Goal: Transaction & Acquisition: Purchase product/service

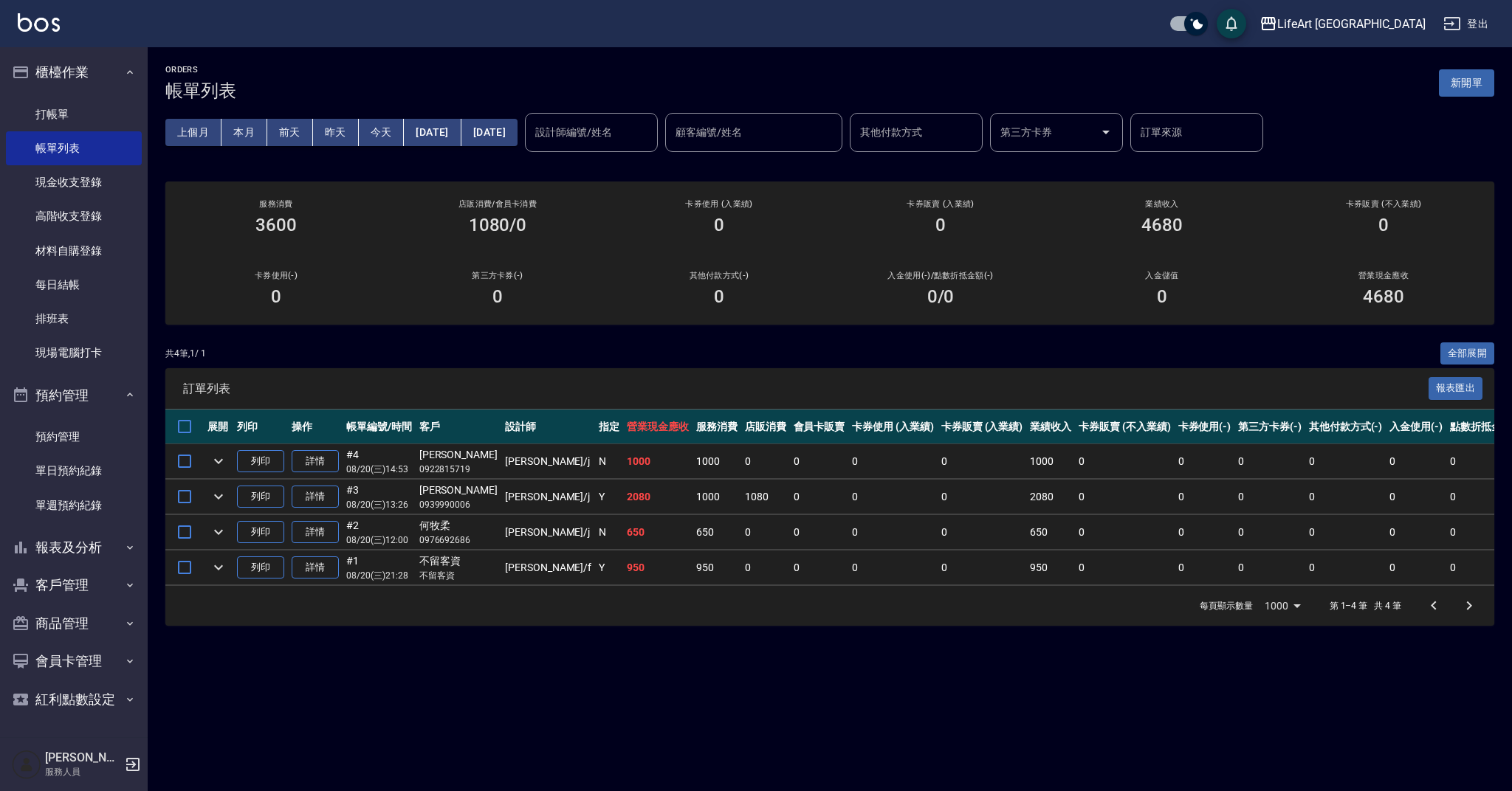
click at [538, 351] on div "共 4 筆, 1 / 1 全部展開" at bounding box center [829, 354] width 1329 height 23
click at [1466, 82] on button "新開單" at bounding box center [1466, 83] width 55 height 28
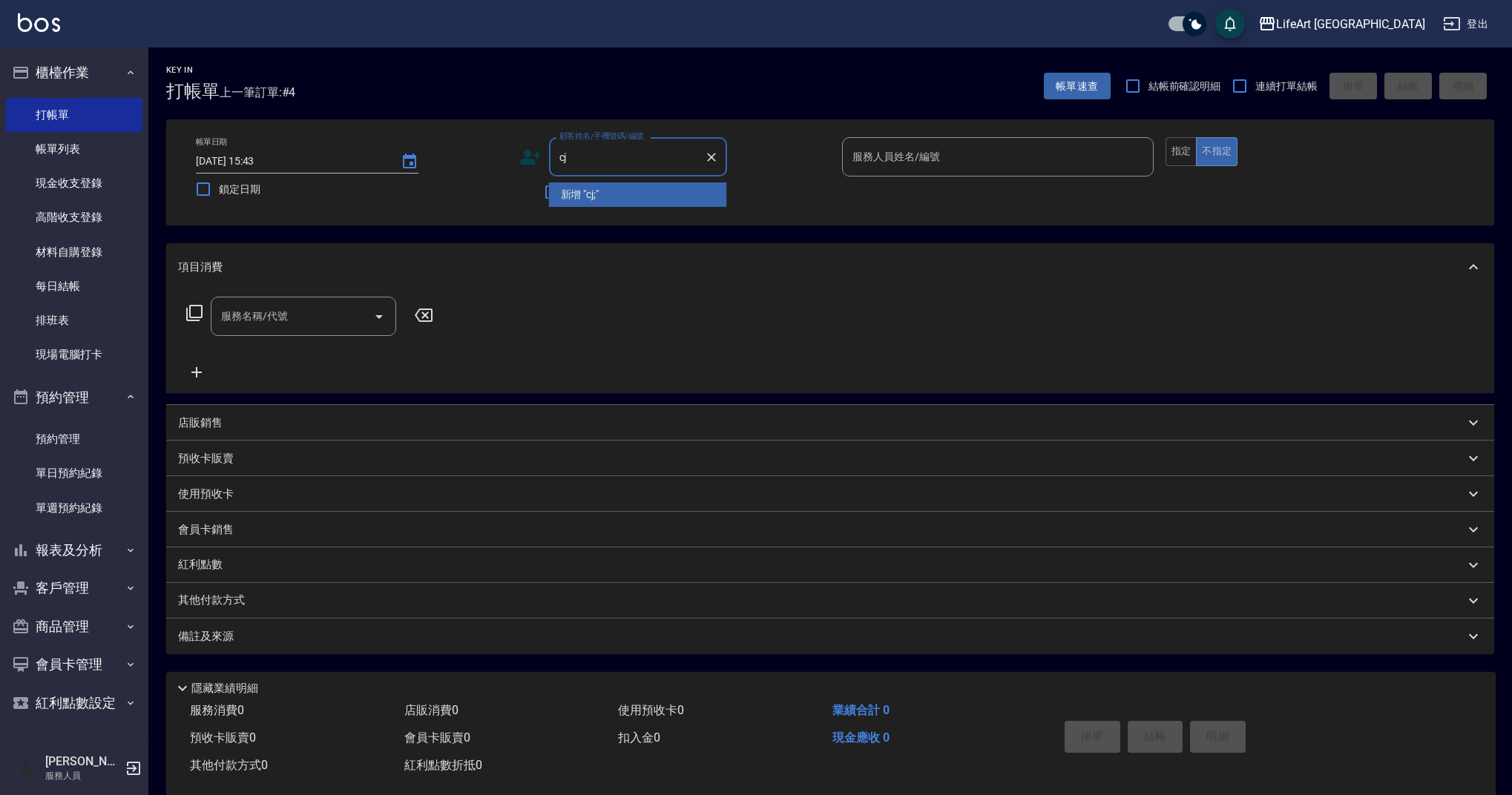
type input "c"
click at [620, 185] on li "[PERSON_NAME]/0955138158/" at bounding box center [637, 195] width 178 height 25
type input "[PERSON_NAME]/0955138158/"
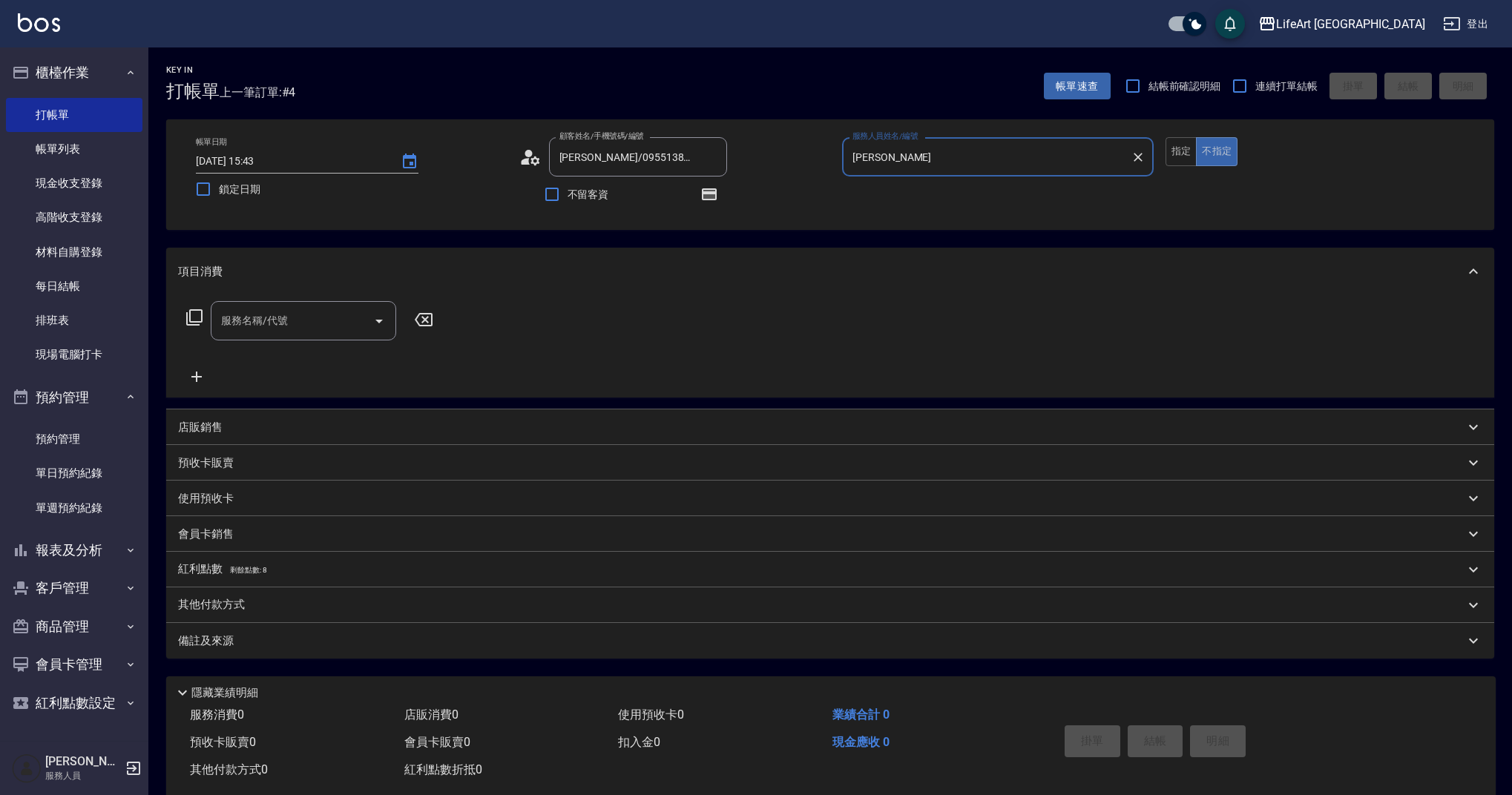
type input "[PERSON_NAME]"
click at [700, 194] on icon "button" at bounding box center [709, 194] width 18 height 18
click at [267, 318] on div "服務名稱/代號 服務名稱/代號" at bounding box center [303, 321] width 185 height 39
click at [525, 155] on circle at bounding box center [528, 154] width 8 height 8
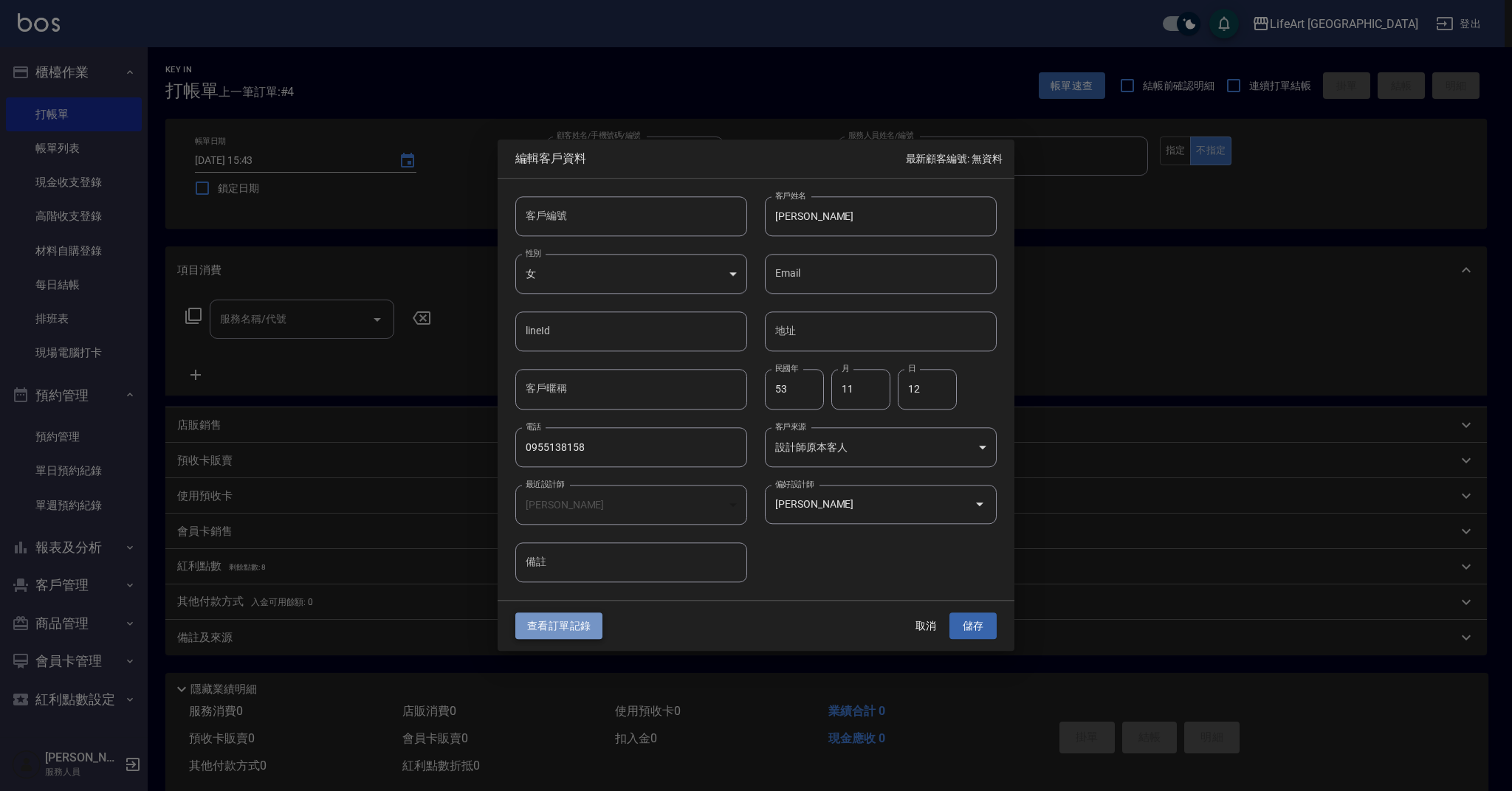
click at [558, 631] on button "查看訂單記錄" at bounding box center [559, 626] width 87 height 28
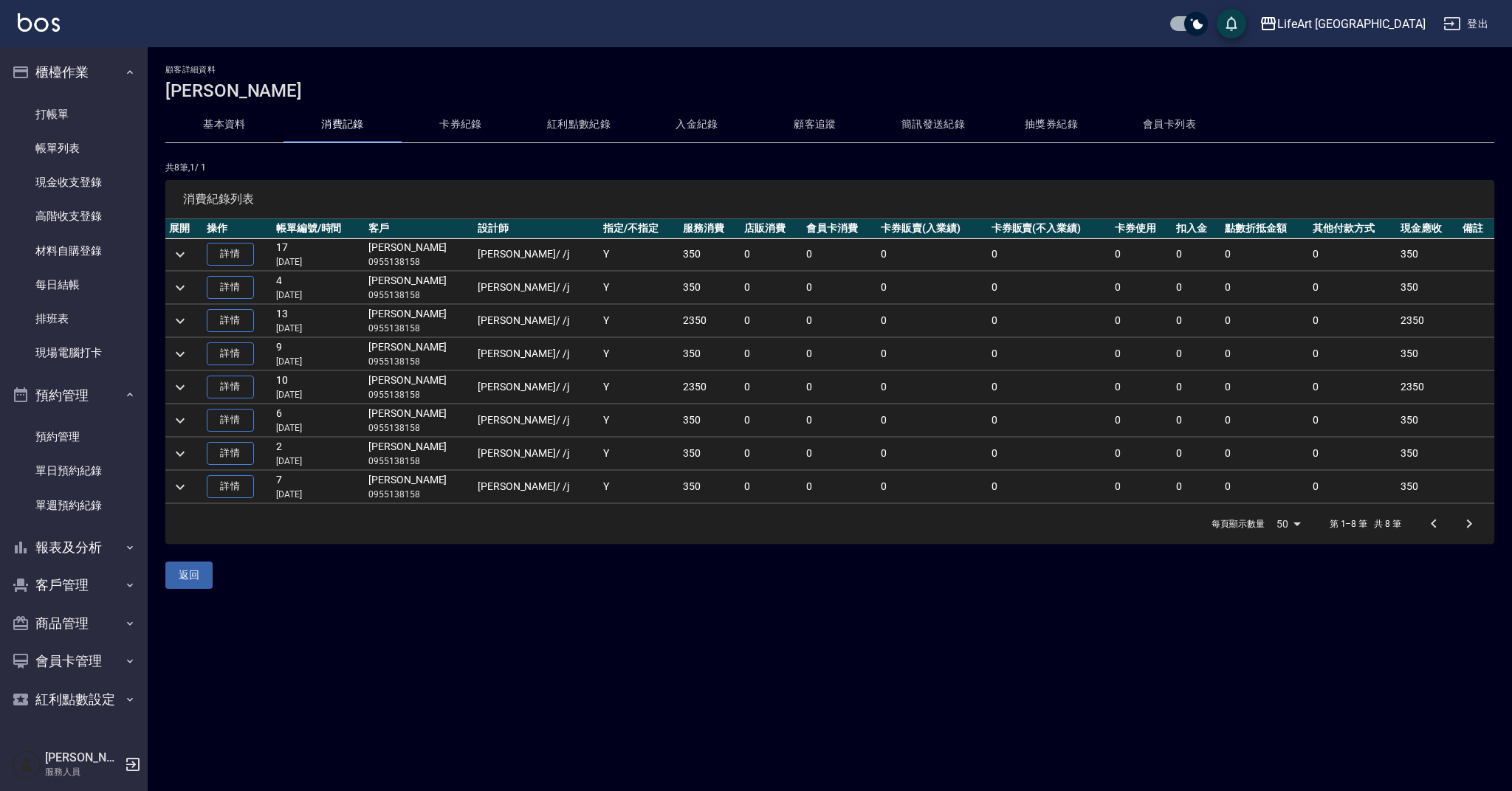
click at [209, 133] on button "基本資料" at bounding box center [224, 124] width 118 height 35
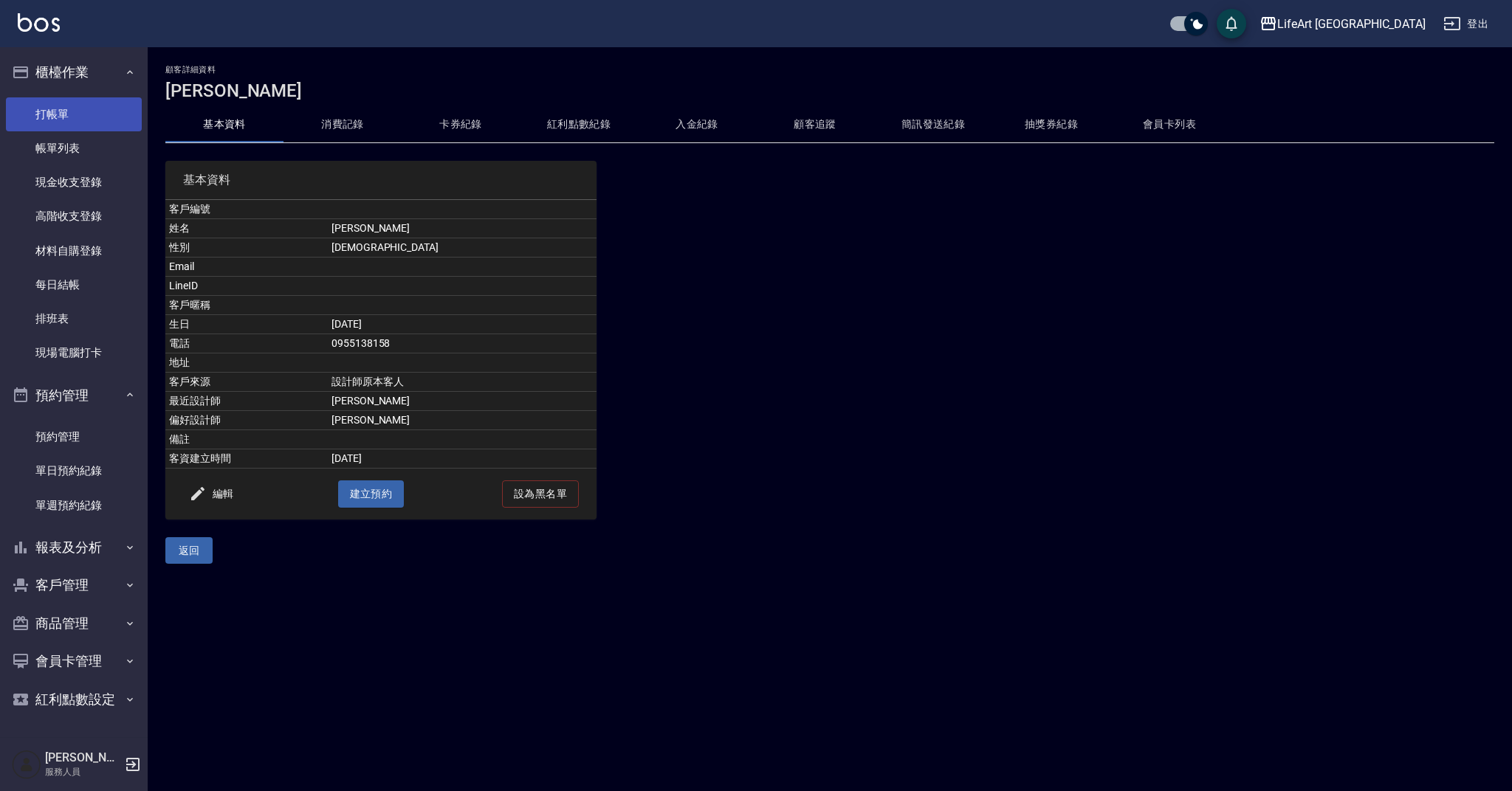
click at [75, 117] on link "打帳單" at bounding box center [73, 115] width 136 height 34
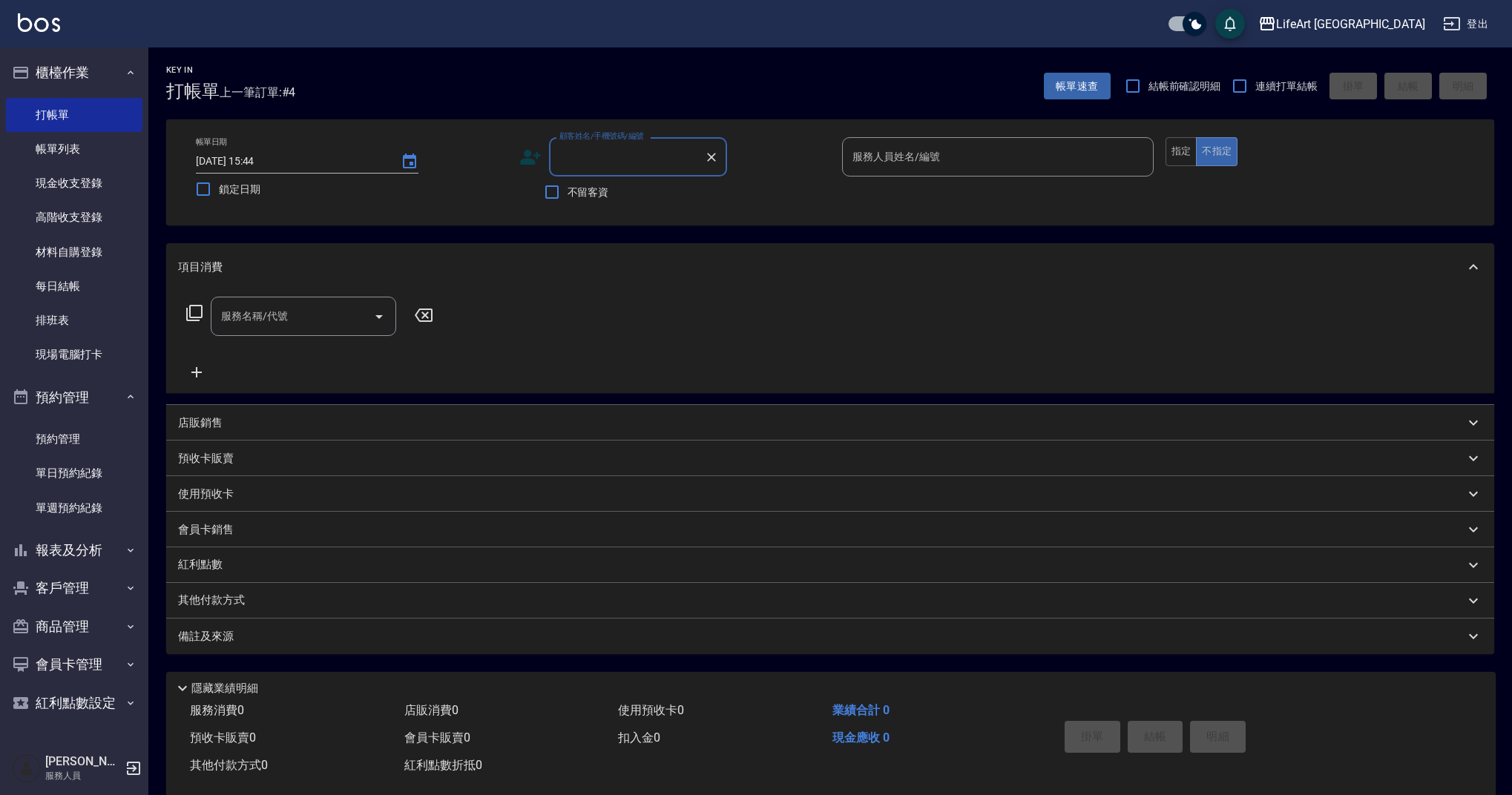
click at [608, 152] on input "顧客姓名/手機號碼/編號" at bounding box center [626, 157] width 142 height 26
click at [565, 197] on li "[PERSON_NAME]/0955138158/" at bounding box center [637, 195] width 178 height 25
type input "[PERSON_NAME]/0955138158/"
type input "[PERSON_NAME]"
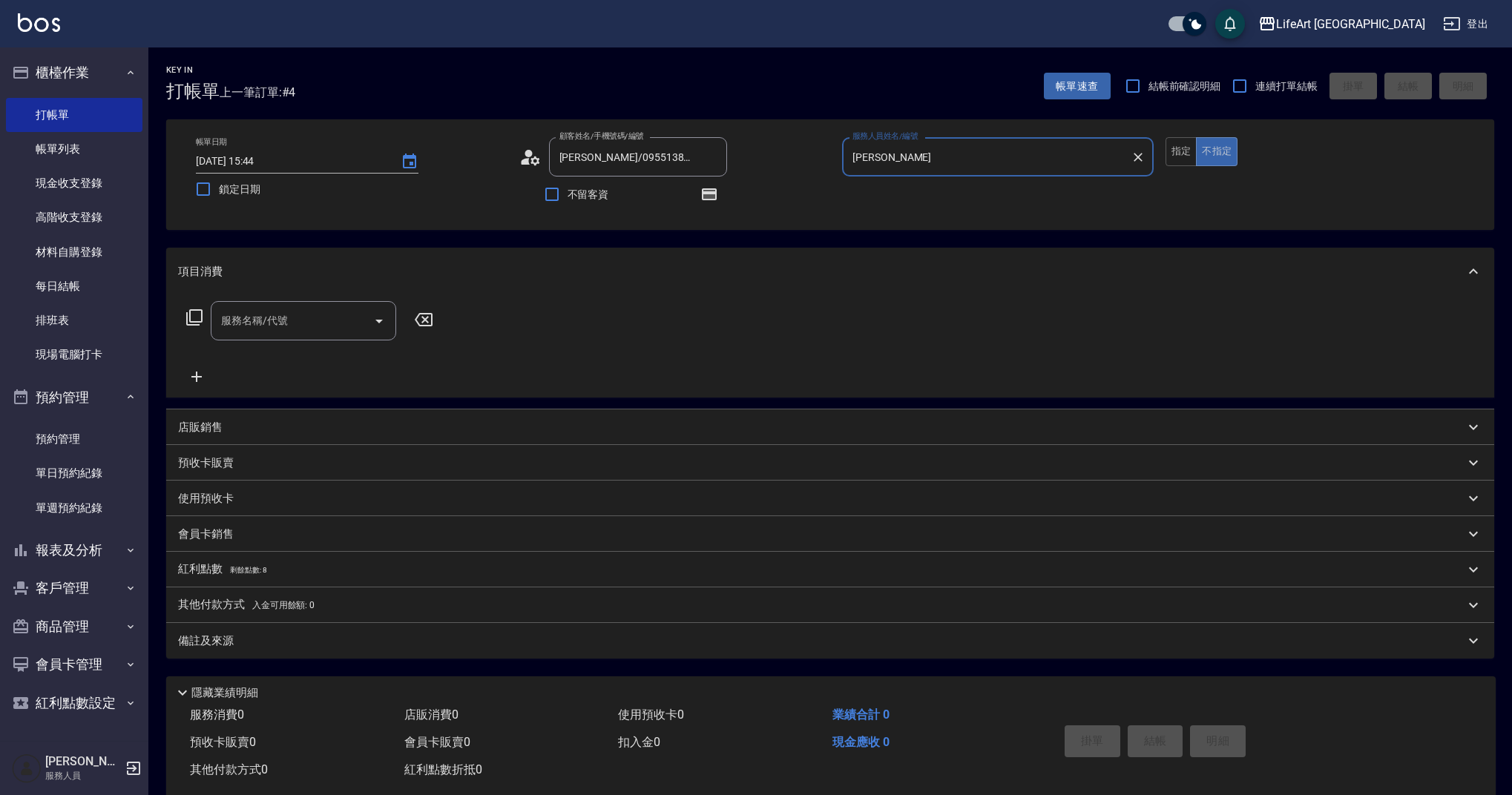
click at [295, 328] on input "服務名稱/代號" at bounding box center [292, 321] width 150 height 26
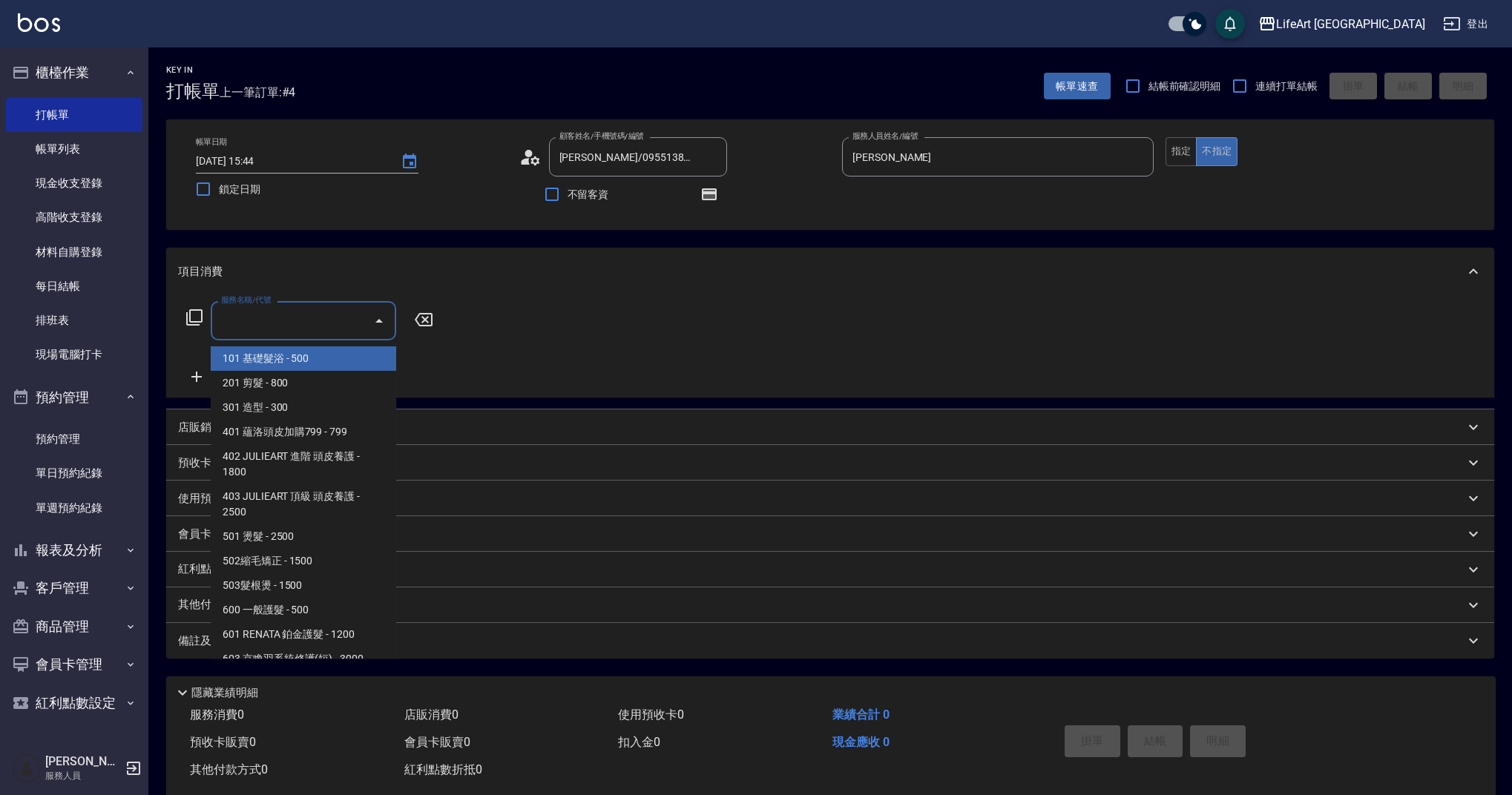
click at [301, 356] on span "101 基礎髮浴 - 500" at bounding box center [303, 359] width 185 height 25
type input "101 基礎髮浴 (101)"
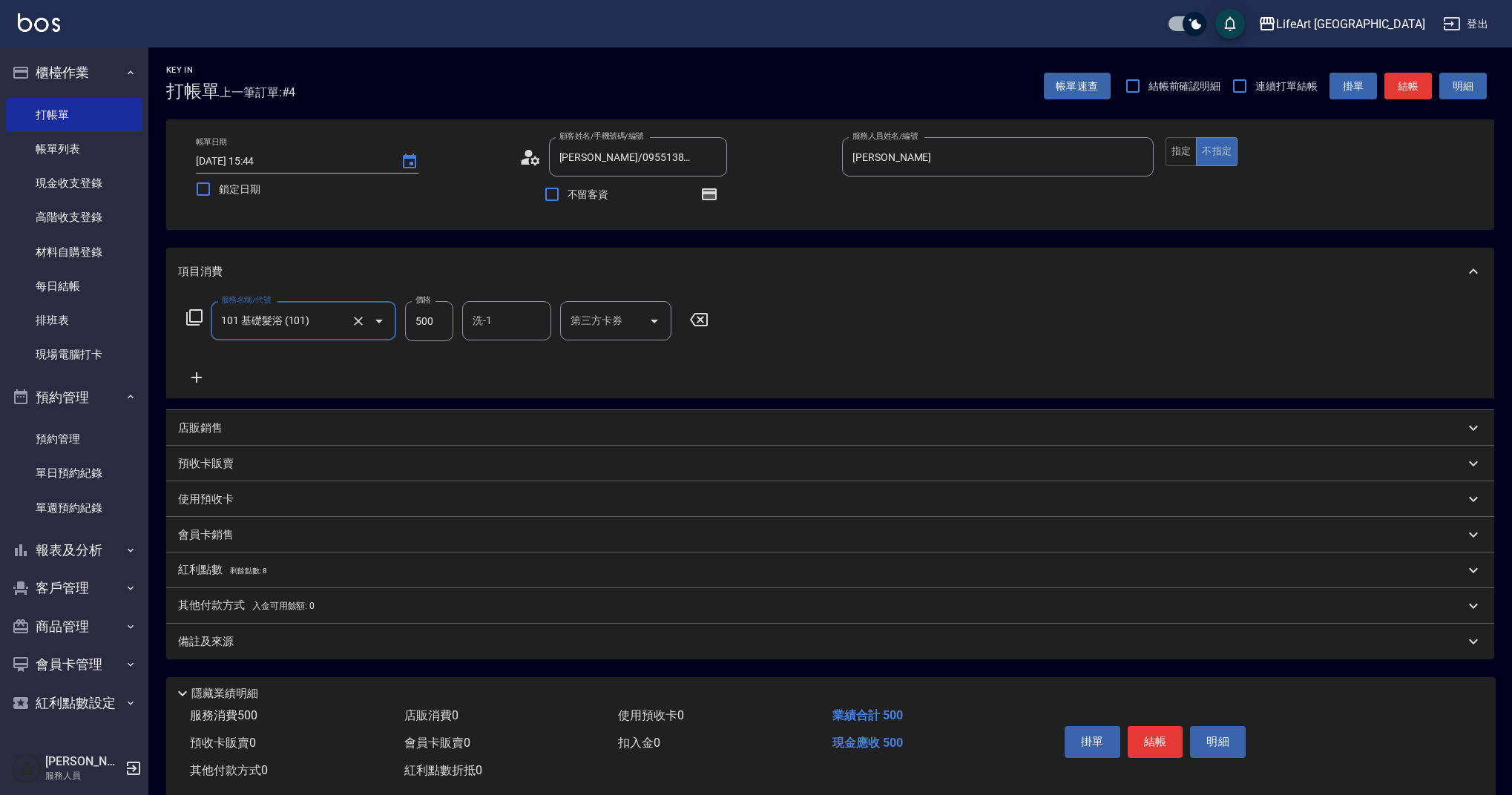
click at [204, 376] on icon at bounding box center [197, 377] width 37 height 18
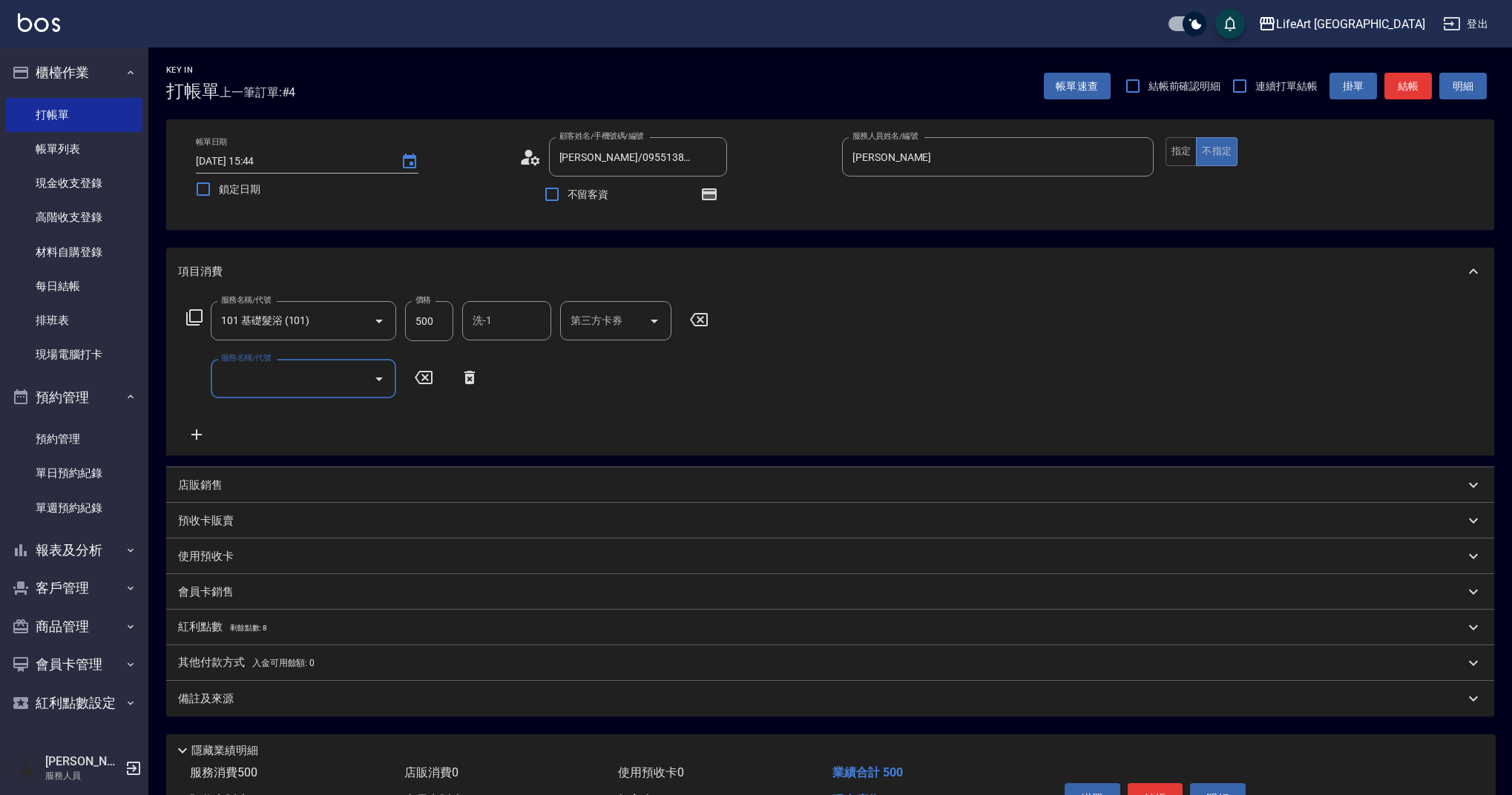
click at [267, 388] on input "服務名稱/代號" at bounding box center [292, 378] width 150 height 26
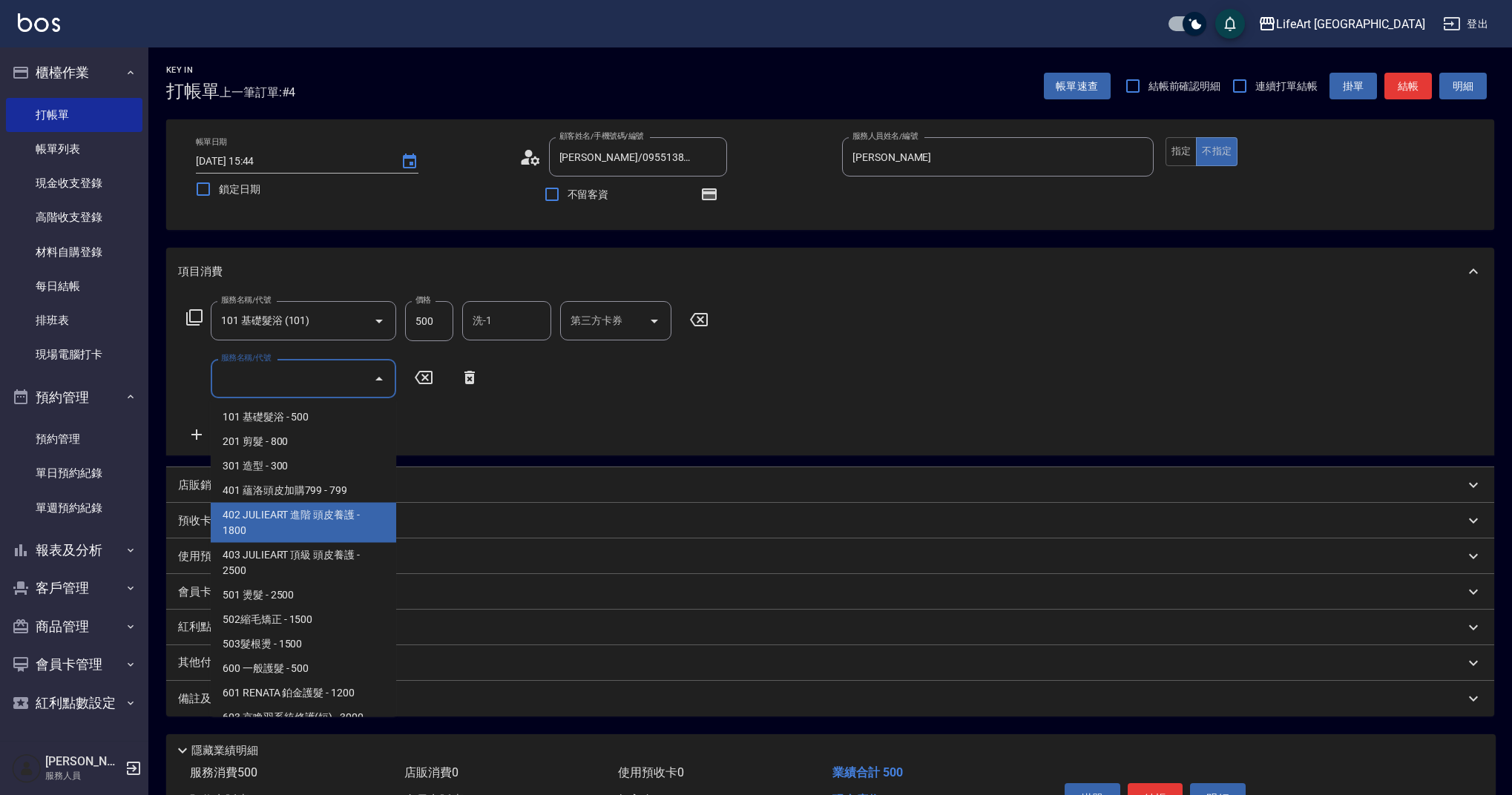
click at [331, 521] on span "402 JULIEART 進階 頭皮養護 - 1800" at bounding box center [303, 523] width 185 height 40
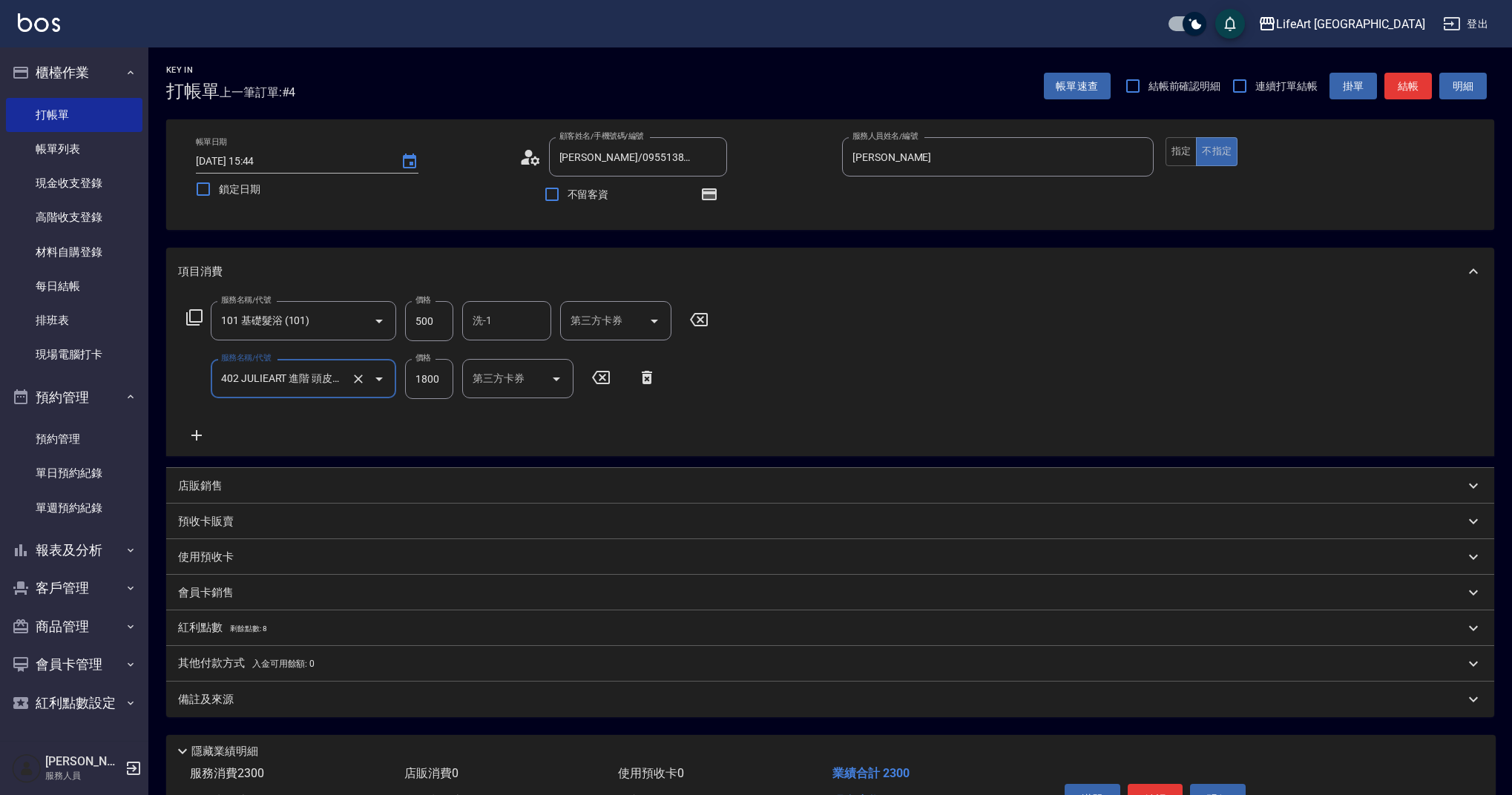
type input "402 JULIEART 進階 頭皮養護(402)"
drag, startPoint x: 444, startPoint y: 320, endPoint x: 396, endPoint y: 322, distance: 48.0
click at [396, 322] on div "服務名稱/代號 101 基礎髮浴 (101) 服務名稱/代號 價格 500 價格 洗-1 洗-1 第三方卡券 第三方卡券" at bounding box center [447, 322] width 539 height 40
drag, startPoint x: 405, startPoint y: 323, endPoint x: 482, endPoint y: 322, distance: 77.0
click at [482, 322] on div "服務名稱/代號 101 基礎髮浴 (101) 服務名稱/代號 價格 500 價格 洗-1 洗-1 第三方卡券 第三方卡券" at bounding box center [447, 322] width 539 height 40
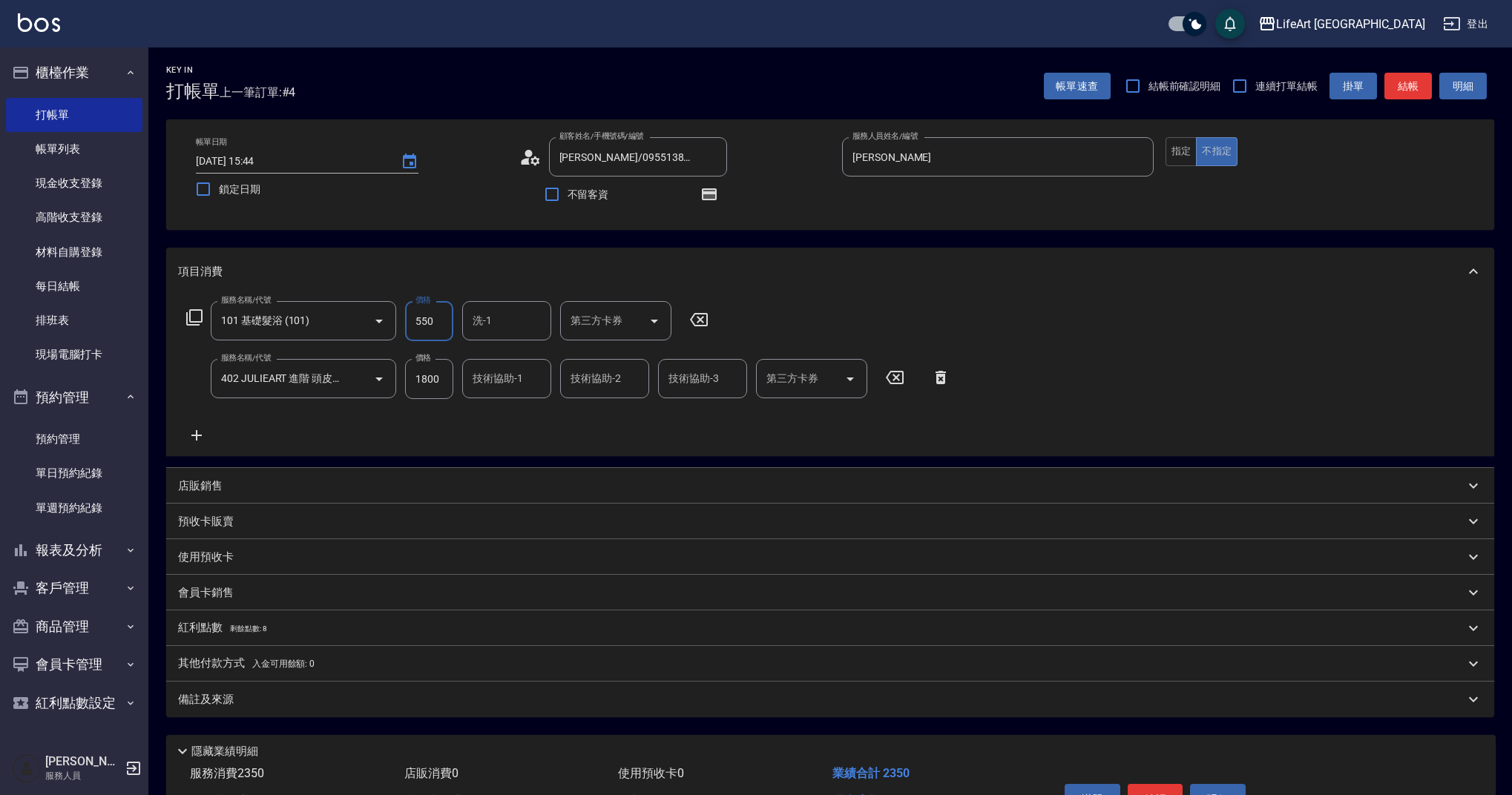
type input "550"
drag, startPoint x: 444, startPoint y: 379, endPoint x: 395, endPoint y: 373, distance: 49.4
click at [395, 373] on div "服務名稱/代號 402 JULIEART 進階 頭皮養護(402) 服務名稱/代號 價格 1800 價格 技術協助-1 技術協助-1 技術協助-2 技術協助-…" at bounding box center [569, 379] width 781 height 40
click at [532, 429] on div "服務名稱/代號 101 基礎髮浴 (101) 服務名稱/代號 價格 550 價格 洗-1 洗-1 第三方卡券 第三方卡券 服務名稱/代號 402 JULIEA…" at bounding box center [569, 373] width 781 height 143
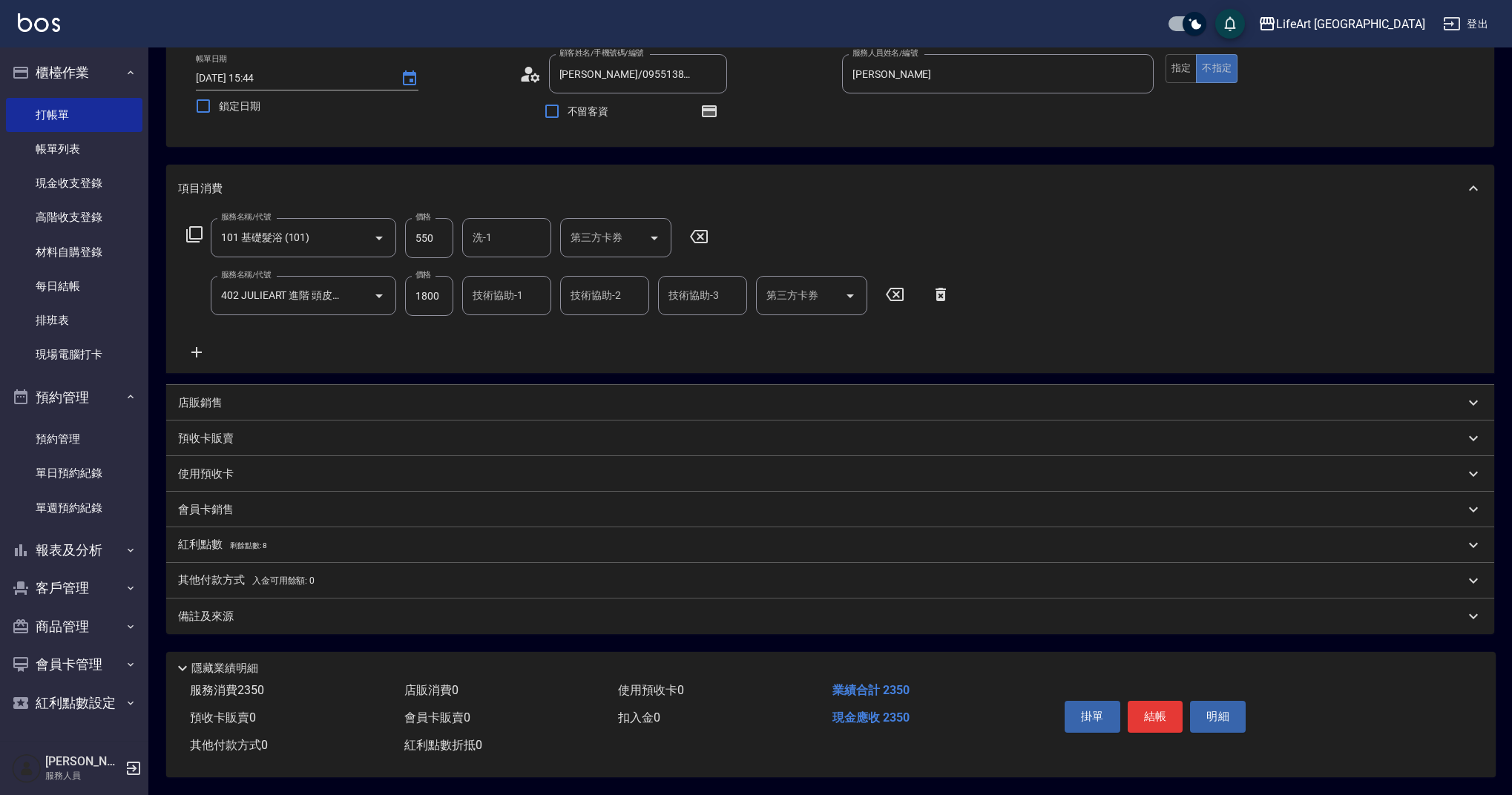
click at [309, 609] on div "備註及來源" at bounding box center [821, 617] width 1286 height 15
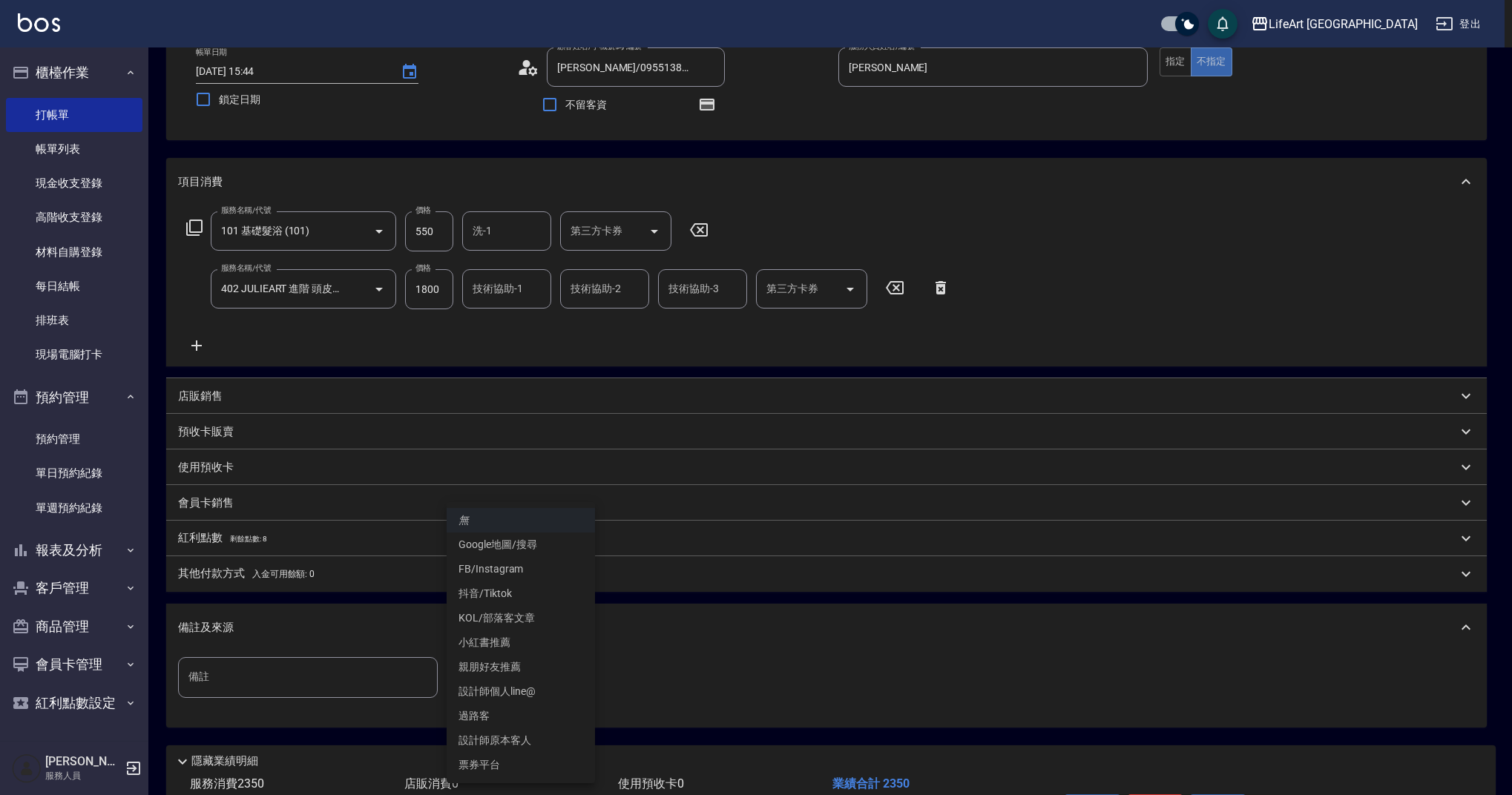
drag, startPoint x: 482, startPoint y: 663, endPoint x: 486, endPoint y: 672, distance: 9.8
click at [482, 663] on body "LifeArt 蘆洲 登出 櫃檯作業 打帳單 帳單列表 現金收支登錄 高階收支登錄 材料自購登錄 每日結帳 排班表 現場電腦打卡 預約管理 預約管理 單日預約…" at bounding box center [756, 399] width 1512 height 978
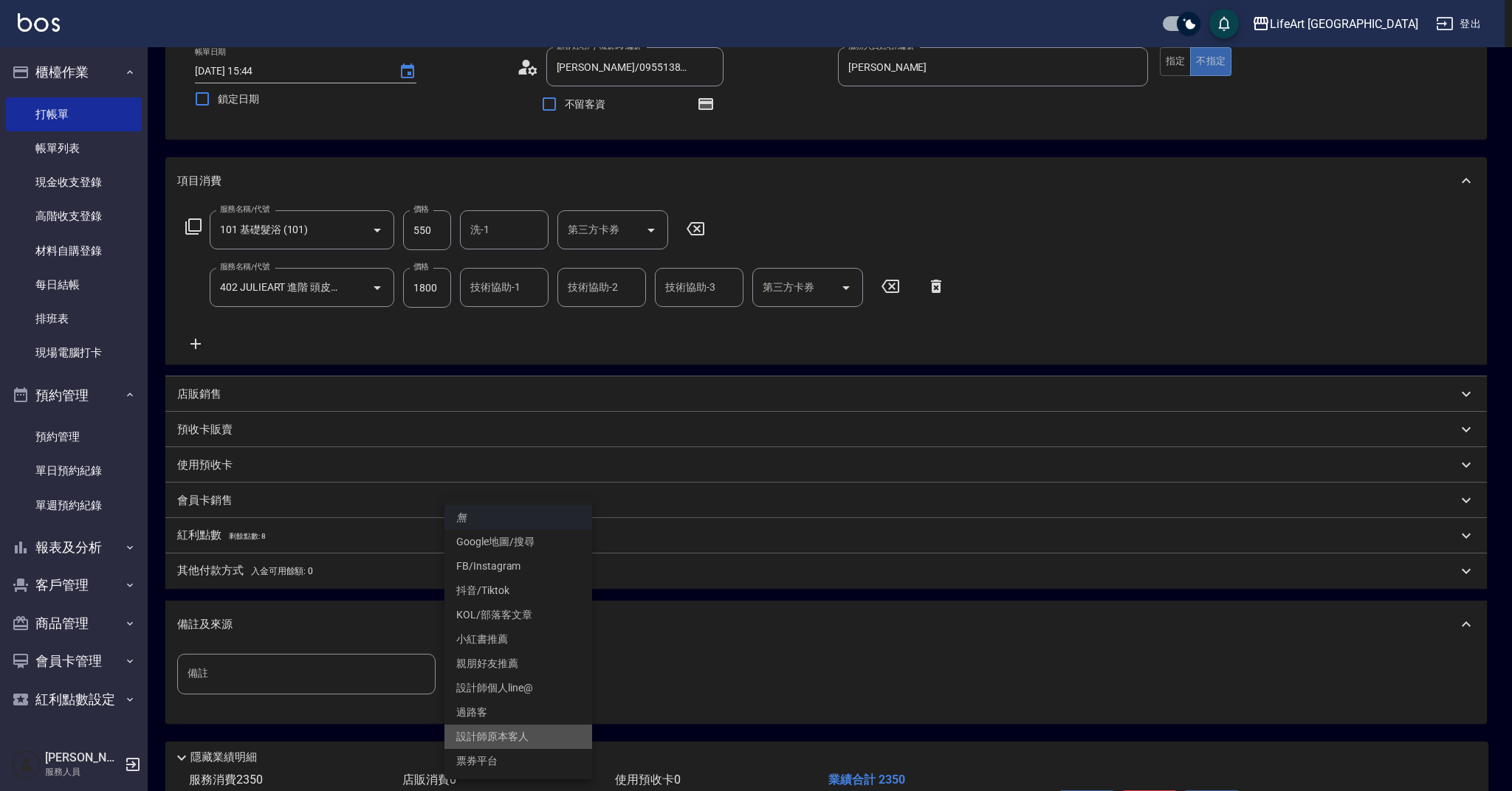
drag, startPoint x: 494, startPoint y: 731, endPoint x: 473, endPoint y: 713, distance: 27.7
click at [494, 731] on li "設計師原本客人" at bounding box center [518, 737] width 147 height 25
type input "設計師原本客人"
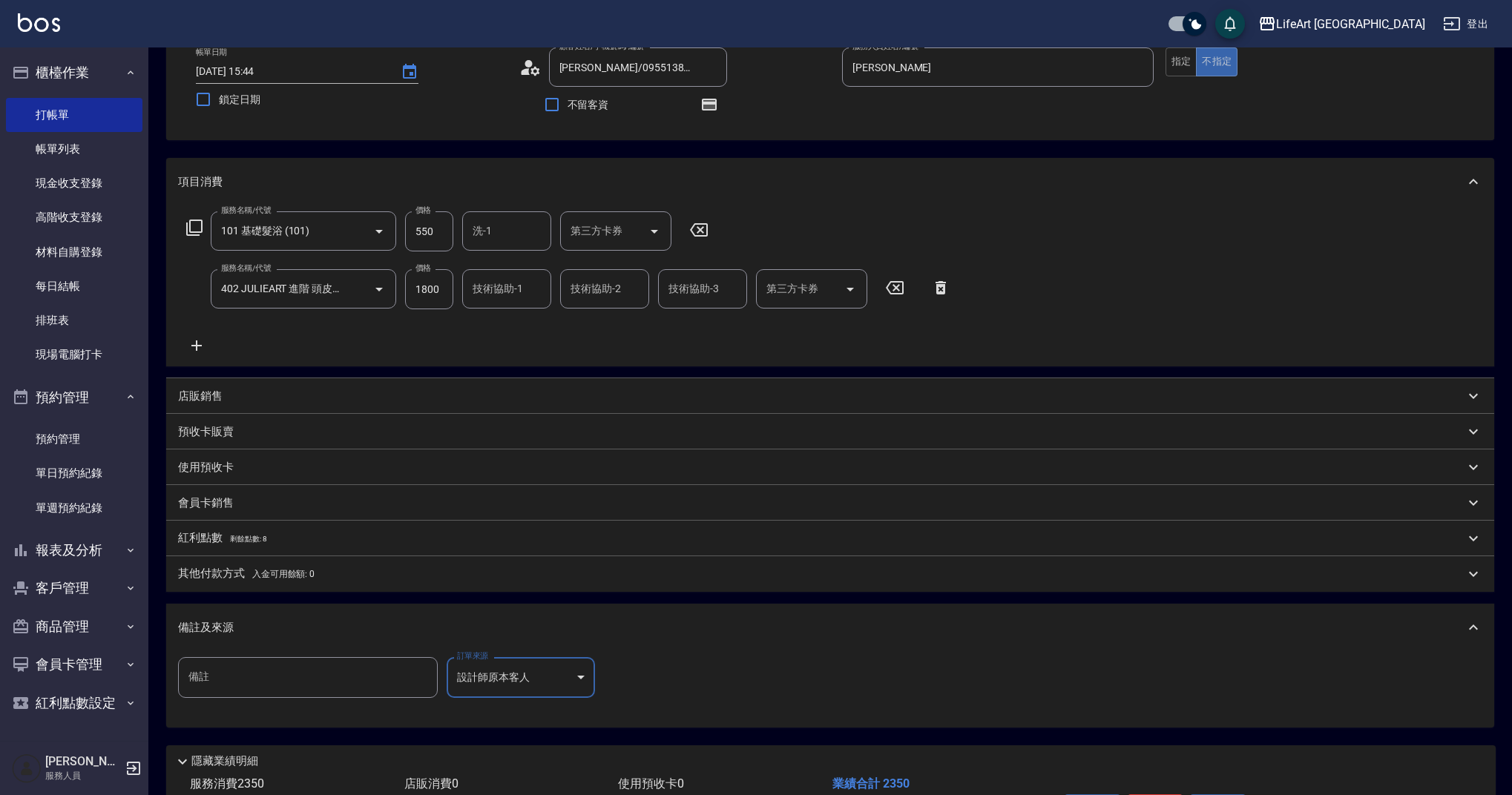
click at [218, 540] on p "紅利點數 剩餘點數: 8" at bounding box center [222, 538] width 89 height 16
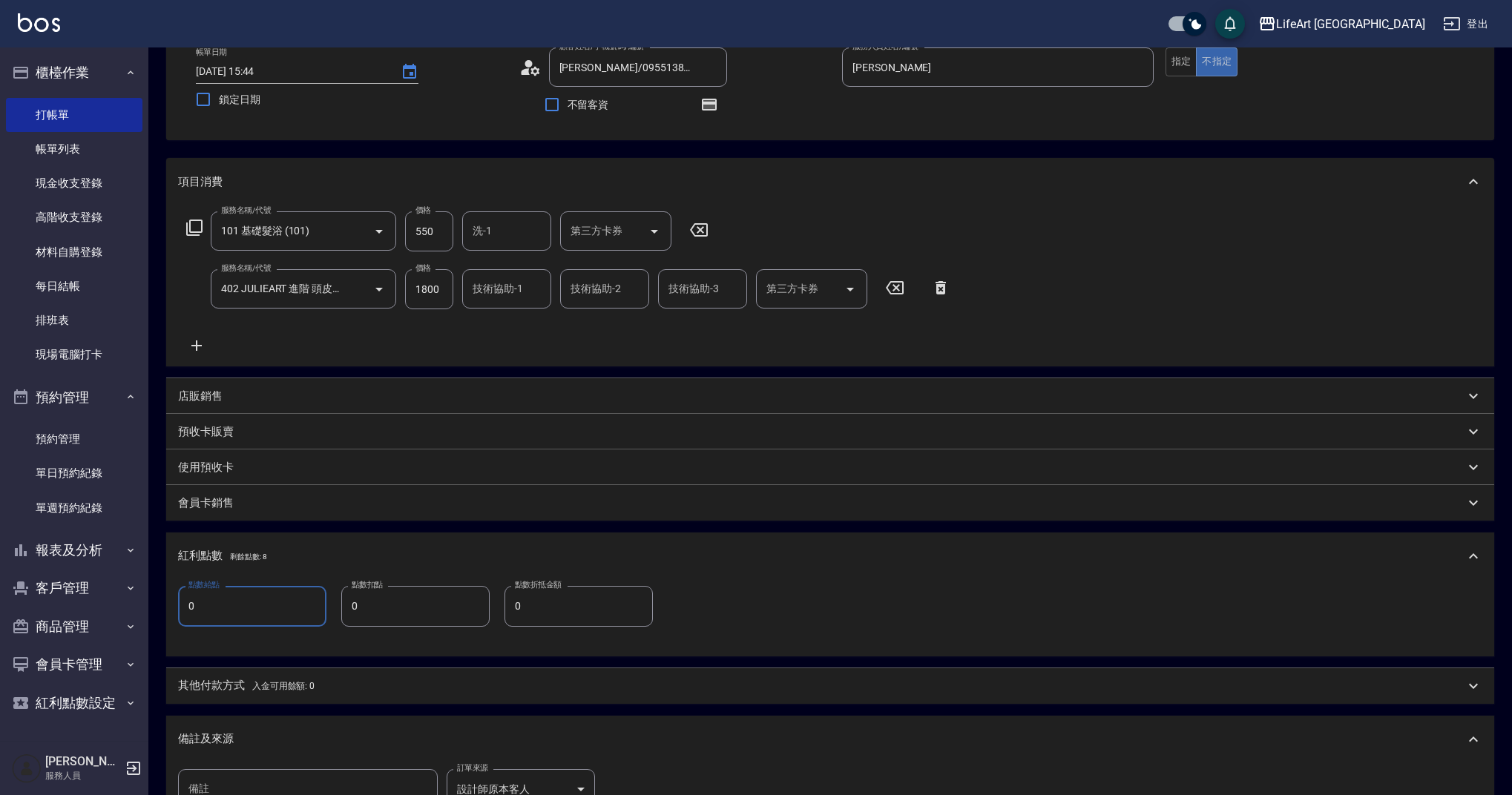
drag, startPoint x: 251, startPoint y: 612, endPoint x: 179, endPoint y: 596, distance: 73.8
click at [179, 596] on input "0" at bounding box center [252, 606] width 148 height 40
type input "4"
click at [349, 679] on div "其他付款方式 入金可用餘額: 0" at bounding box center [830, 689] width 1328 height 35
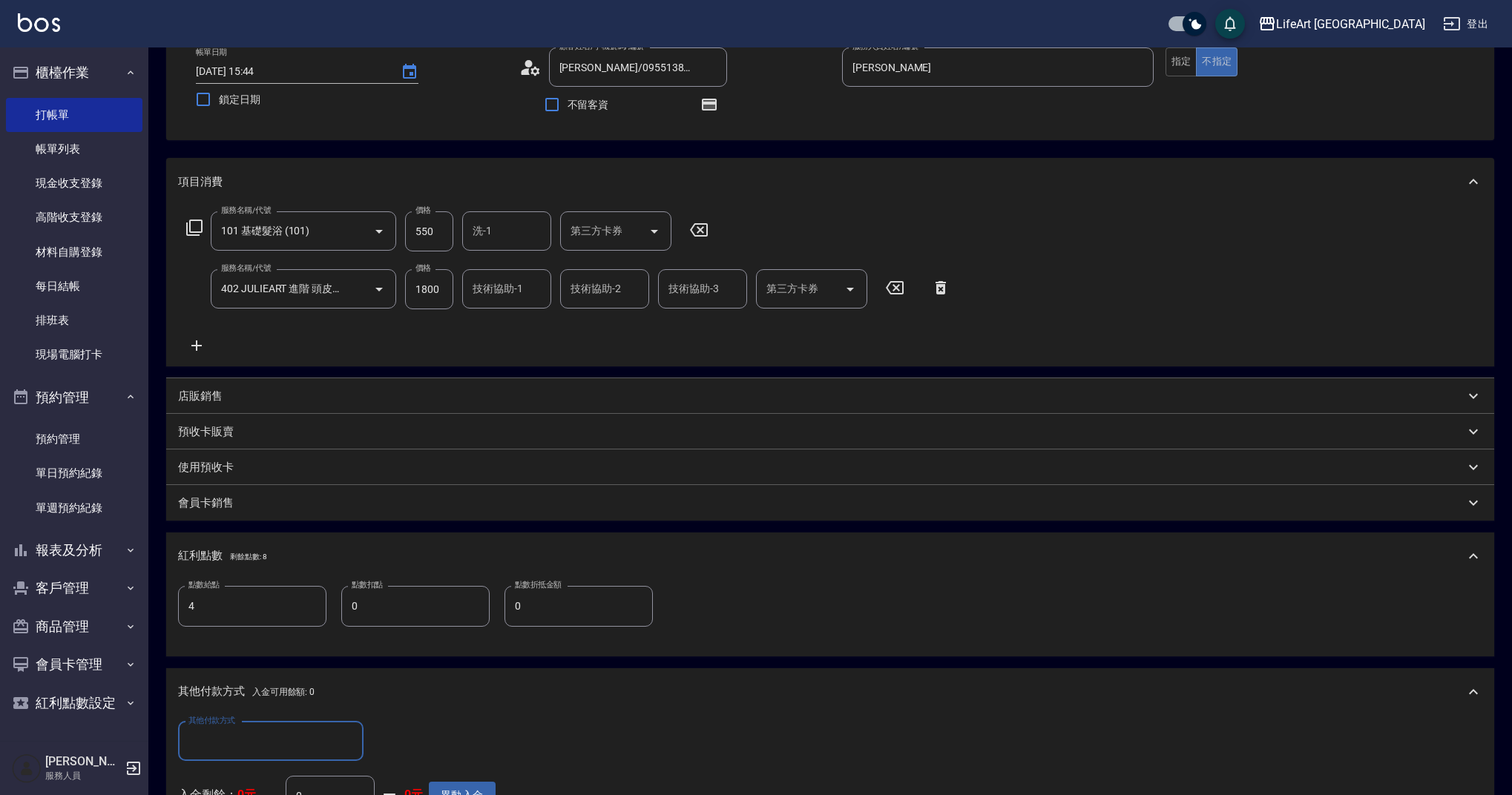
scroll to position [451, 0]
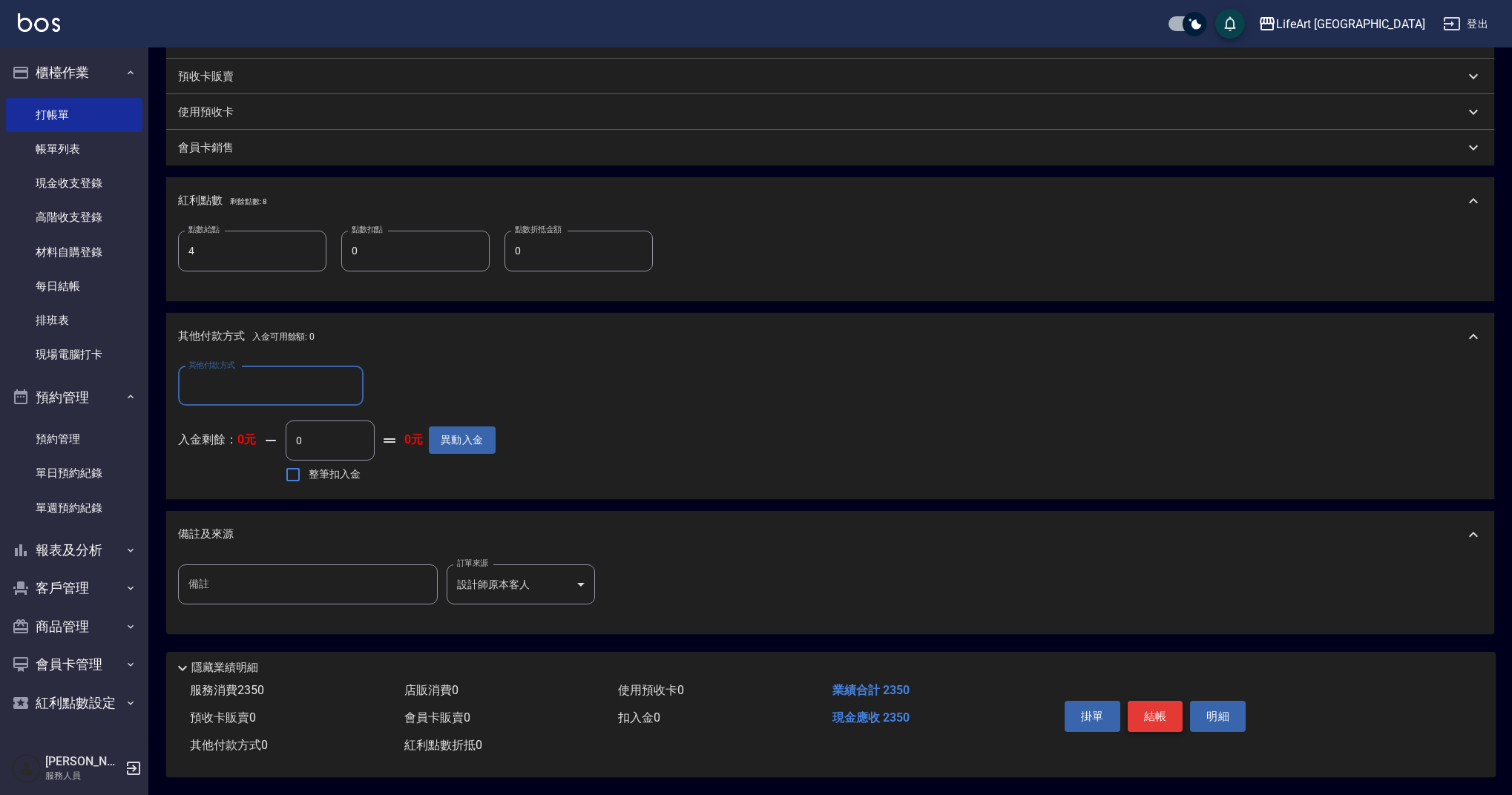
click at [1166, 705] on button "結帳" at bounding box center [1155, 717] width 55 height 31
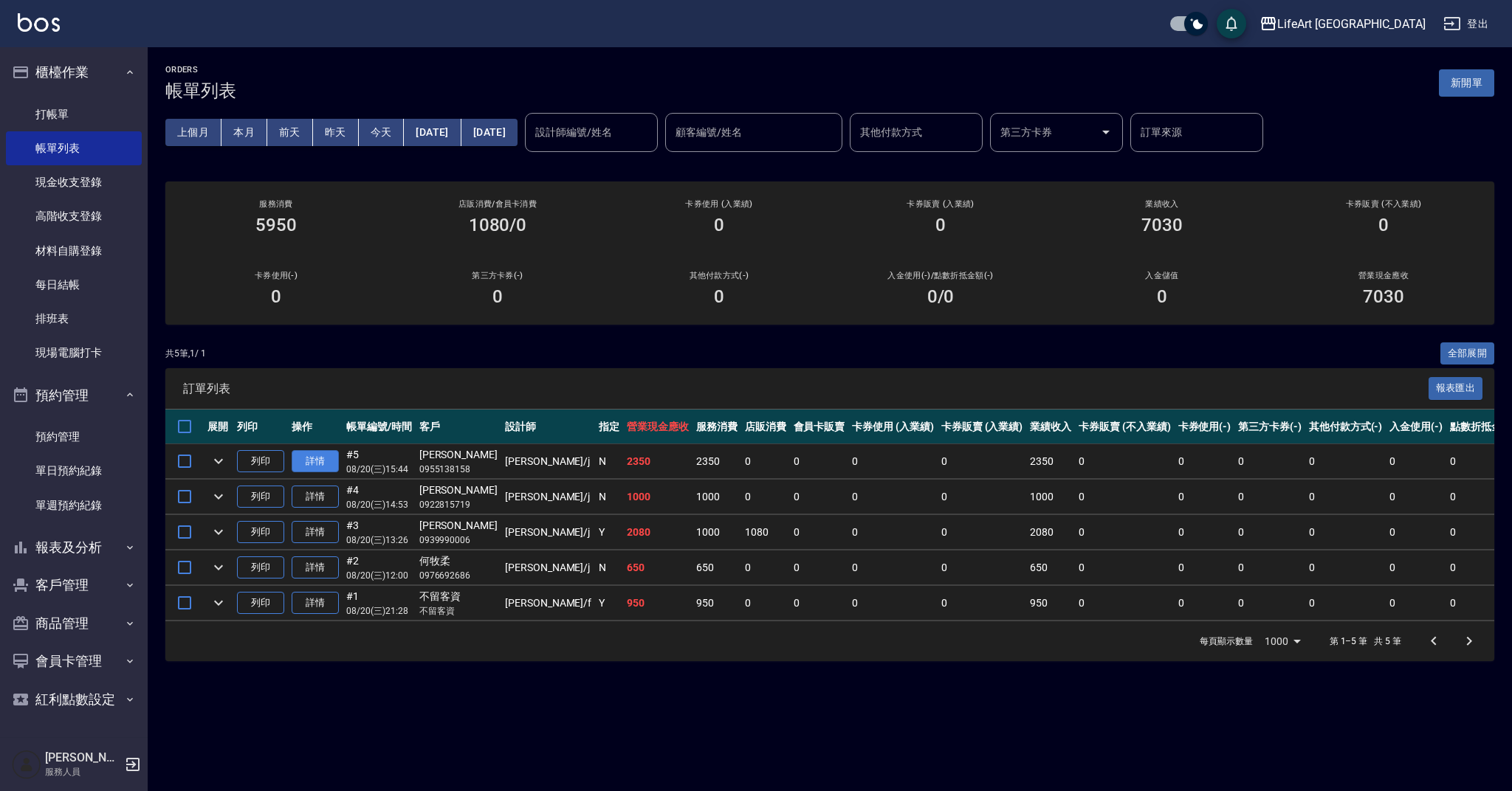
click at [331, 462] on link "詳情" at bounding box center [315, 461] width 47 height 23
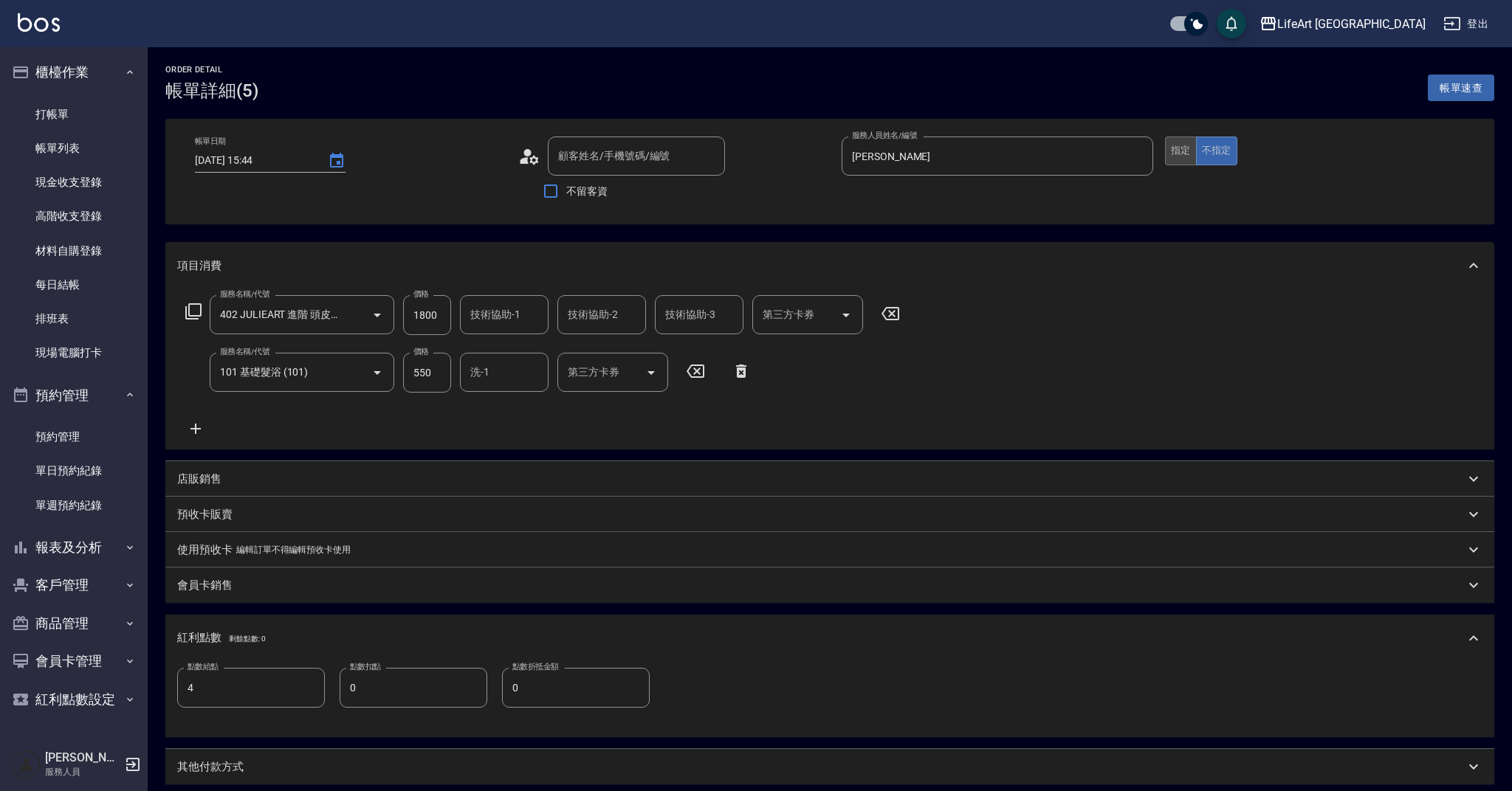
type input "[PERSON_NAME]/0955138158/"
type input "[PERSON_NAME]"
type input "4"
click at [1185, 152] on button "指定" at bounding box center [1181, 151] width 31 height 28
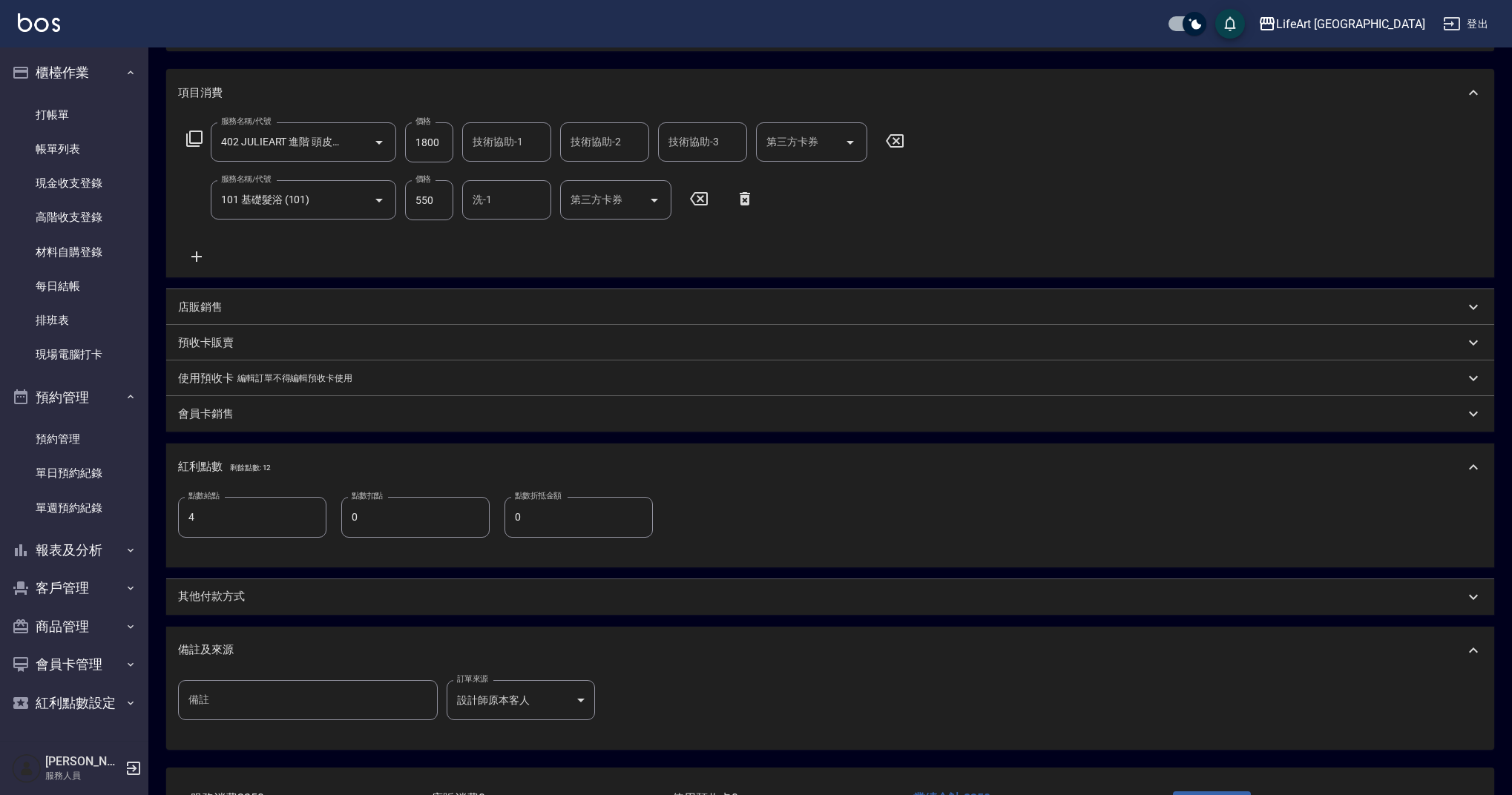
scroll to position [294, 0]
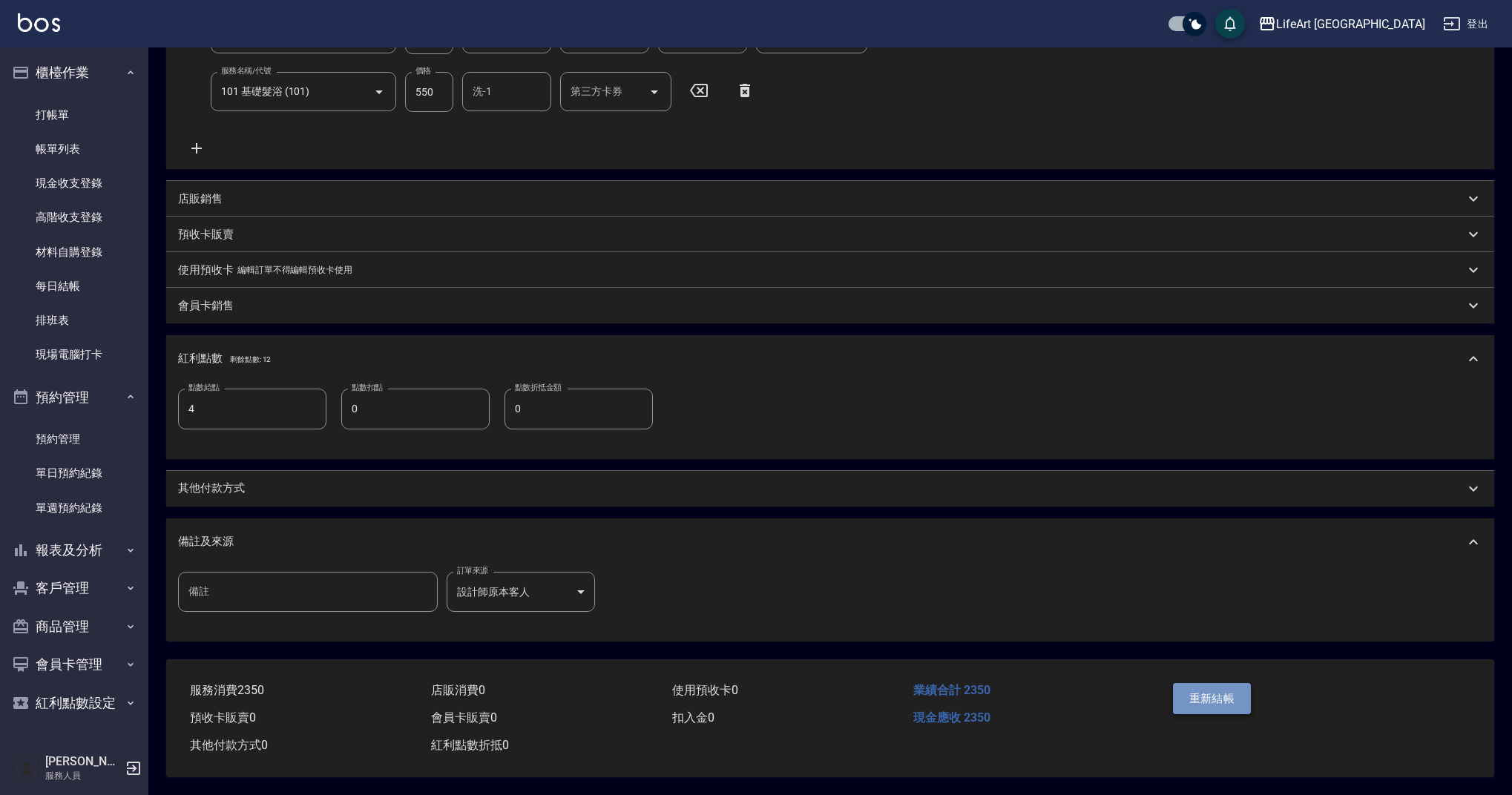
click at [1217, 685] on button "重新結帳" at bounding box center [1212, 699] width 78 height 31
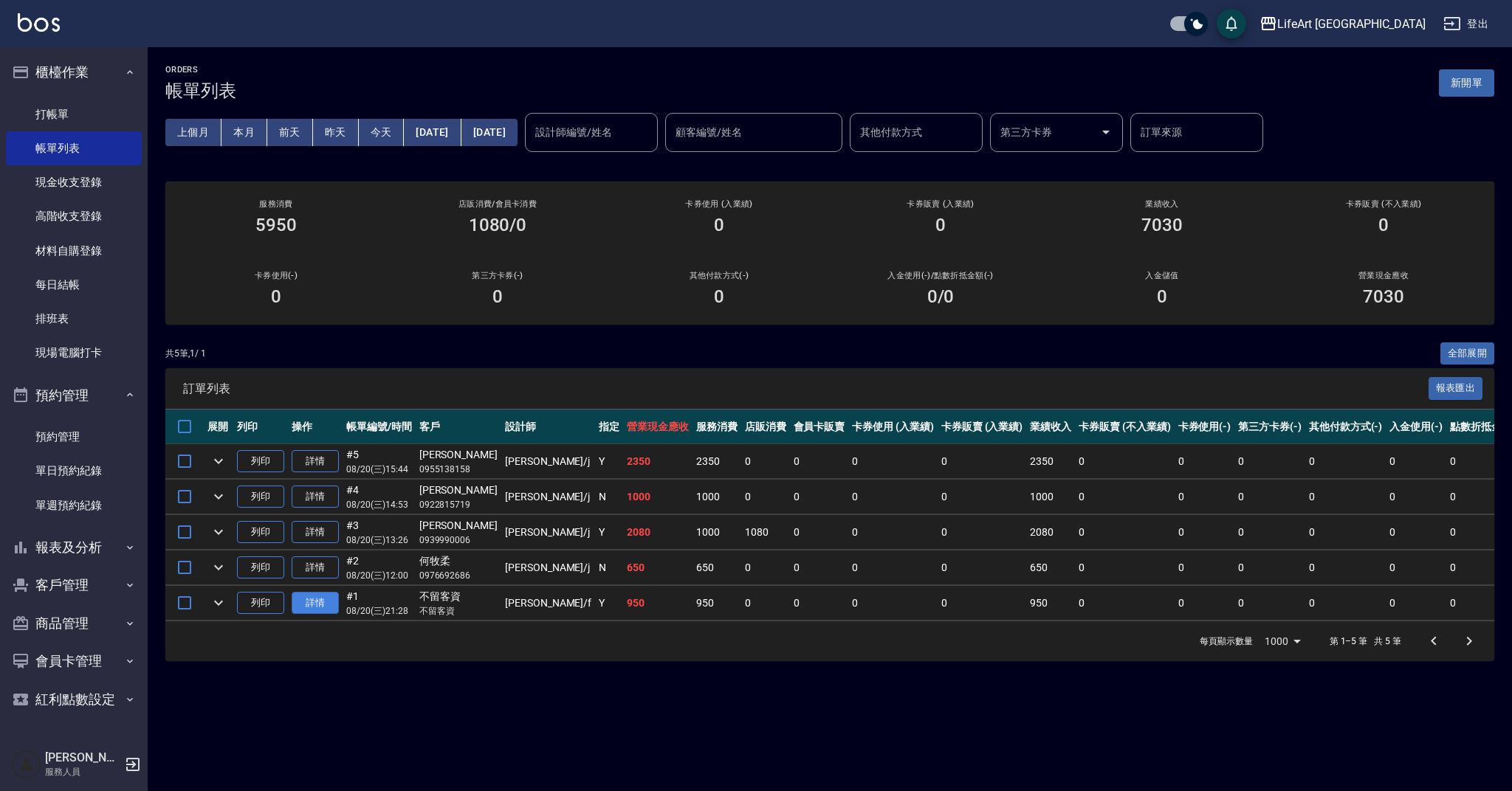
click at [316, 602] on link "詳情" at bounding box center [315, 604] width 47 height 23
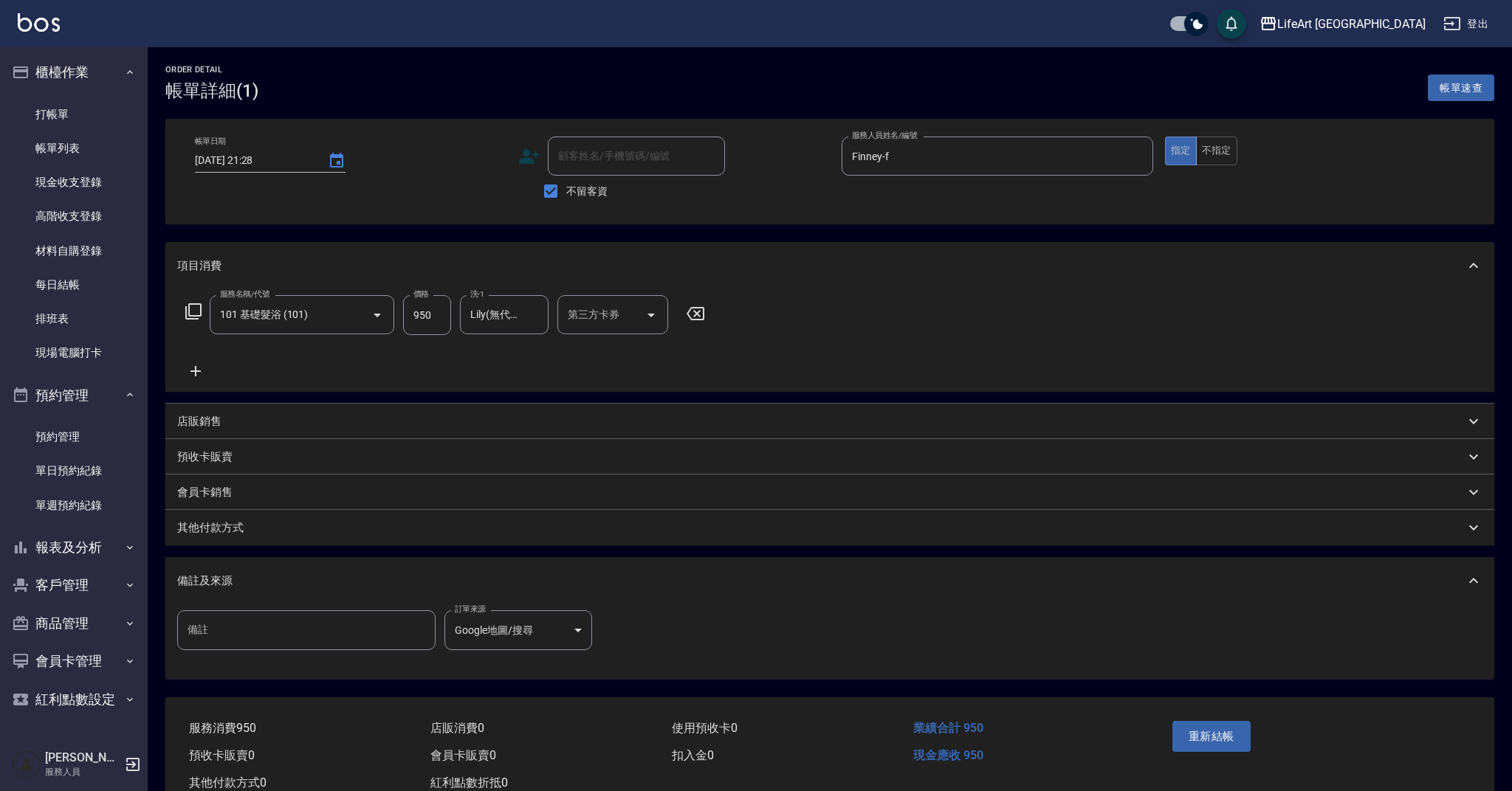
type input "[DATE] 21:28"
checkbox input "true"
type input "Finney-f"
type input "Google地圖/搜尋"
type input "101 基礎髮浴 (101)"
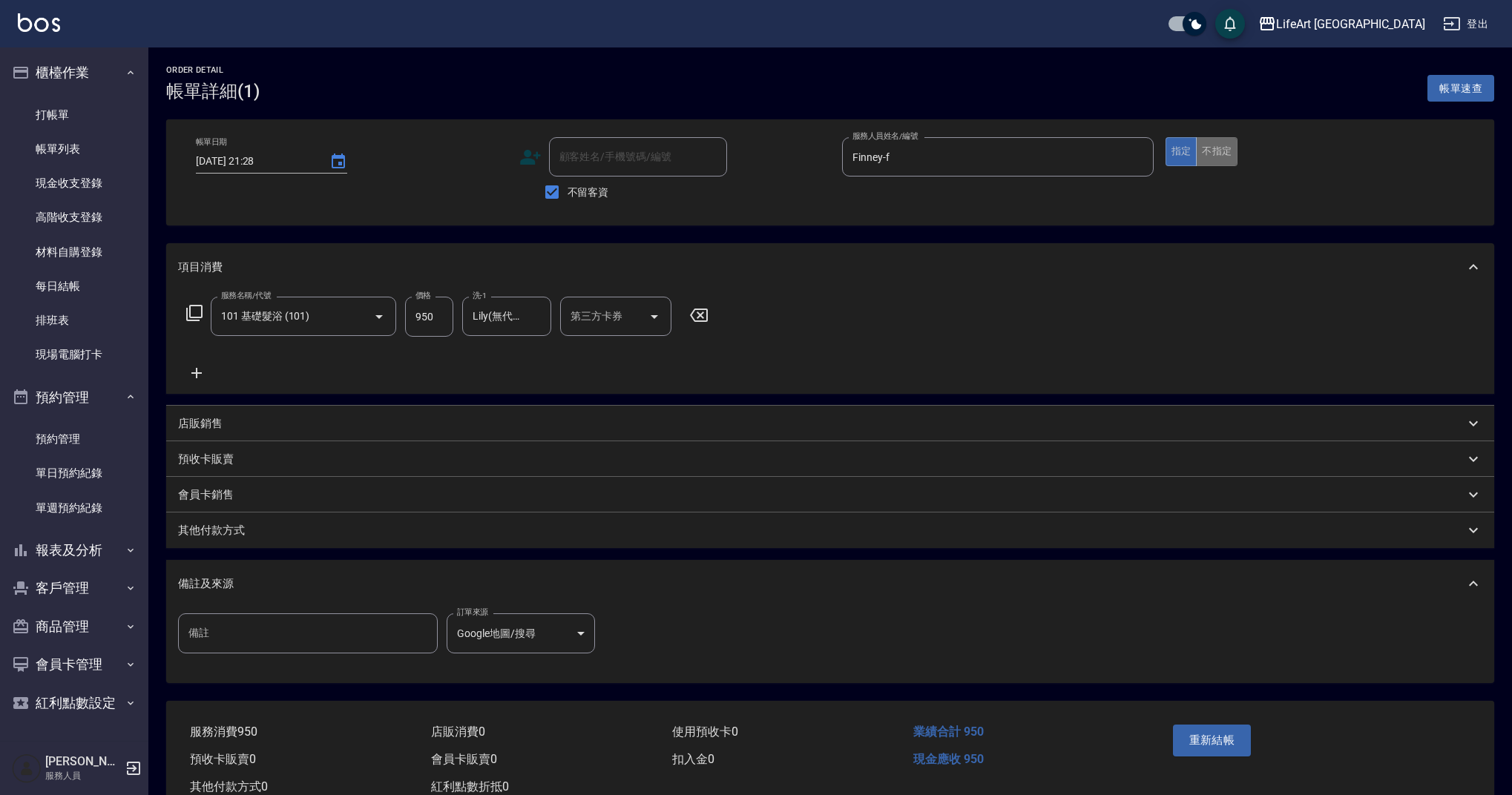
click at [1209, 158] on button "不指定" at bounding box center [1216, 152] width 42 height 29
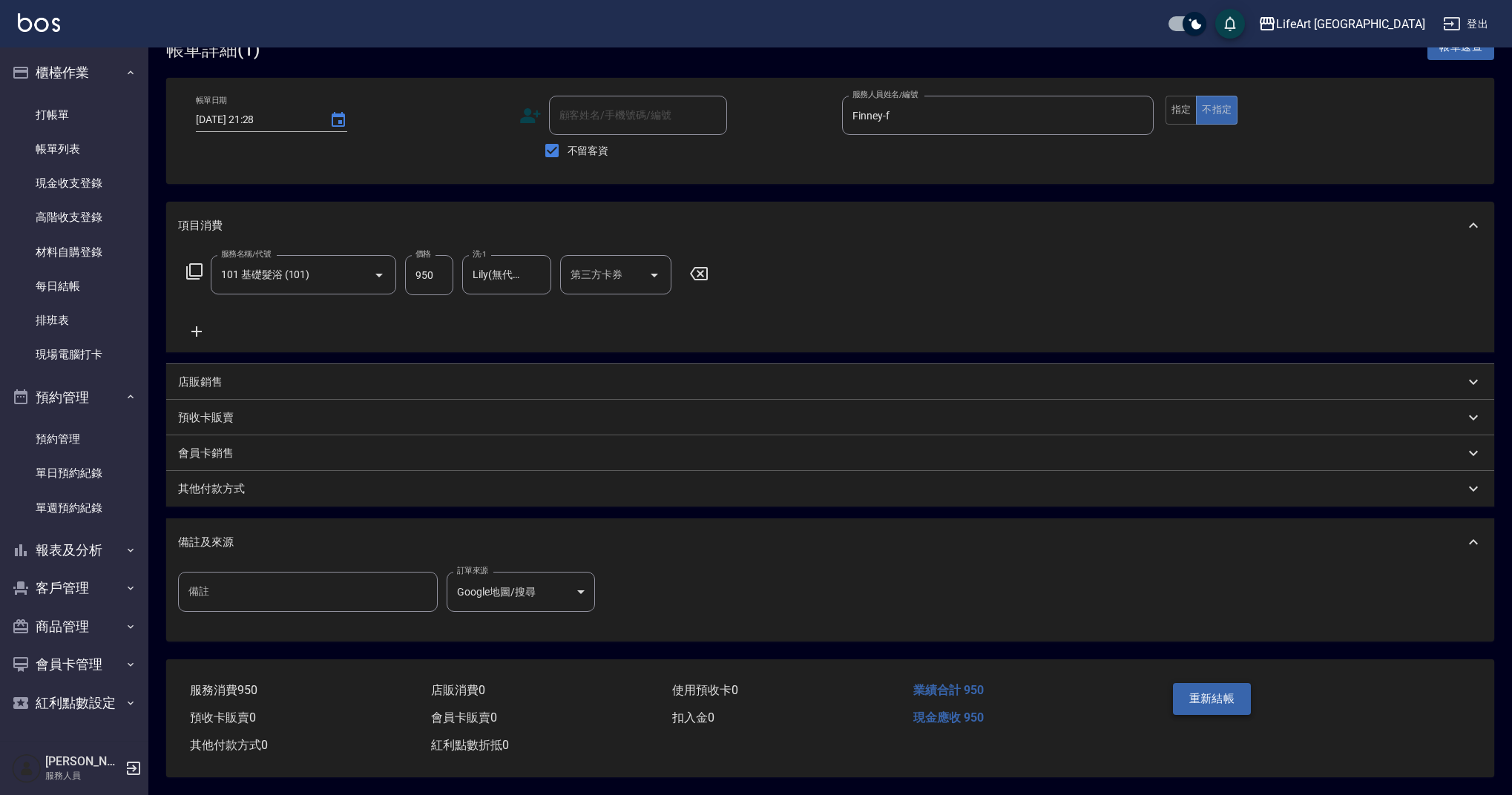
click at [1219, 688] on button "重新結帳" at bounding box center [1212, 699] width 78 height 31
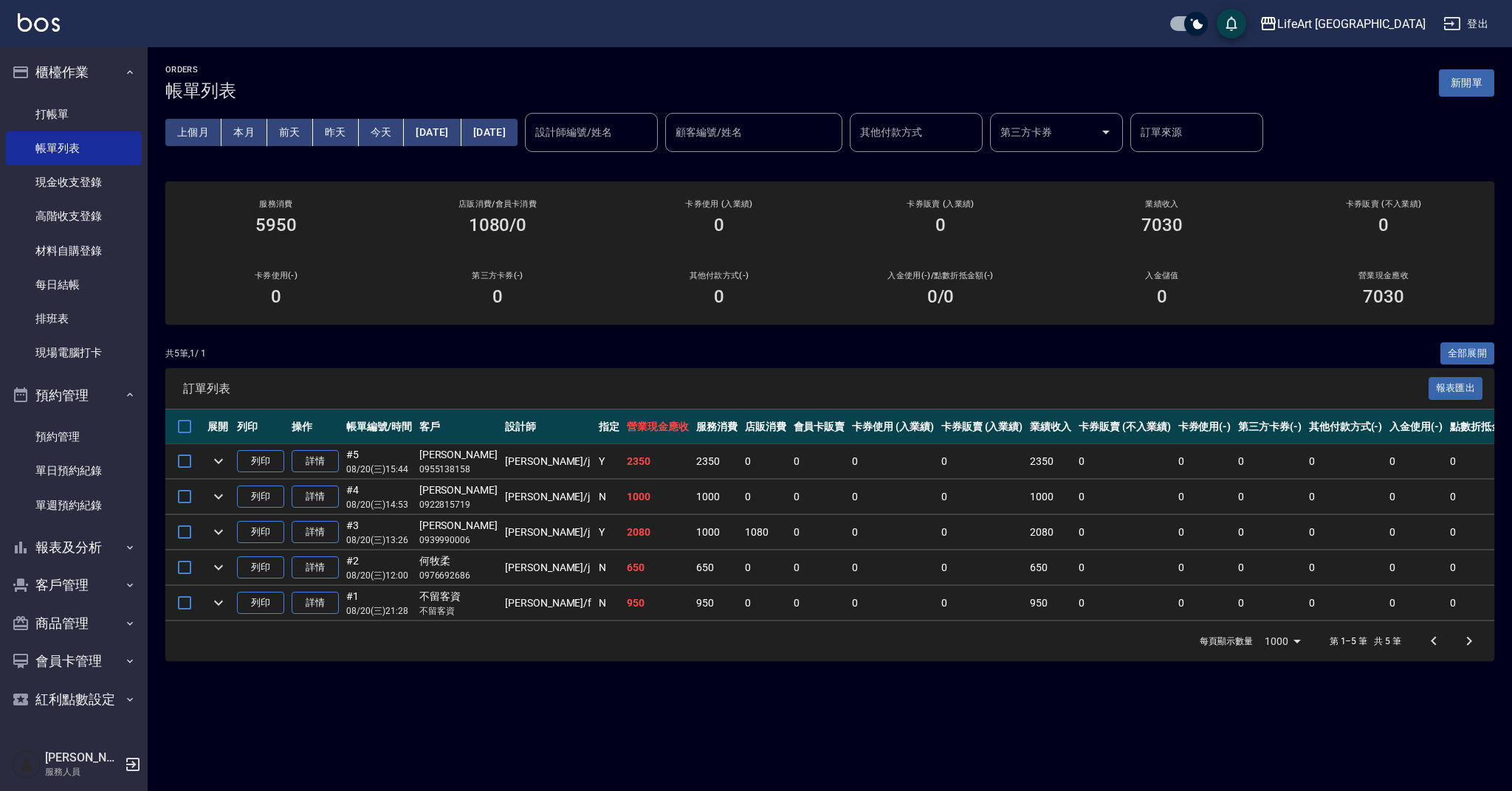
click at [1457, 85] on button "新開單" at bounding box center [1466, 83] width 55 height 28
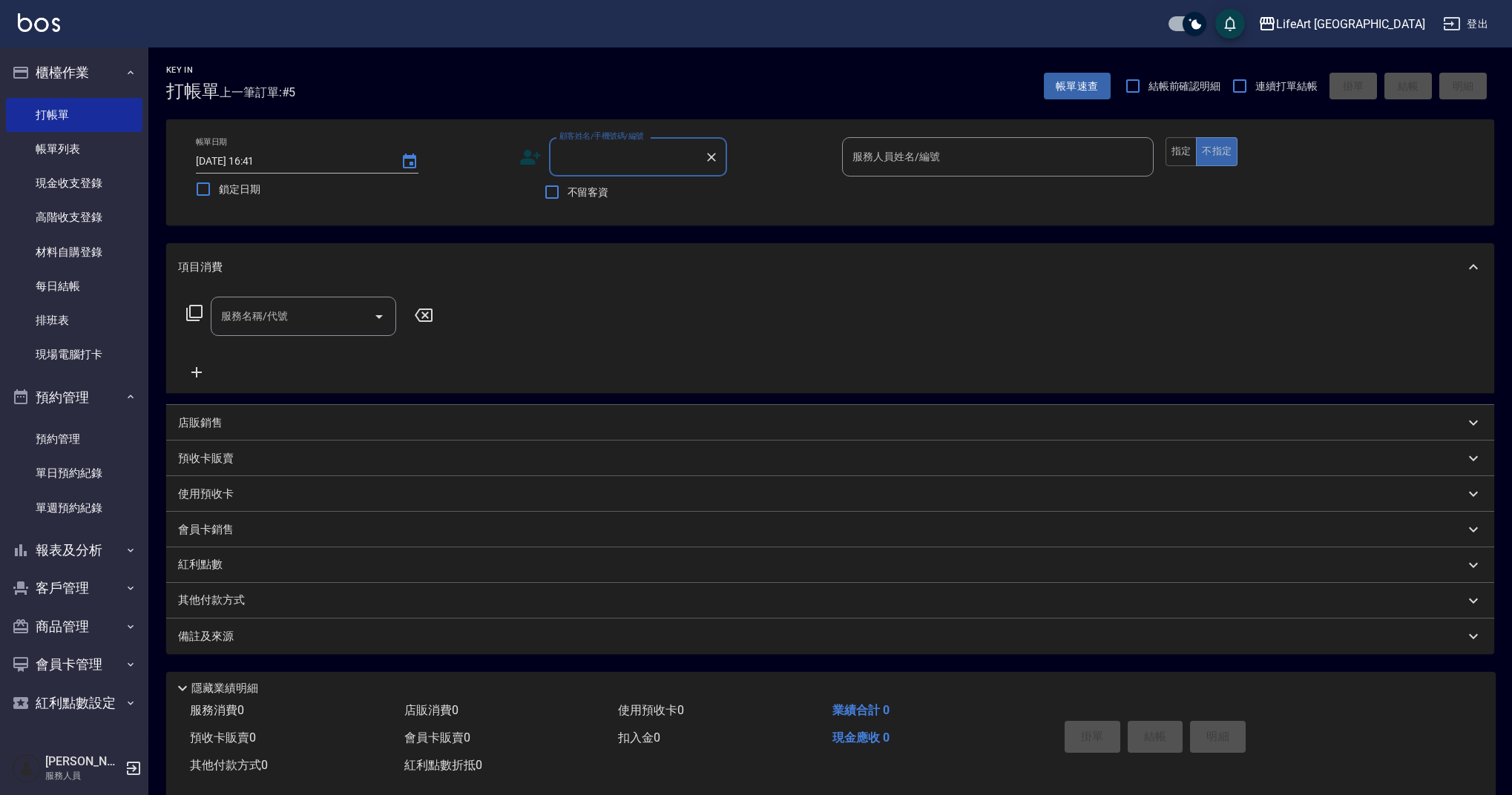
click at [618, 160] on input "顧客姓名/手機號碼/編號" at bounding box center [626, 157] width 142 height 26
type input "淑"
type input "８"
type input "803590"
click at [625, 163] on input "803590" at bounding box center [626, 157] width 142 height 26
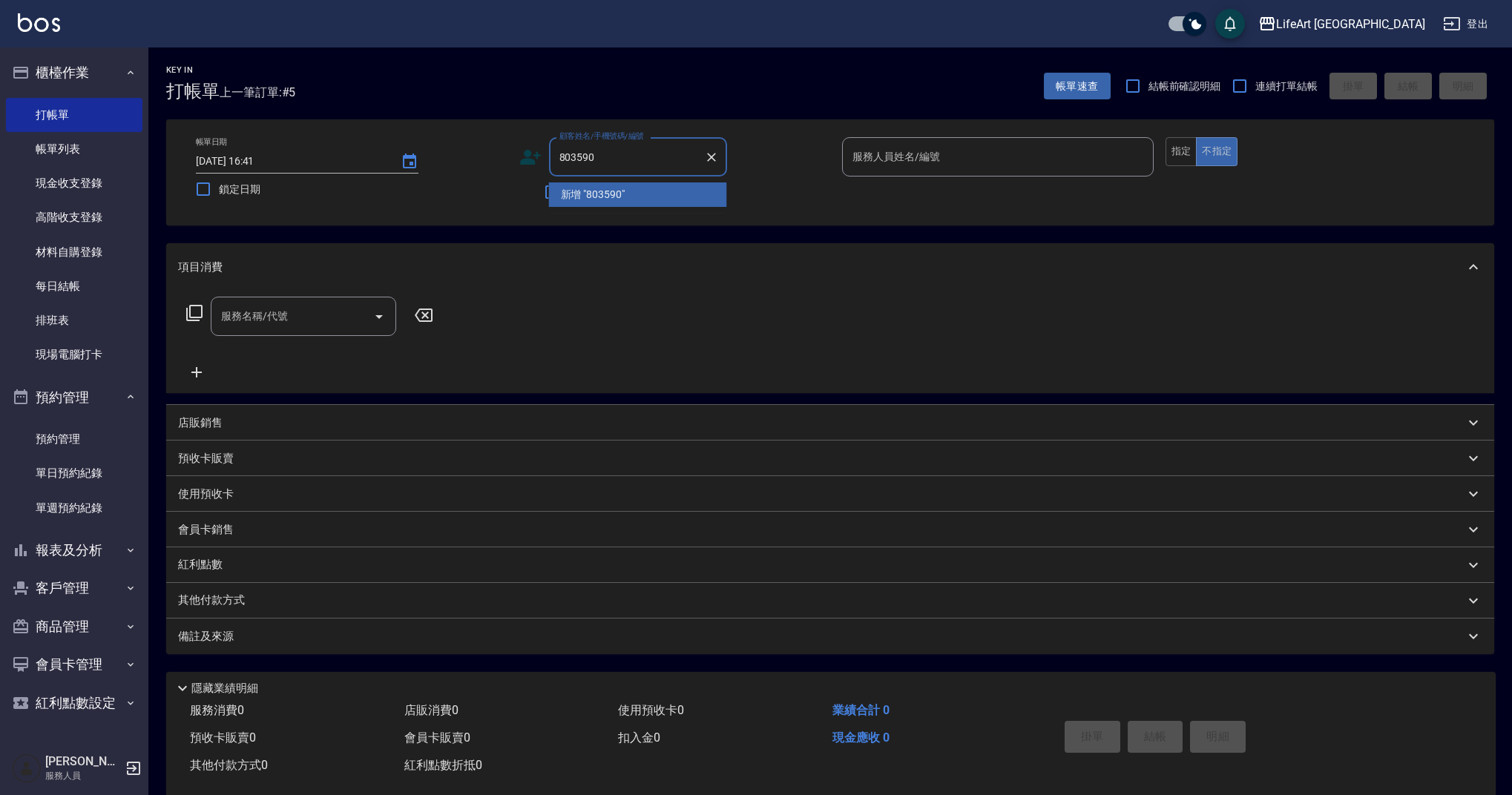
click at [625, 163] on input "803590" at bounding box center [626, 157] width 142 height 26
click at [713, 158] on icon "Clear" at bounding box center [711, 157] width 9 height 9
click at [576, 194] on li "新增 "0938803590"" at bounding box center [637, 195] width 178 height 25
type input "0938803590"
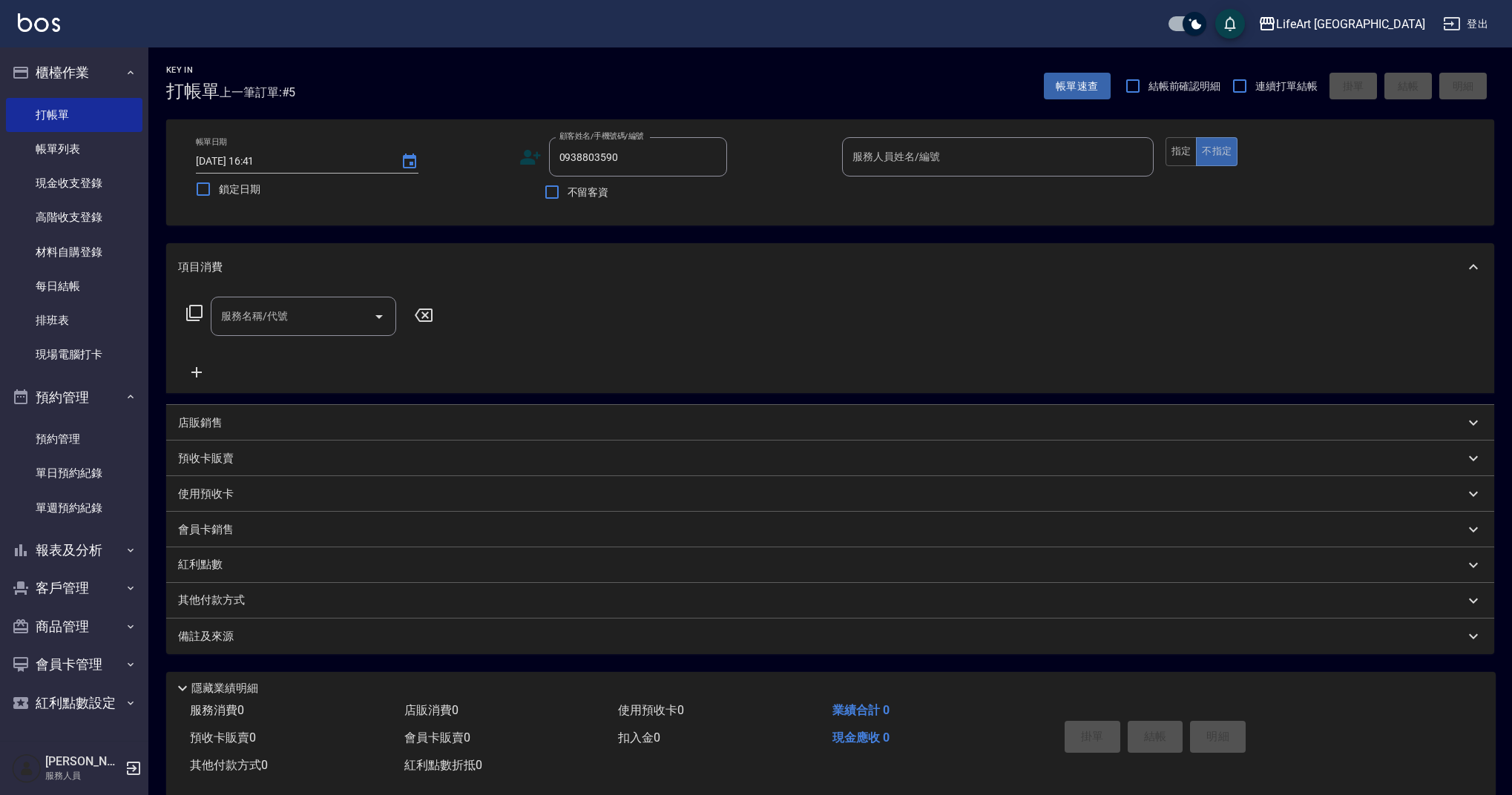
click at [518, 157] on div "帳單日期 [DATE] 16:41 鎖定日期 顧客姓名/手機號碼/編號 0938803590 顧客姓名/手機號碼/編號 不留客資 服務人員姓名/編號 服務人員…" at bounding box center [830, 173] width 1292 height 71
click at [526, 159] on icon at bounding box center [530, 157] width 21 height 15
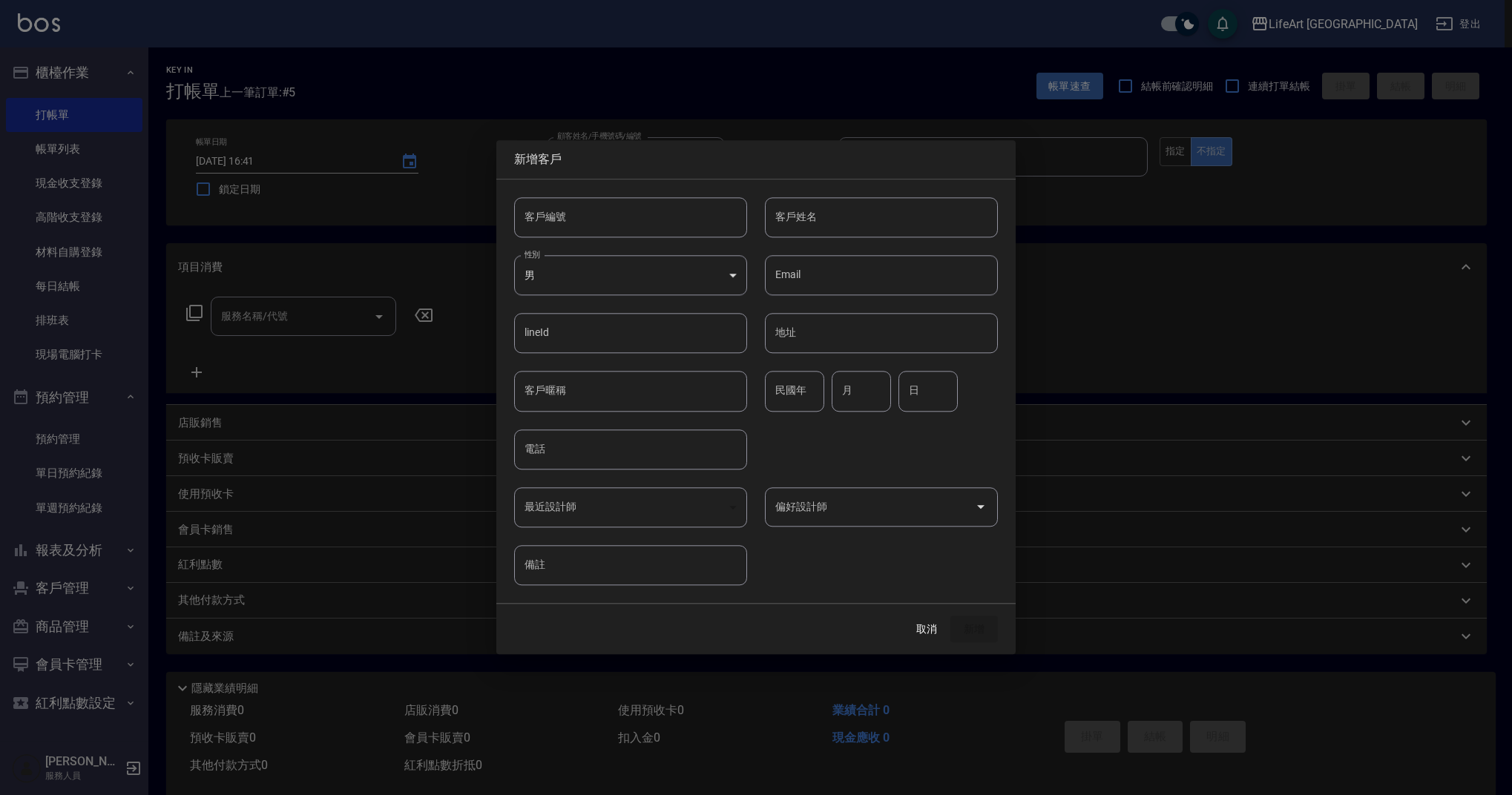
type input "0938803590"
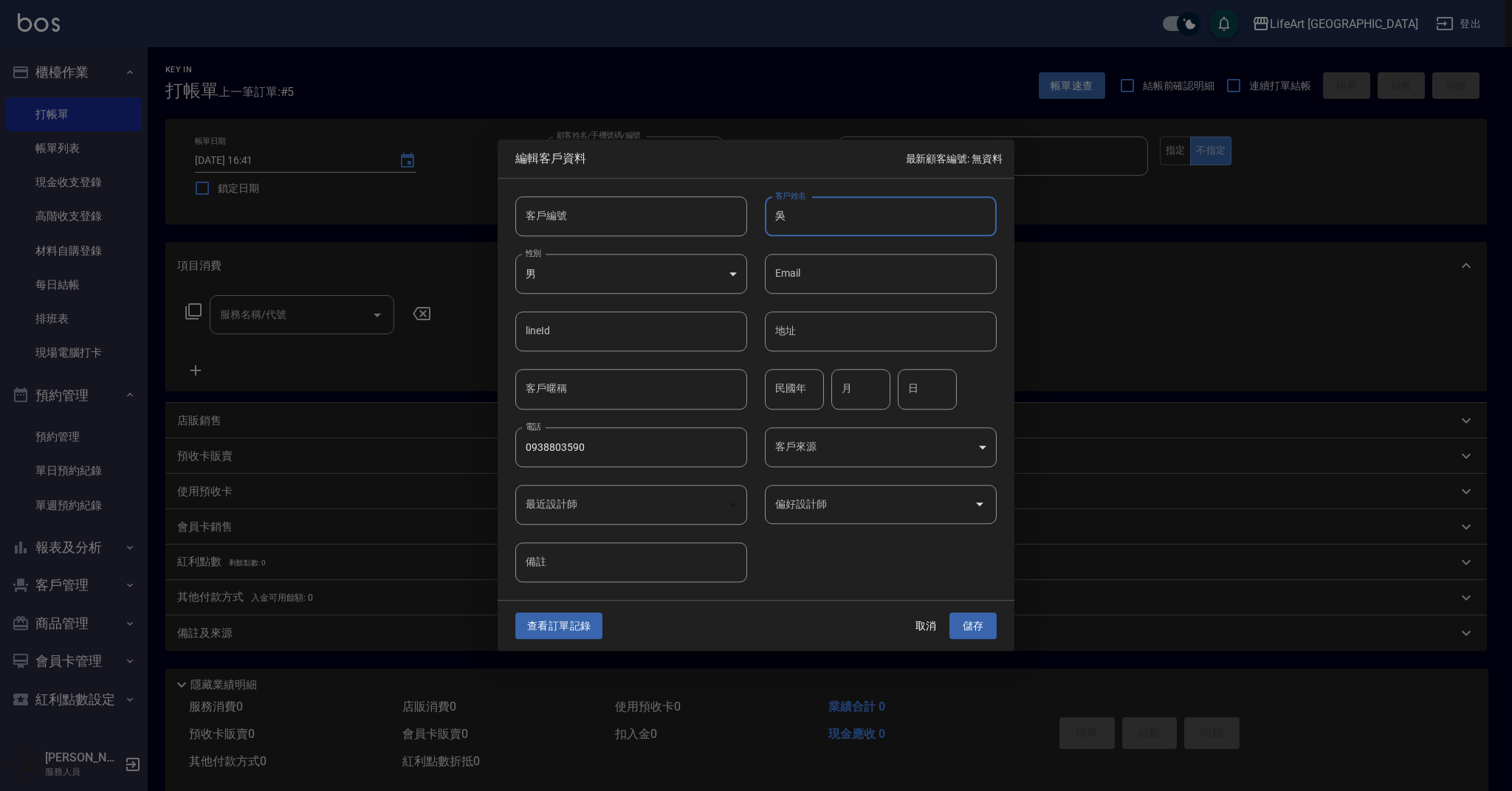
type input "吳"
click at [739, 272] on body "LifeArt 蘆洲 登出 櫃檯作業 打帳單 帳單列表 現金收支登錄 高階收支登錄 材料自購登錄 每日結帳 排班表 現場電腦打卡 預約管理 預約管理 單日預約…" at bounding box center [756, 405] width 1512 height 811
click at [616, 362] on li "女" at bounding box center [632, 362] width 232 height 25
type input "[DEMOGRAPHIC_DATA]"
click at [822, 217] on input "吳" at bounding box center [880, 217] width 232 height 40
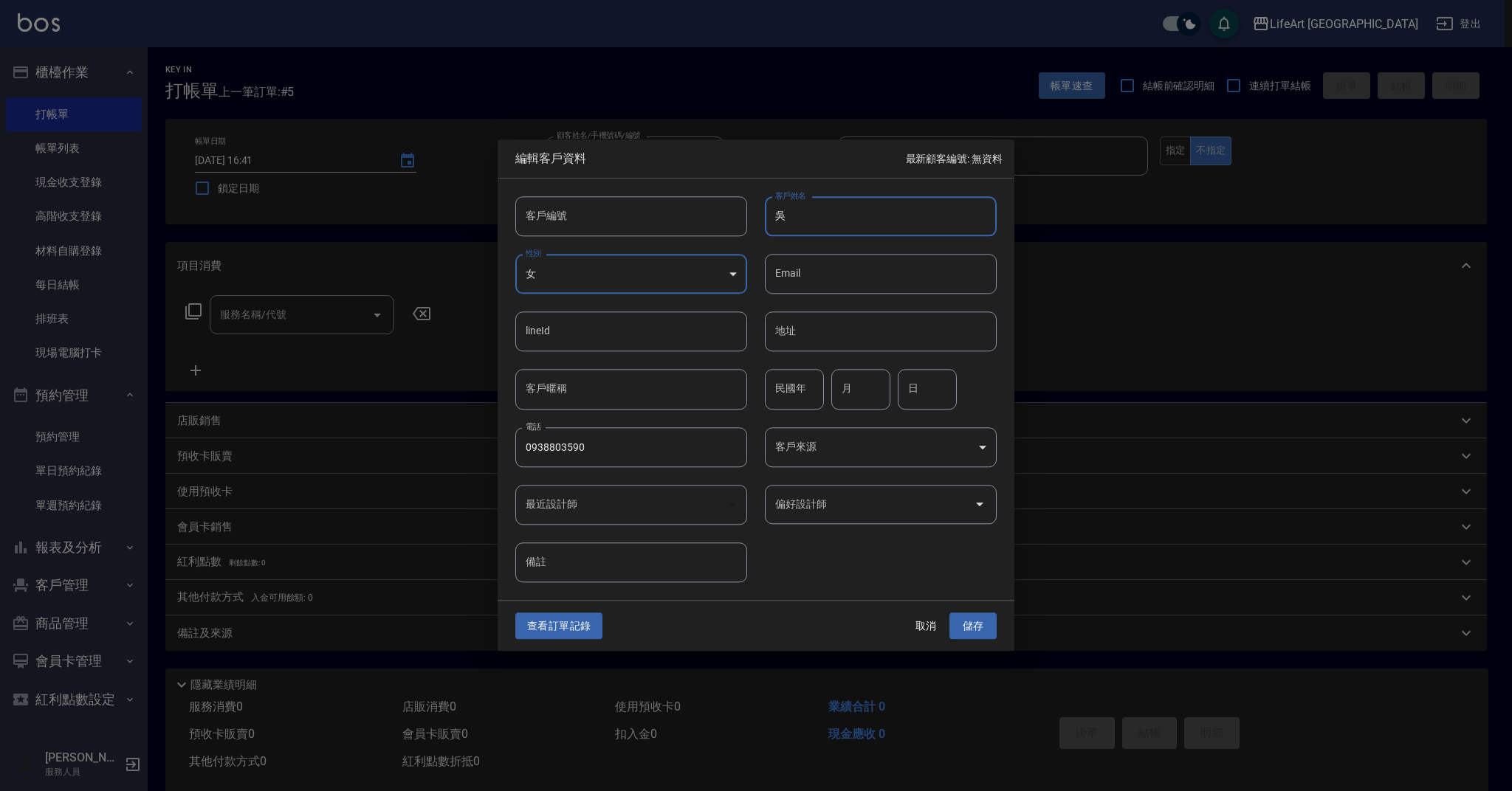
click at [835, 500] on input "偏好設計師" at bounding box center [869, 504] width 197 height 26
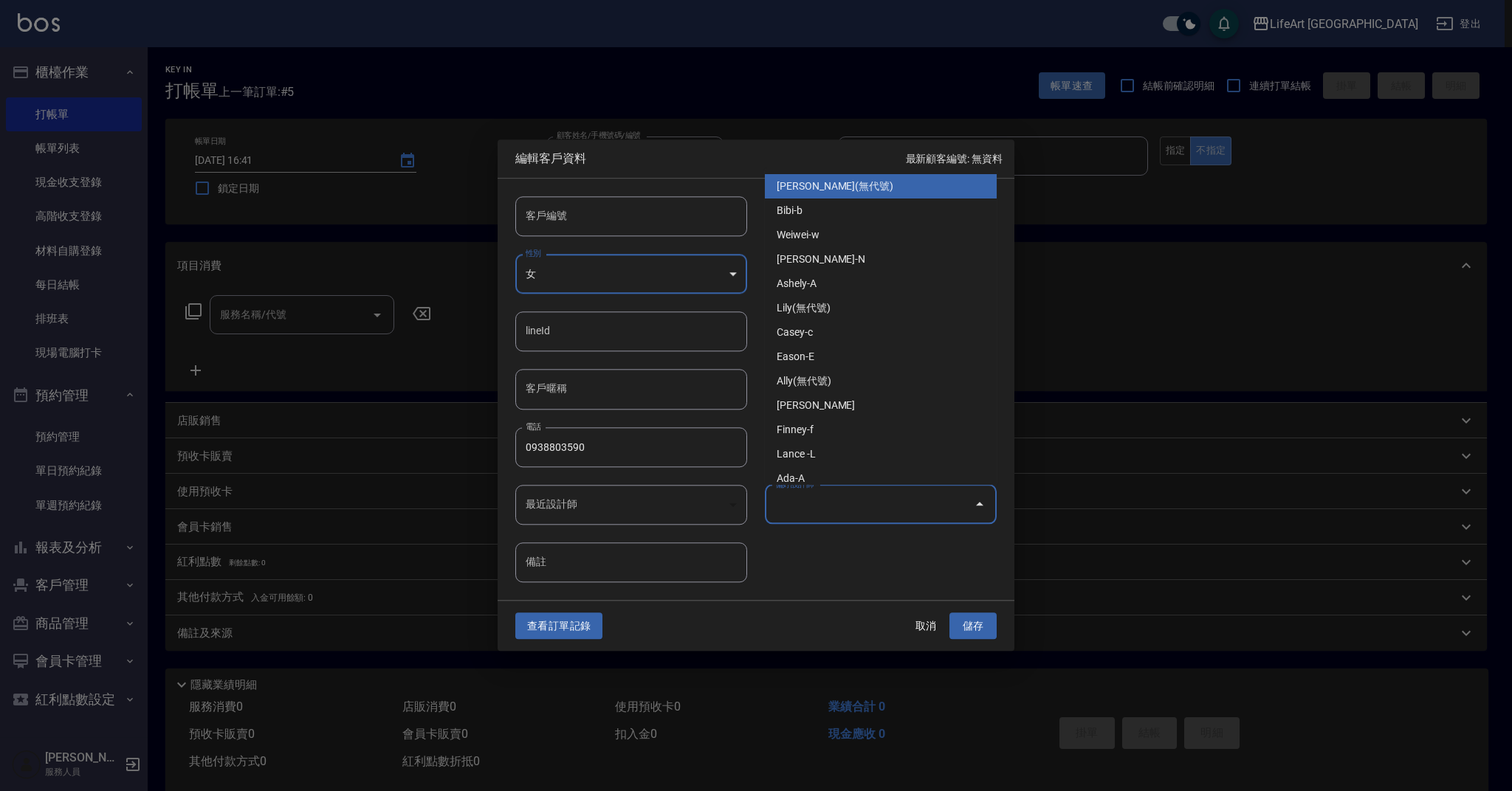
click at [834, 497] on input "偏好設計師" at bounding box center [869, 504] width 197 height 26
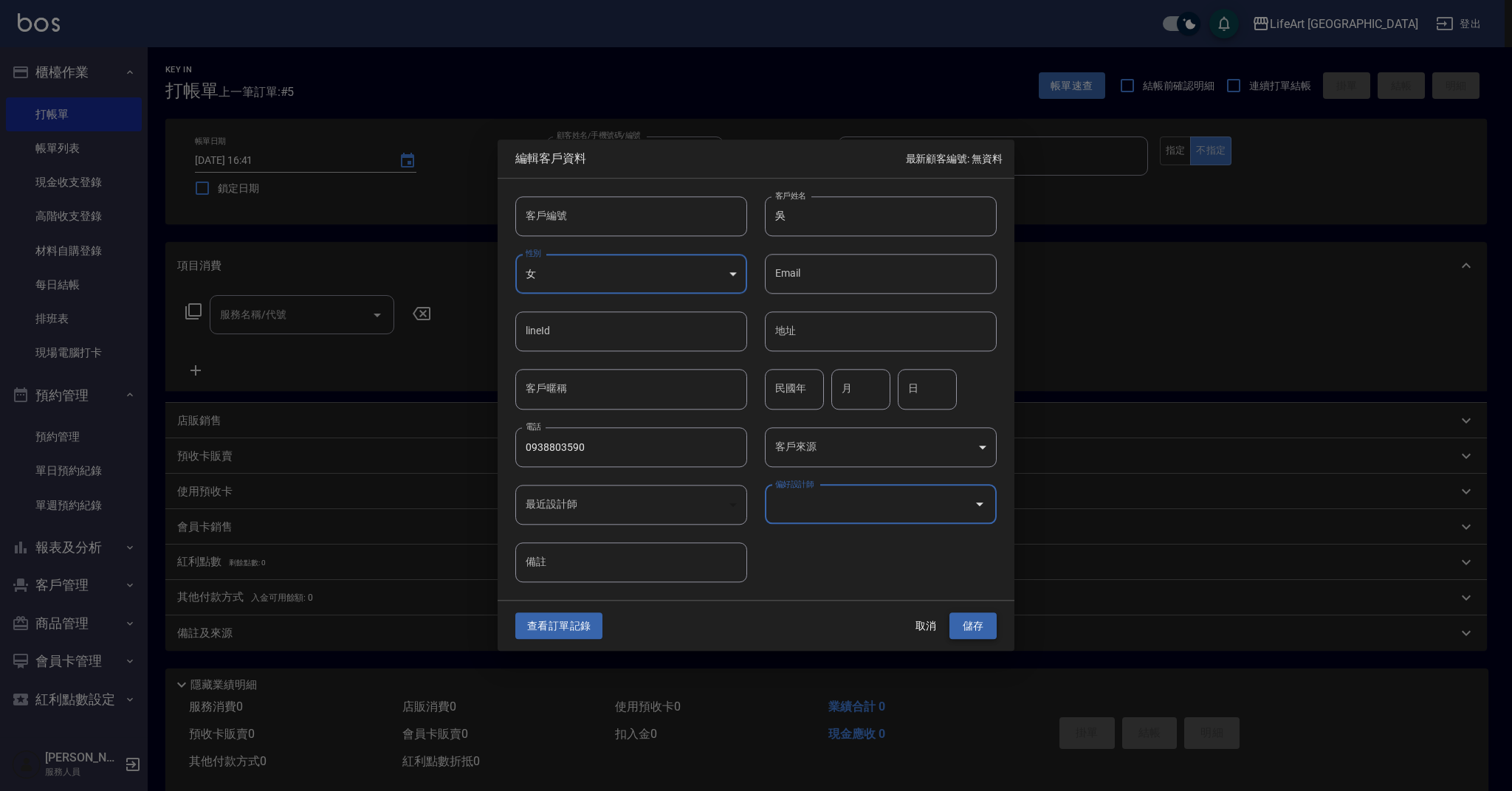
click at [971, 625] on button "儲存" at bounding box center [973, 626] width 47 height 28
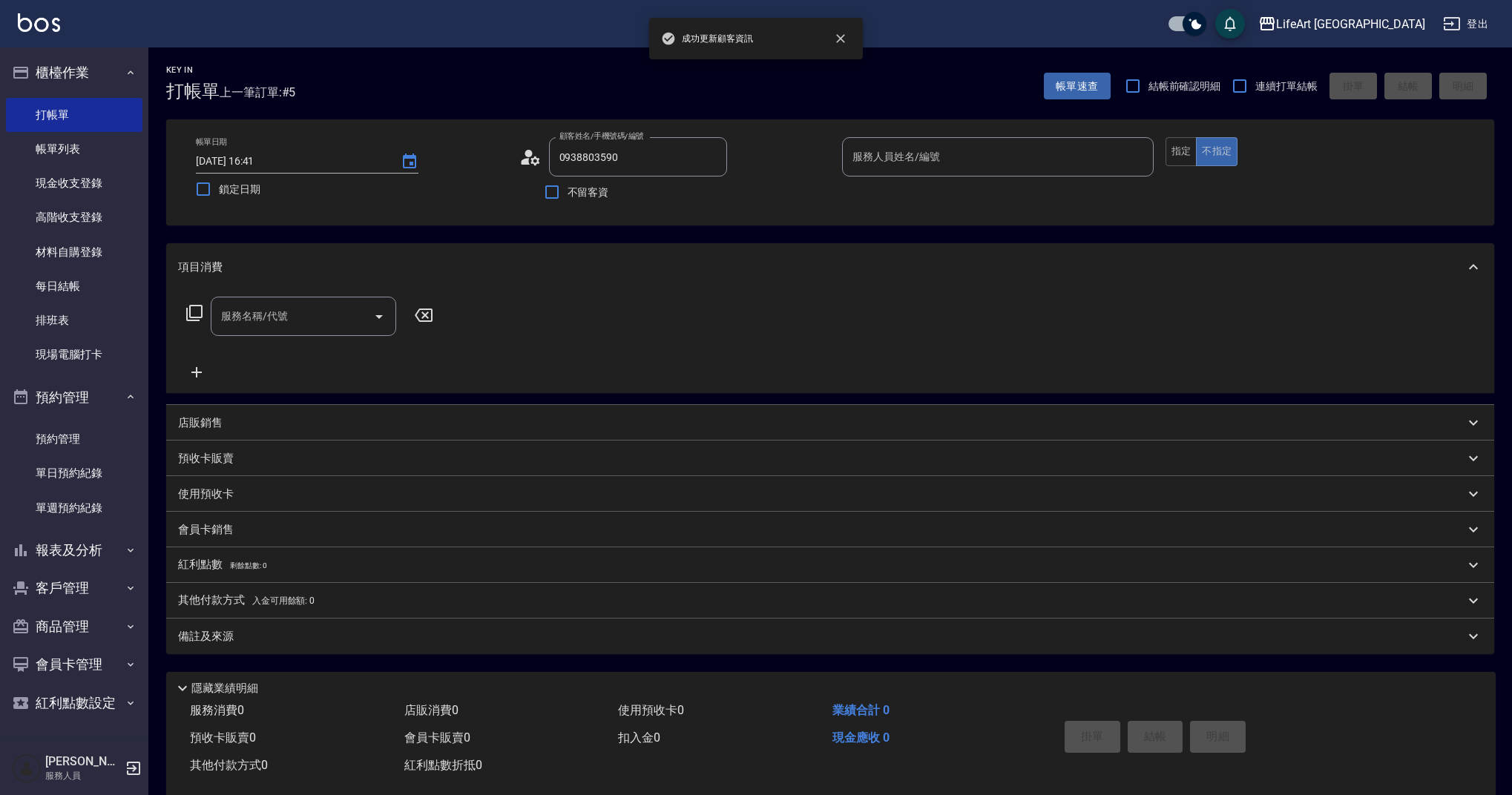
click at [889, 158] on input "服務人員姓名/編號" at bounding box center [997, 157] width 299 height 26
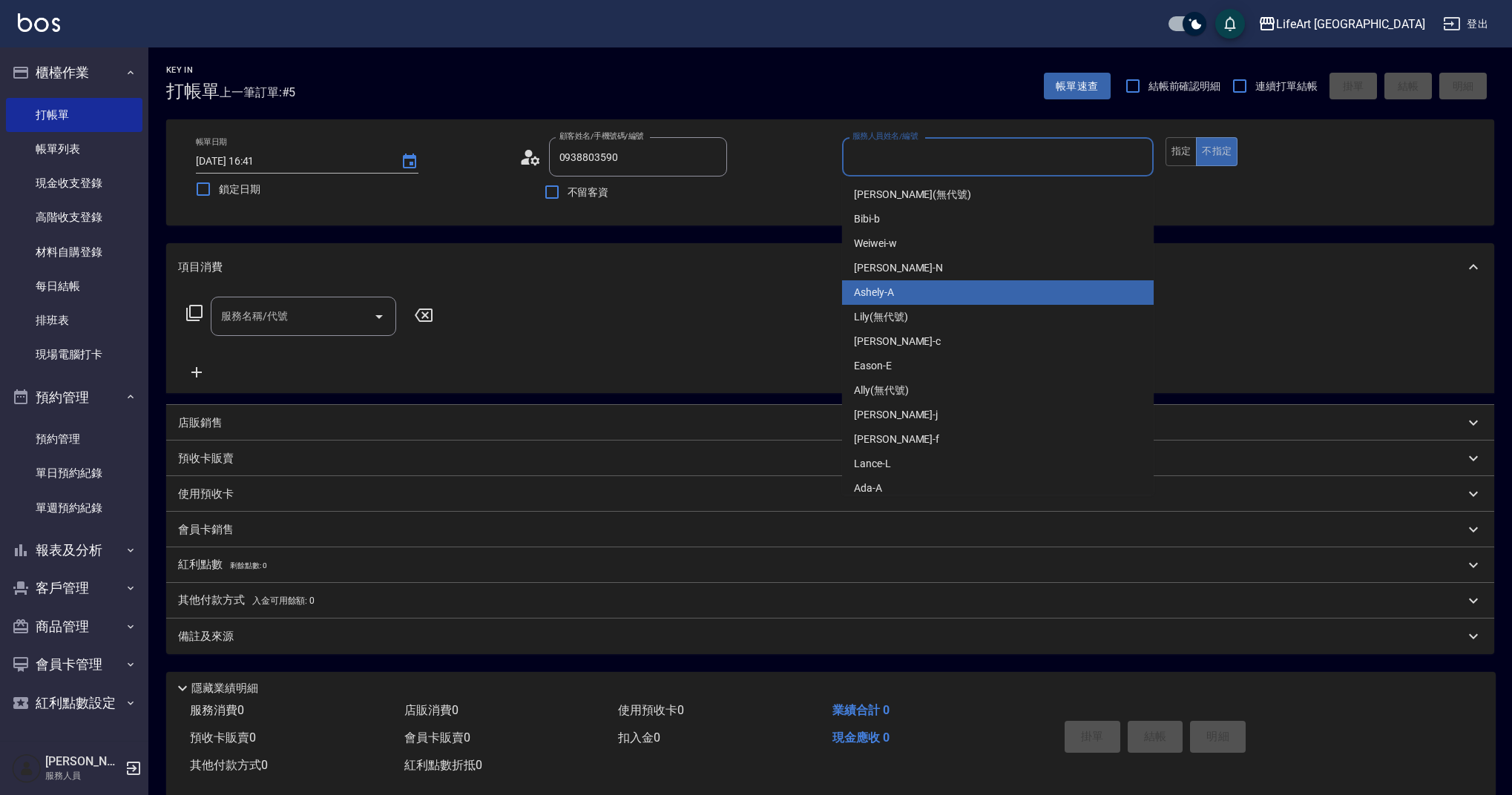
click at [887, 299] on span "Ashely -A" at bounding box center [874, 293] width 40 height 15
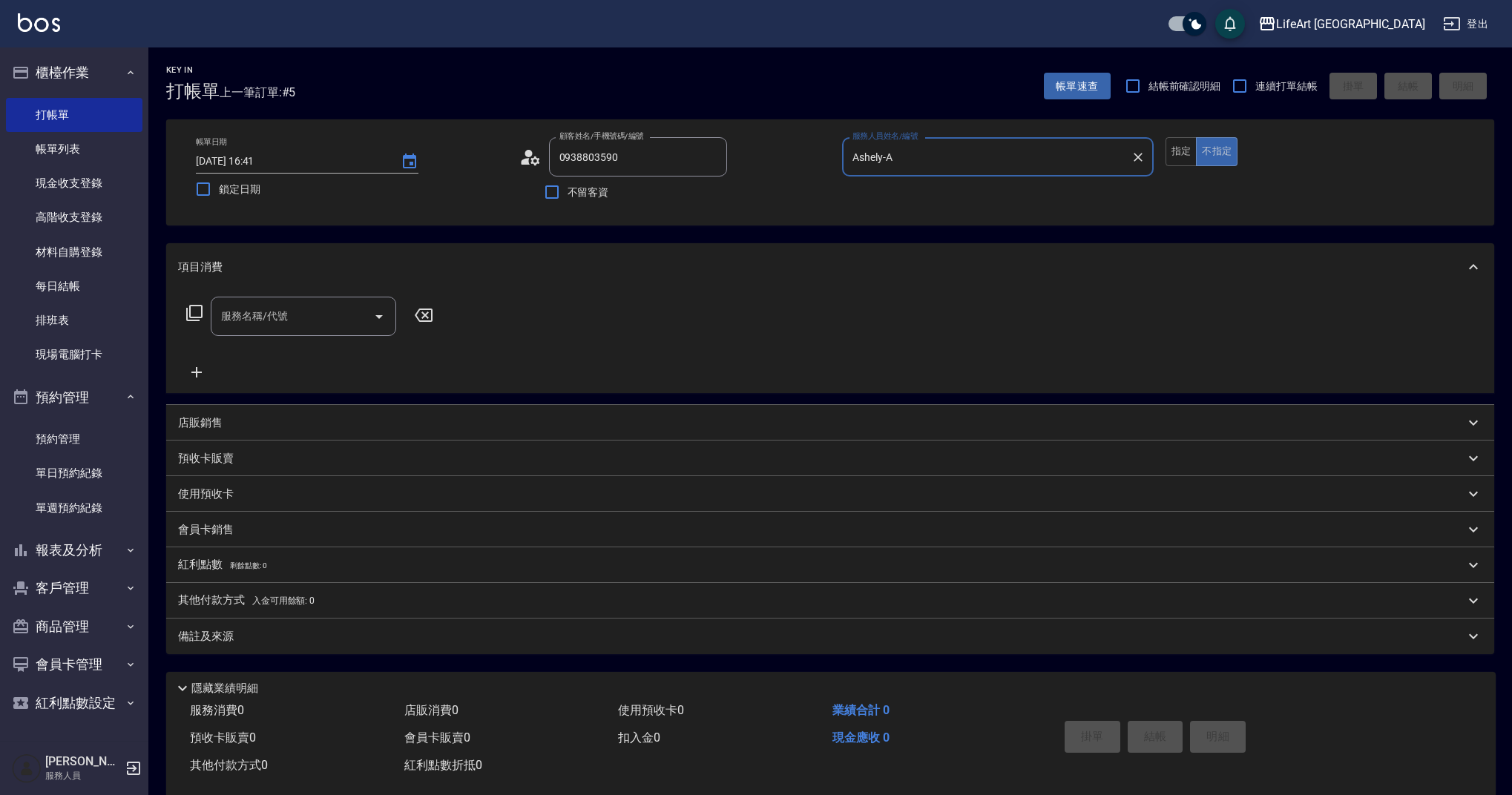
type input "Ashely-A"
click at [249, 325] on input "服務名稱/代號" at bounding box center [292, 316] width 150 height 26
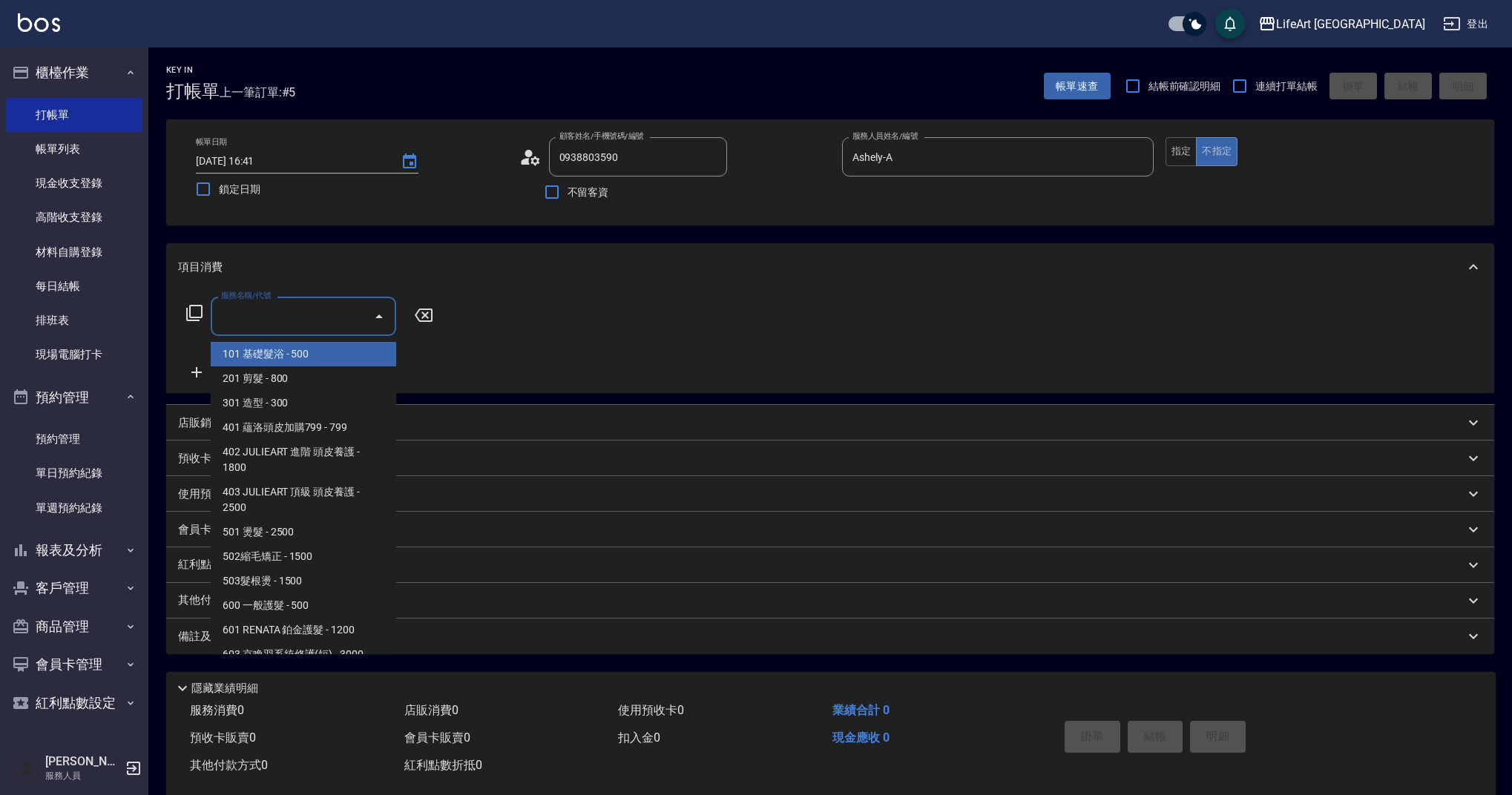
click at [305, 356] on span "101 基礎髮浴 - 500" at bounding box center [303, 354] width 185 height 25
type input "101 基礎髮浴 (101)"
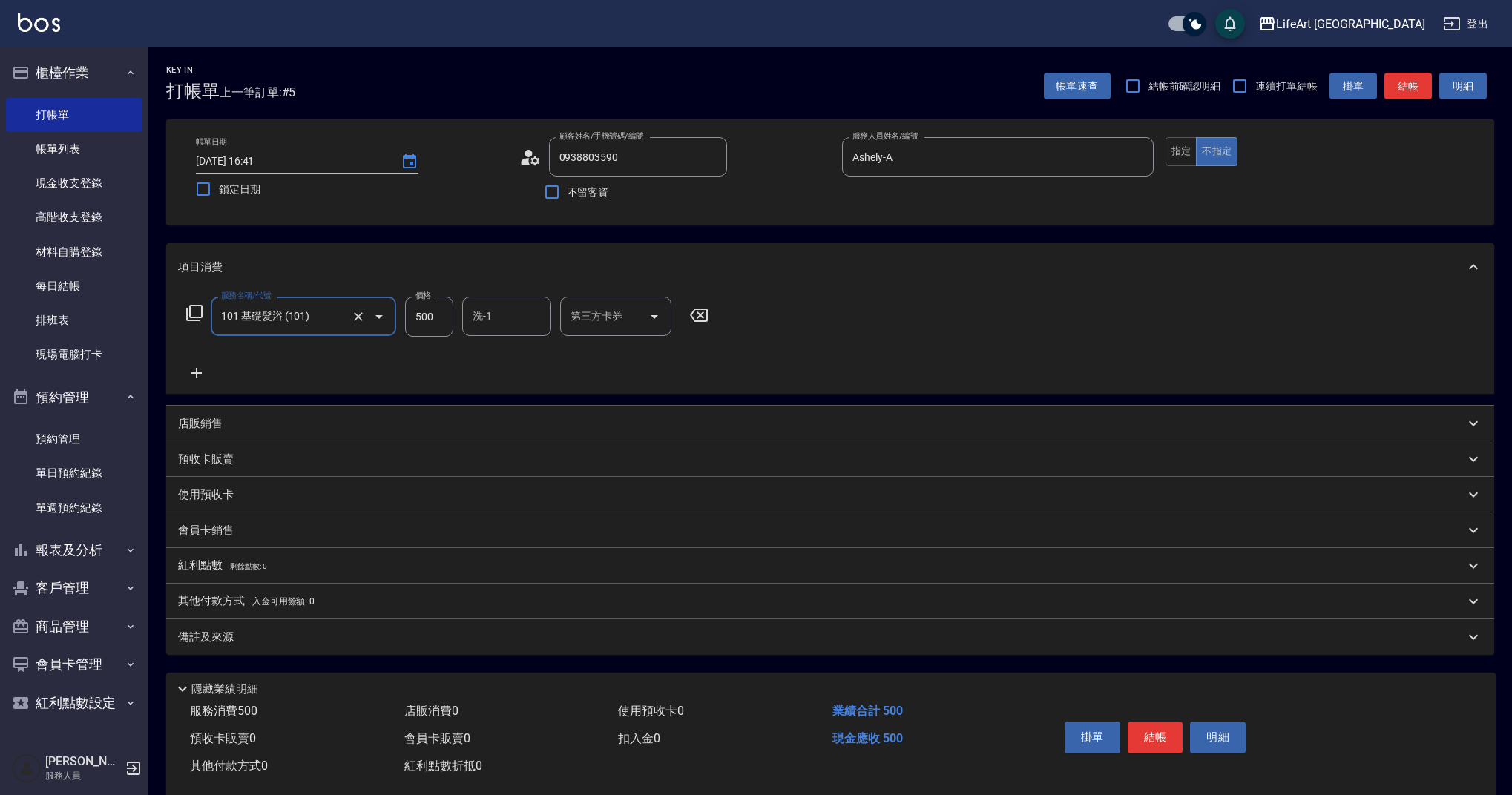
click at [428, 315] on input "500" at bounding box center [429, 317] width 49 height 40
type input "700"
click at [484, 315] on input "洗-1" at bounding box center [506, 316] width 75 height 26
click at [489, 358] on span "Ally (無代號)" at bounding box center [502, 354] width 55 height 15
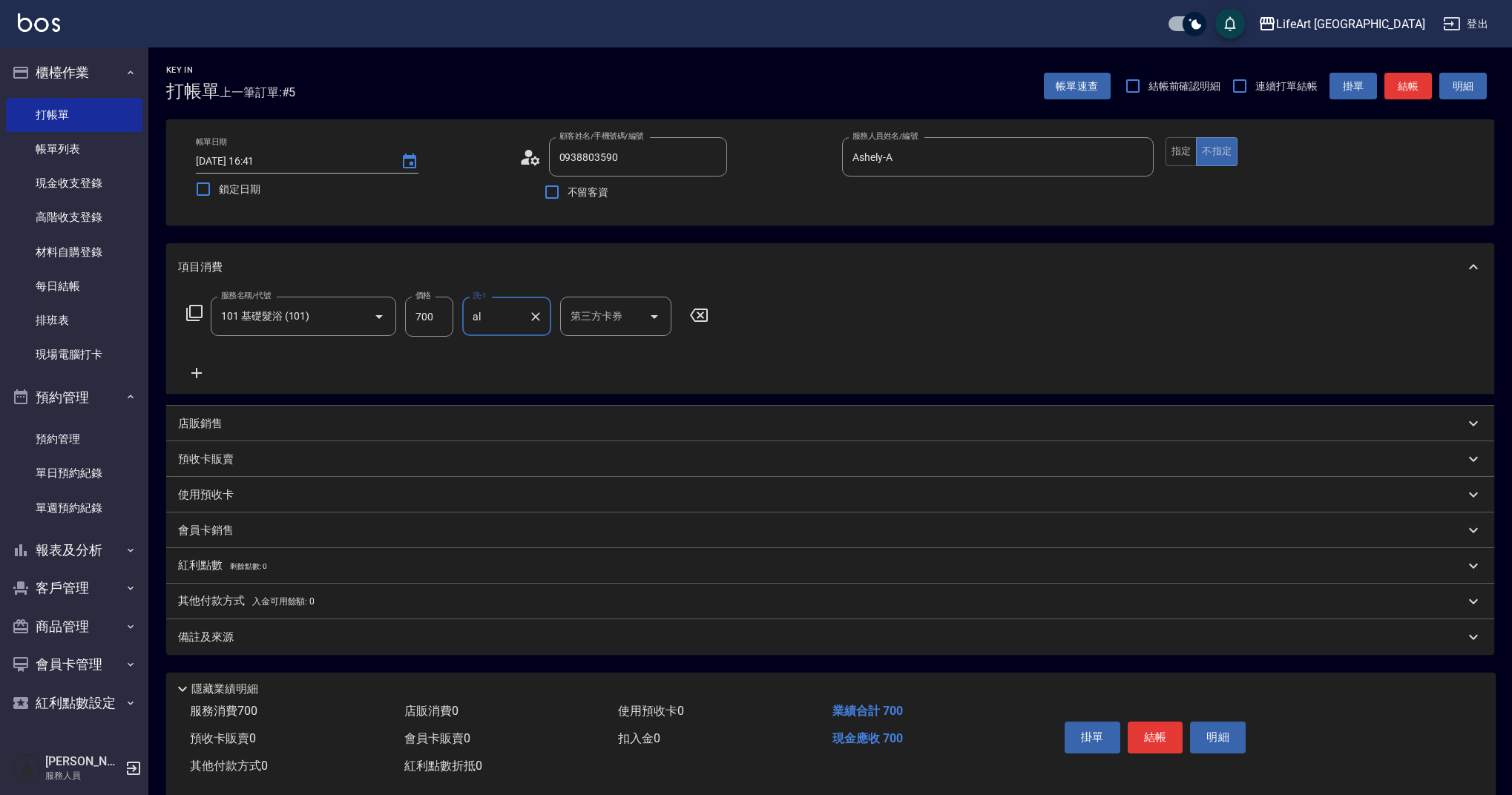
type input "Ally(無代號)"
click at [1163, 746] on button "結帳" at bounding box center [1155, 737] width 55 height 31
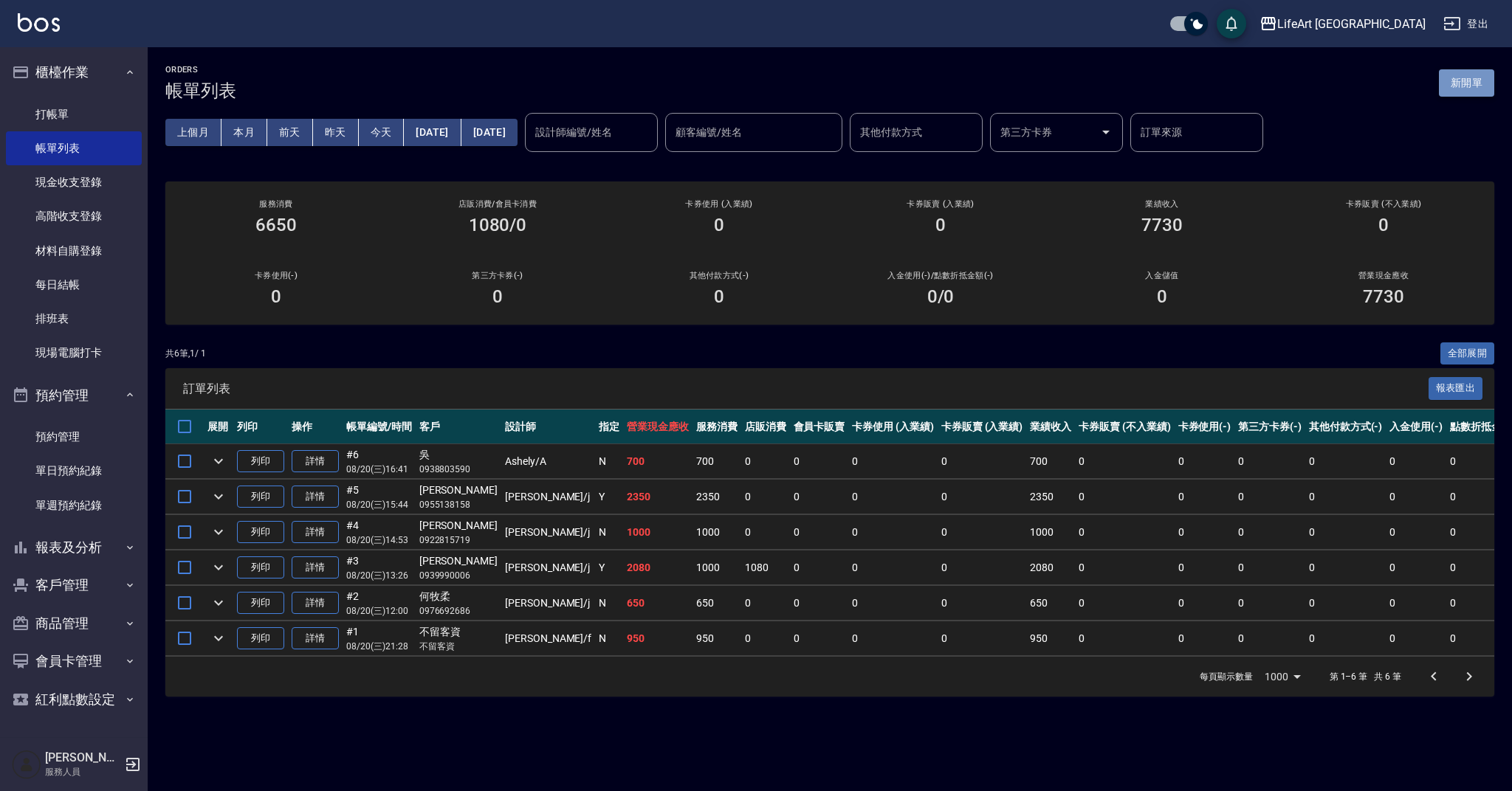
click at [1478, 91] on button "新開單" at bounding box center [1466, 83] width 55 height 28
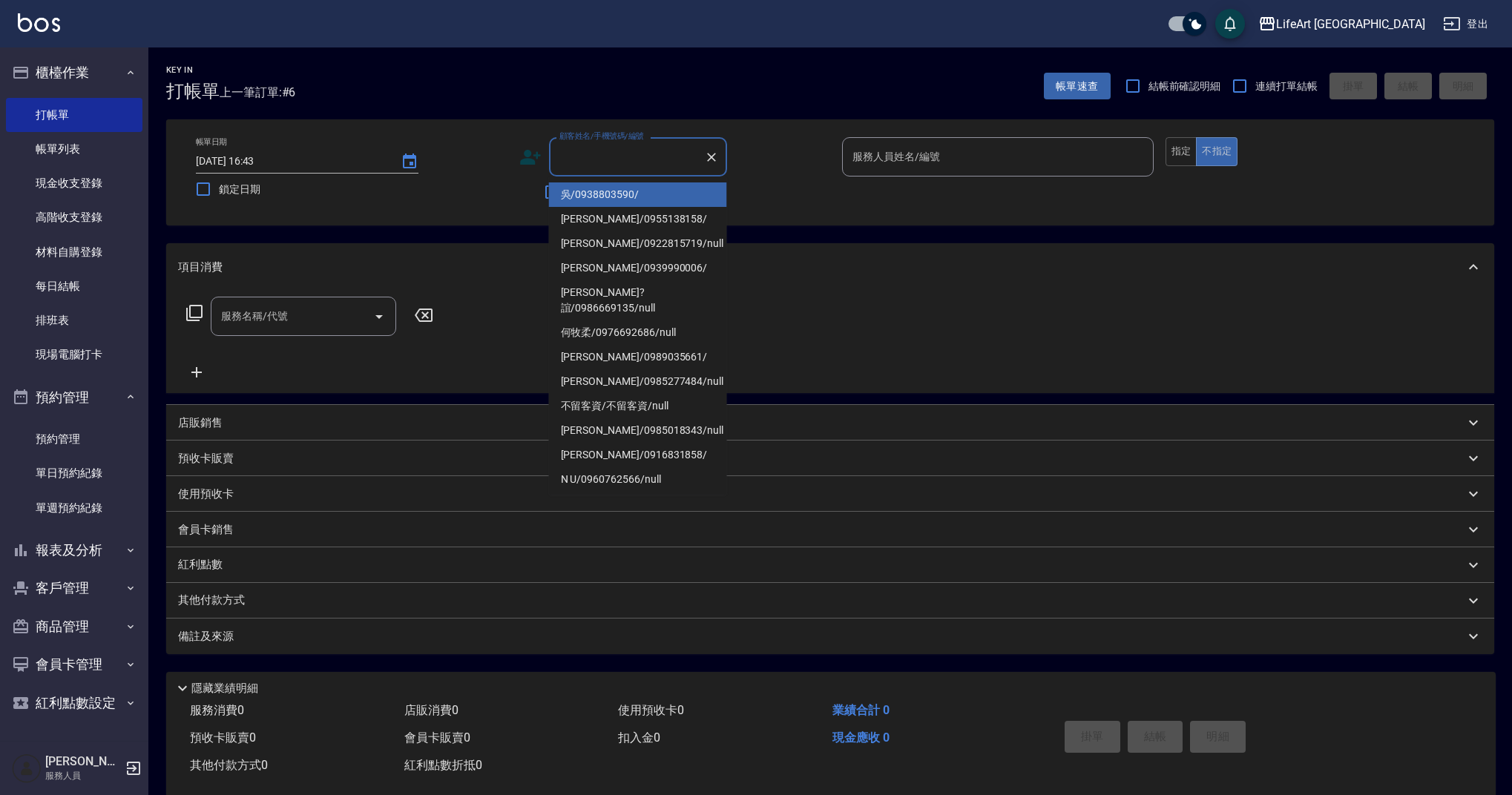
click at [637, 156] on input "顧客姓名/手機號碼/編號" at bounding box center [626, 157] width 142 height 26
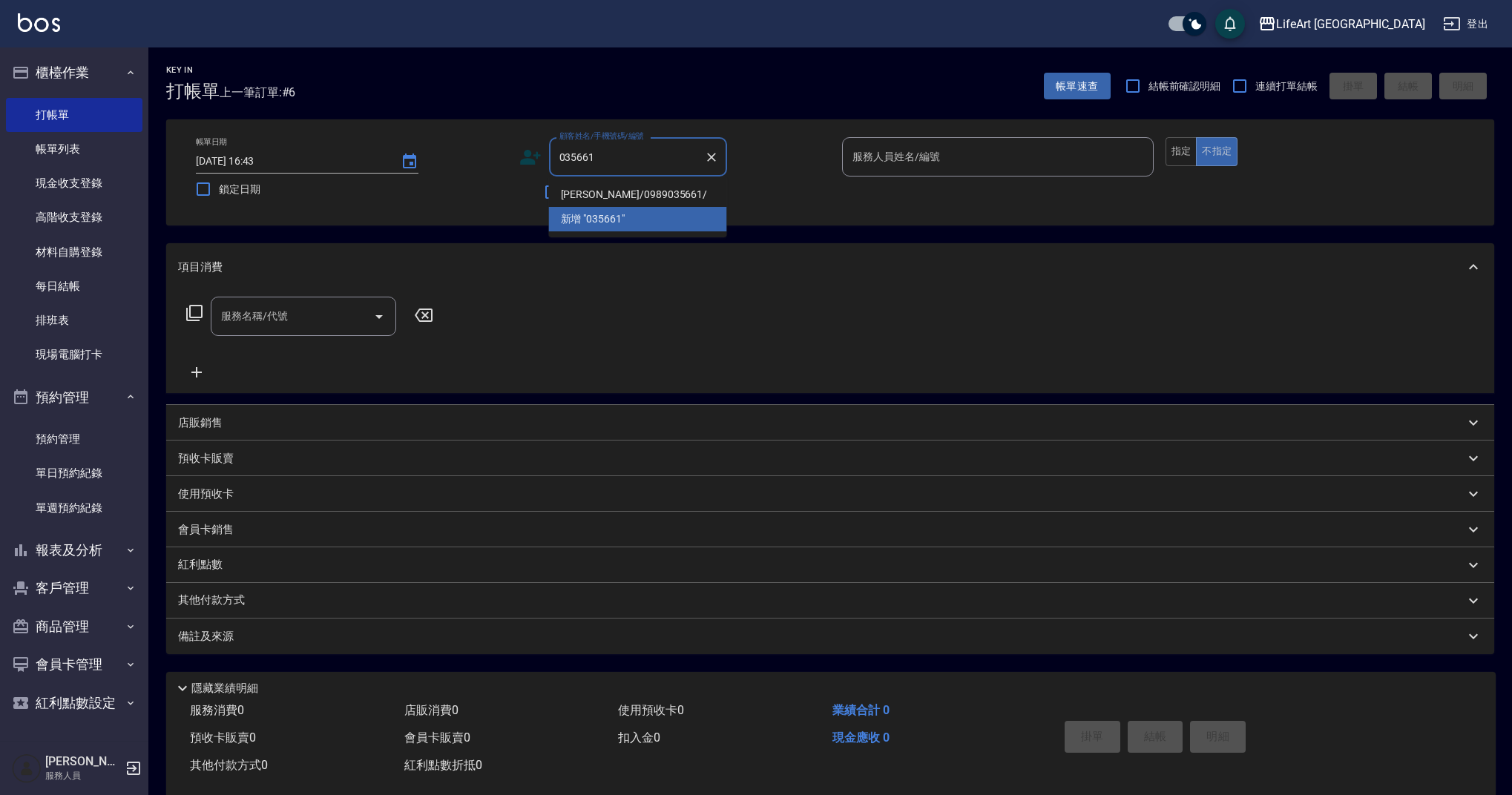
click at [657, 194] on li "[PERSON_NAME]/0989035661/" at bounding box center [637, 195] width 178 height 25
type input "[PERSON_NAME]/0989035661/"
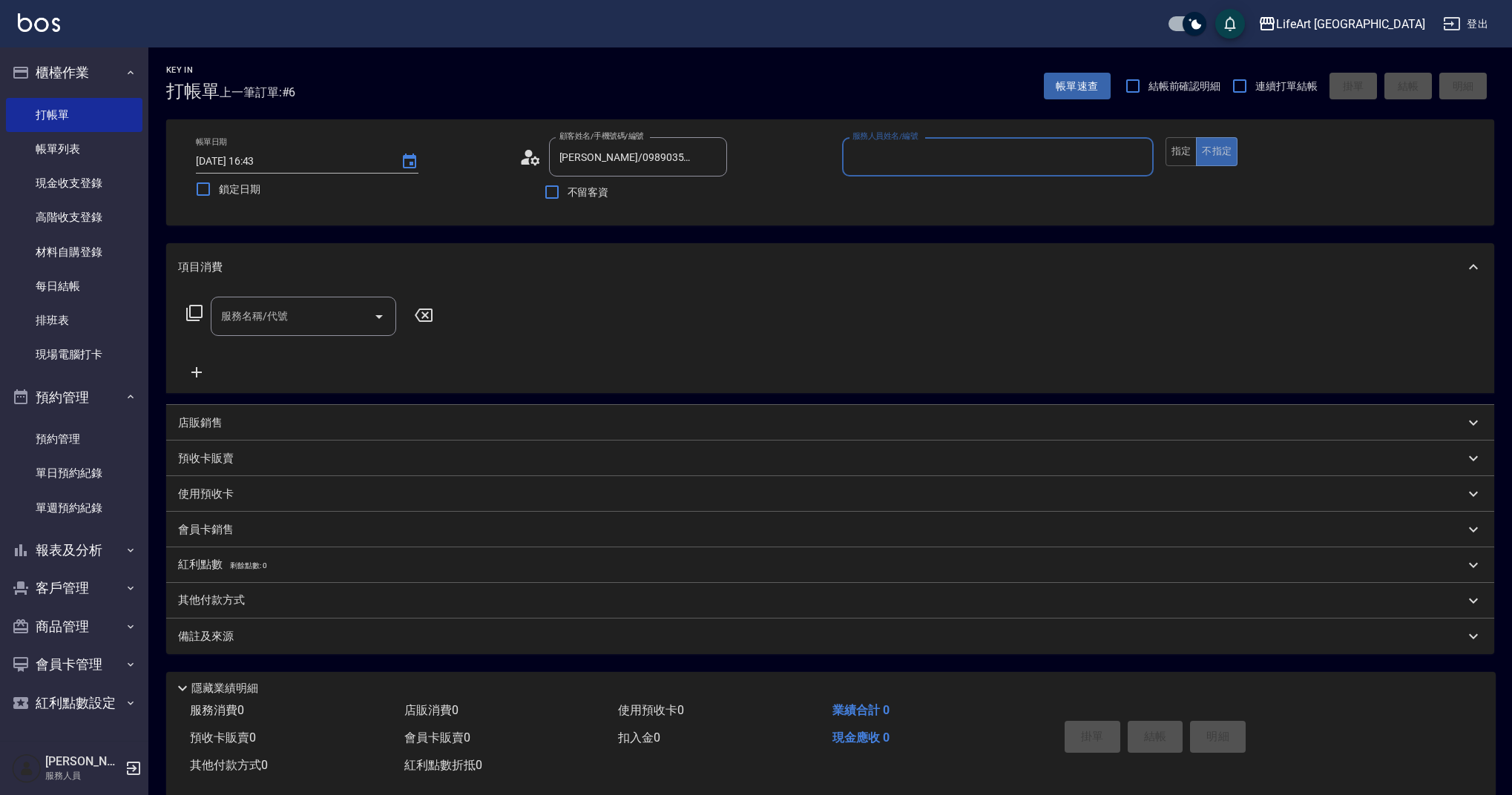
type input "Ashely-A"
click at [326, 308] on input "服務名稱/代號" at bounding box center [292, 316] width 150 height 26
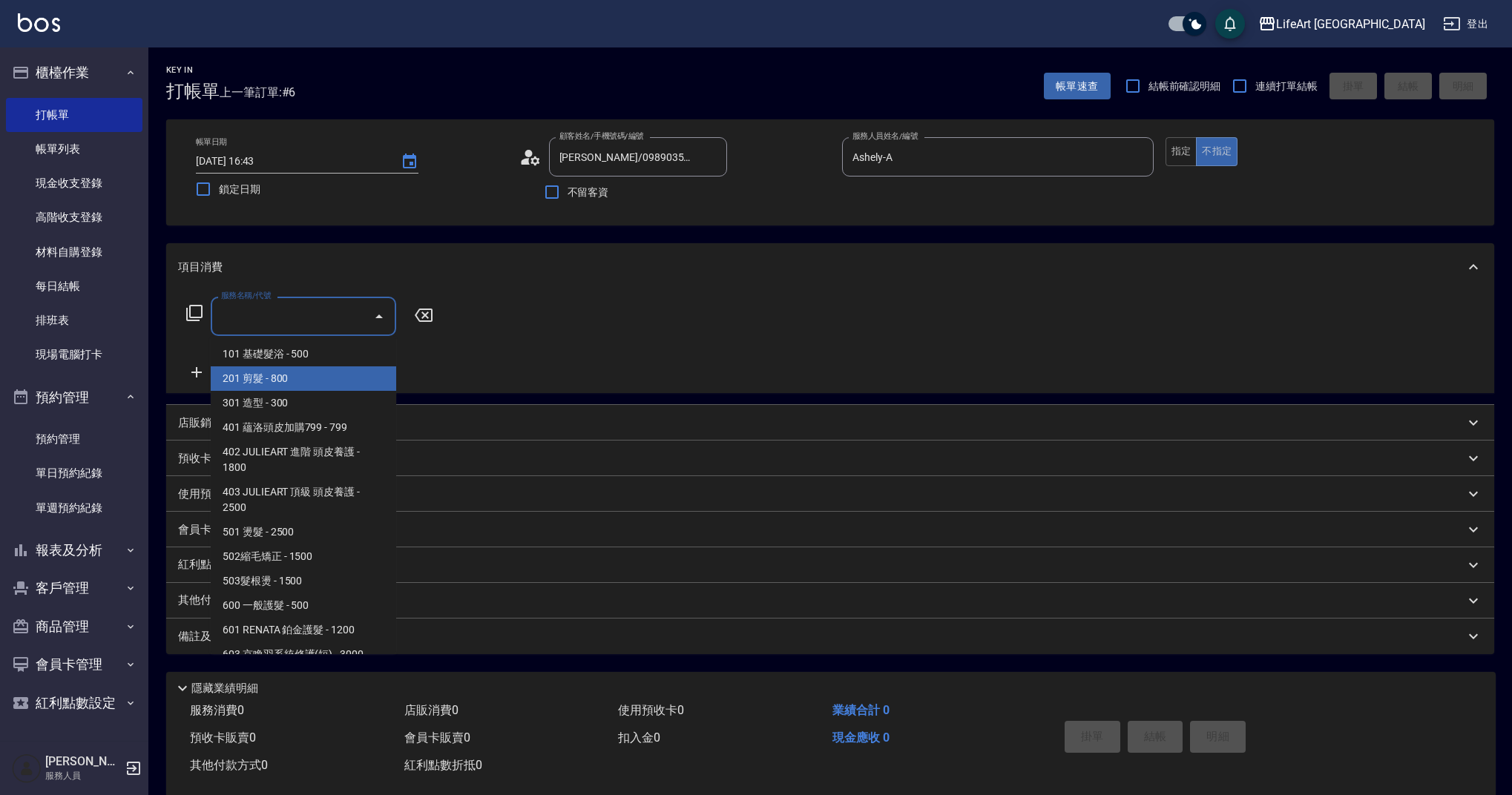
click at [307, 376] on span "201 剪髮 - 800" at bounding box center [303, 379] width 185 height 25
type input "201 剪髮(201)"
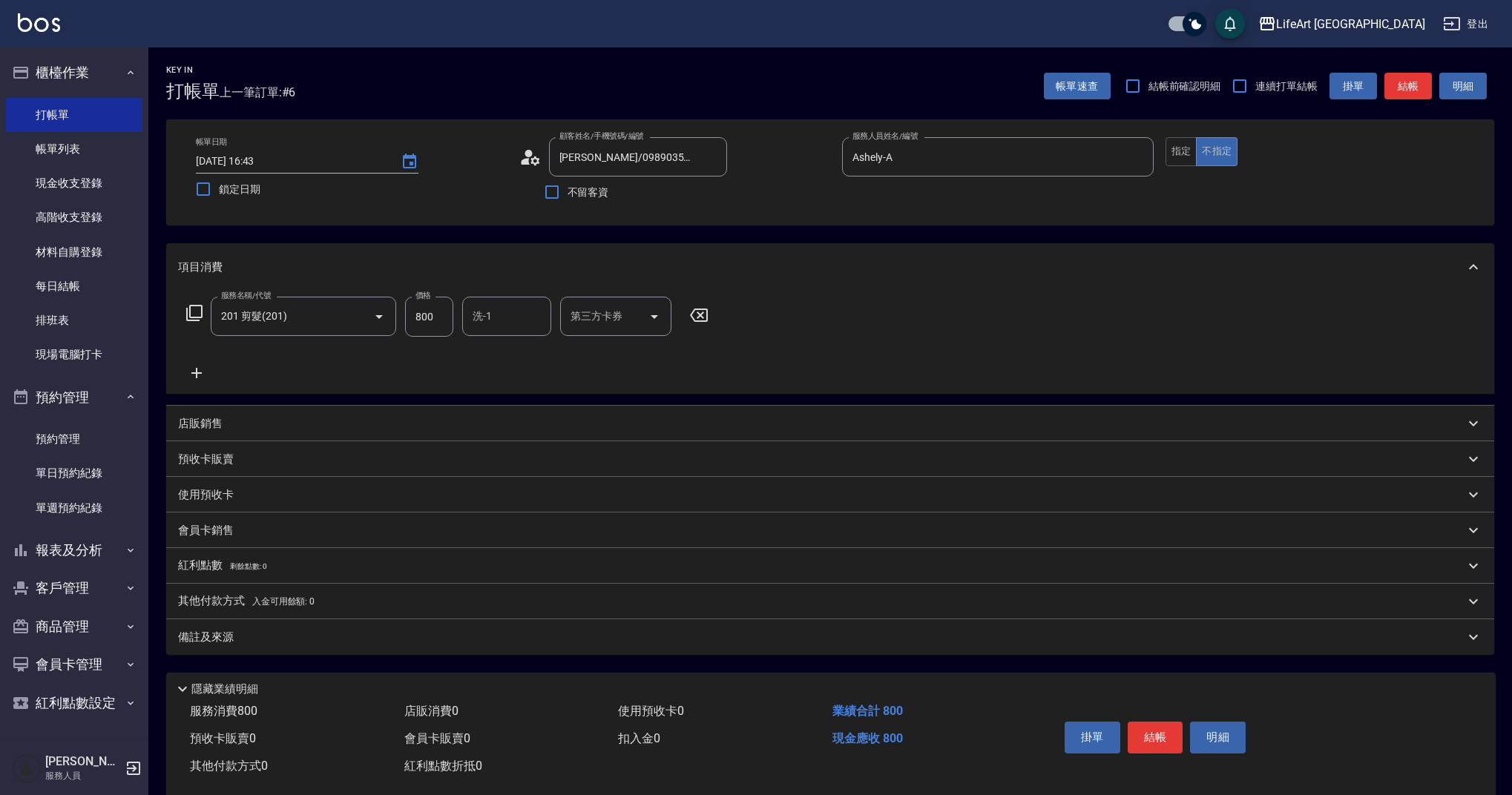
click at [192, 373] on icon at bounding box center [197, 373] width 10 height 10
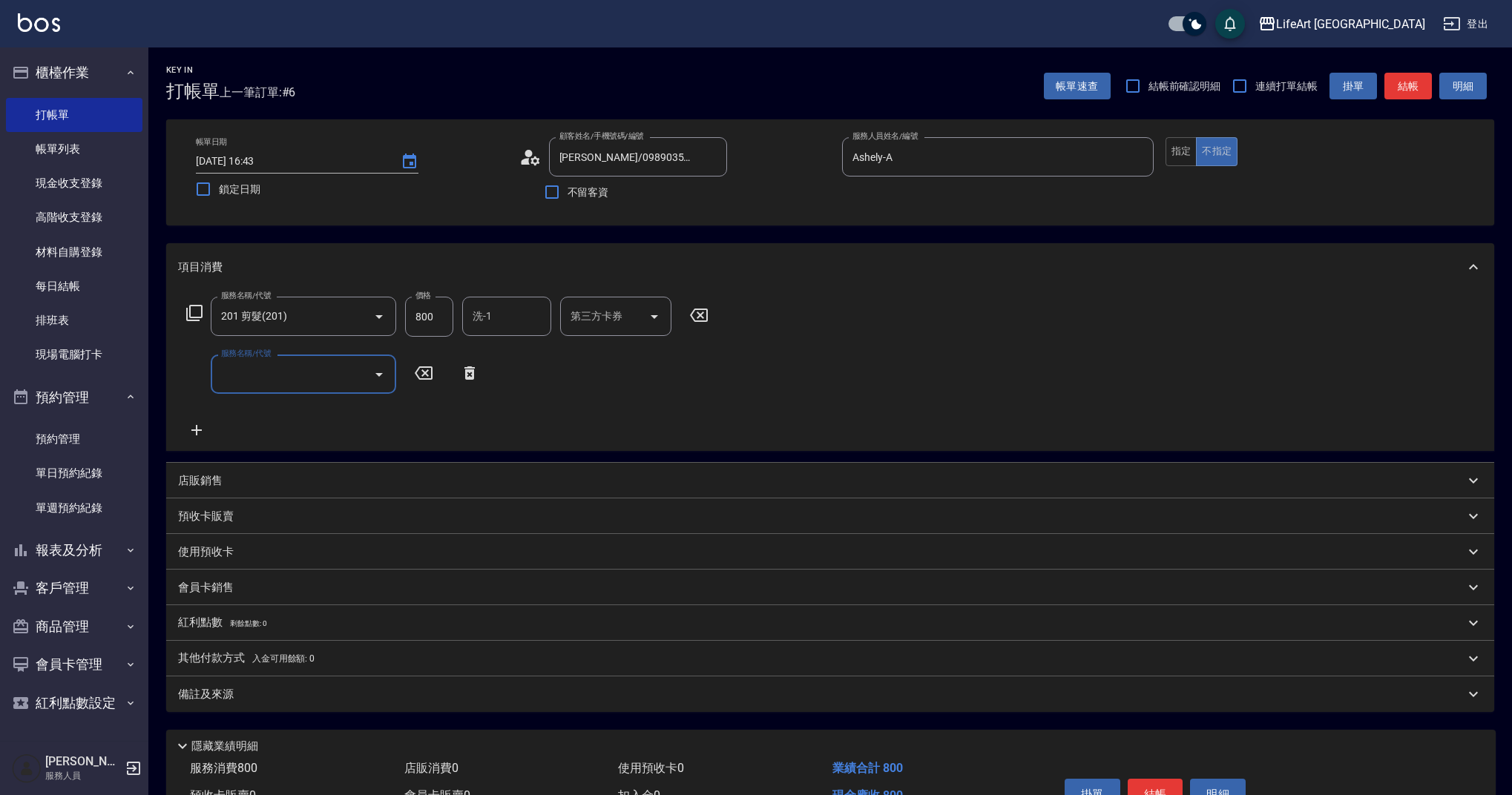
drag, startPoint x: 192, startPoint y: 373, endPoint x: 248, endPoint y: 377, distance: 56.1
click at [244, 366] on div "服務名稱/代號 服務名稱/代號" at bounding box center [303, 374] width 185 height 39
click at [282, 388] on div "服務名稱/代號" at bounding box center [303, 374] width 185 height 39
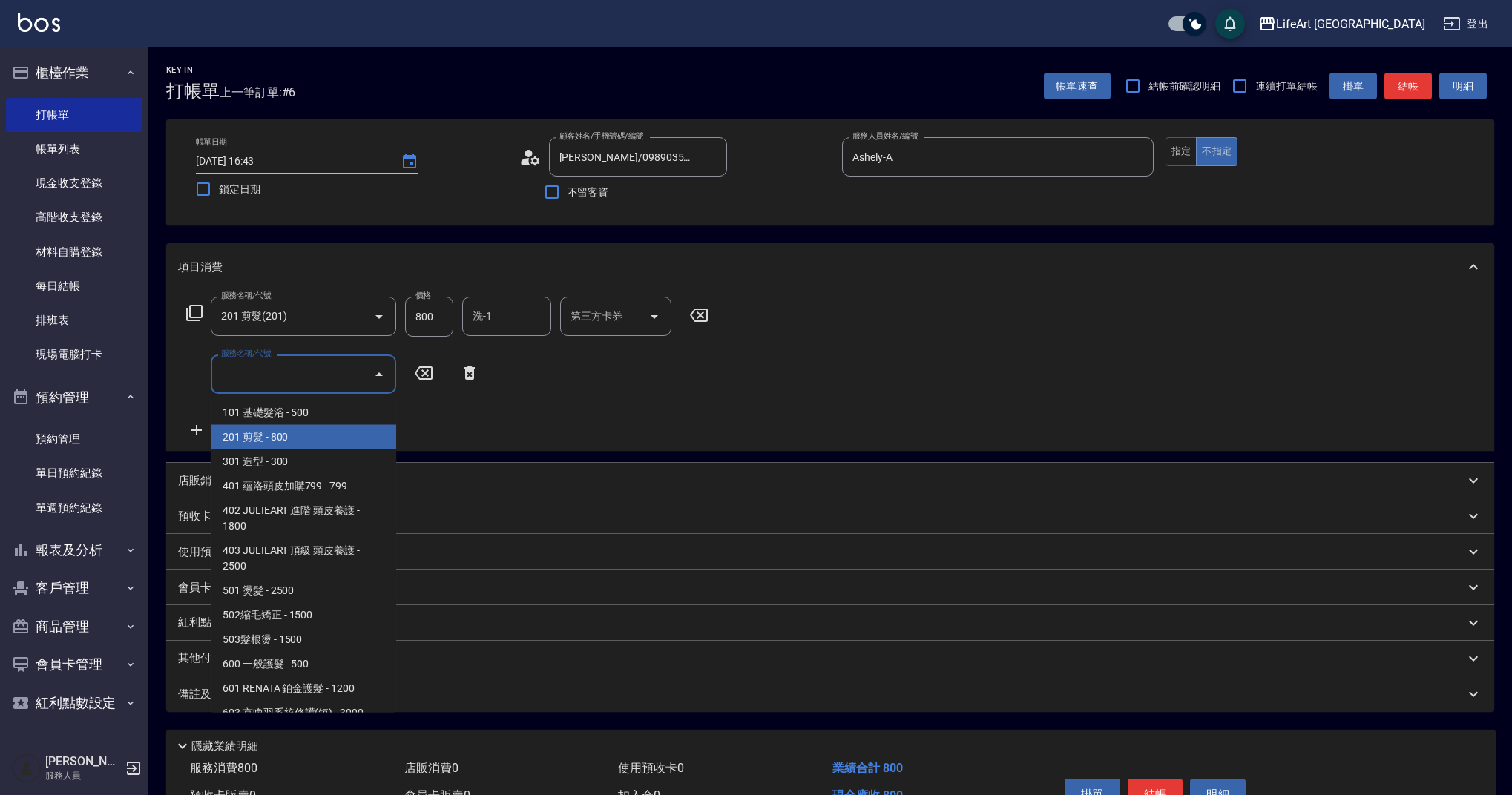
click at [295, 416] on span "101 基礎髮浴 - 500" at bounding box center [303, 413] width 185 height 25
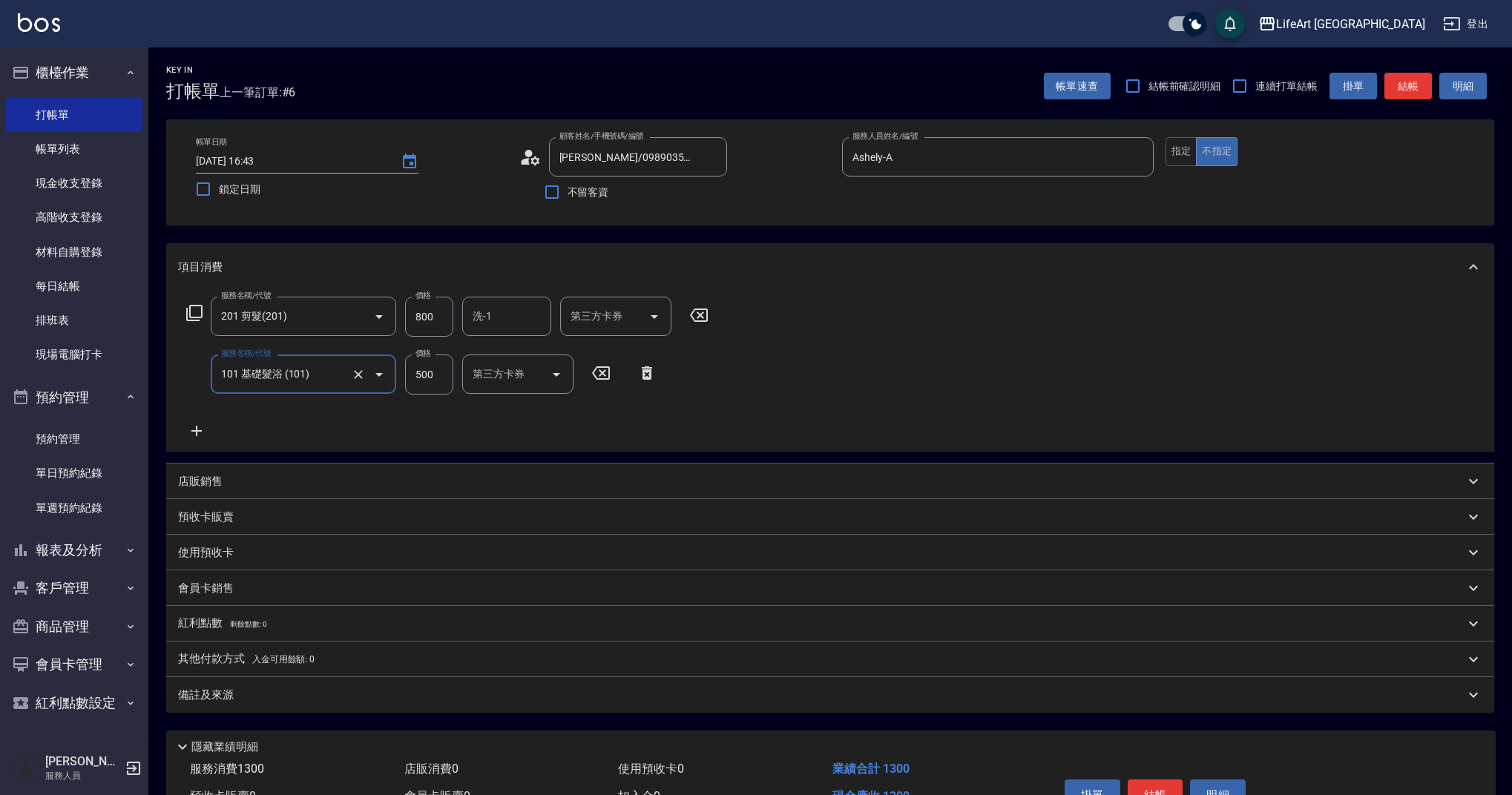
type input "101 基礎髮浴 (101)"
click at [198, 429] on icon at bounding box center [197, 430] width 37 height 18
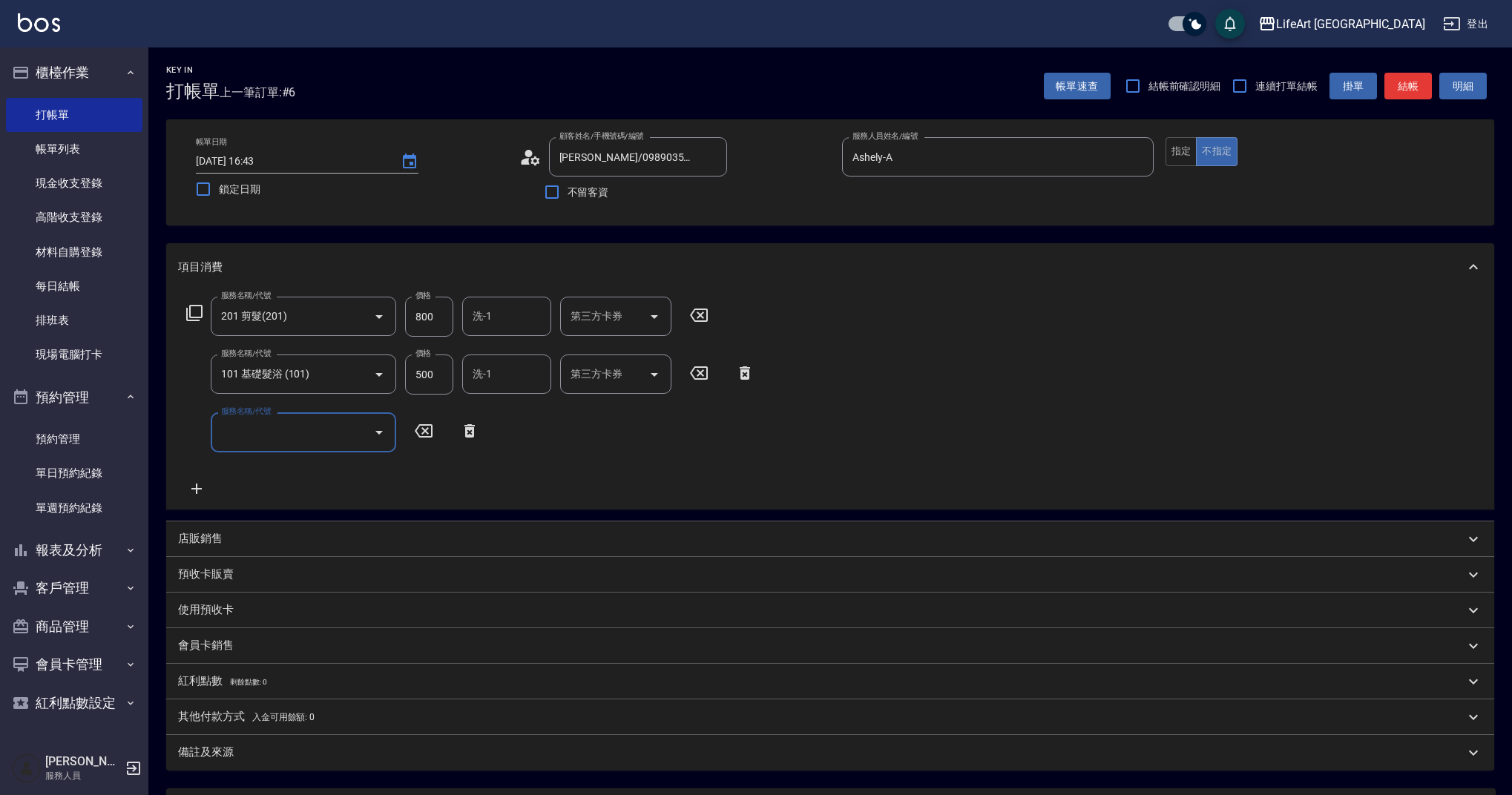
click at [294, 436] on input "服務名稱/代號" at bounding box center [292, 431] width 150 height 26
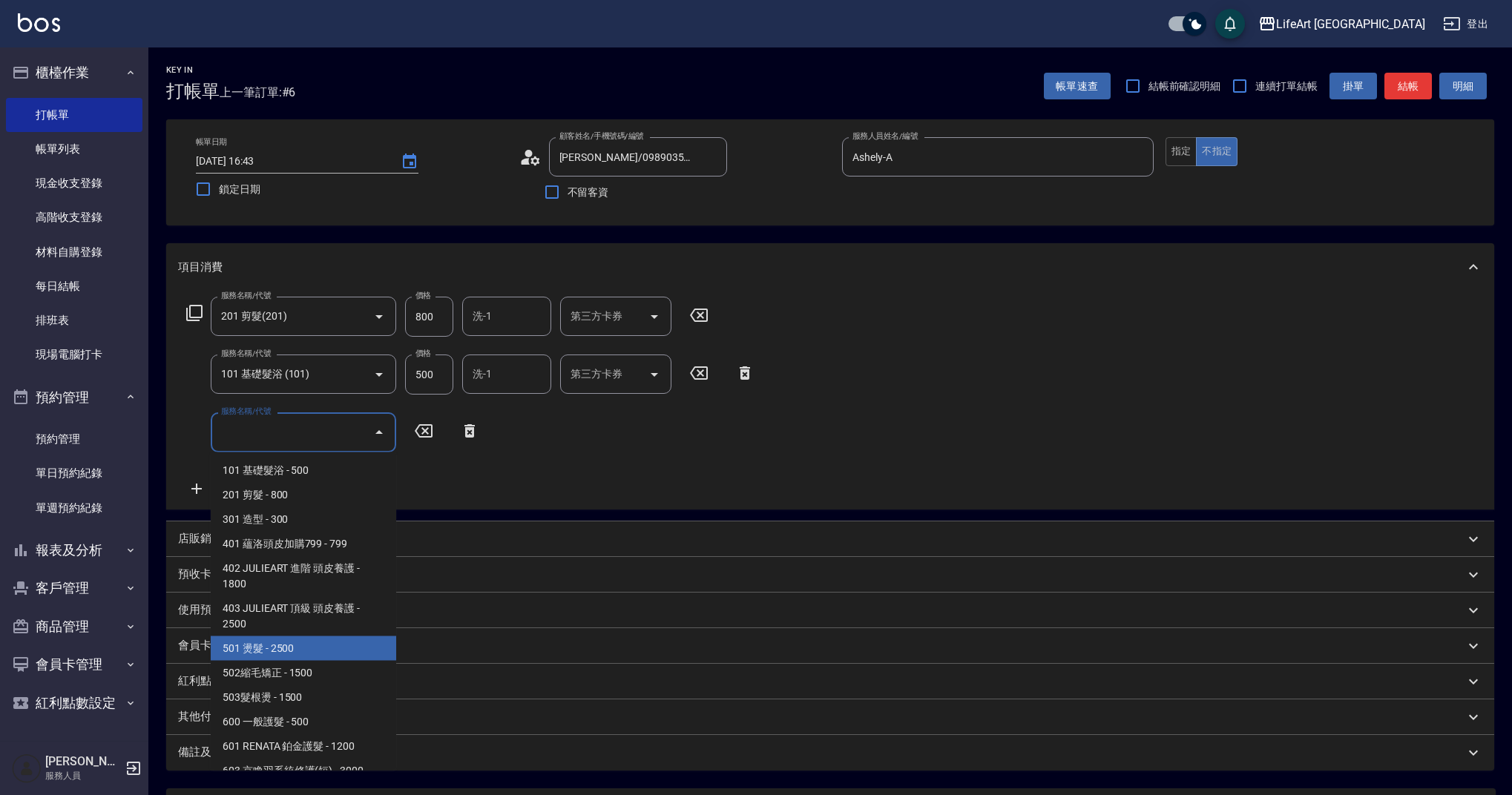
scroll to position [190, 0]
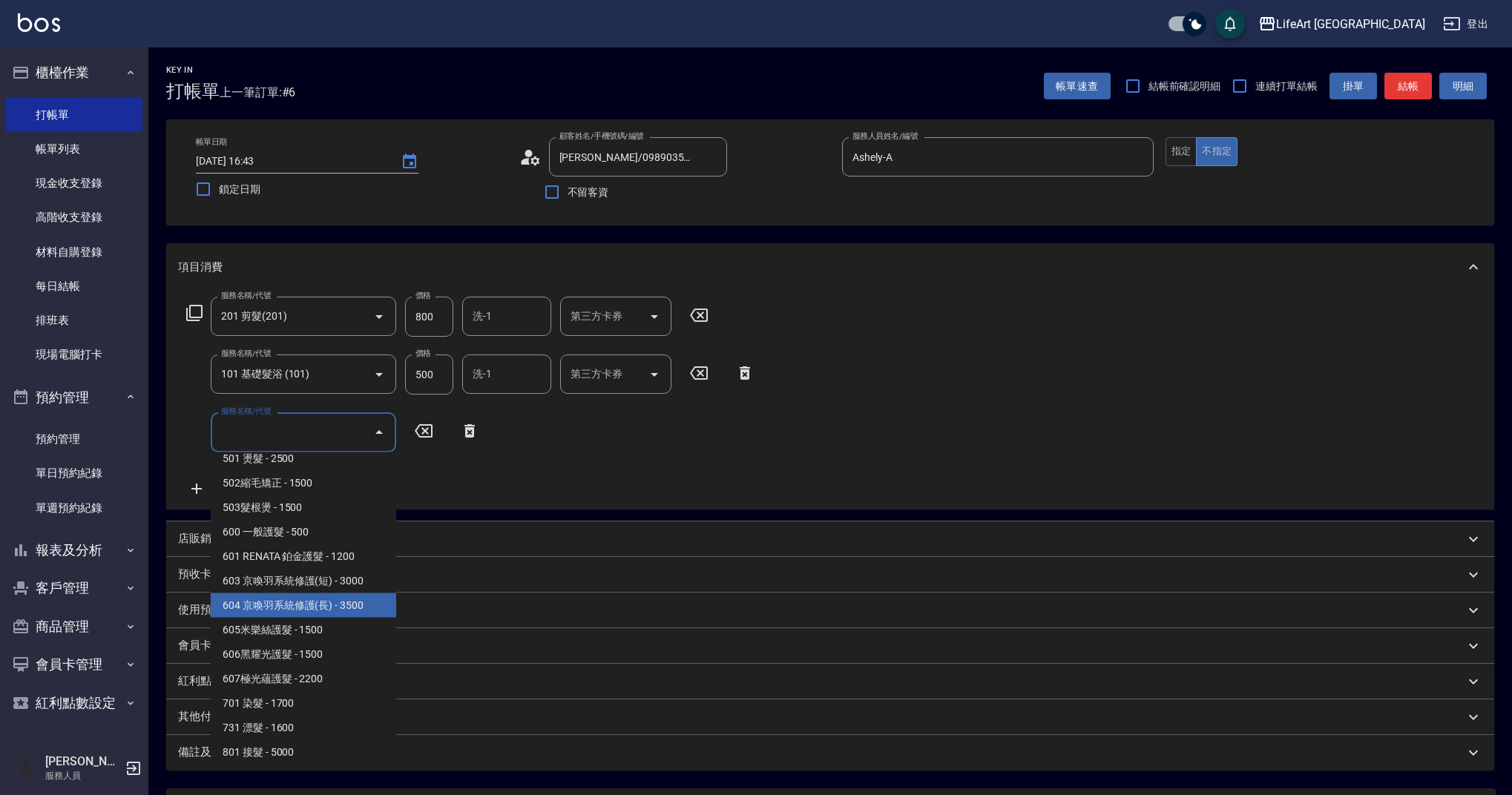
click at [369, 595] on span "604 京喚羽系統修護(長) - 3500" at bounding box center [303, 606] width 185 height 25
type input "604 京喚羽系統修護(長)(604)"
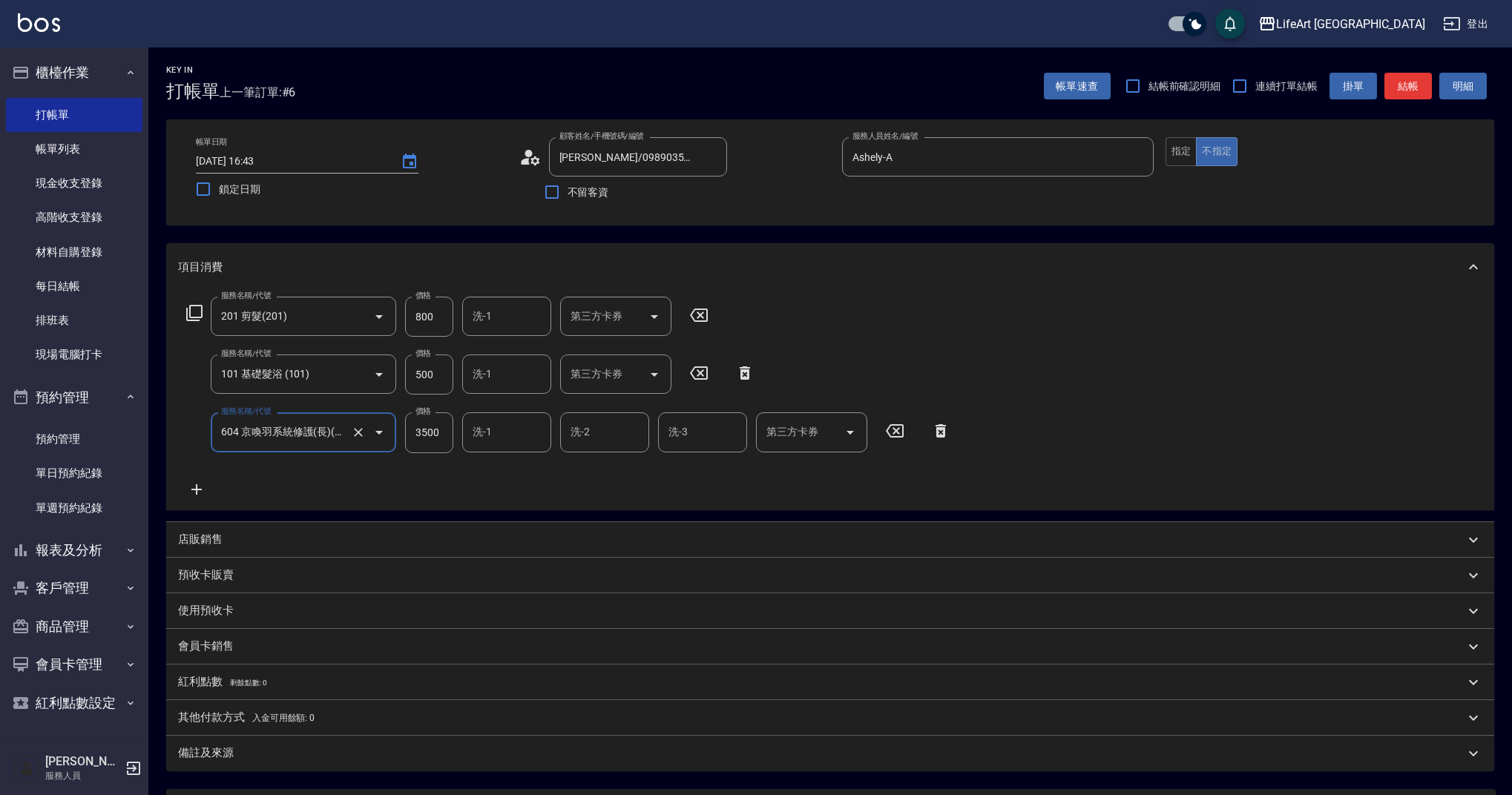
click at [438, 433] on input "3500" at bounding box center [429, 432] width 49 height 40
type input "2500"
click at [437, 370] on input "500" at bounding box center [429, 375] width 49 height 40
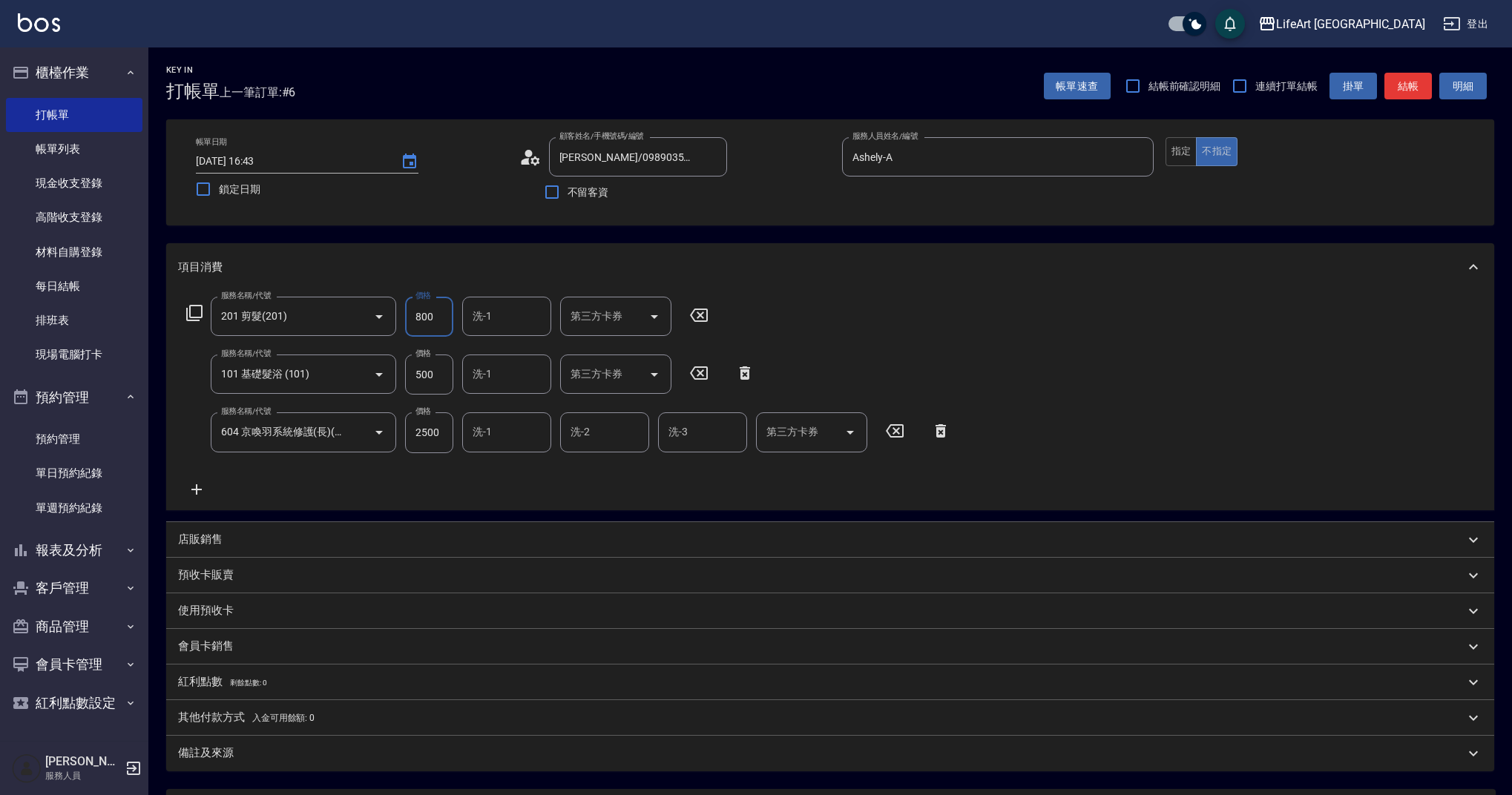
click at [427, 330] on input "800" at bounding box center [429, 317] width 49 height 40
type input "100"
click at [500, 502] on div "服務名稱/代號 201 剪髮(201) 服務名稱/代號 價格 100 價格 洗-1 洗-1 第三方卡券 第三方卡券 服務名稱/代號 101 基礎髮浴 (101…" at bounding box center [830, 400] width 1328 height 219
click at [496, 360] on div "洗-1" at bounding box center [506, 374] width 89 height 39
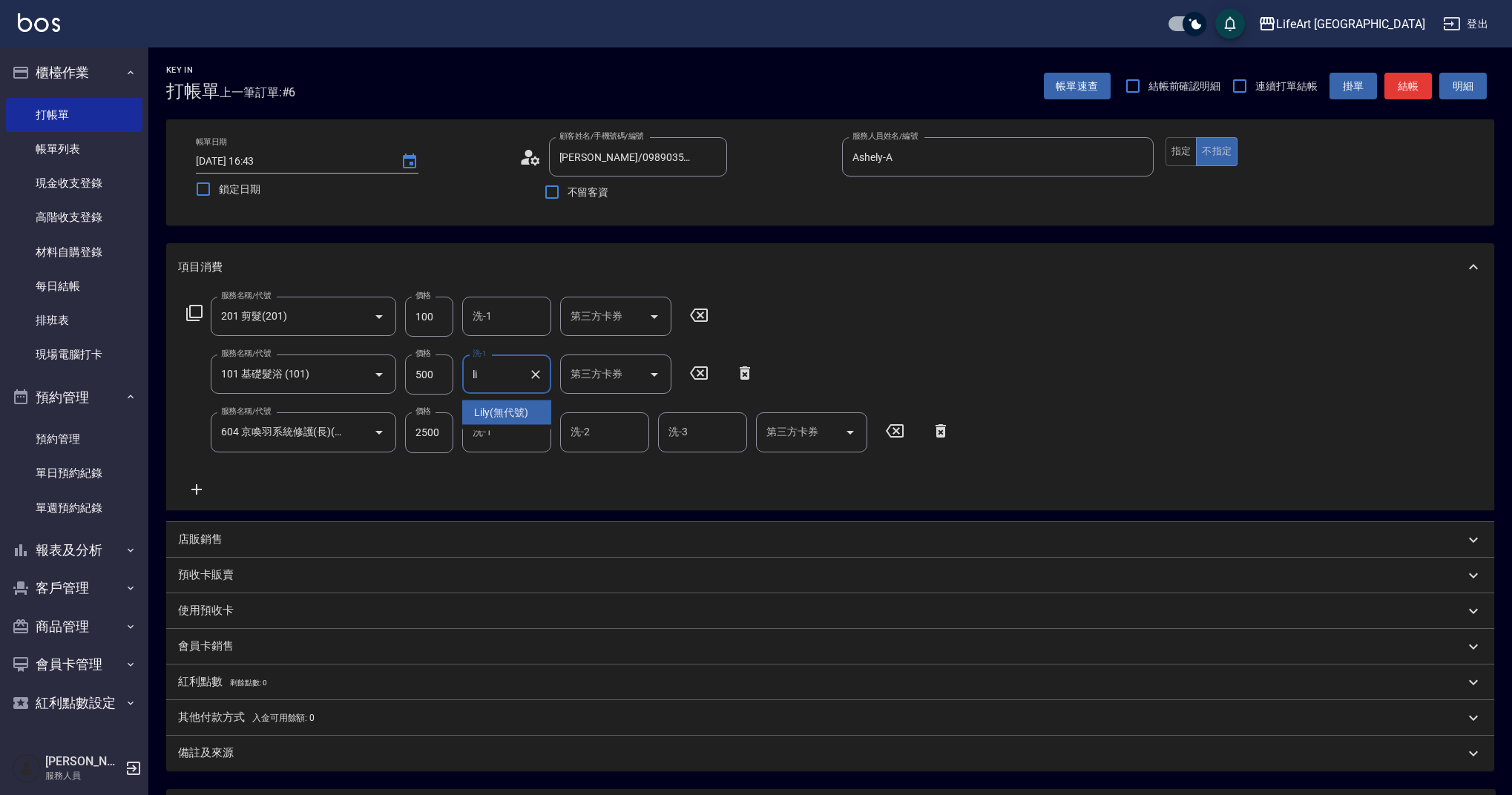
click at [506, 418] on span "Lily (無代號)" at bounding box center [501, 413] width 54 height 15
type input "Lily(無代號)"
click at [505, 433] on input "洗-1" at bounding box center [506, 431] width 75 height 26
click at [519, 468] on span "Lily (無代號)" at bounding box center [501, 471] width 54 height 15
type input "Lily(無代號)"
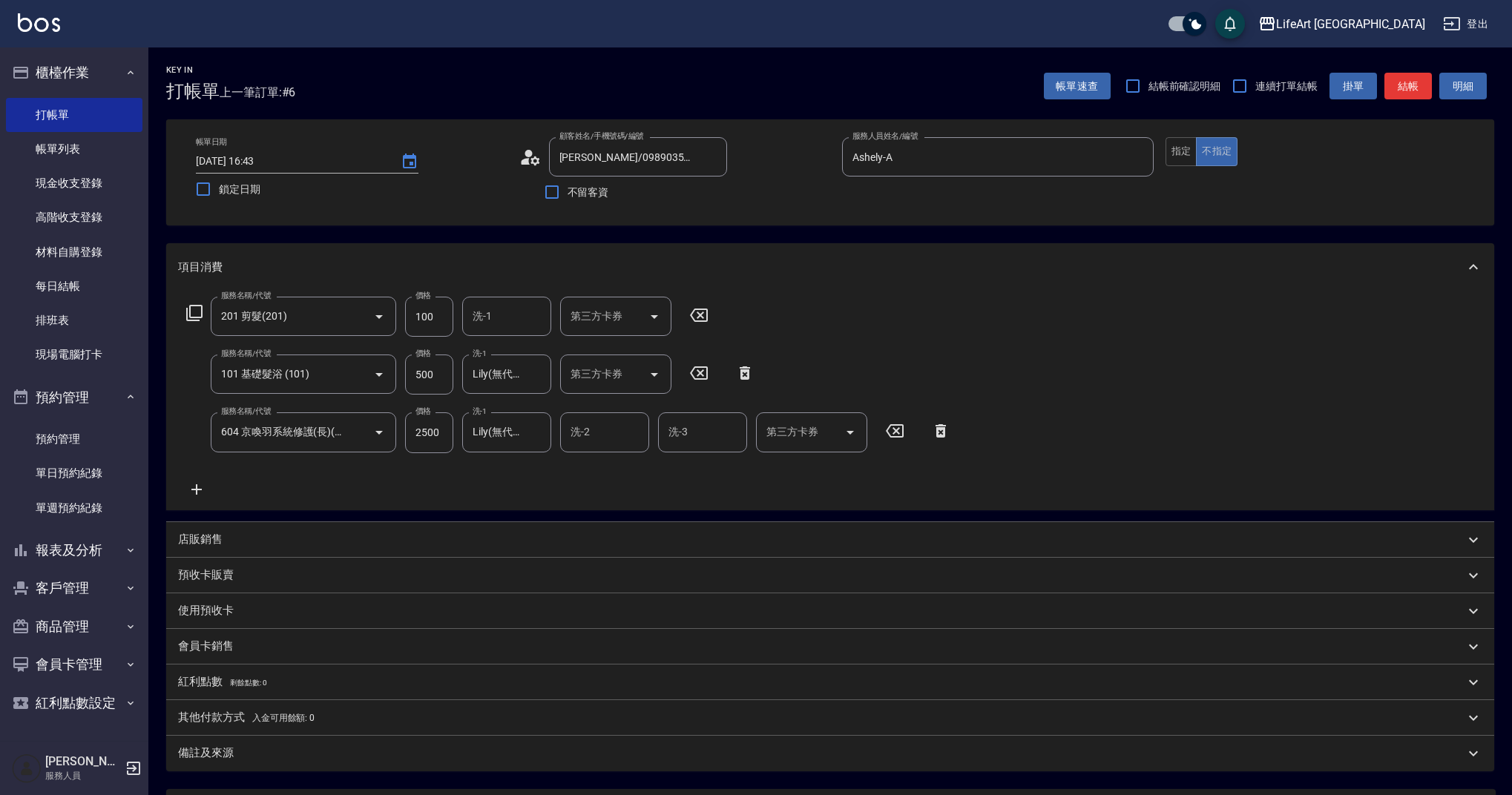
click at [582, 488] on div "服務名稱/代號 201 剪髮(201) 服務名稱/代號 價格 100 價格 洗-1 洗-1 第三方卡券 第三方卡券 服務名稱/代號 101 基礎髮浴 (101…" at bounding box center [569, 397] width 781 height 201
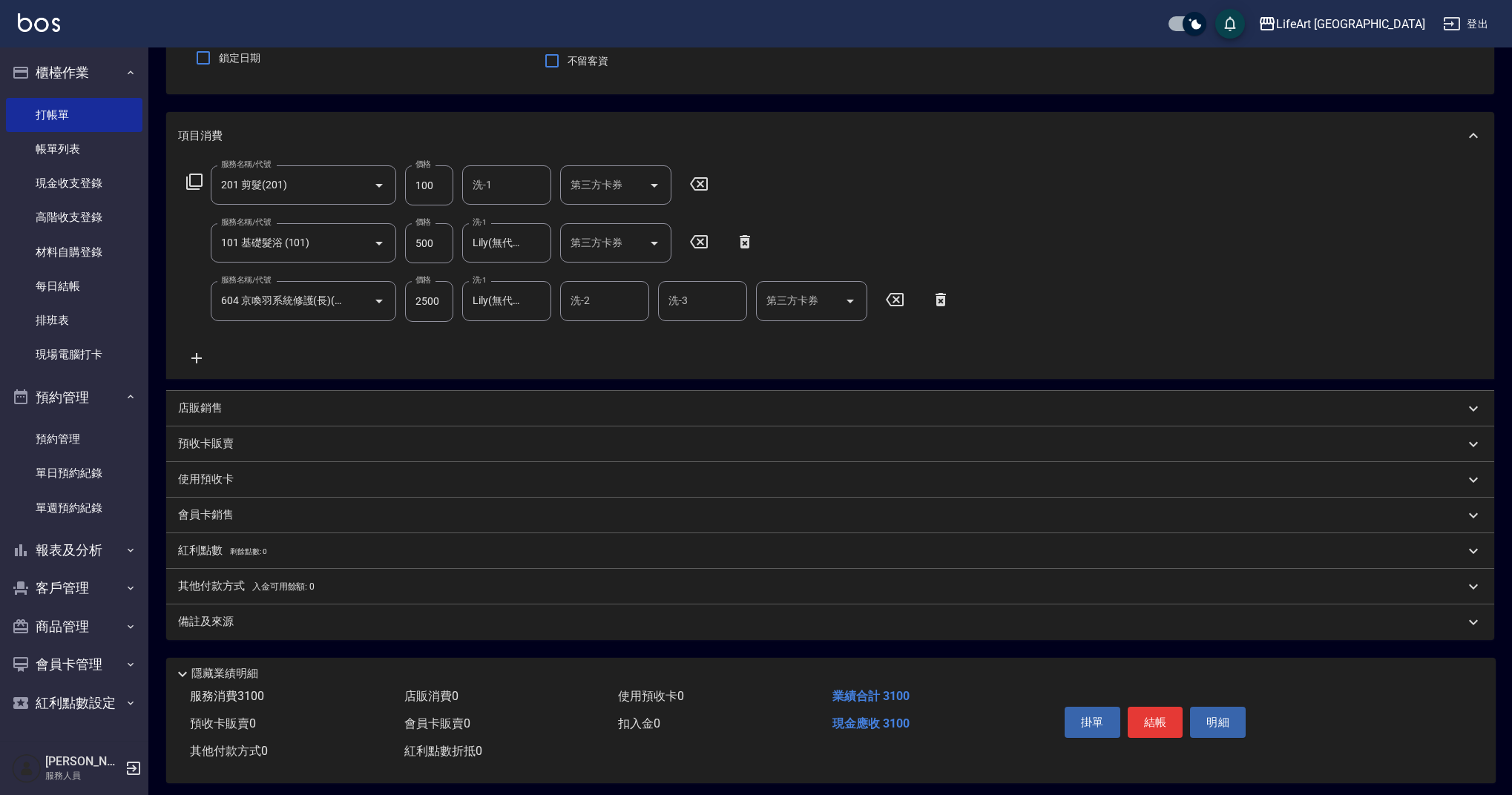
scroll to position [143, 0]
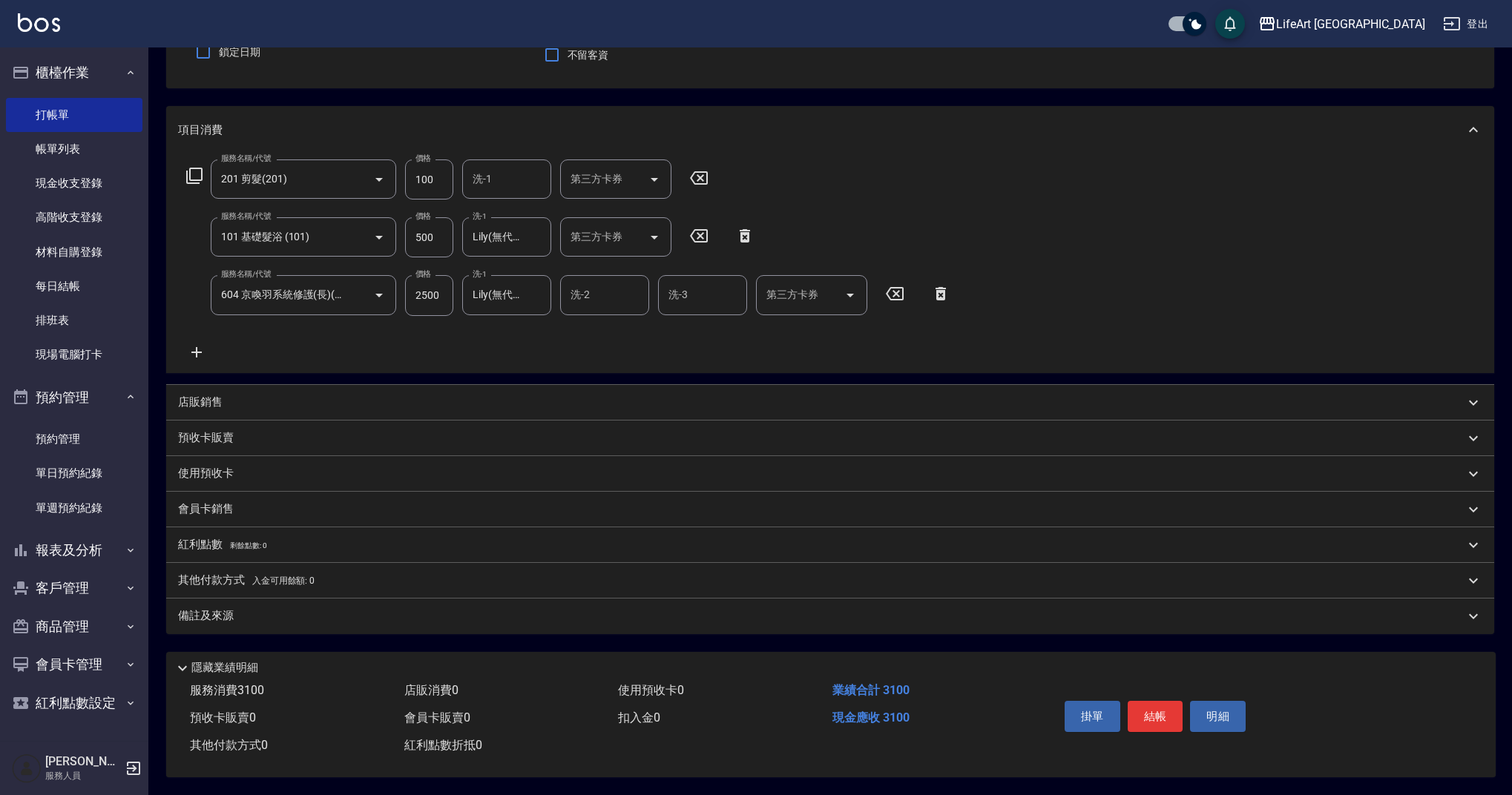
click at [212, 502] on p "會員卡銷售" at bounding box center [206, 510] width 55 height 15
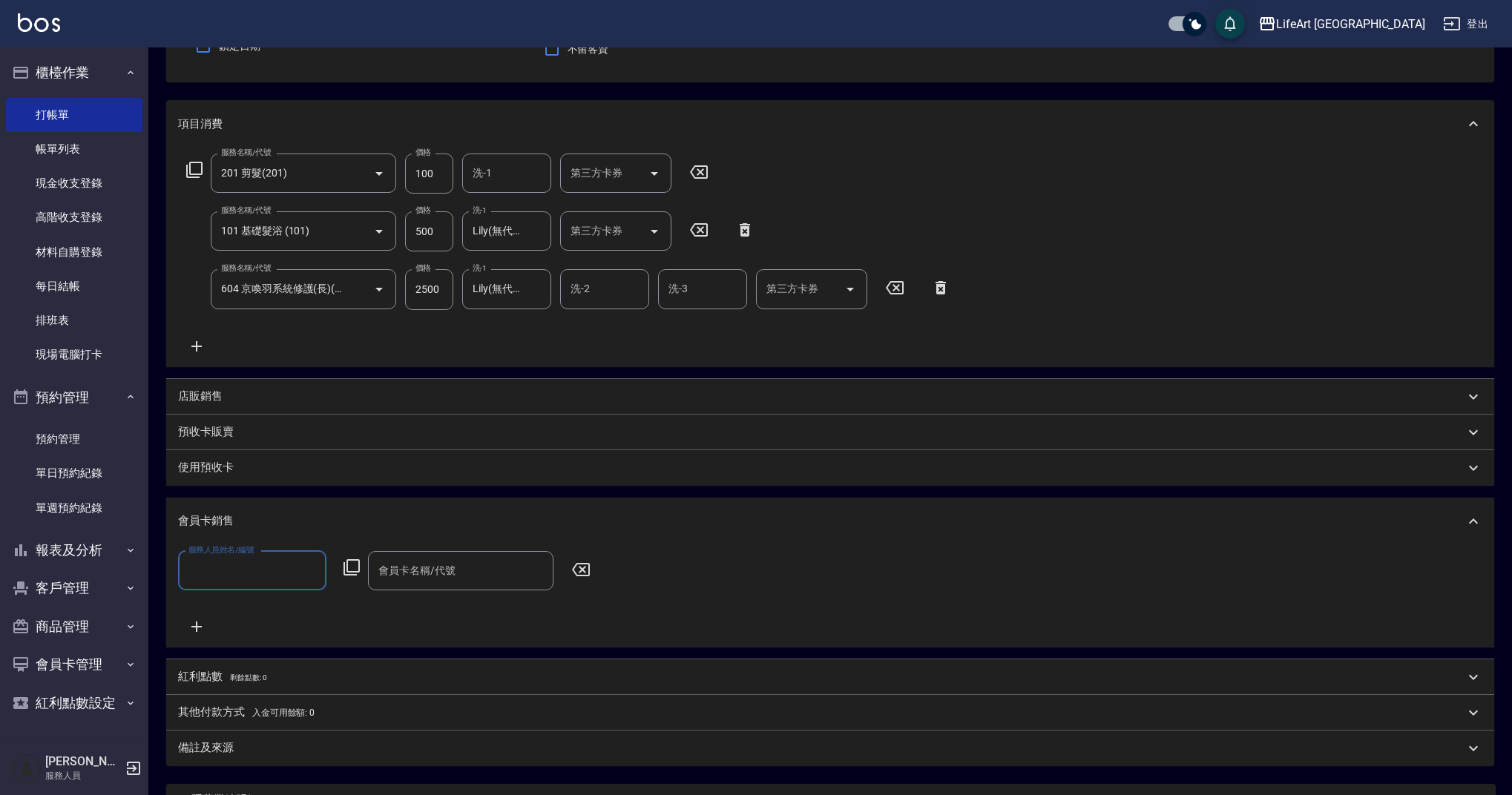
click at [260, 573] on input "服務人員姓名/編號" at bounding box center [253, 571] width 135 height 26
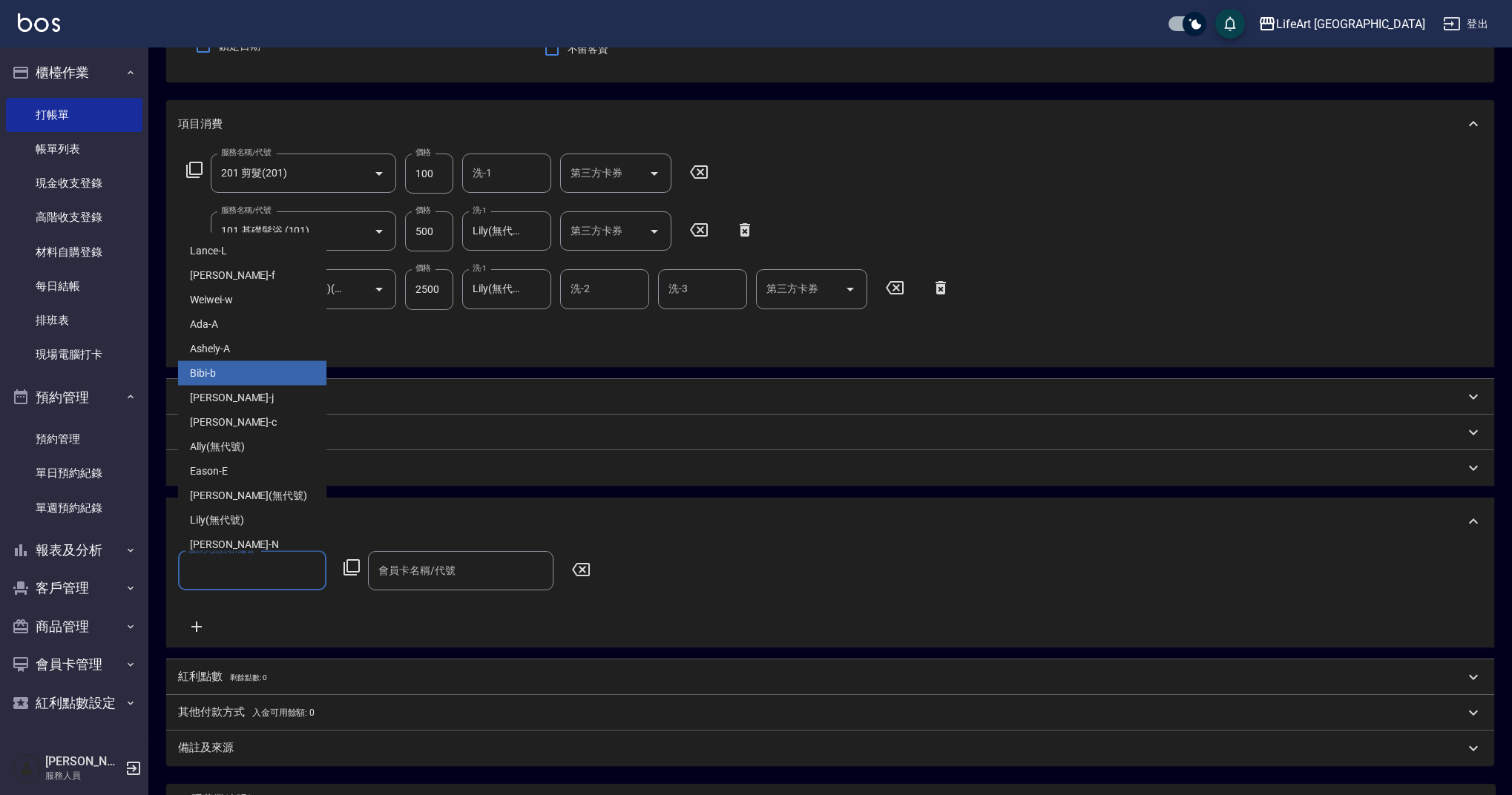
click at [254, 348] on div "Ashely -A" at bounding box center [252, 349] width 148 height 25
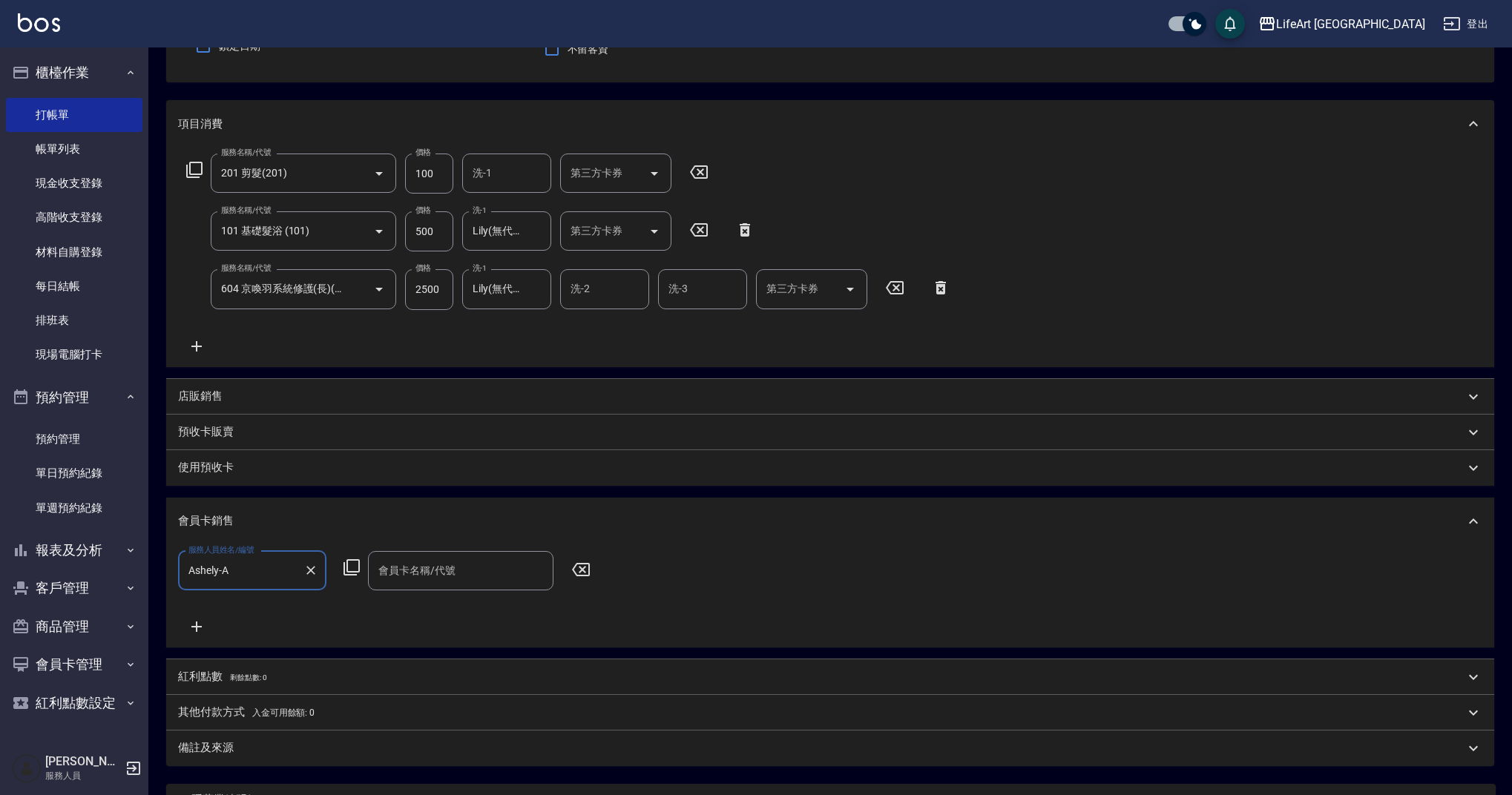
type input "Ashely-A"
click at [393, 562] on div "會員卡名稱/代號 會員卡名稱/代號" at bounding box center [461, 571] width 185 height 39
click at [417, 614] on span "會員卡一號 - 01" at bounding box center [461, 609] width 185 height 25
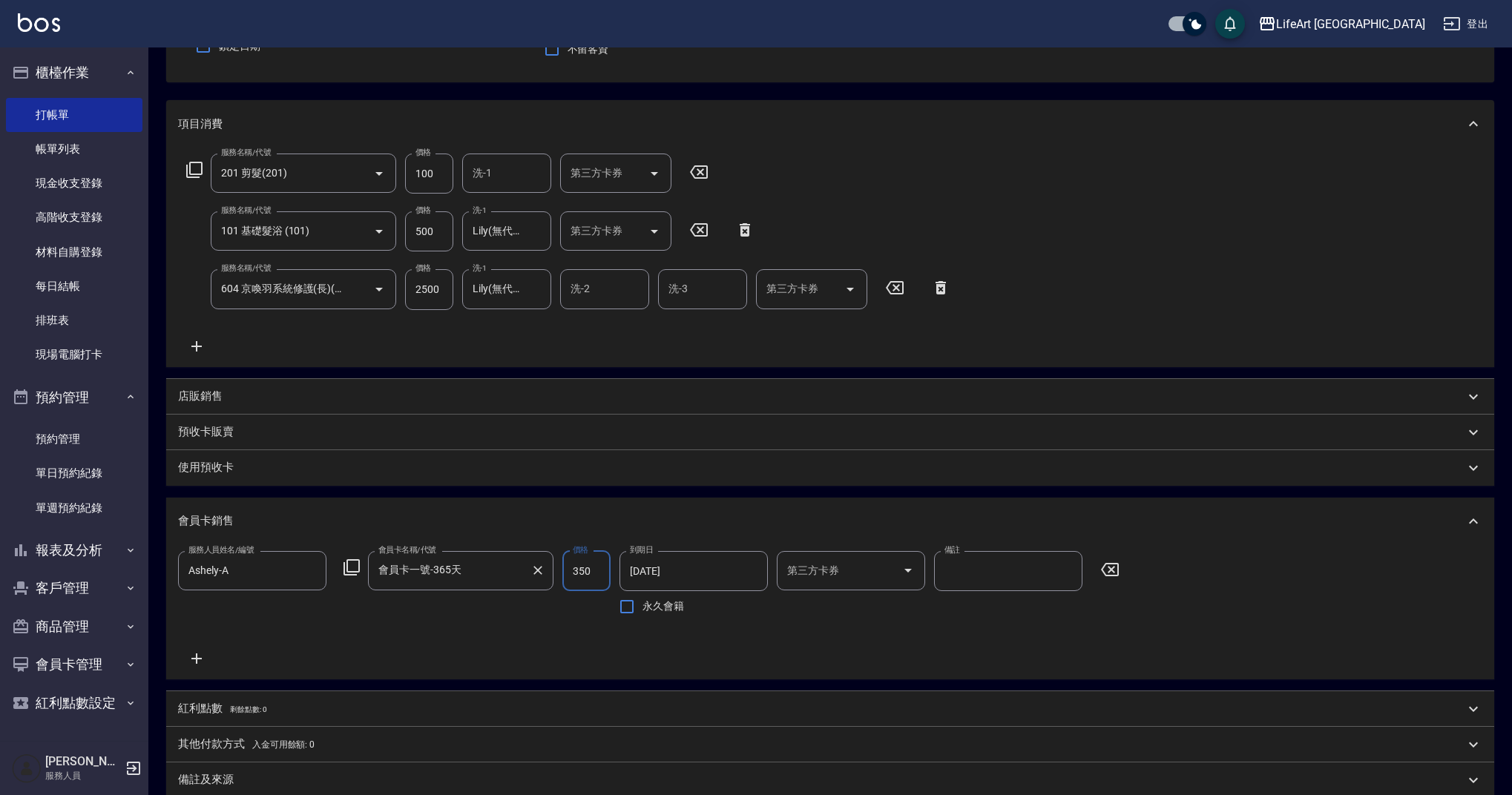
type input "會員卡一號-365天"
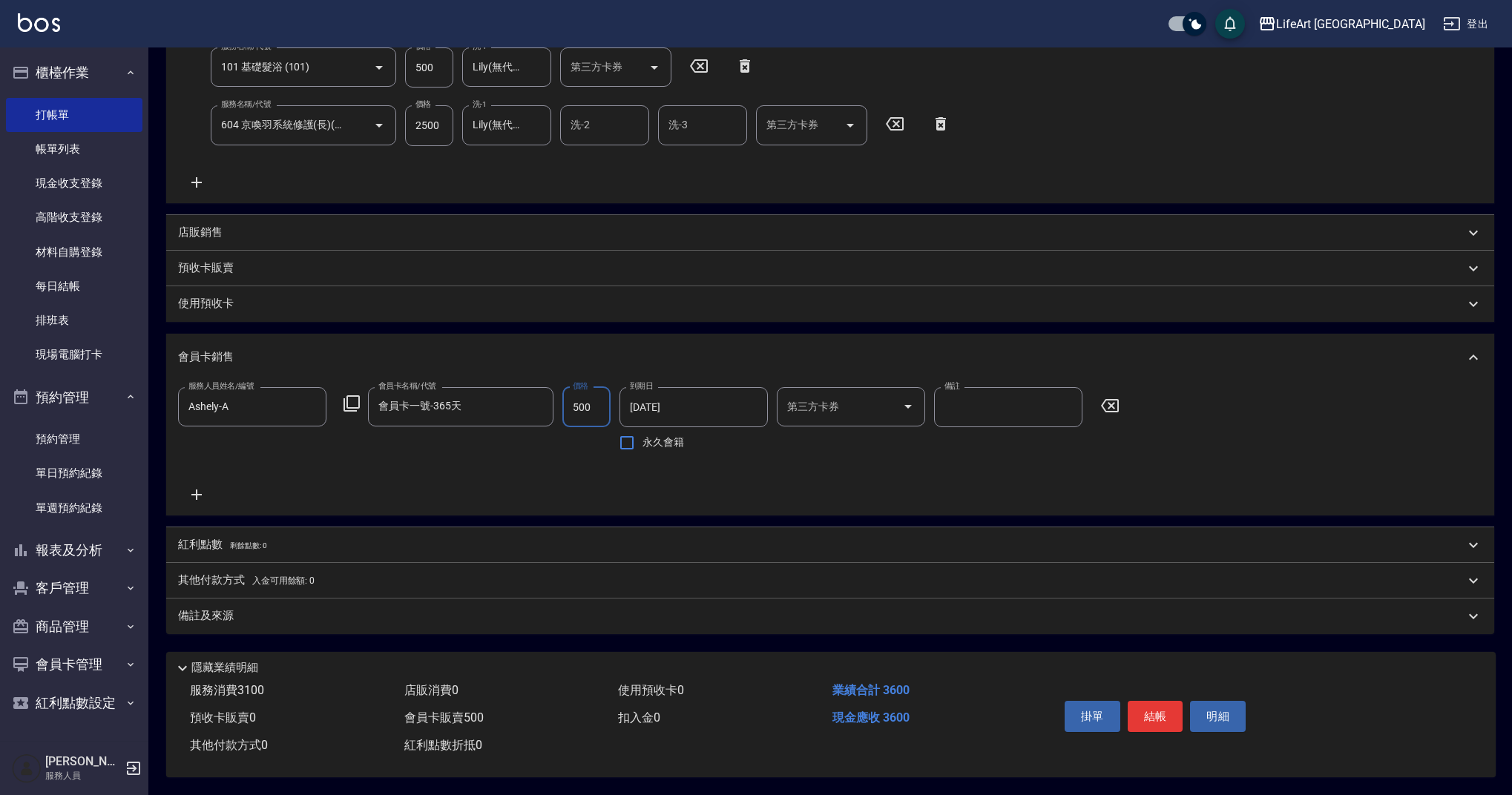
type input "500"
click at [263, 612] on div "備註及來源" at bounding box center [821, 617] width 1286 height 15
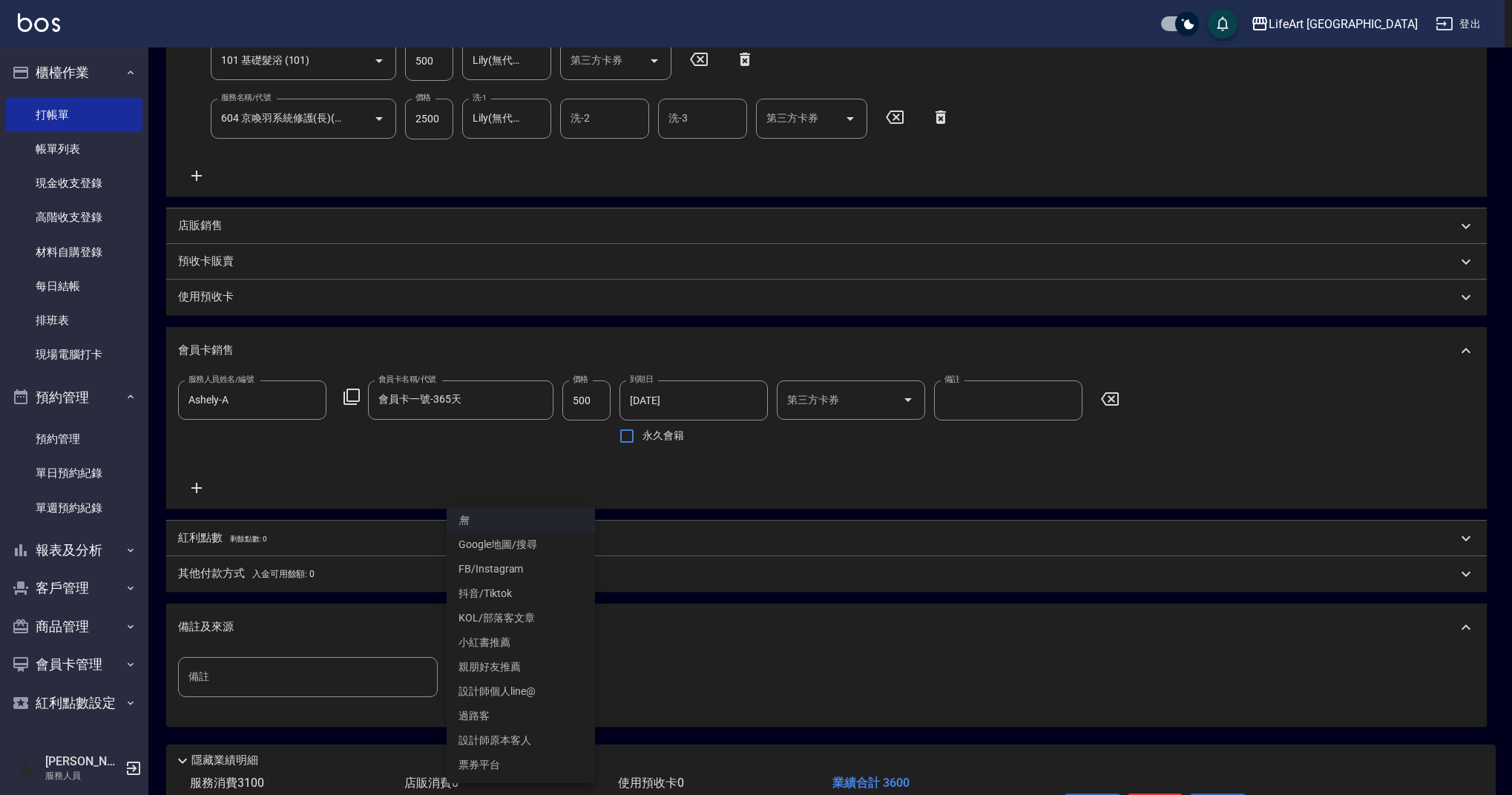
click at [518, 672] on body "LifeArt 蘆洲 登出 櫃檯作業 打帳單 帳單列表 現金收支登錄 高階收支登錄 材料自購登錄 每日結帳 排班表 現場電腦打卡 預約管理 預約管理 單日預約…" at bounding box center [756, 287] width 1512 height 1203
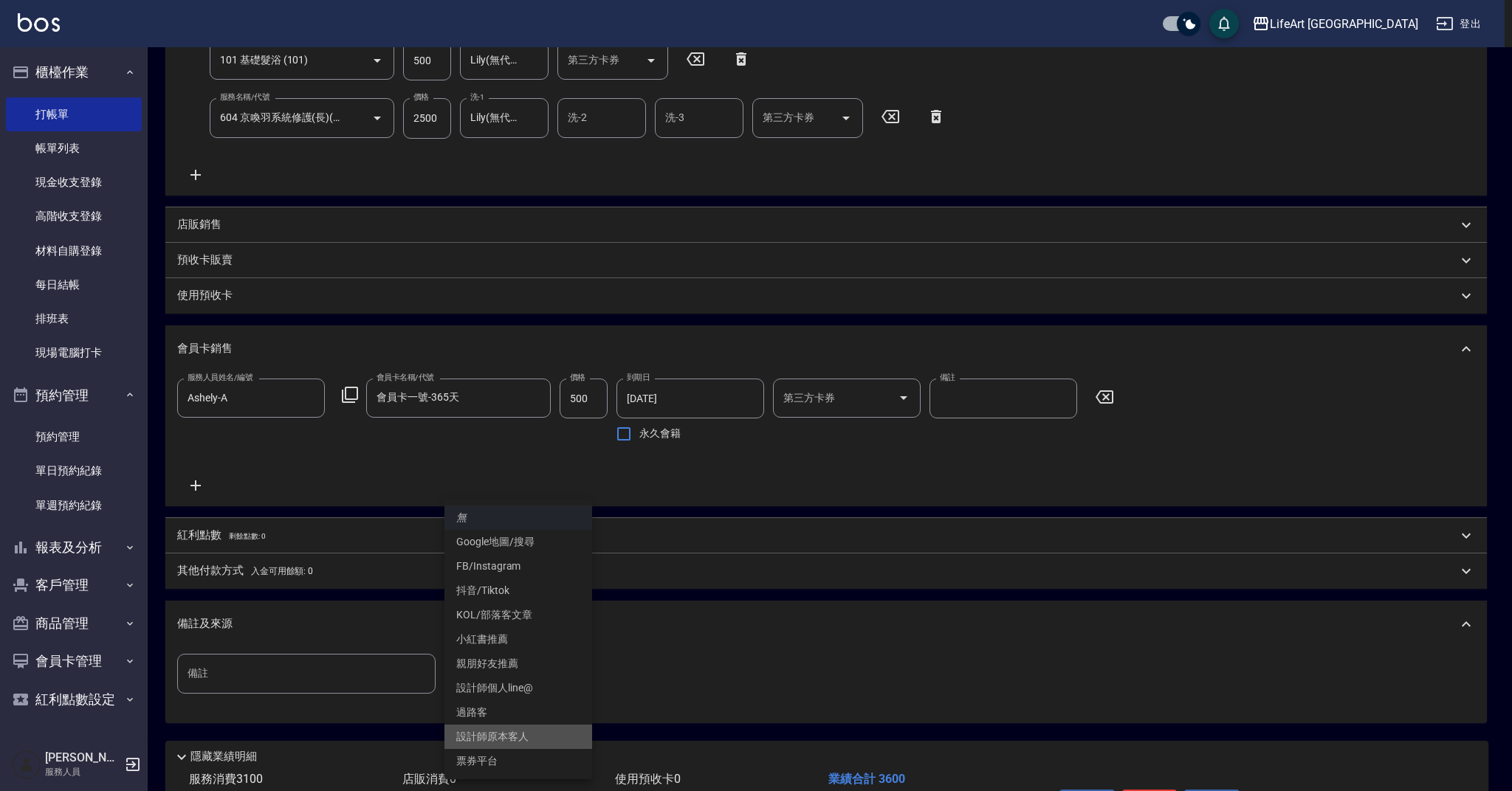
click at [514, 733] on li "設計師原本客人" at bounding box center [518, 737] width 147 height 25
type input "設計師原本客人"
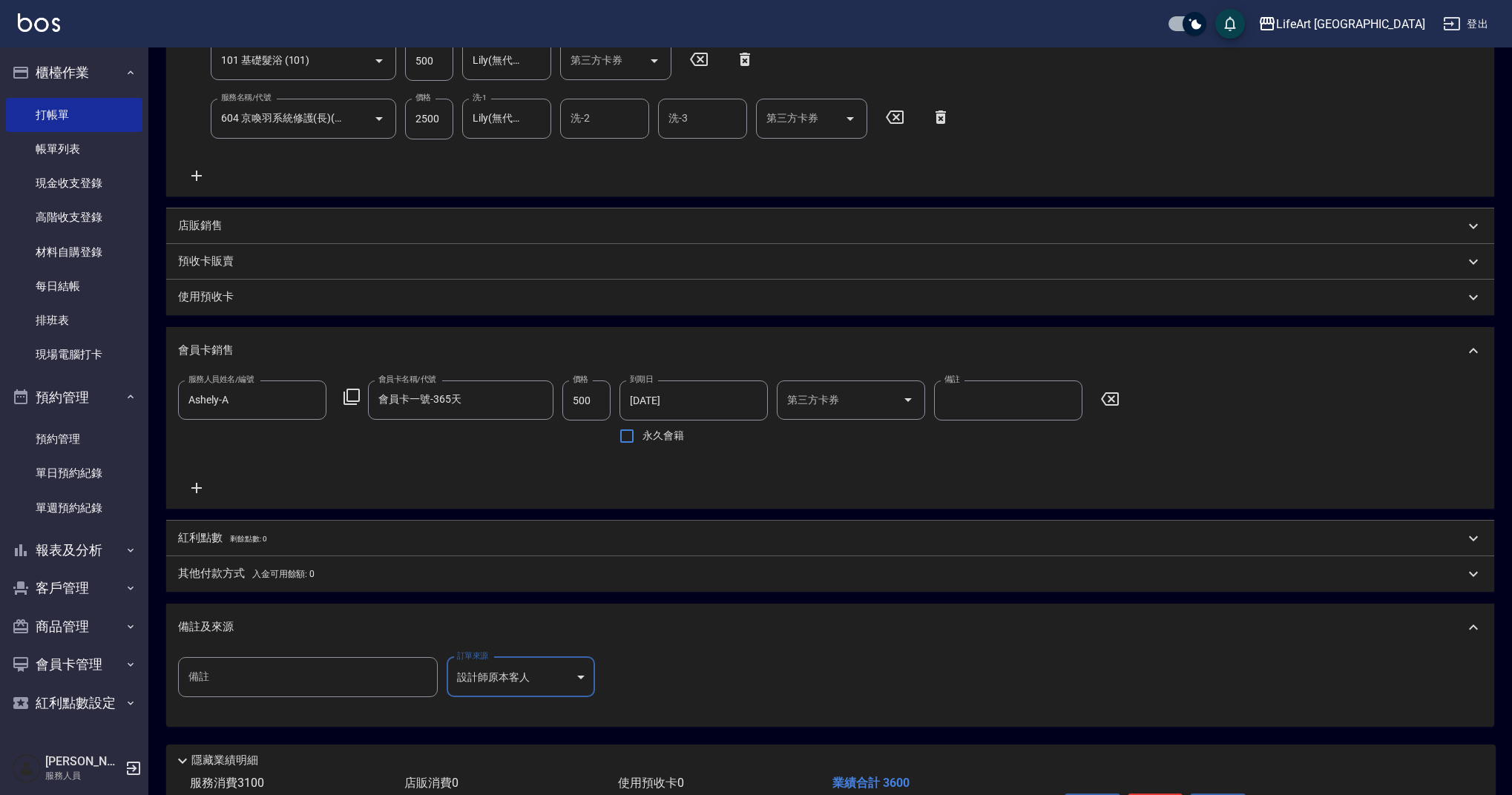
click at [234, 545] on p "紅利點數 剩餘點數: 0" at bounding box center [222, 538] width 89 height 16
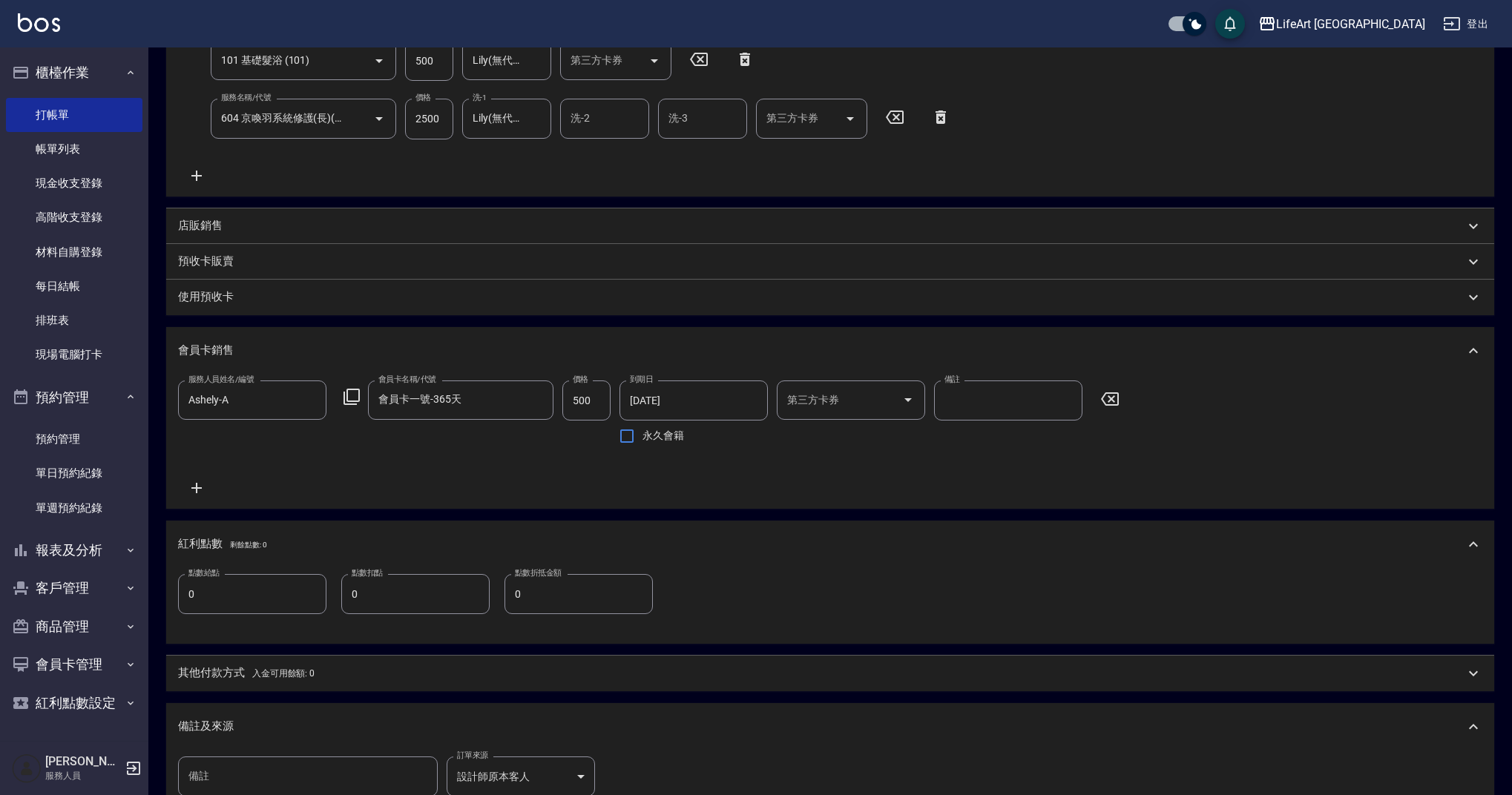
click at [232, 606] on input "0" at bounding box center [252, 595] width 148 height 40
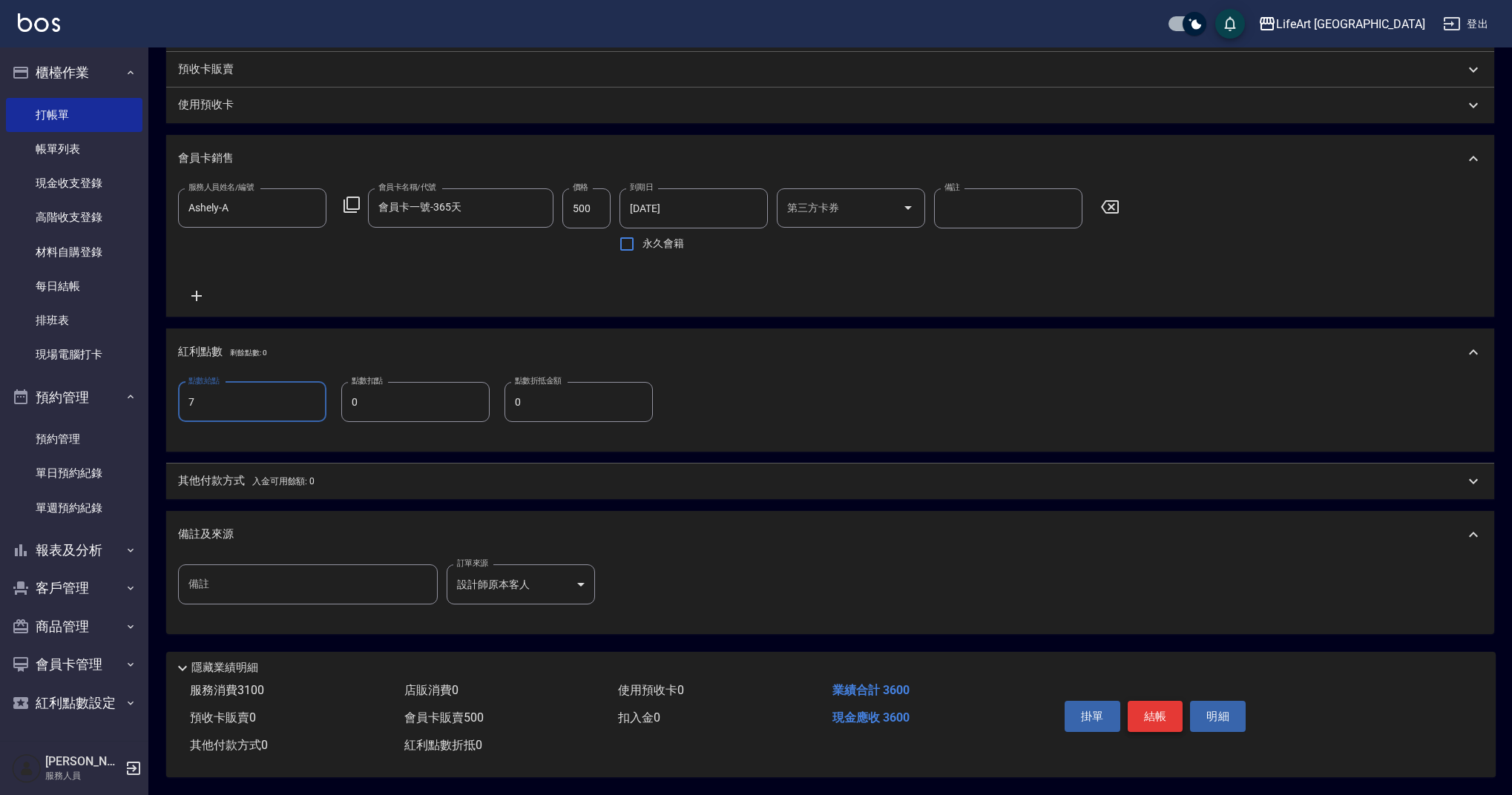
type input "7"
click at [1139, 708] on button "結帳" at bounding box center [1155, 717] width 55 height 31
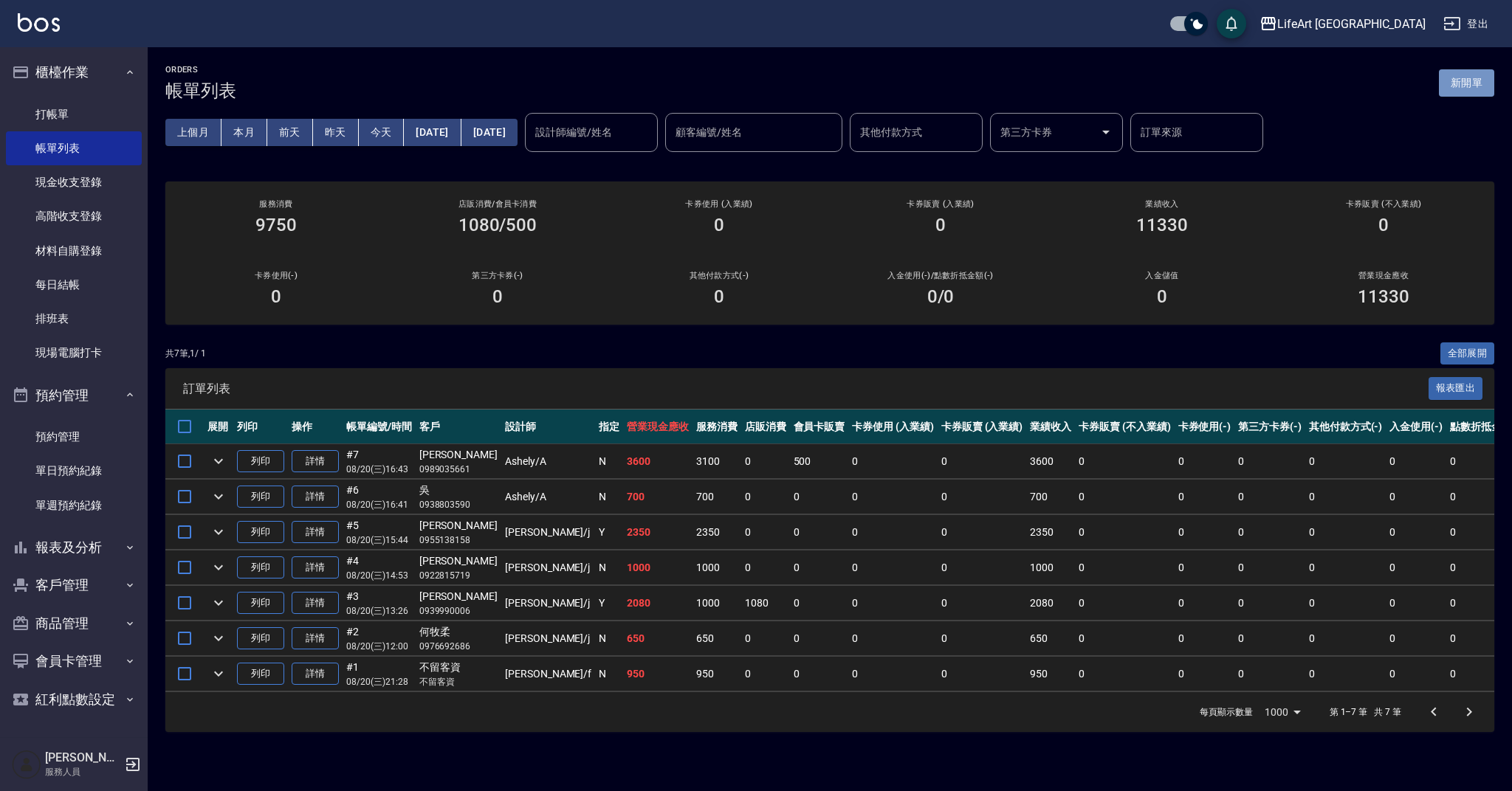
click at [1470, 83] on button "新開單" at bounding box center [1466, 83] width 55 height 28
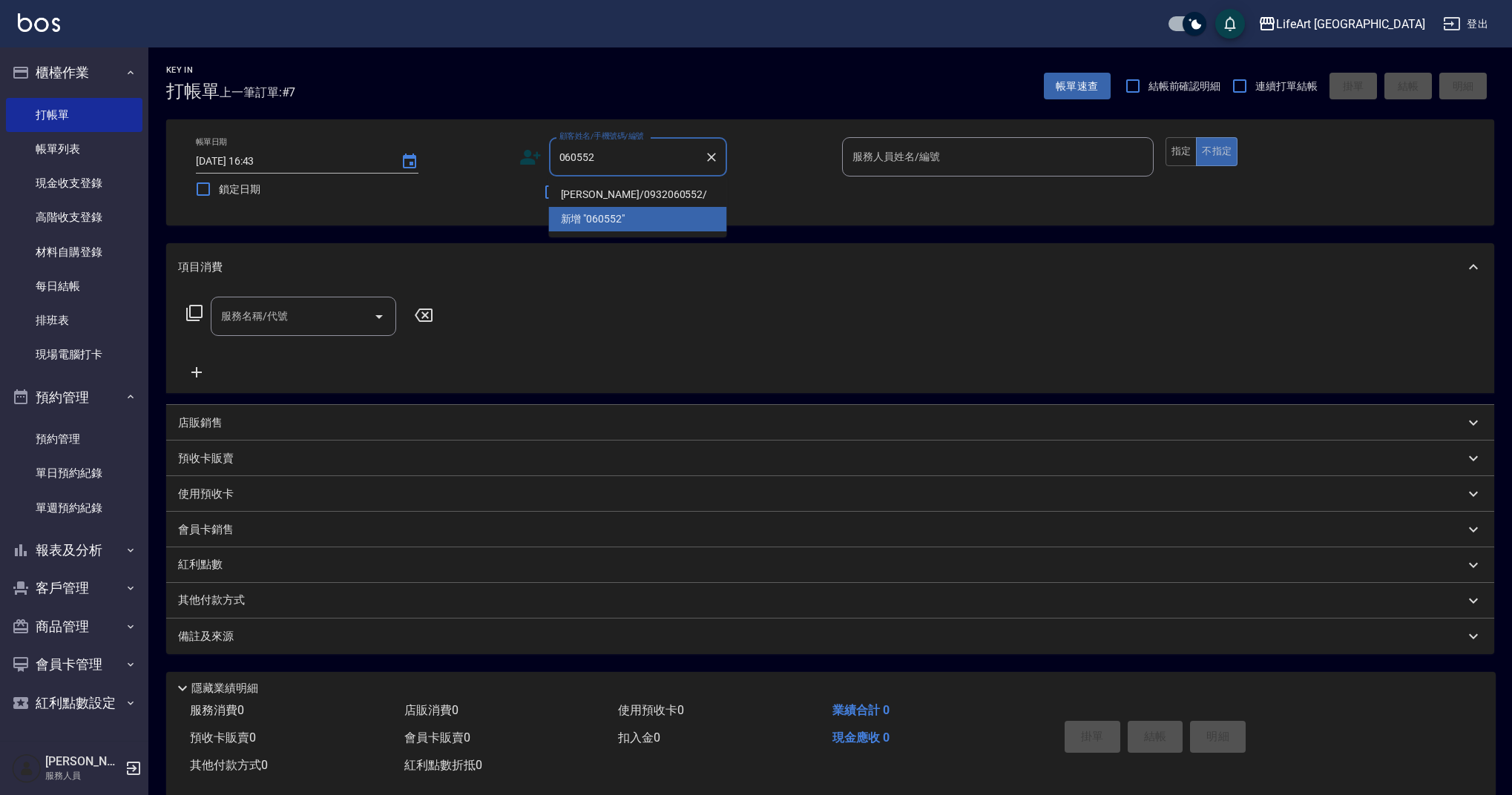
click at [658, 192] on li "[PERSON_NAME]/0932060552/" at bounding box center [637, 195] width 178 height 25
type input "[PERSON_NAME]/0932060552/"
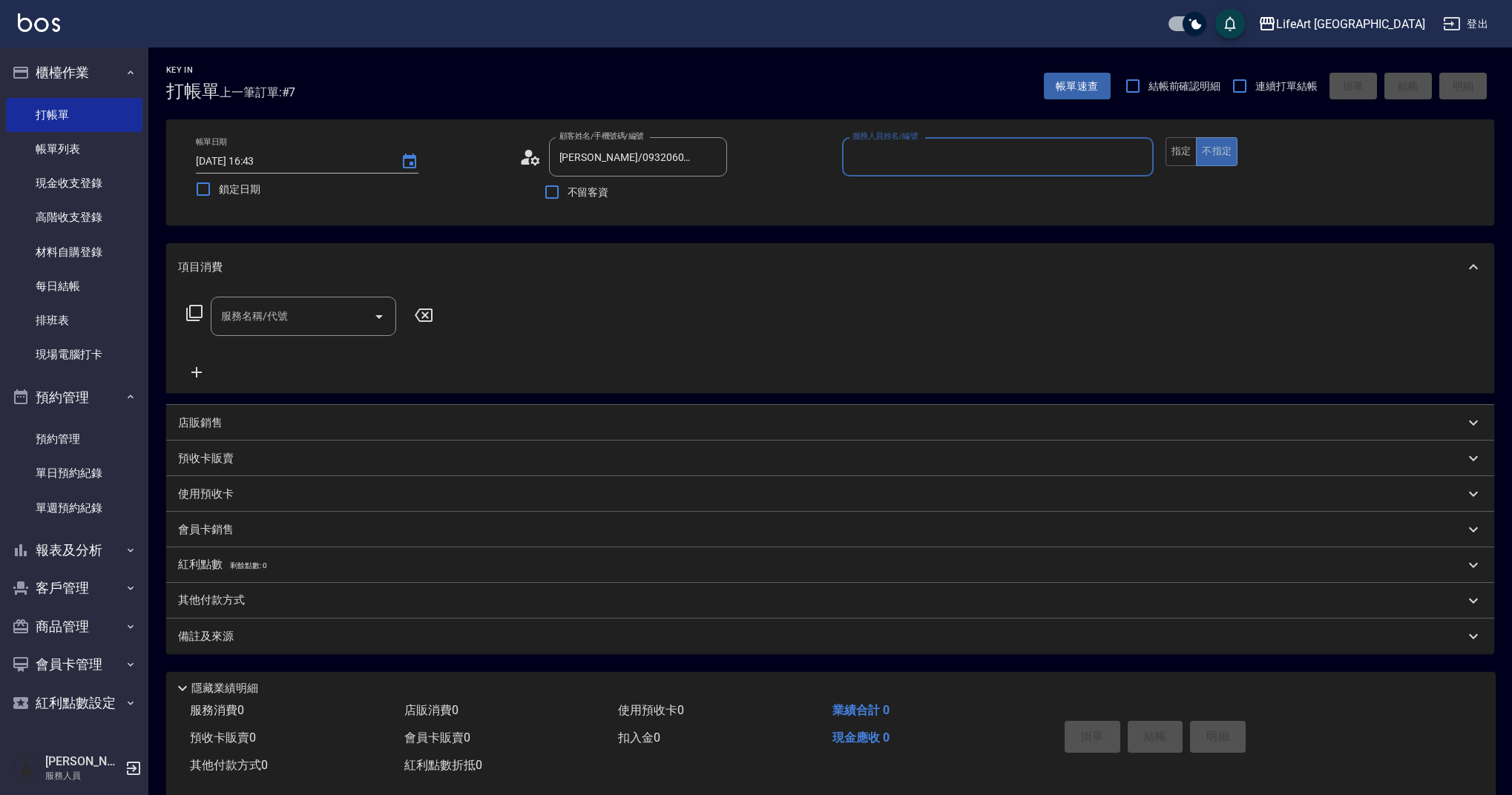
type input "Ashely-A"
click at [288, 309] on input "服務名稱/代號" at bounding box center [292, 316] width 150 height 26
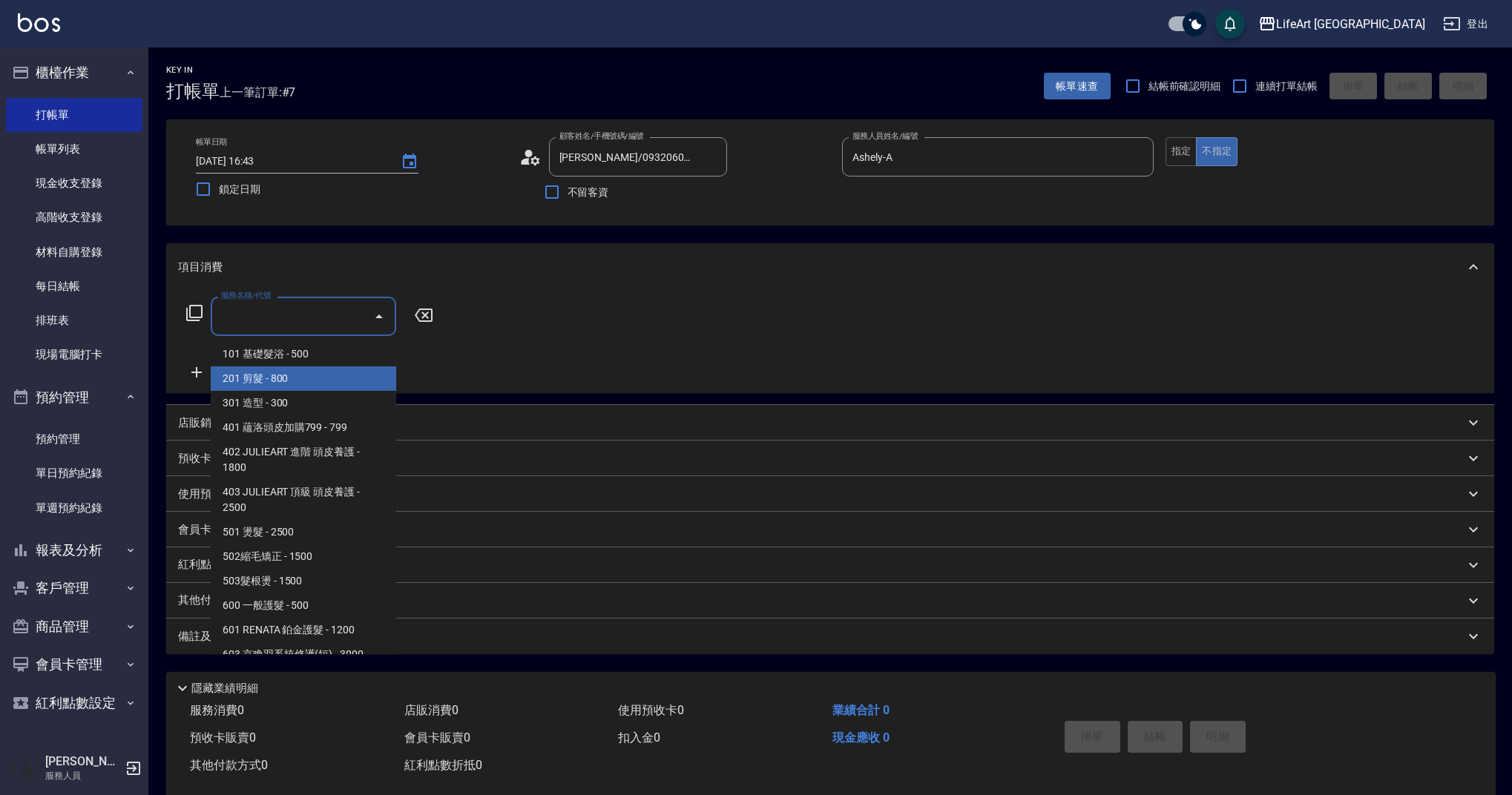
click at [292, 375] on span "201 剪髮 - 800" at bounding box center [303, 379] width 185 height 25
type input "201 剪髮(201)"
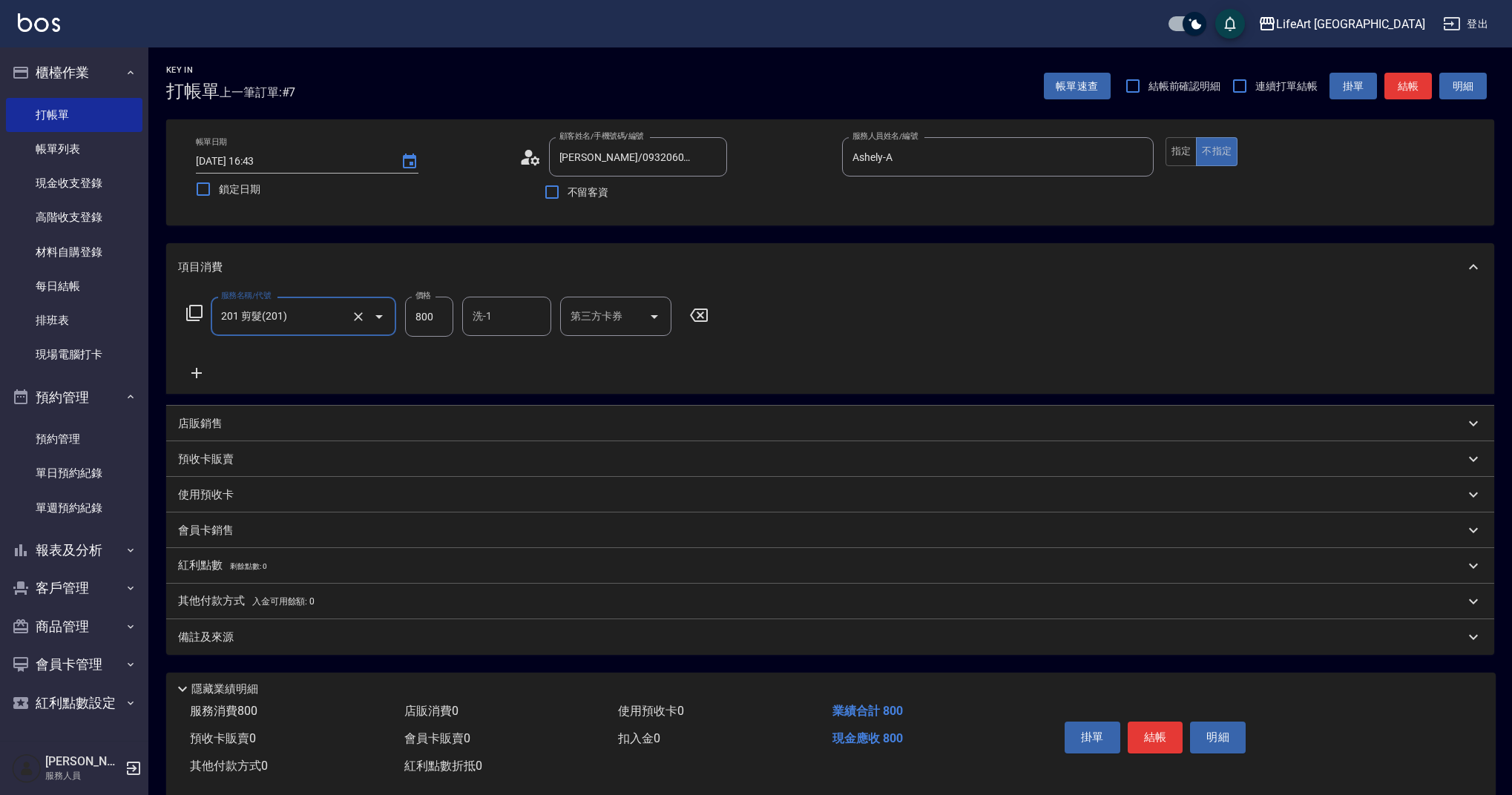
click at [411, 323] on input "800" at bounding box center [429, 317] width 49 height 40
type input "1000"
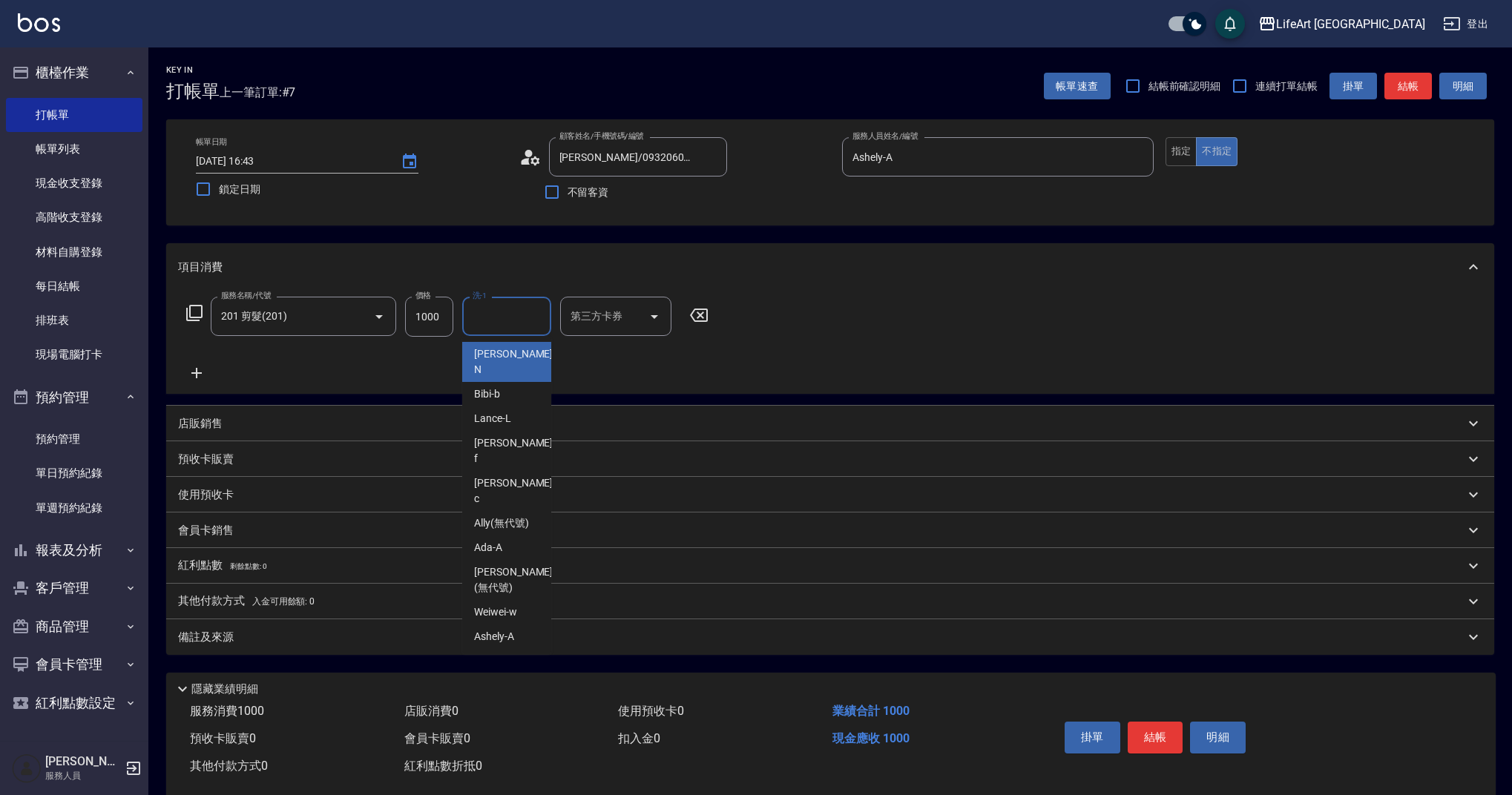
click at [498, 322] on input "洗-1" at bounding box center [506, 316] width 75 height 26
click at [509, 348] on span "Lily (無代號)" at bounding box center [501, 354] width 54 height 15
type input "Lily(無代號)"
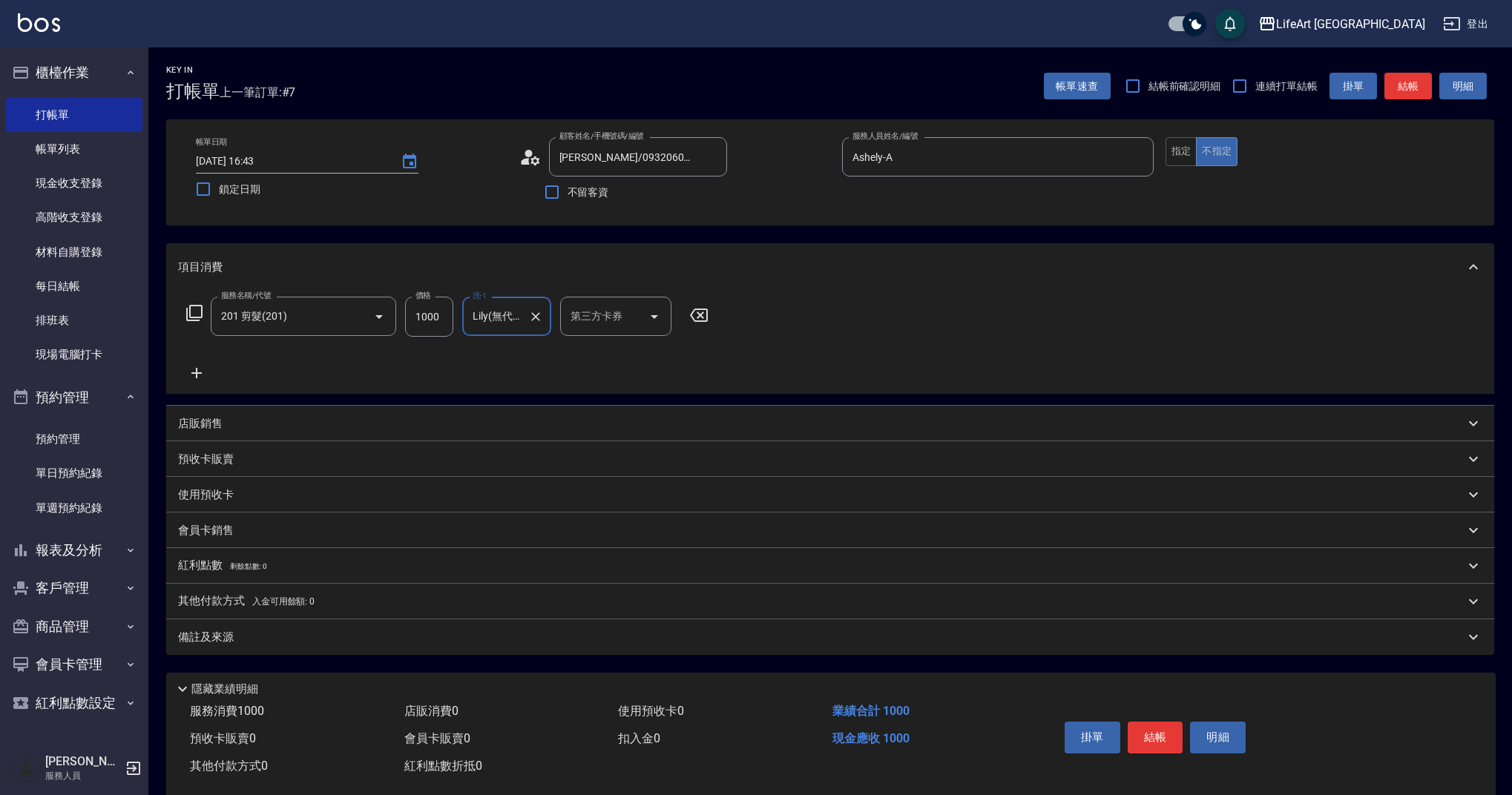
click at [379, 643] on div "備註及來源" at bounding box center [821, 638] width 1286 height 15
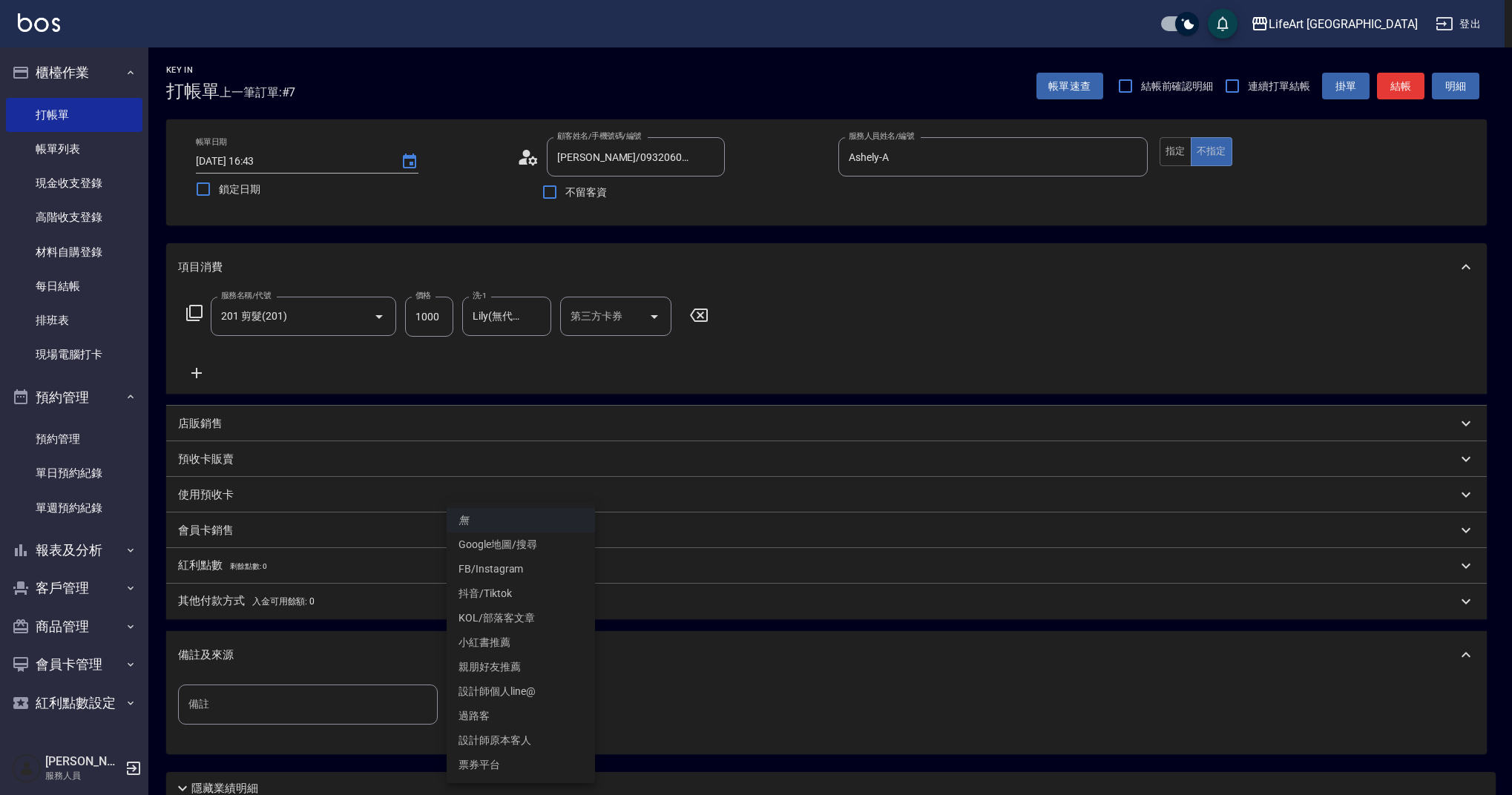
click at [518, 712] on body "LifeArt 蘆洲 登出 櫃檯作業 打帳單 帳單列表 現金收支登錄 高階收支登錄 材料自購登錄 每日結帳 排班表 現場電腦打卡 預約管理 預約管理 單日預約…" at bounding box center [756, 457] width 1512 height 915
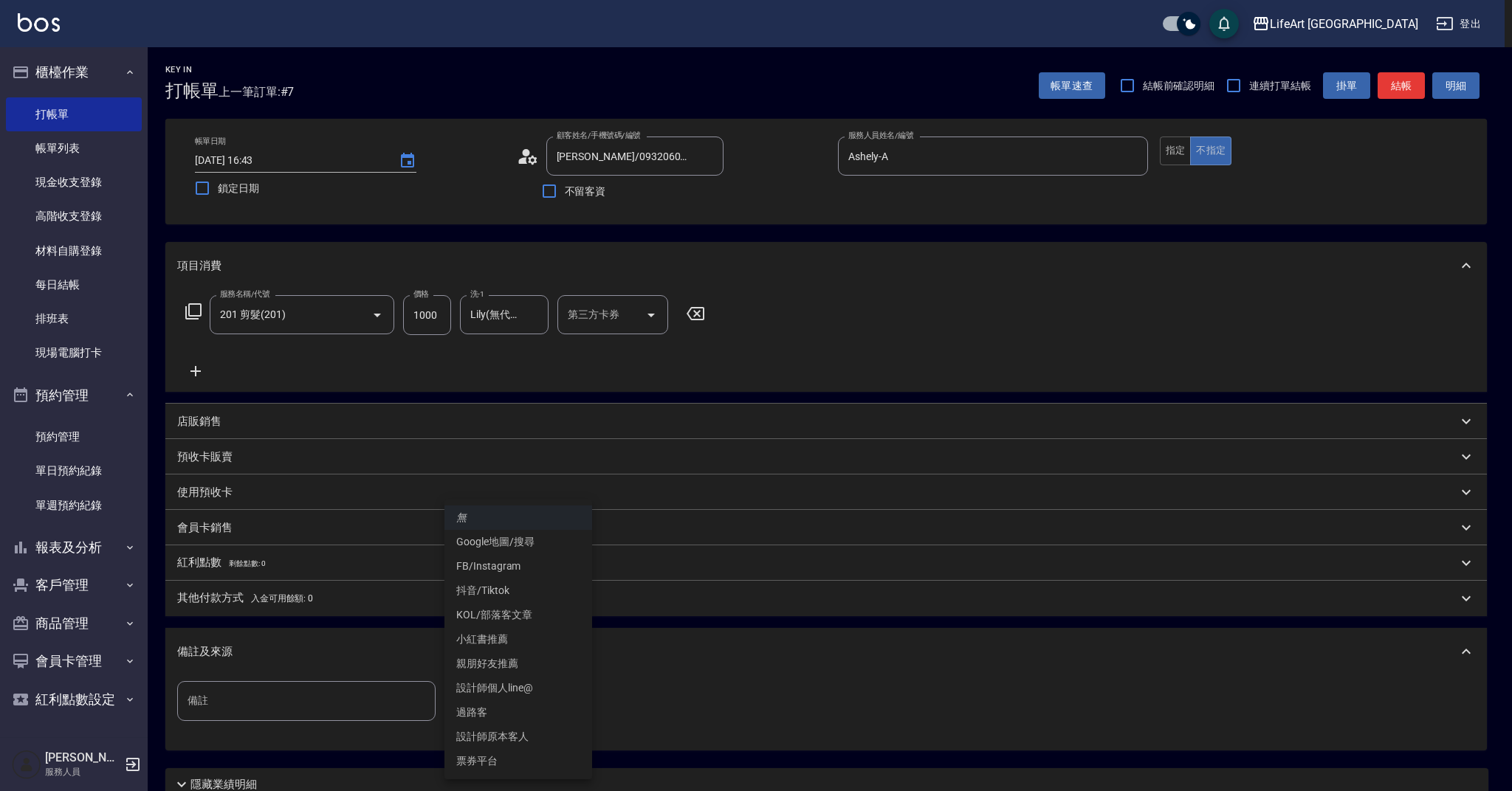
click at [514, 733] on li "設計師原本客人" at bounding box center [518, 737] width 147 height 25
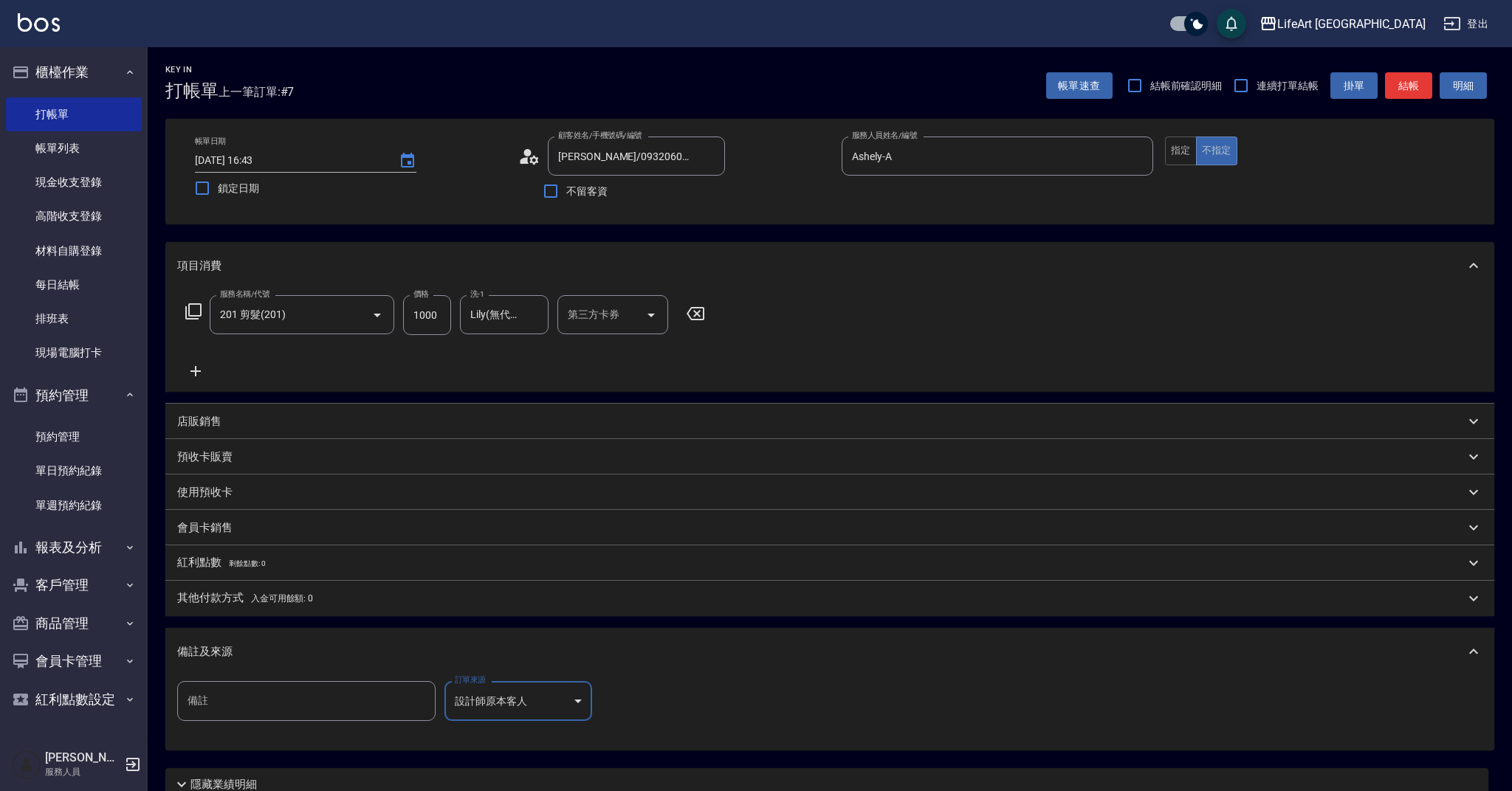
type input "設計師原本客人"
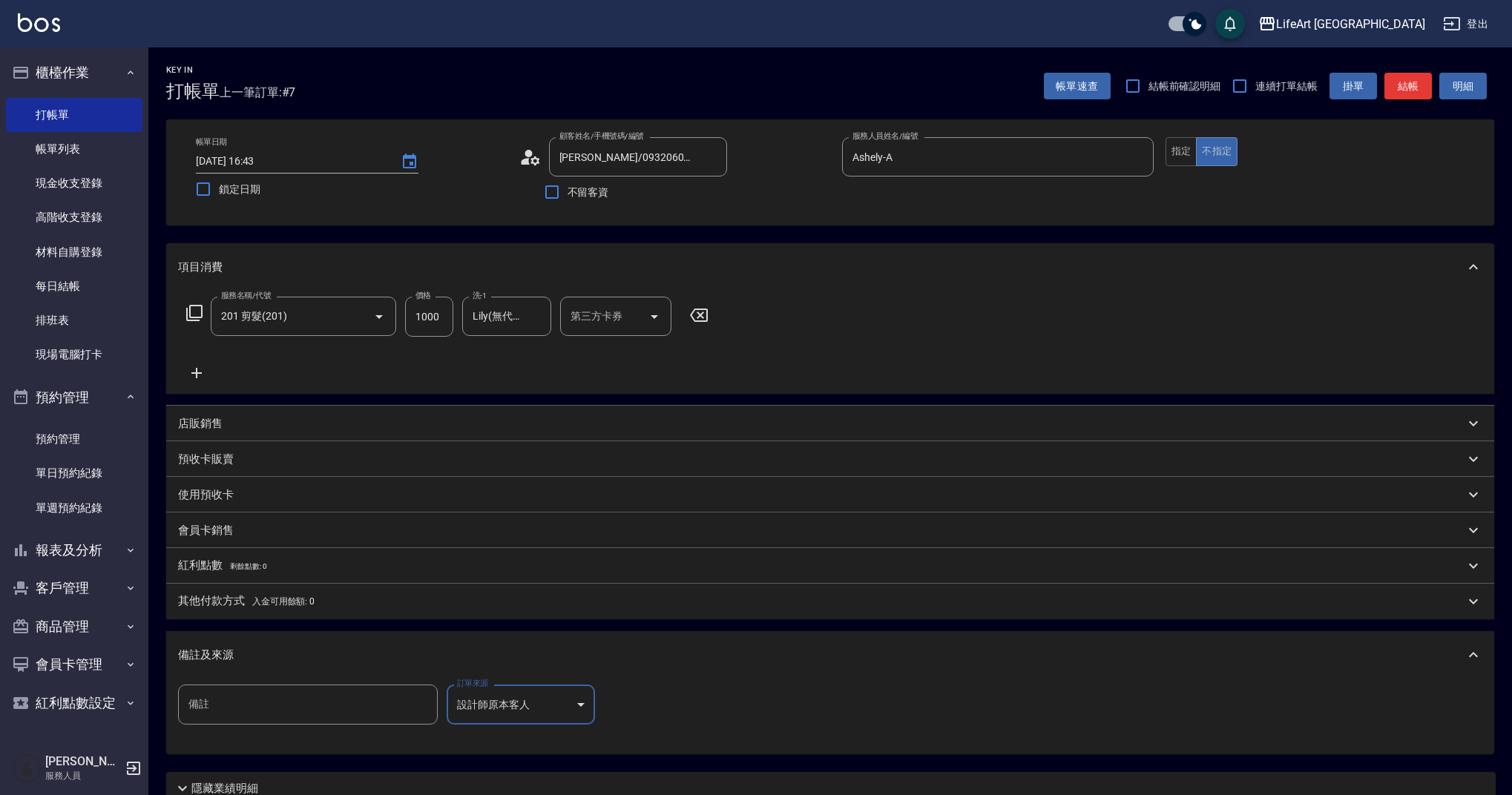
click at [1408, 93] on button "結帳" at bounding box center [1408, 86] width 48 height 28
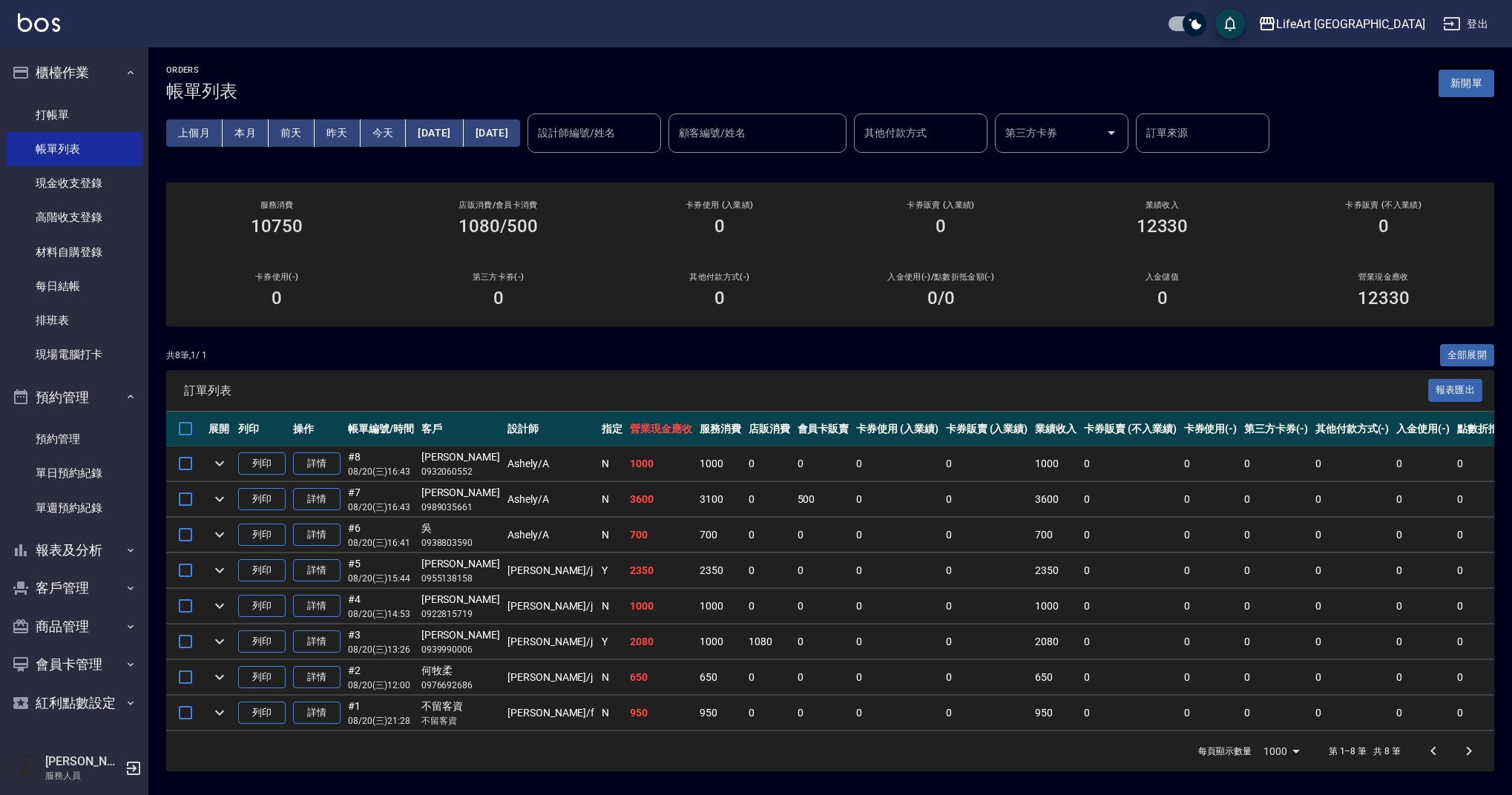
click at [1465, 81] on button "新開單" at bounding box center [1466, 83] width 55 height 28
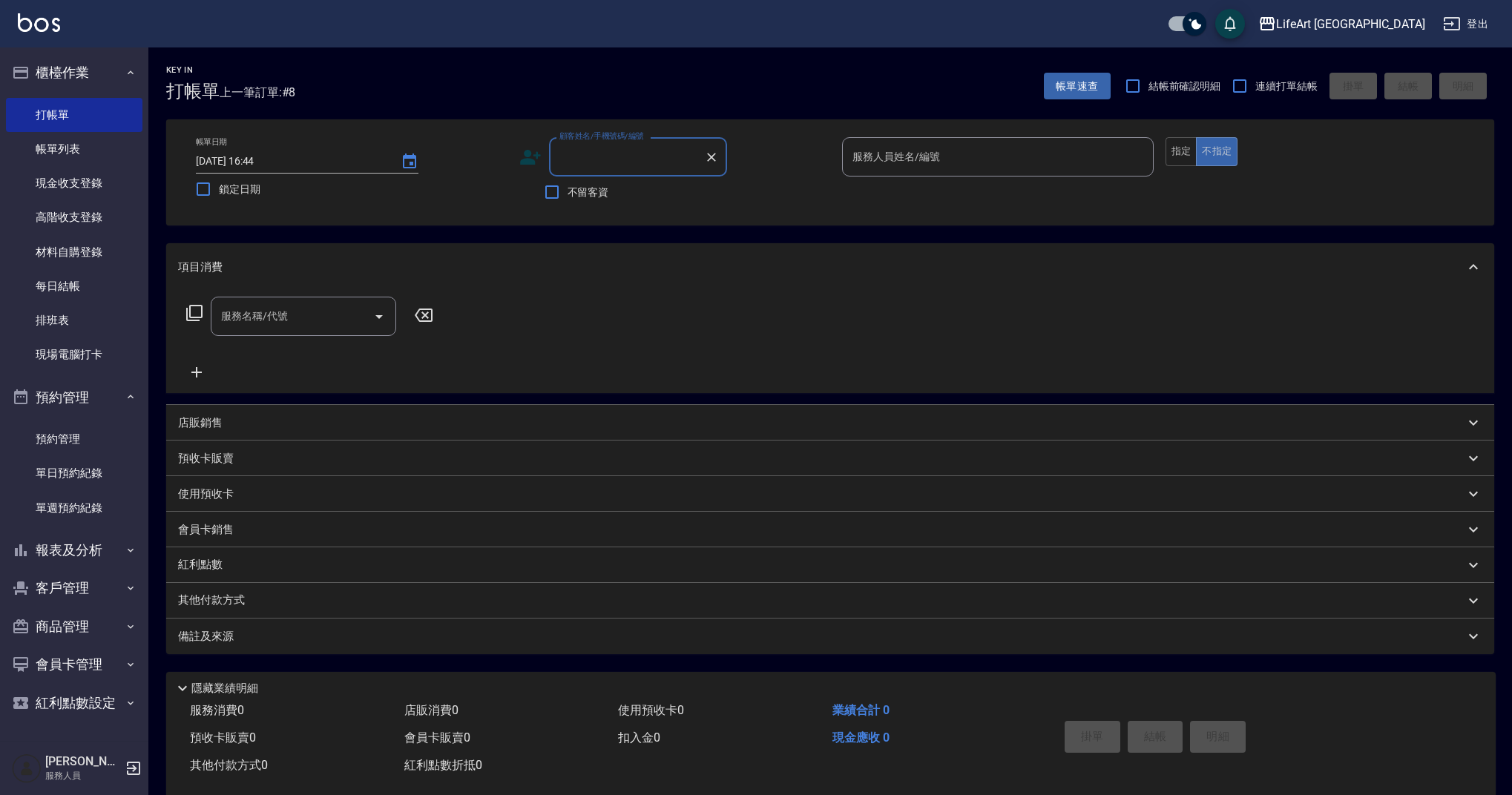
click at [607, 148] on input "顧客姓名/手機號碼/編號" at bounding box center [626, 157] width 142 height 26
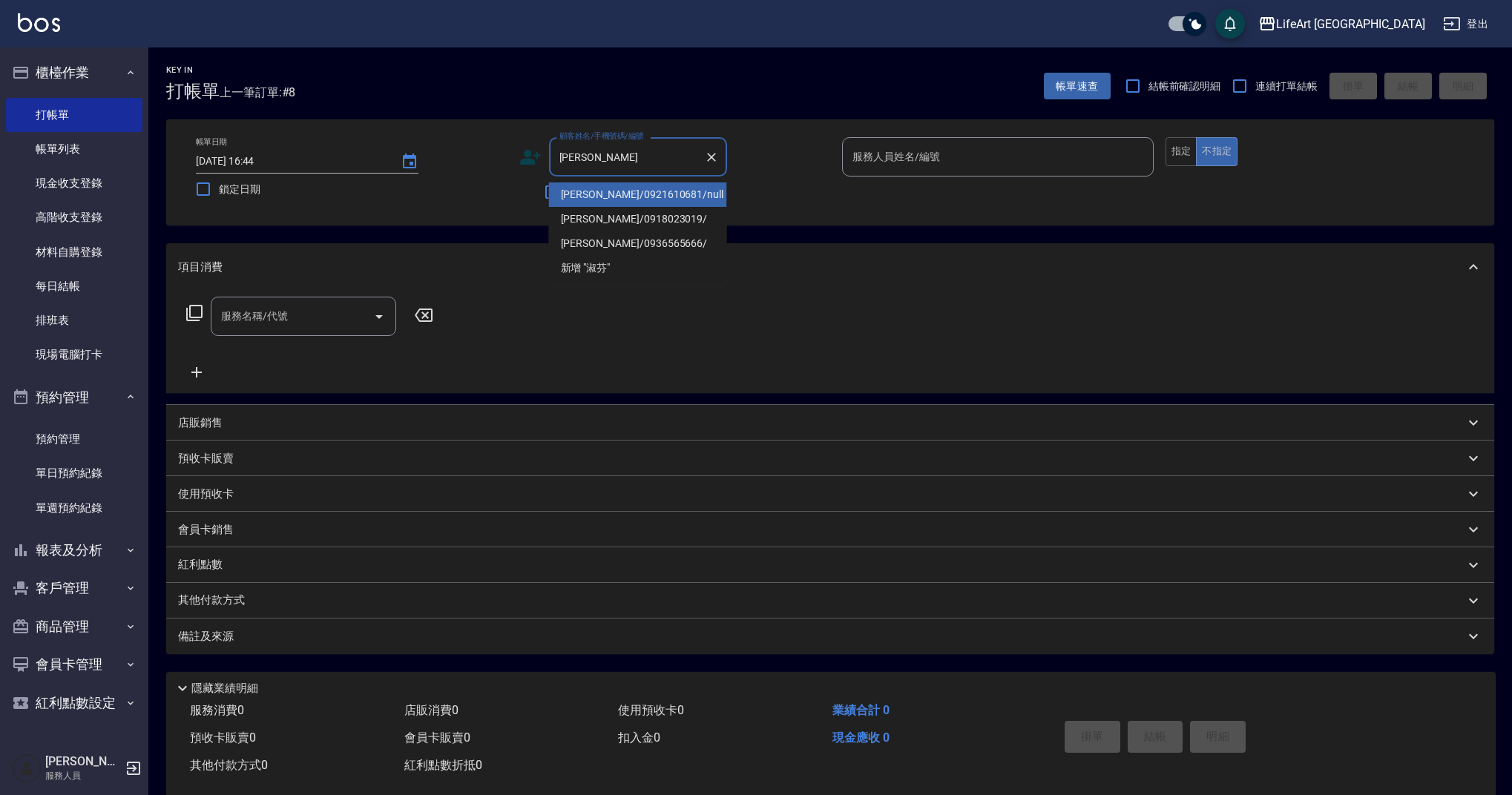
click at [645, 199] on li "[PERSON_NAME]/0921610681/null" at bounding box center [637, 195] width 178 height 25
type input "[PERSON_NAME]/0921610681/null"
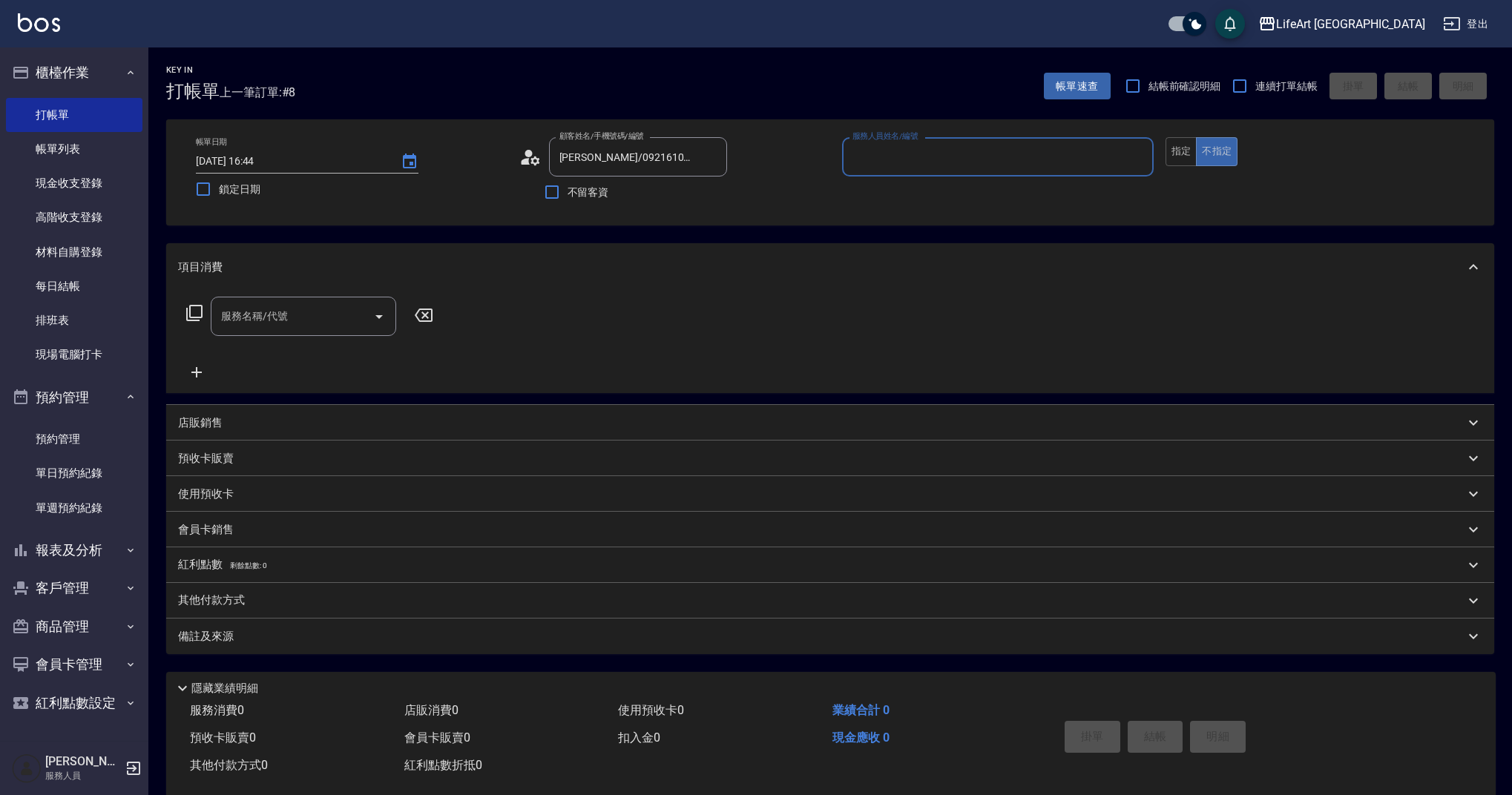
type input "Ashely-A"
click at [290, 335] on div "服務名稱/代號" at bounding box center [303, 321] width 185 height 39
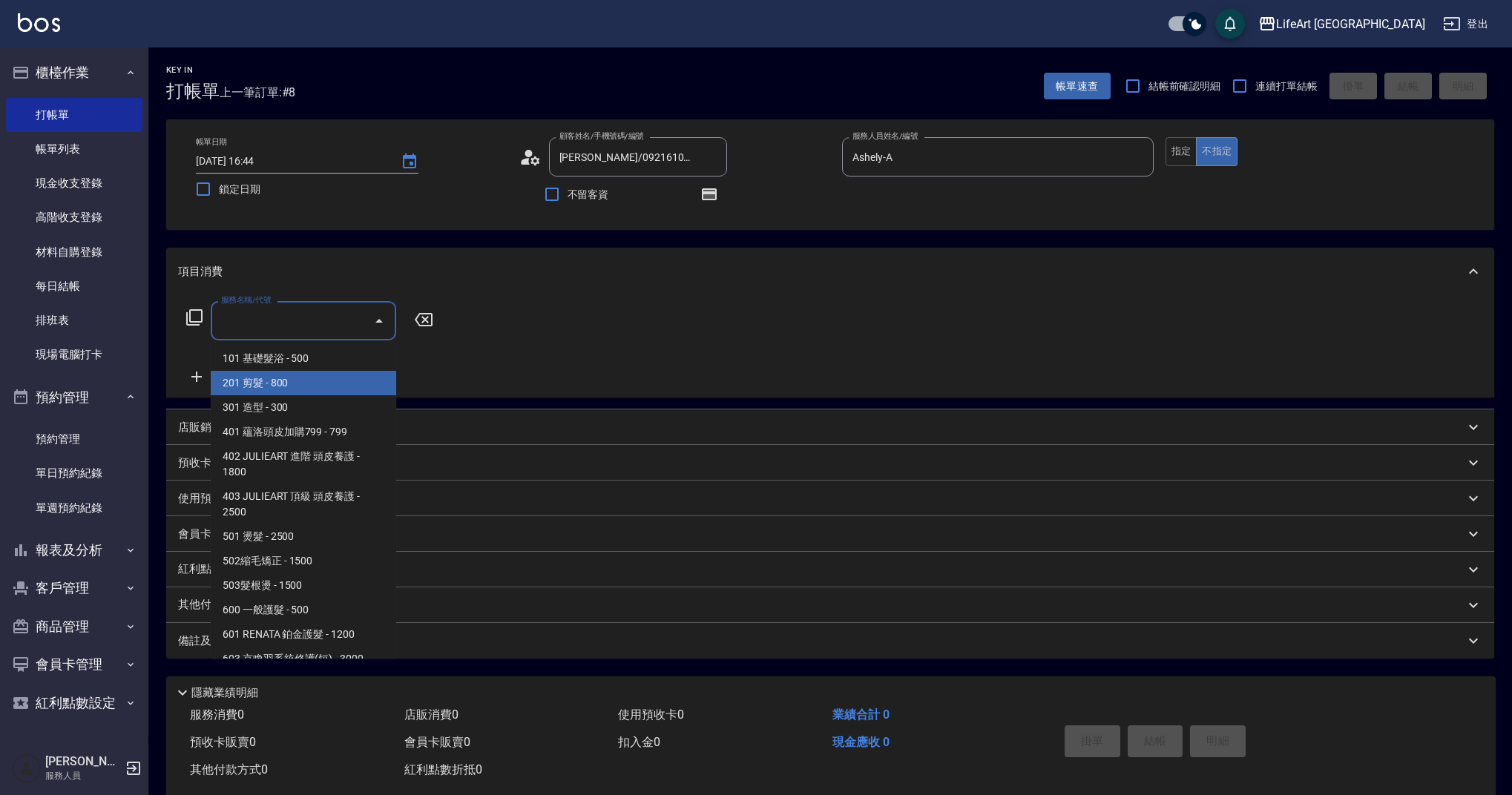
click at [290, 391] on span "201 剪髮 - 800" at bounding box center [303, 384] width 185 height 25
type input "201 剪髮(201)"
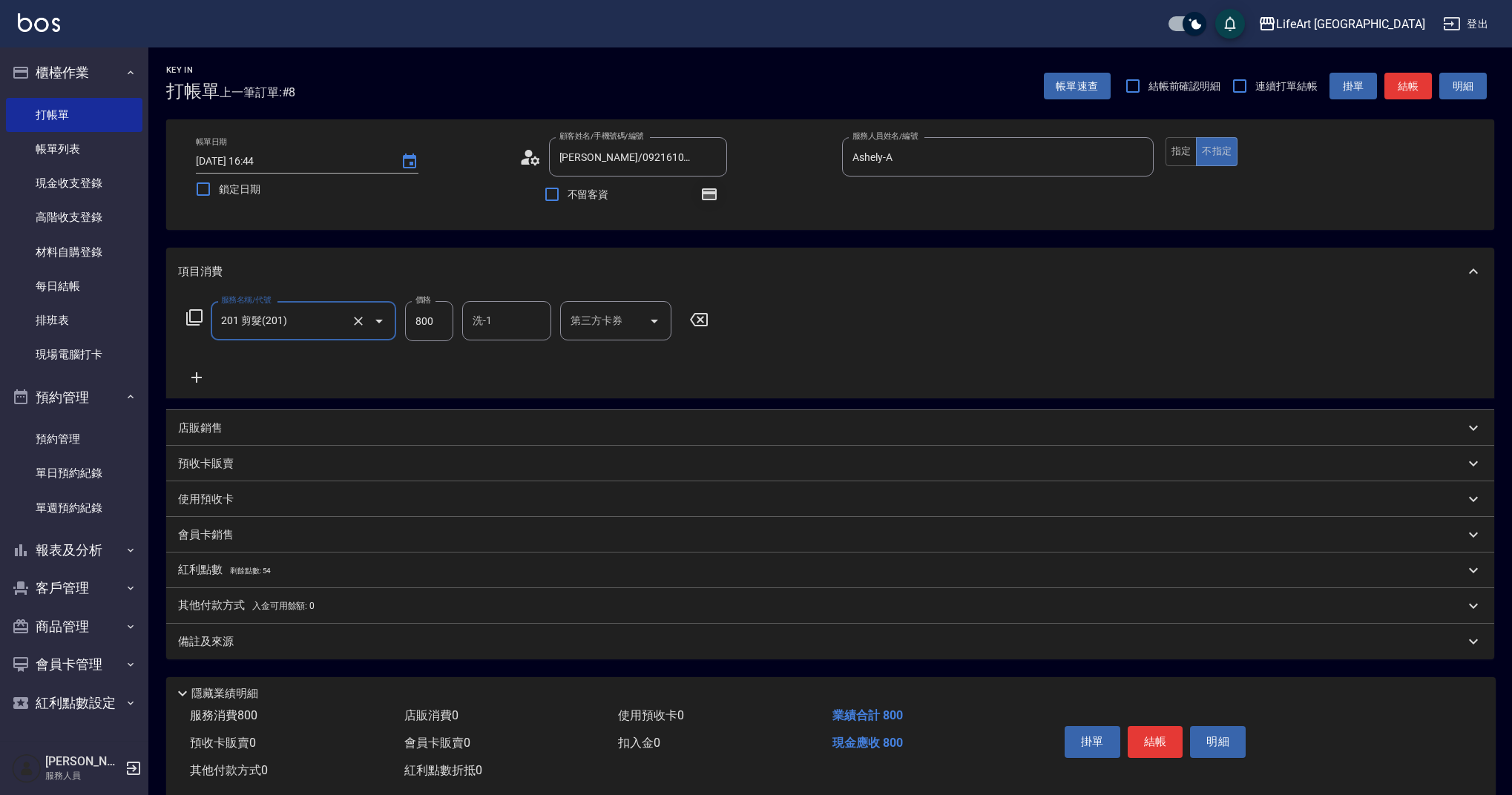
click at [706, 199] on icon "button" at bounding box center [709, 194] width 11 height 9
drag, startPoint x: 711, startPoint y: 199, endPoint x: 656, endPoint y: 255, distance: 78.5
click at [711, 199] on icon "button" at bounding box center [709, 194] width 11 height 9
click at [439, 322] on input "800" at bounding box center [429, 322] width 49 height 40
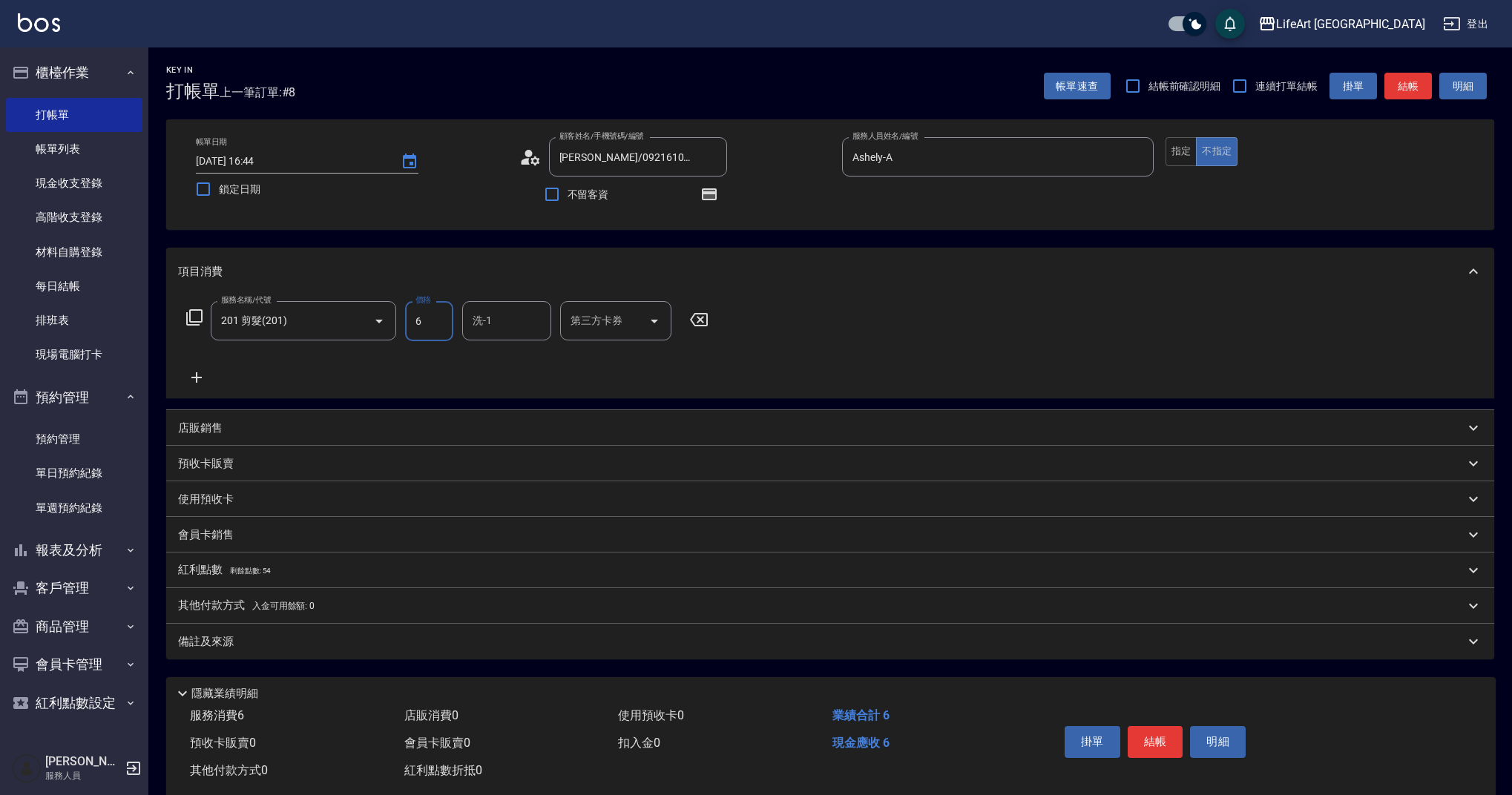
scroll to position [3, 0]
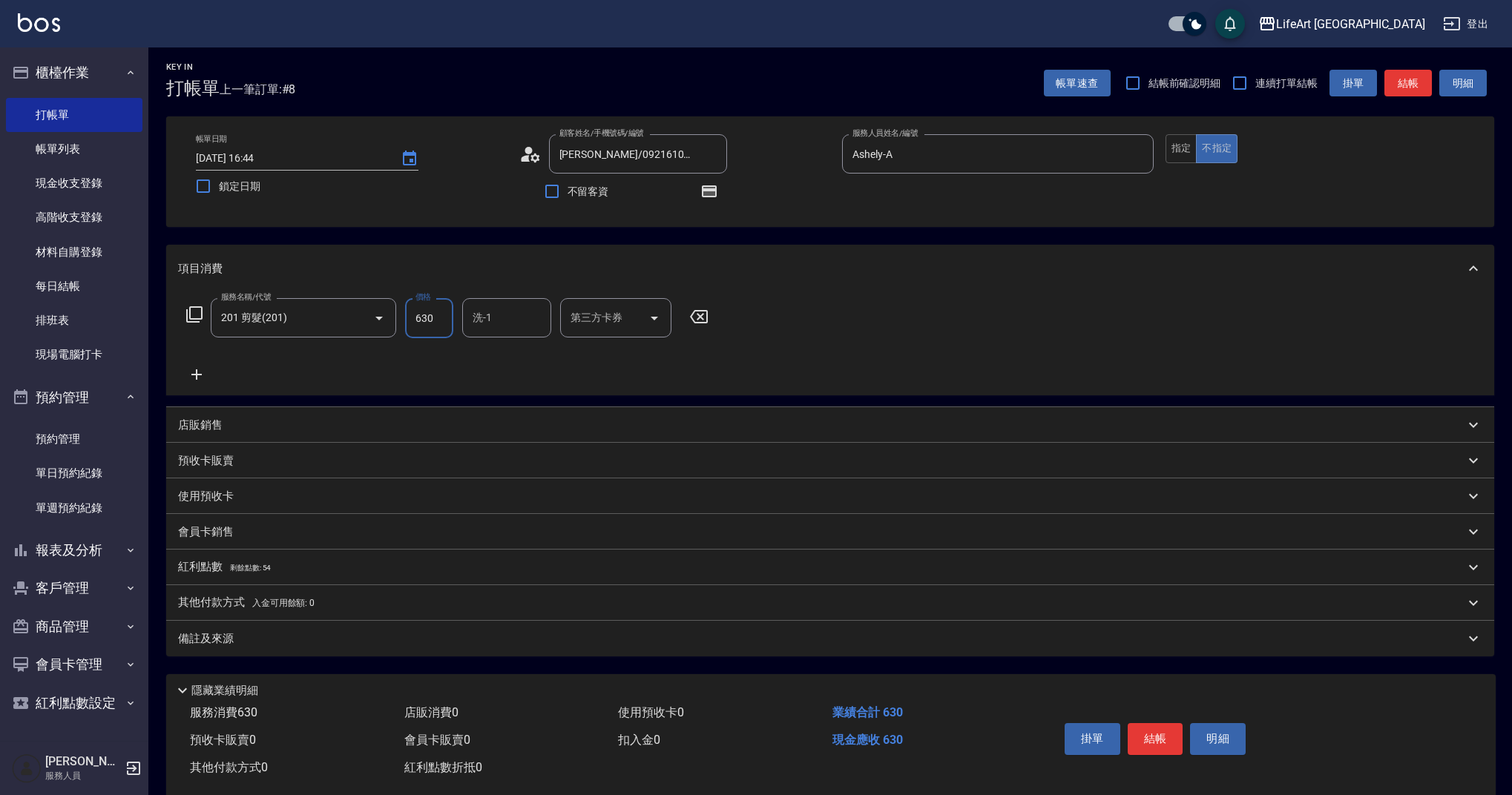
type input "630"
click at [295, 649] on div "備註及來源" at bounding box center [830, 638] width 1328 height 35
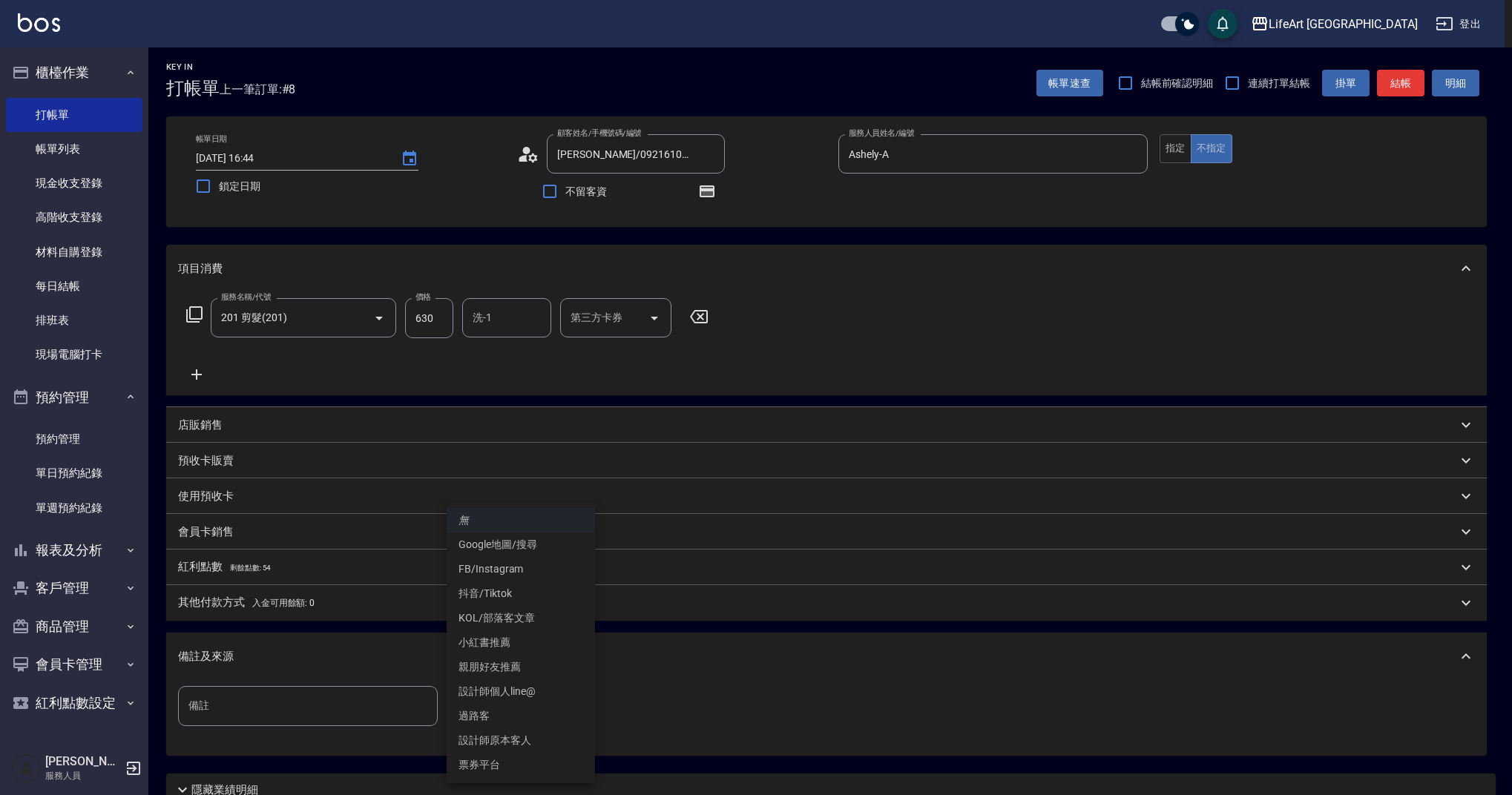
click at [506, 698] on body "LifeArt 蘆洲 登出 櫃檯作業 打帳單 帳單列表 現金收支登錄 高階收支登錄 材料自購登錄 每日結帳 排班表 現場電腦打卡 預約管理 預約管理 單日預約…" at bounding box center [756, 457] width 1512 height 920
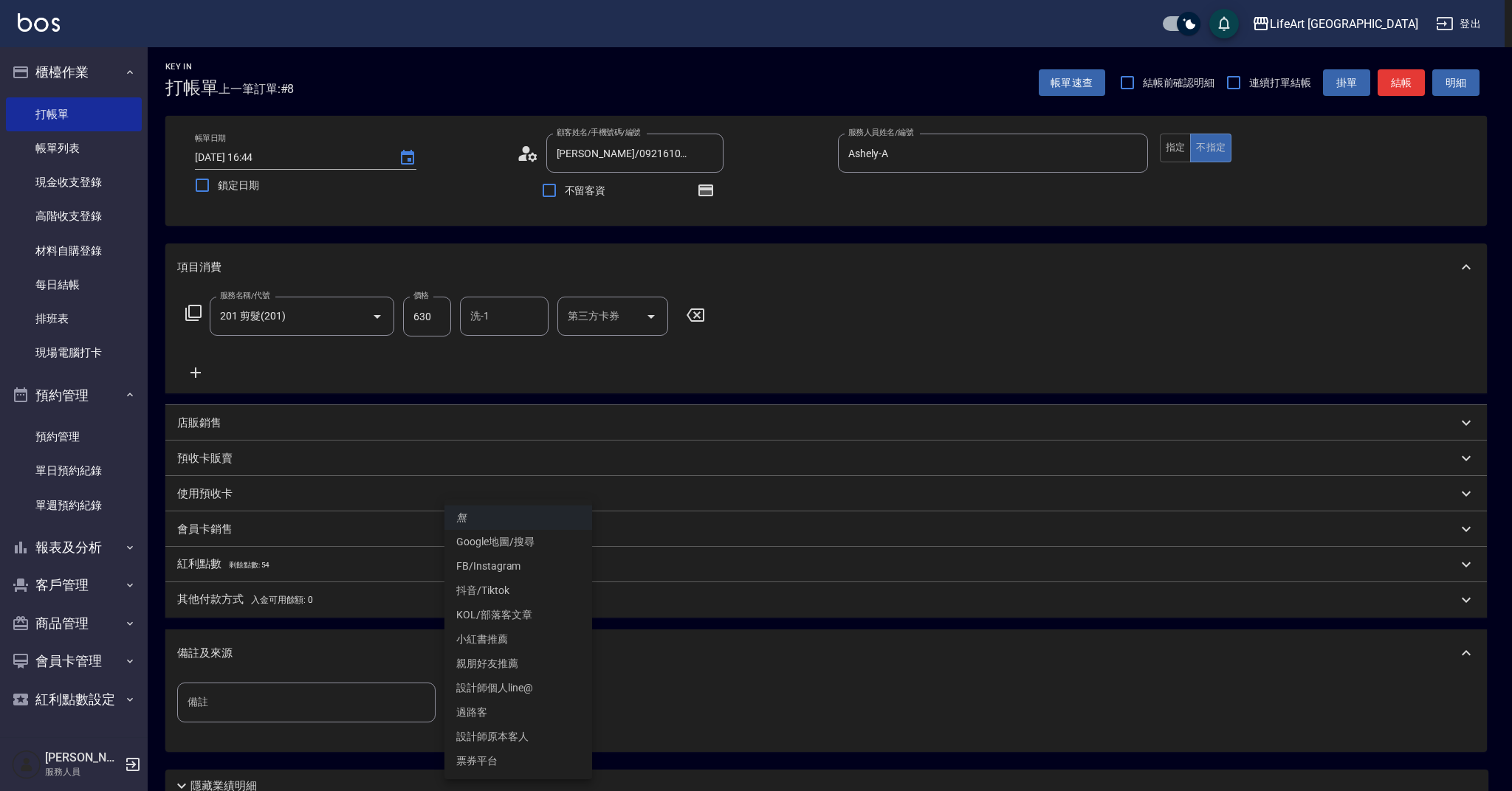
click at [512, 737] on li "設計師原本客人" at bounding box center [518, 737] width 147 height 25
type input "設計師原本客人"
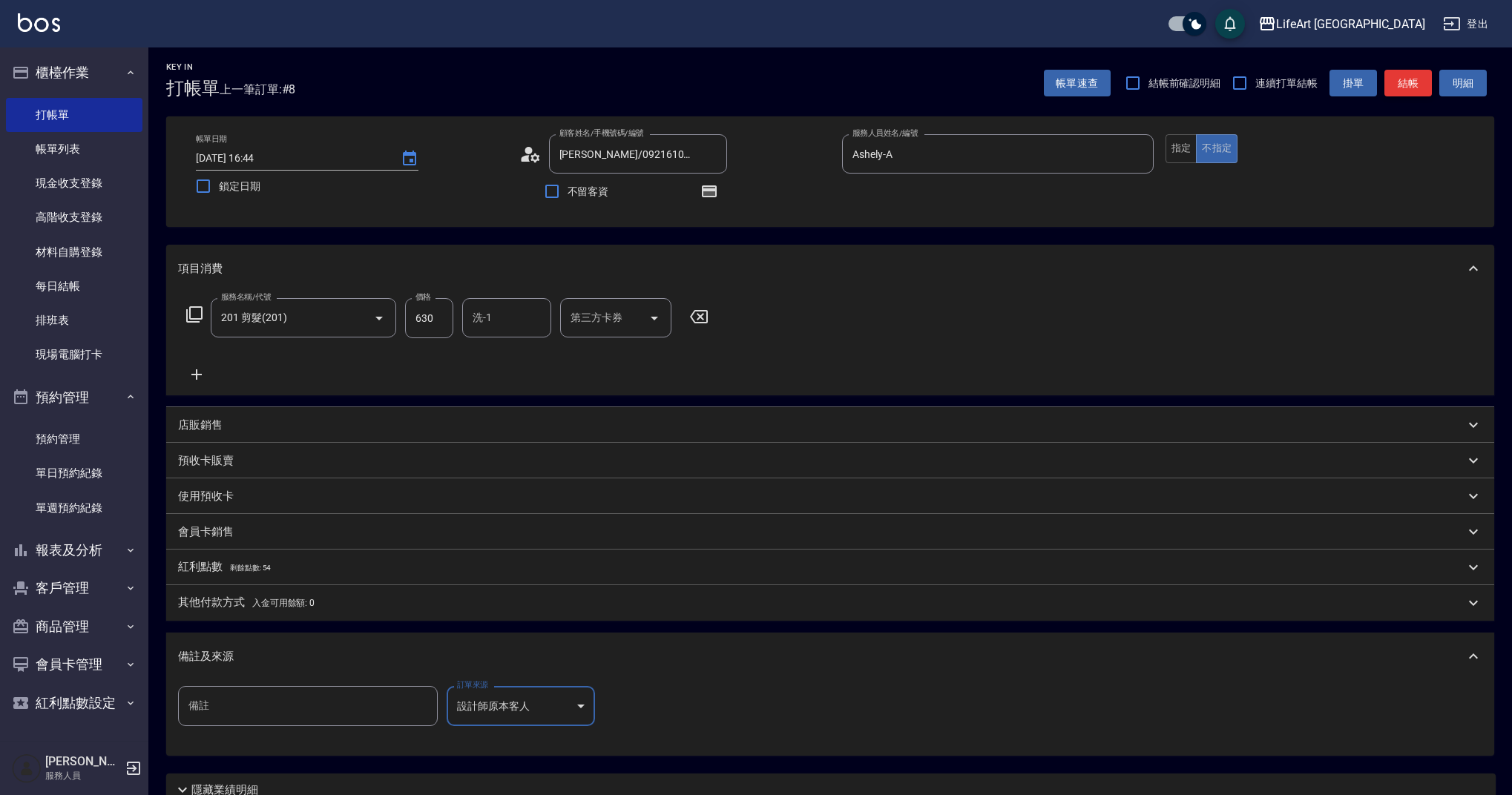
click at [1398, 84] on button "結帳" at bounding box center [1408, 83] width 48 height 28
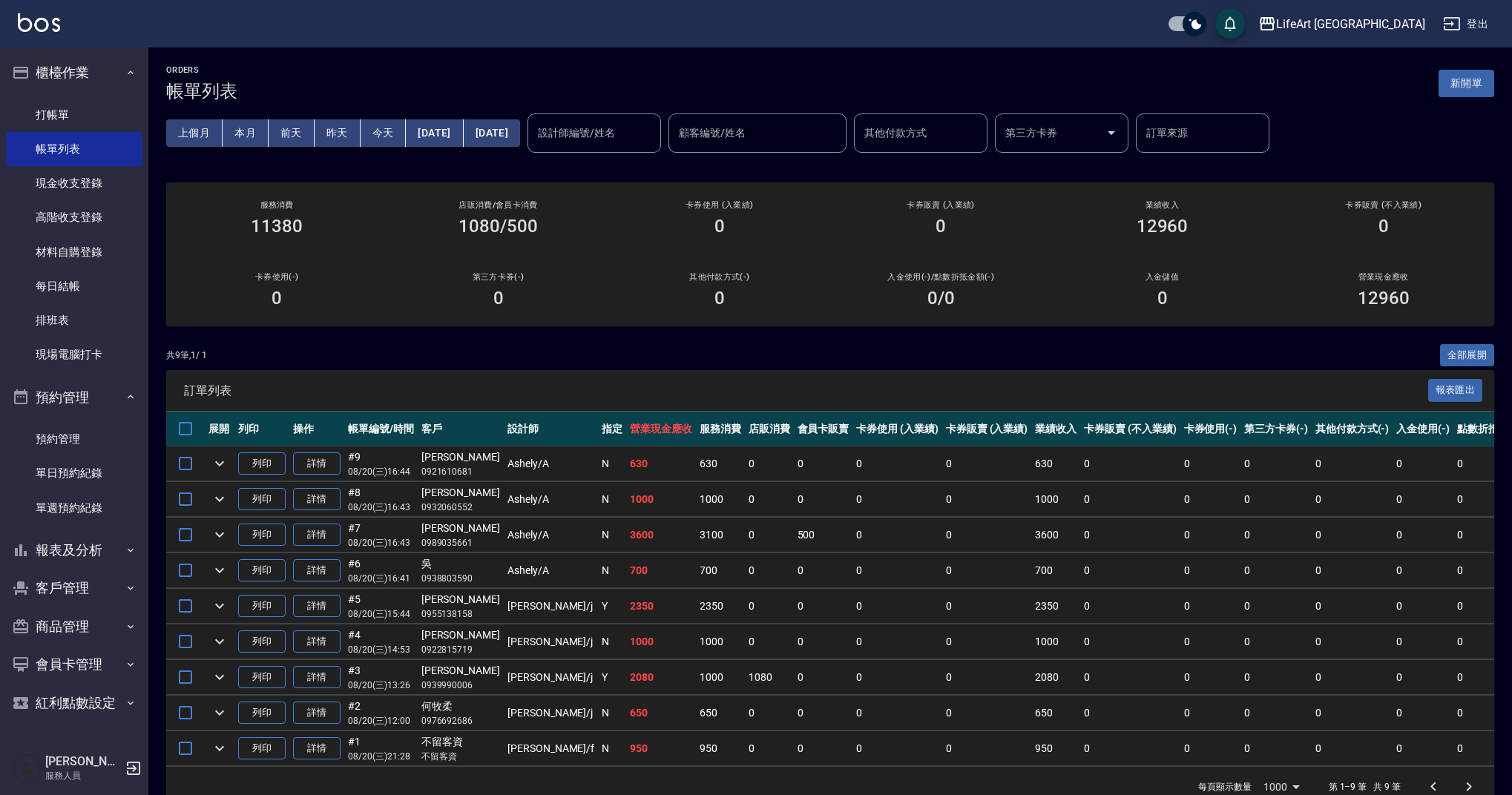
click at [1495, 89] on div "ORDERS 帳單列表 新開單 上個月 本月 [DATE] [DATE] [DATE] [DATE] [DATE] 設計師編號/姓名 設計師編號/姓名 顧客編…" at bounding box center [829, 436] width 1363 height 778
click at [1483, 85] on button "新開單" at bounding box center [1466, 83] width 55 height 28
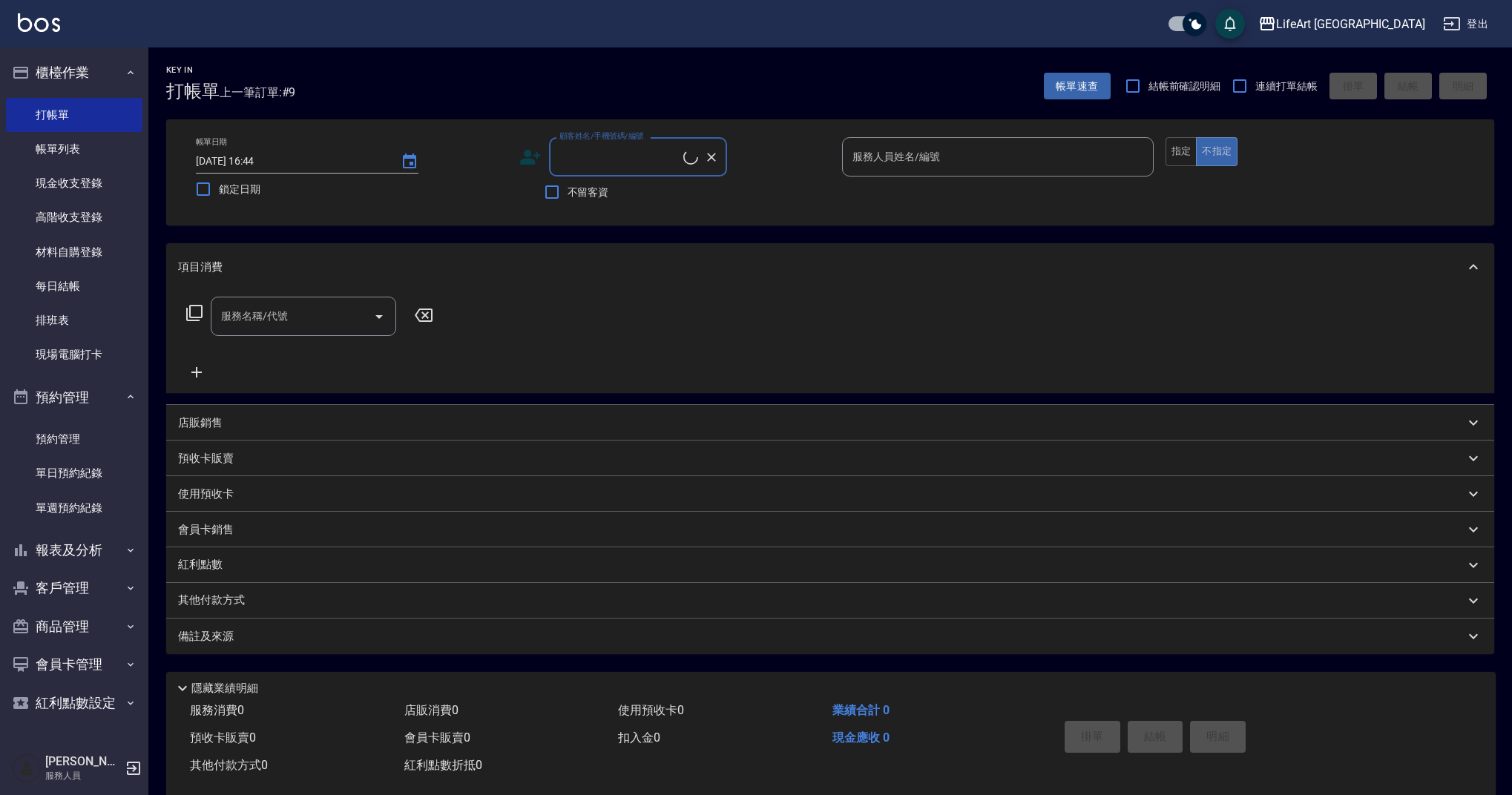
click at [665, 165] on input "顧客姓名/手機號碼/編號" at bounding box center [619, 157] width 128 height 26
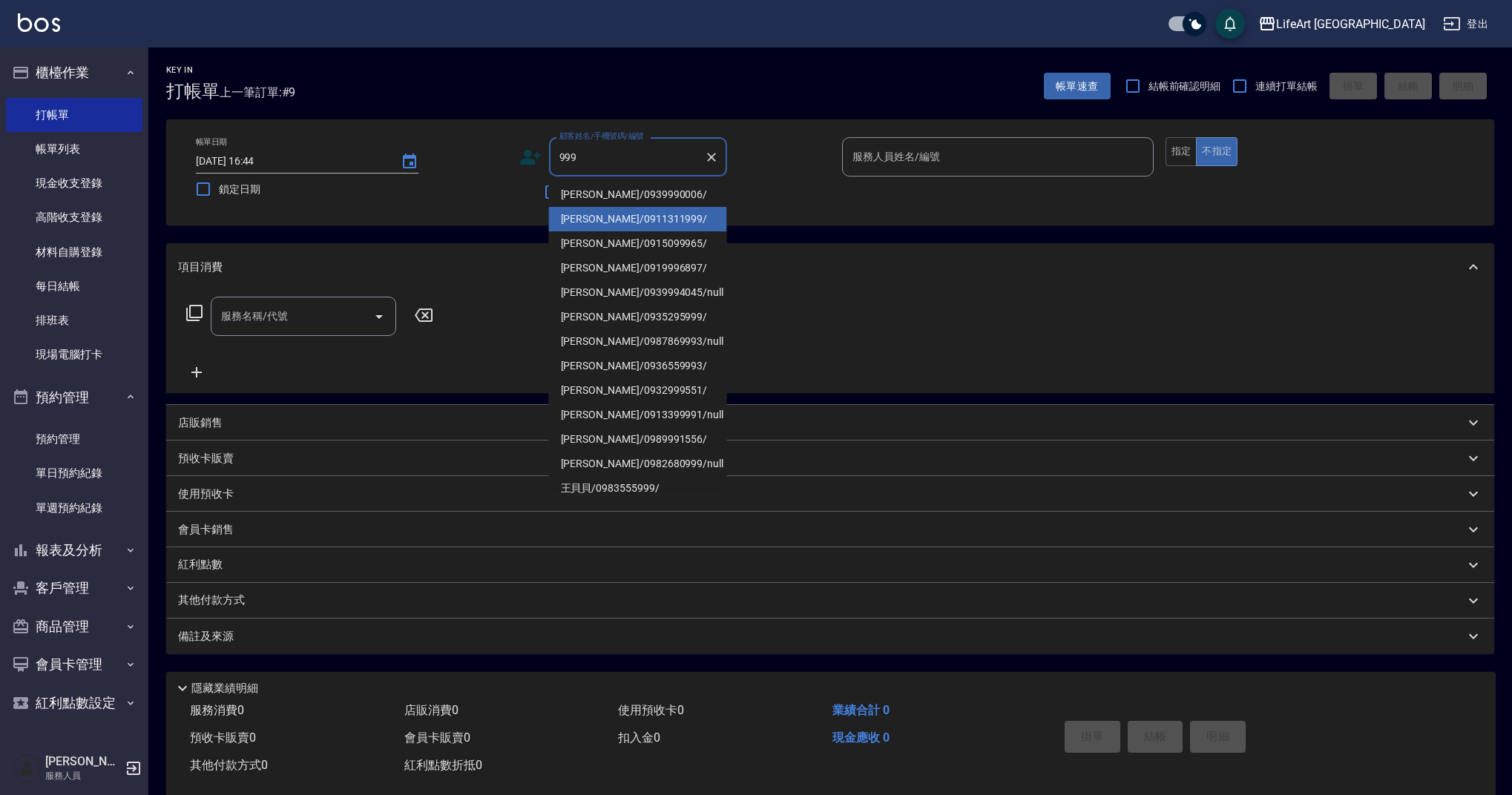
click at [638, 213] on li "[PERSON_NAME]/0911311999/" at bounding box center [637, 220] width 178 height 25
type input "[PERSON_NAME]/0911311999/"
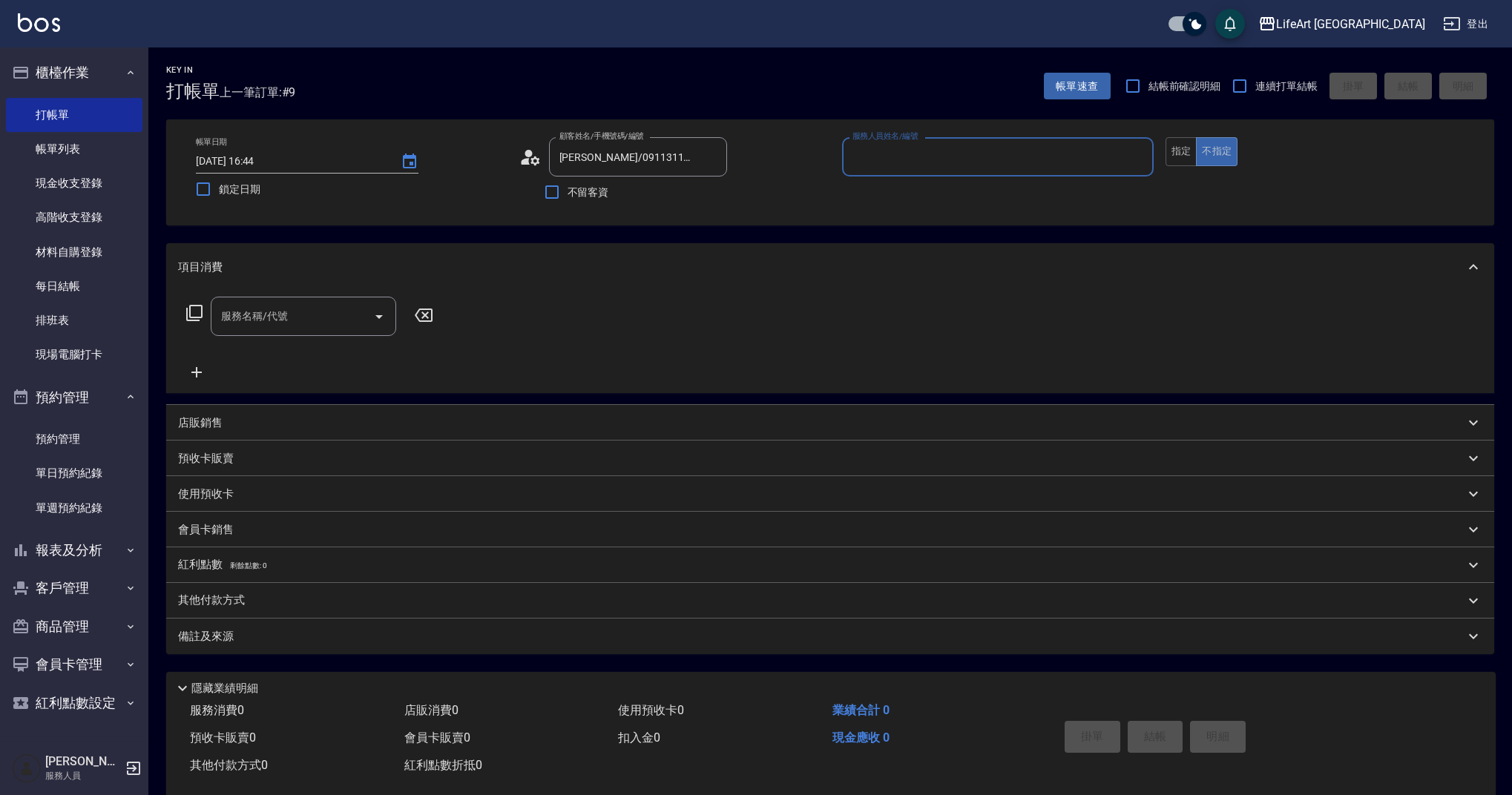
type input "Ashely-A"
click at [231, 335] on div "服務名稱/代號" at bounding box center [303, 321] width 185 height 39
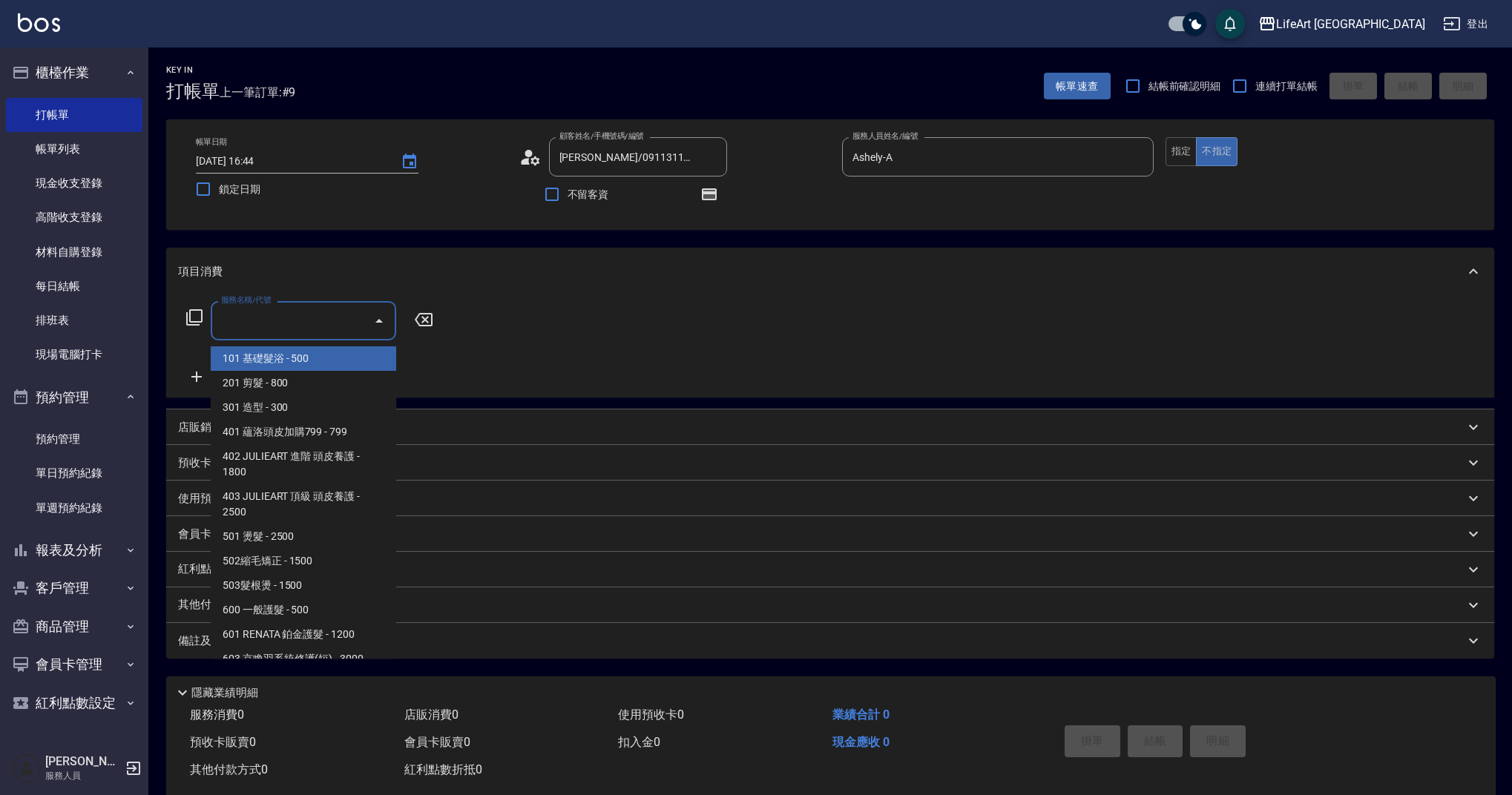
click at [312, 348] on span "101 基礎髮浴 - 500" at bounding box center [303, 359] width 185 height 25
type input "101 基礎髮浴 (101)"
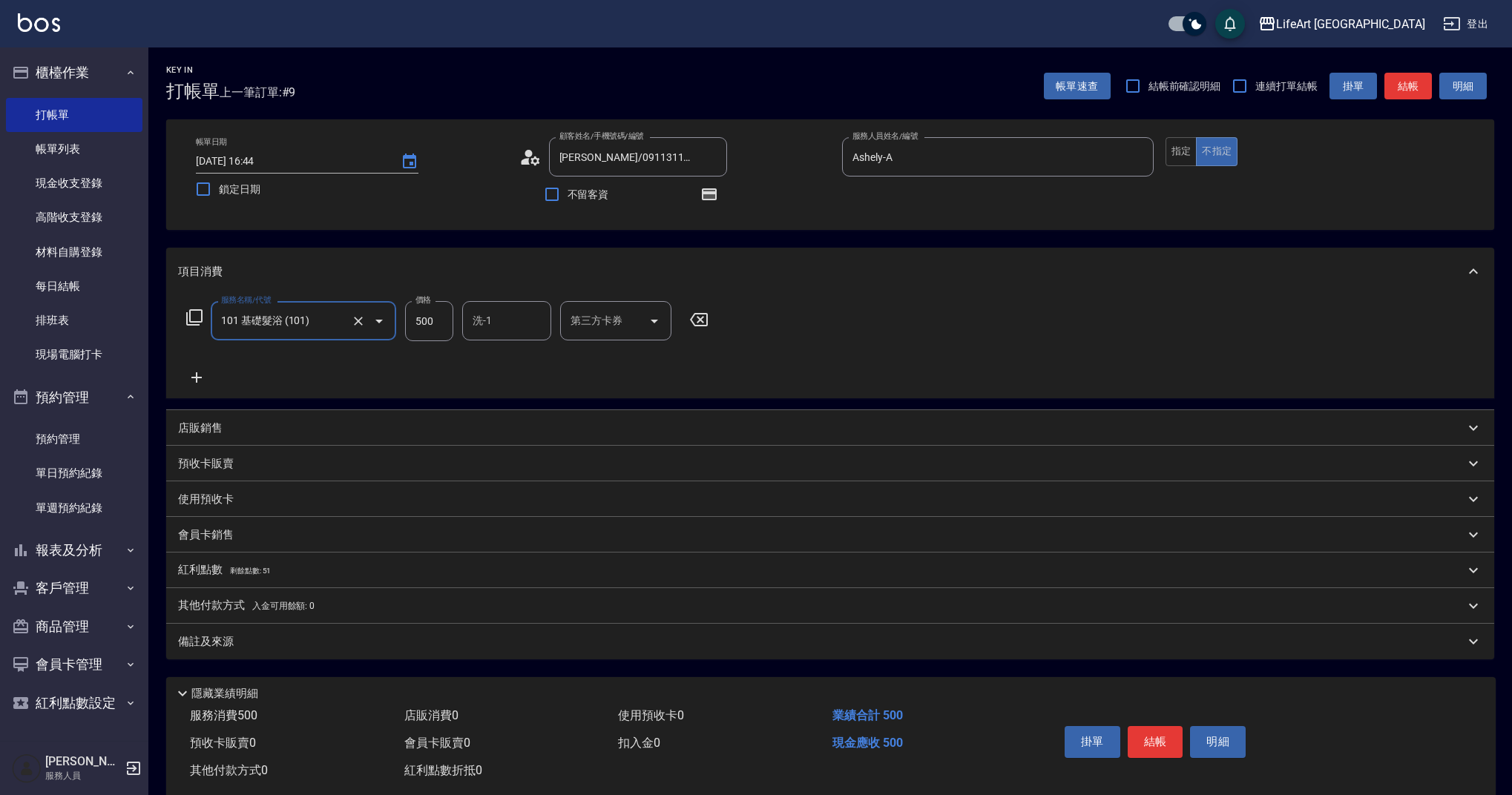
click at [435, 319] on input "500" at bounding box center [429, 322] width 49 height 40
type input "315"
click at [496, 319] on input "洗-1" at bounding box center [506, 321] width 75 height 26
click at [502, 357] on span "Ally (無代號)" at bounding box center [502, 359] width 55 height 15
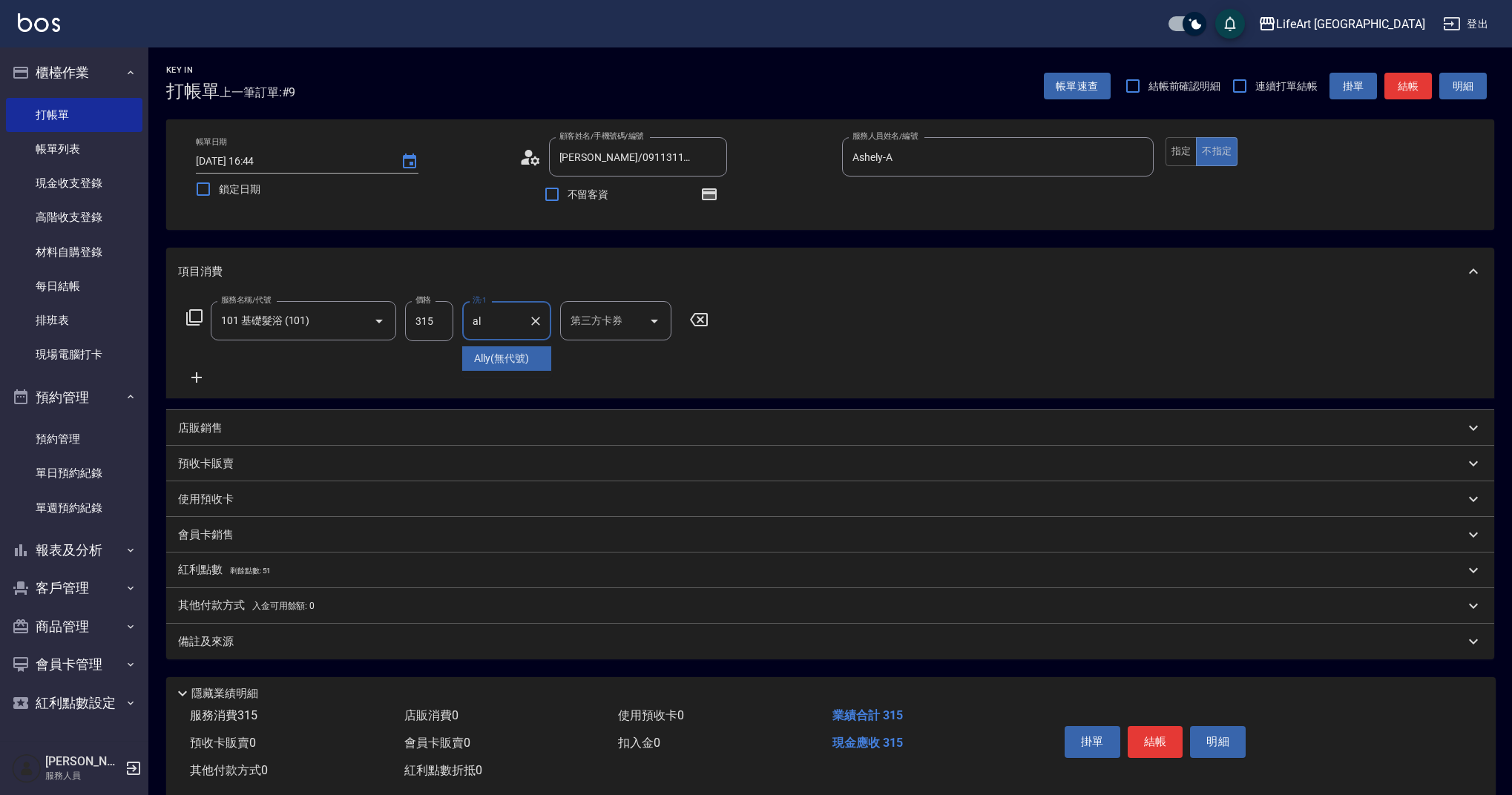
type input "Ally(無代號)"
click at [279, 649] on div "備註及來源" at bounding box center [821, 642] width 1286 height 15
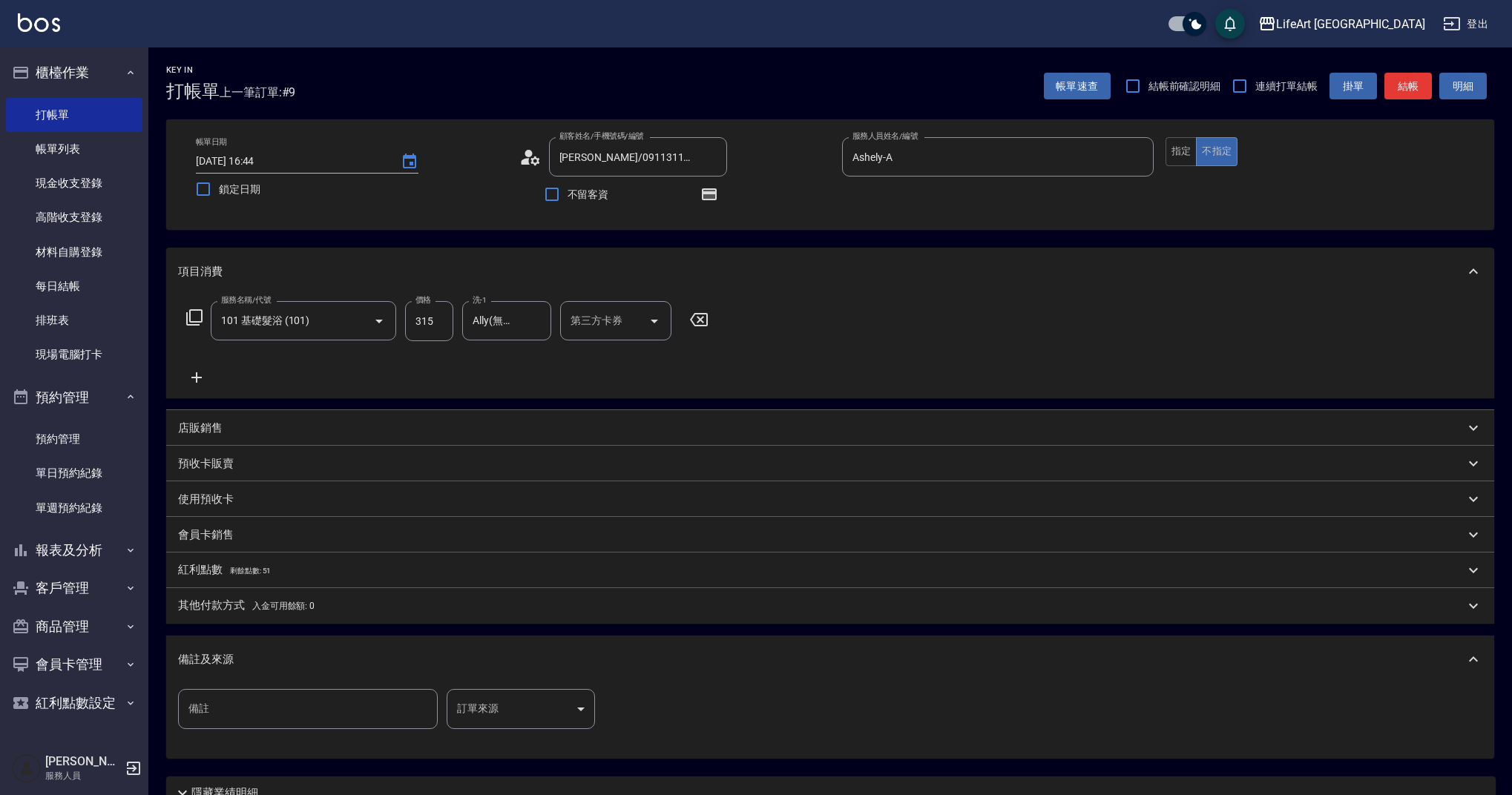
click at [473, 699] on body "LifeArt 蘆洲 登出 櫃檯作業 打帳單 帳單列表 現金收支登錄 高階收支登錄 材料自購登錄 每日結帳 排班表 現場電腦打卡 預約管理 預約管理 單日預約…" at bounding box center [756, 460] width 1512 height 920
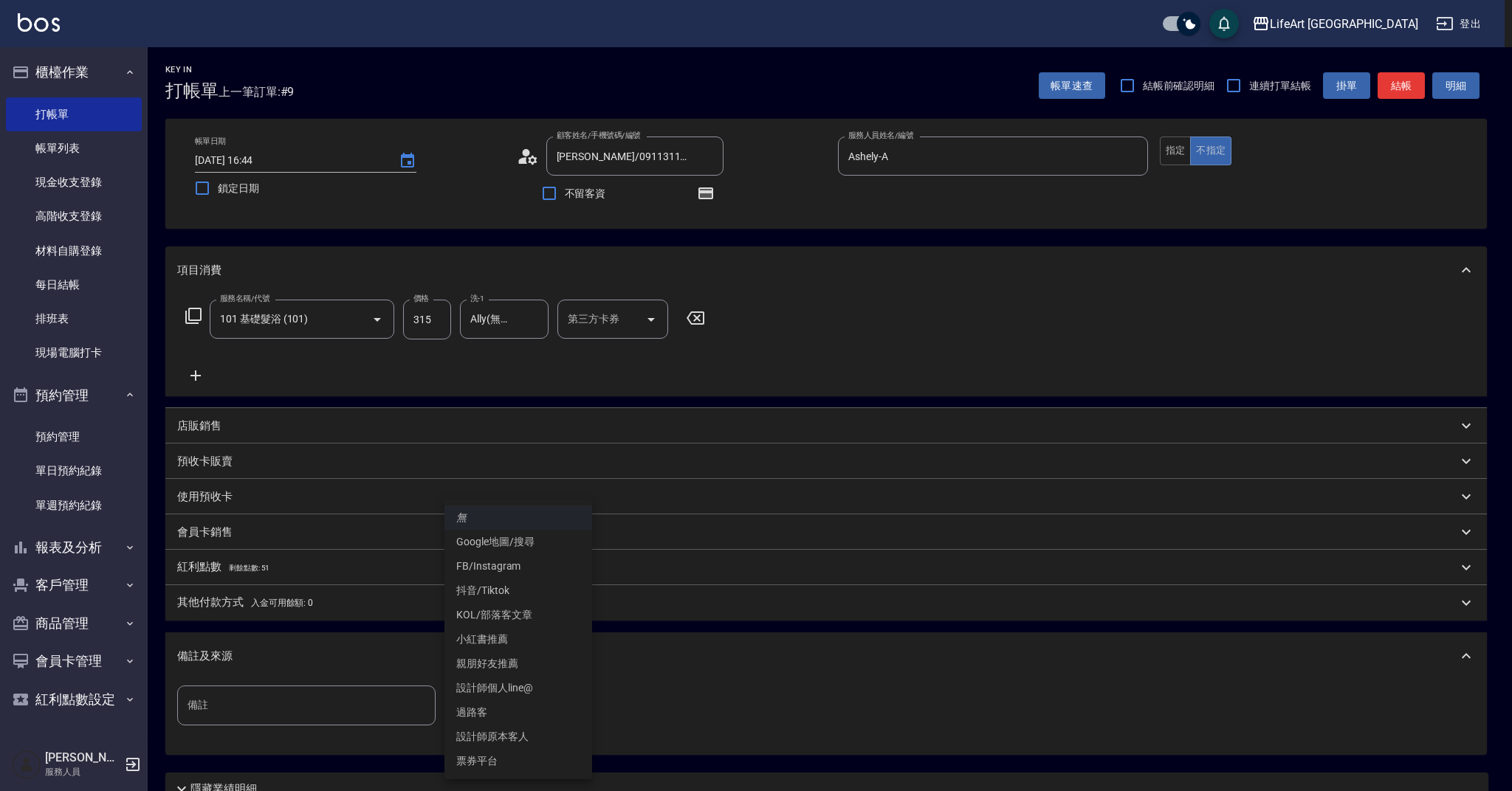
click at [526, 744] on li "設計師原本客人" at bounding box center [518, 737] width 147 height 25
type input "設計師原本客人"
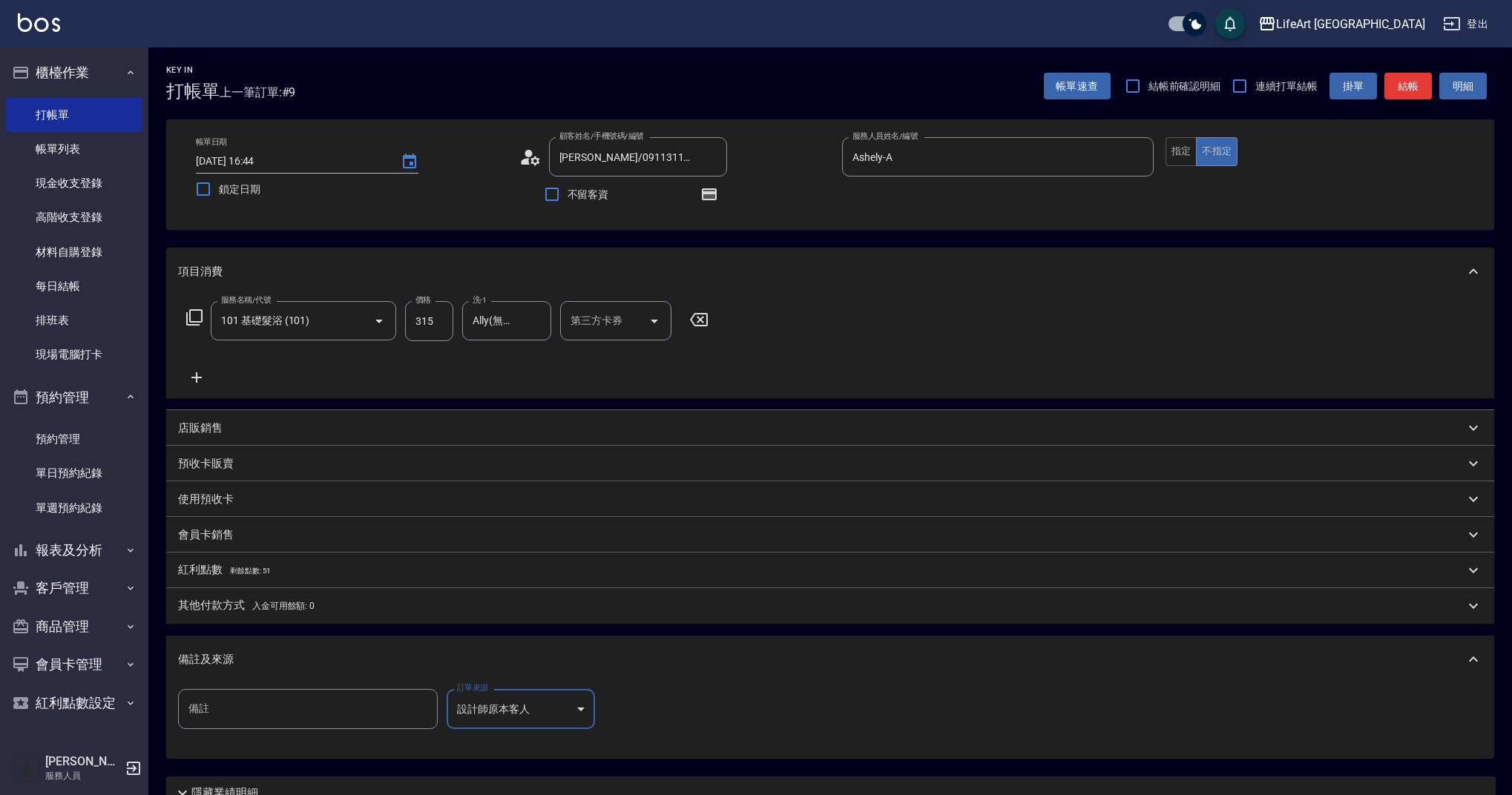
click at [1410, 95] on button "結帳" at bounding box center [1408, 86] width 48 height 28
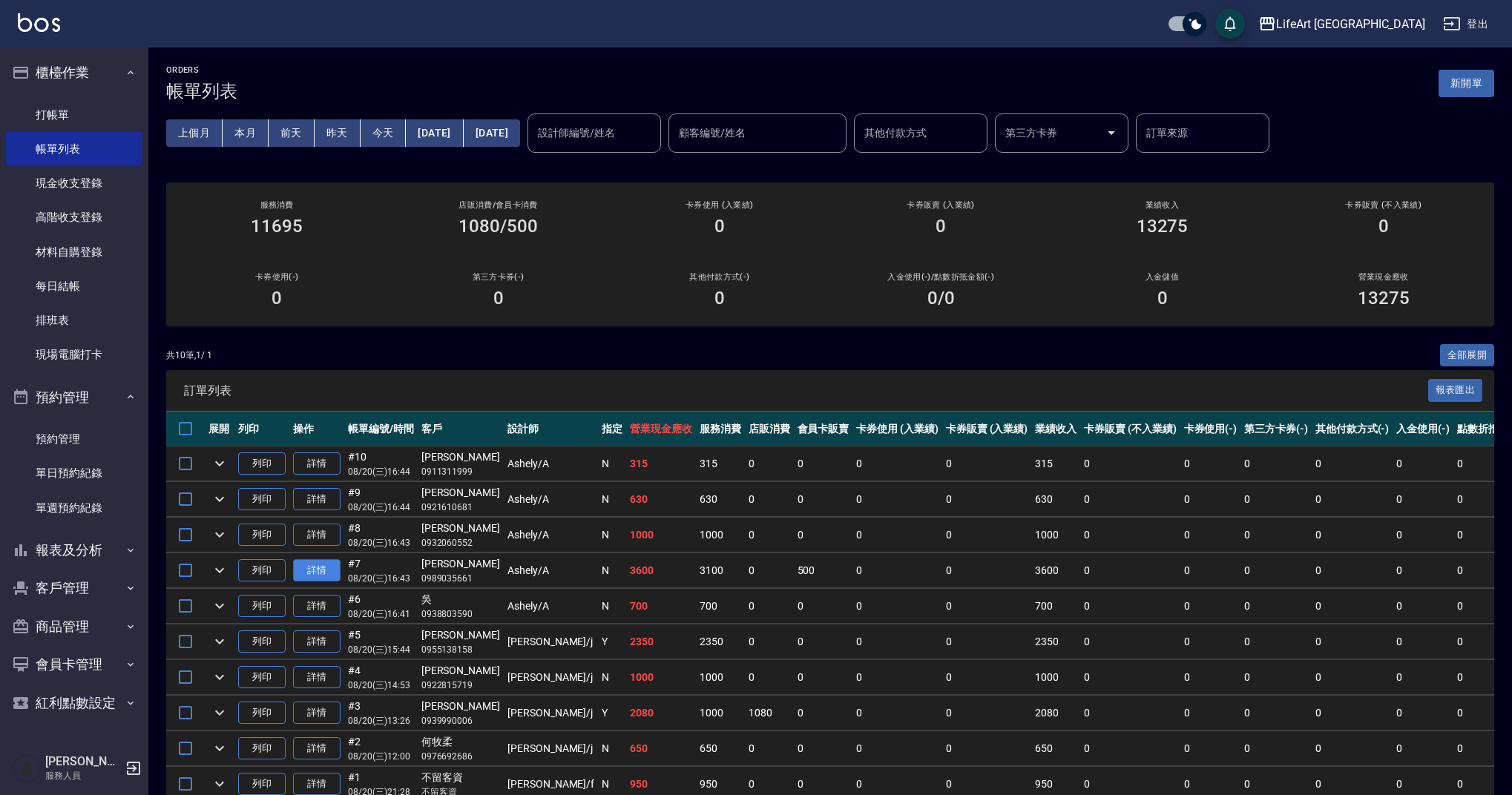
click at [333, 574] on link "詳情" at bounding box center [317, 571] width 48 height 23
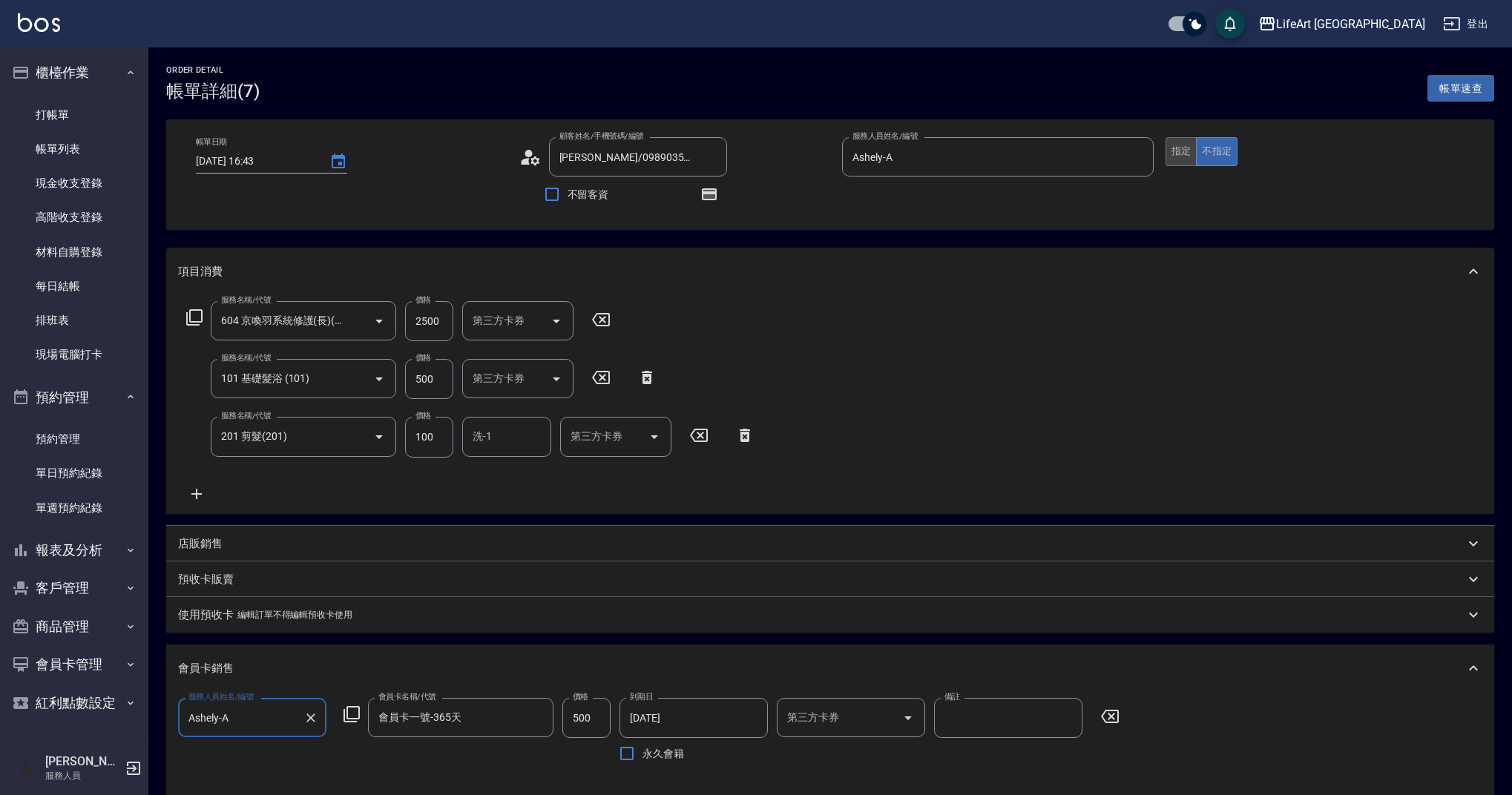
type input "[DATE] 16:43"
type input "[PERSON_NAME]/0989035661/"
type input "Ashely-A"
type input "7"
type input "設計師原本客人"
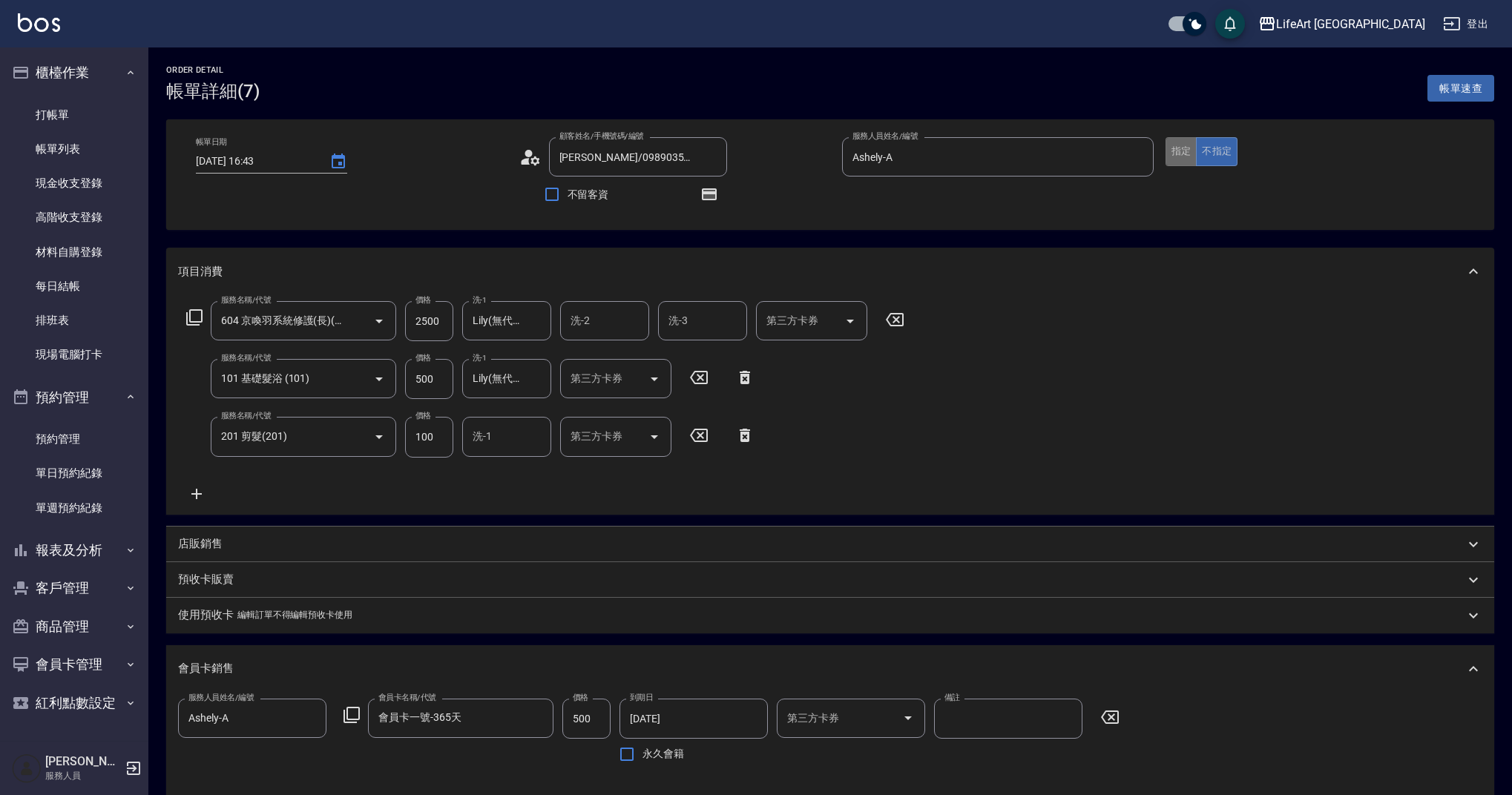
click at [1184, 148] on button "指定" at bounding box center [1180, 152] width 31 height 29
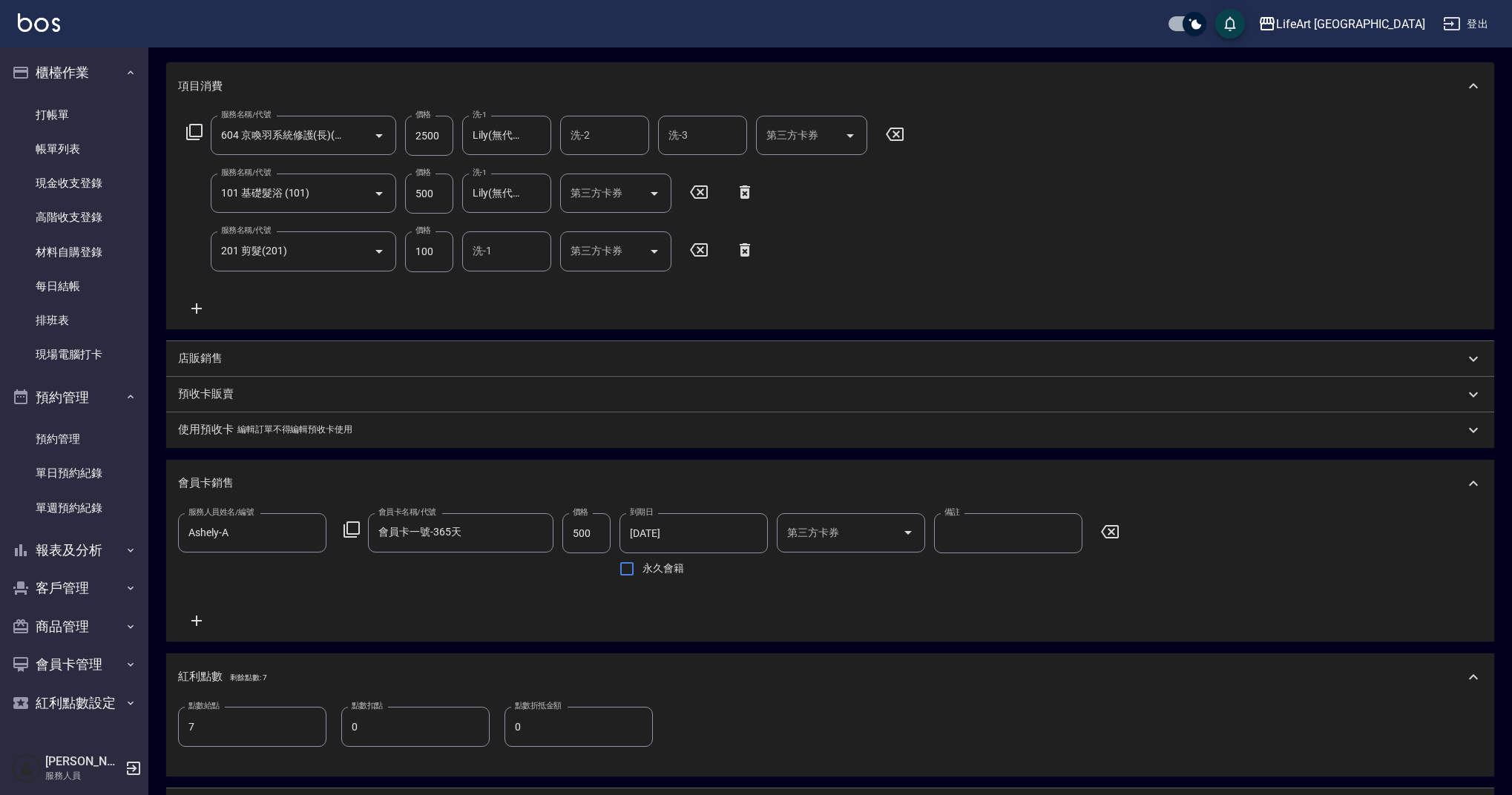
scroll to position [521, 0]
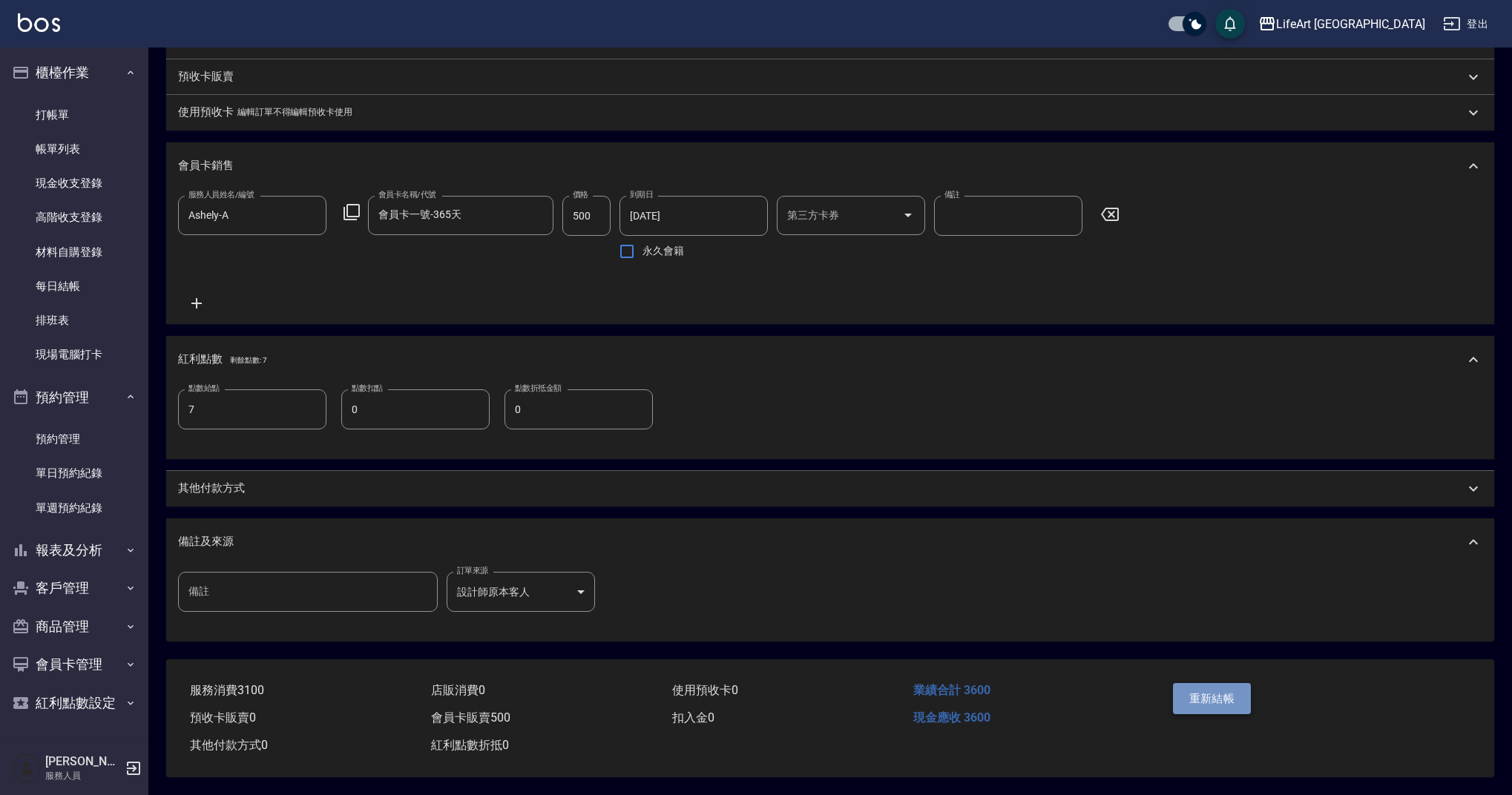
click at [1223, 695] on button "重新結帳" at bounding box center [1212, 699] width 78 height 31
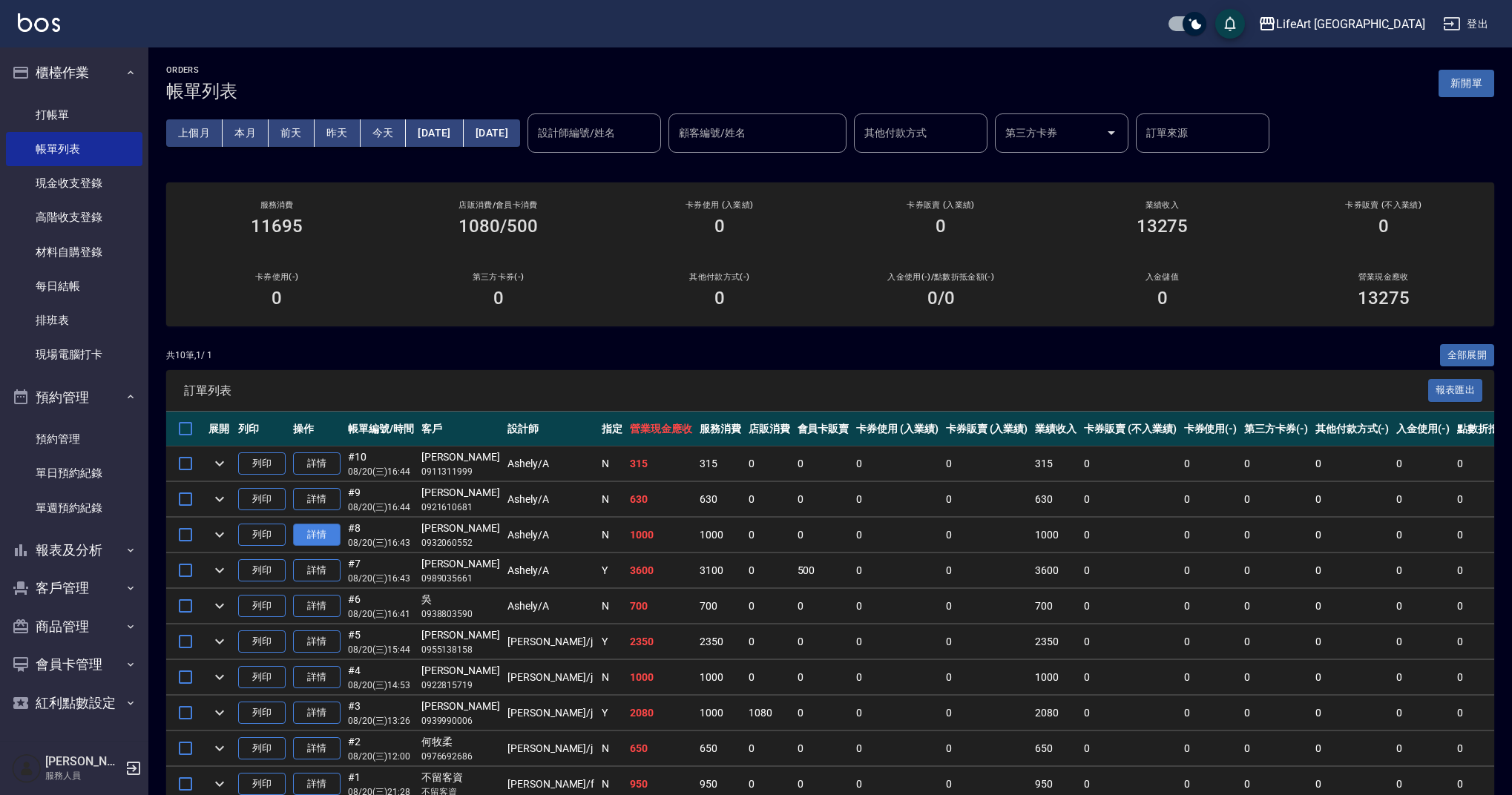
click at [335, 536] on link "詳情" at bounding box center [317, 535] width 48 height 23
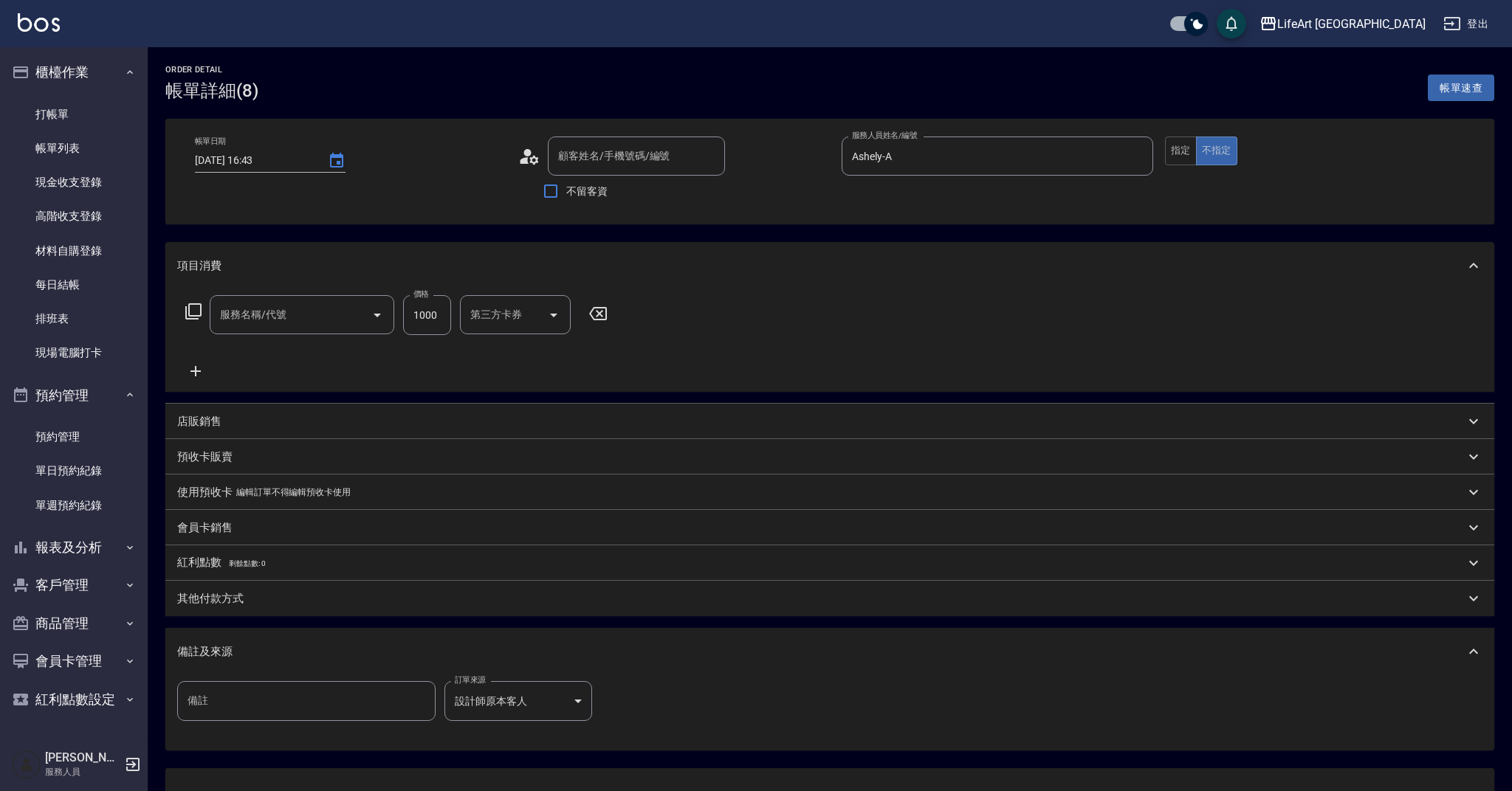
type input "[DATE] 16:43"
type input "Ashely-A"
type input "[PERSON_NAME]/0932060552/"
type input "201 剪髮(201)"
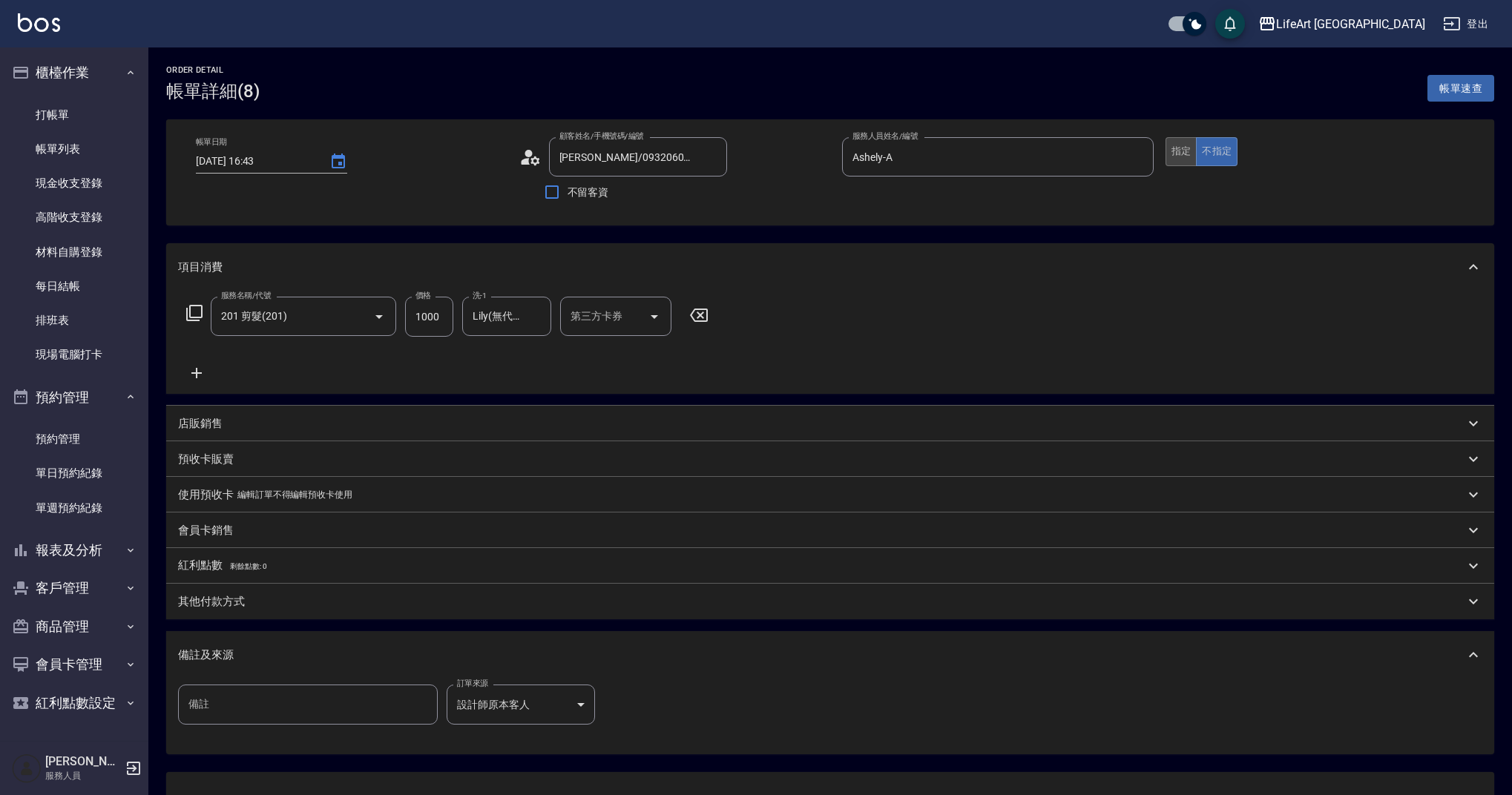
click at [1187, 155] on button "指定" at bounding box center [1180, 152] width 31 height 29
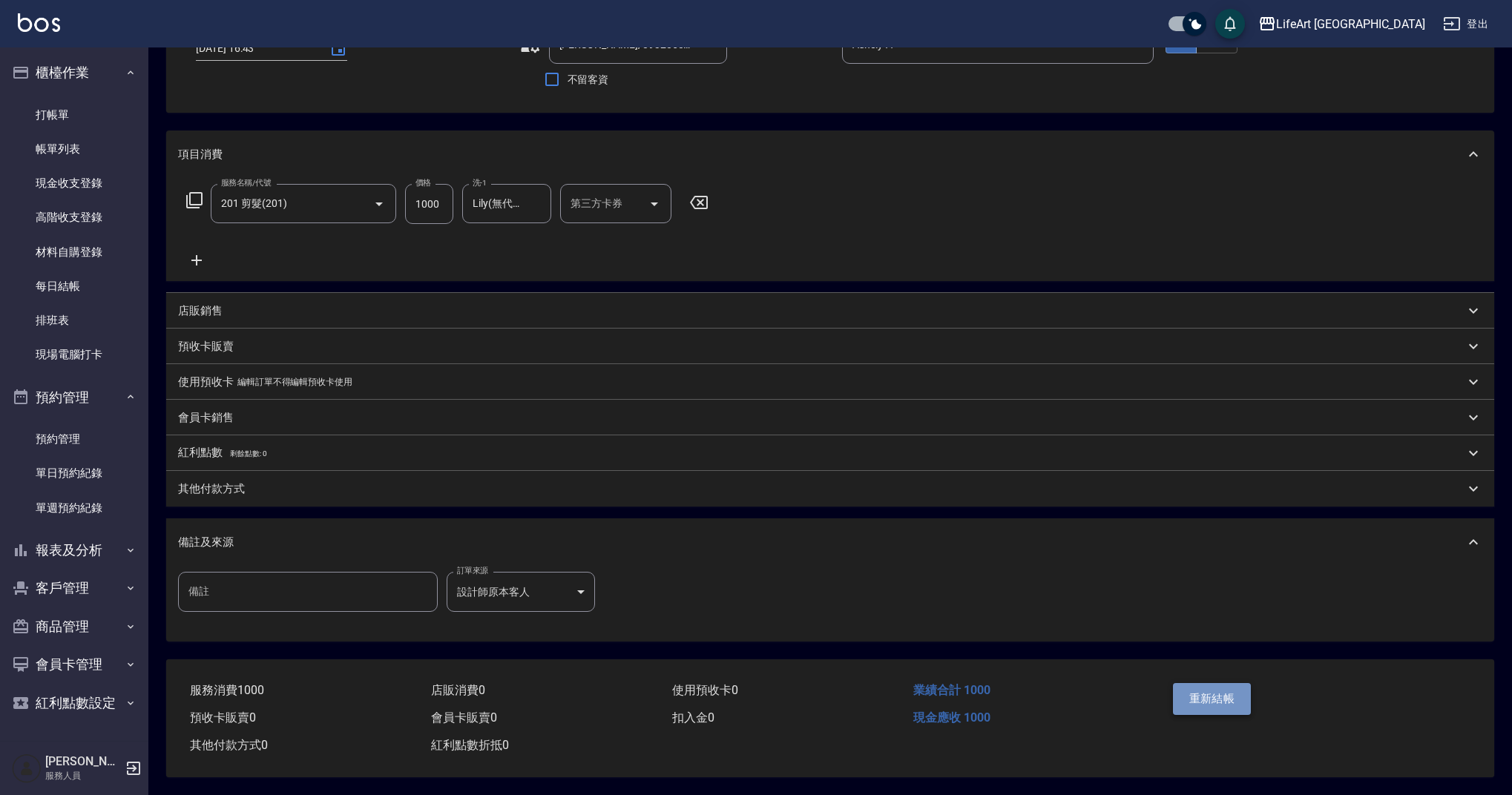
click at [1211, 696] on button "重新結帳" at bounding box center [1212, 699] width 78 height 31
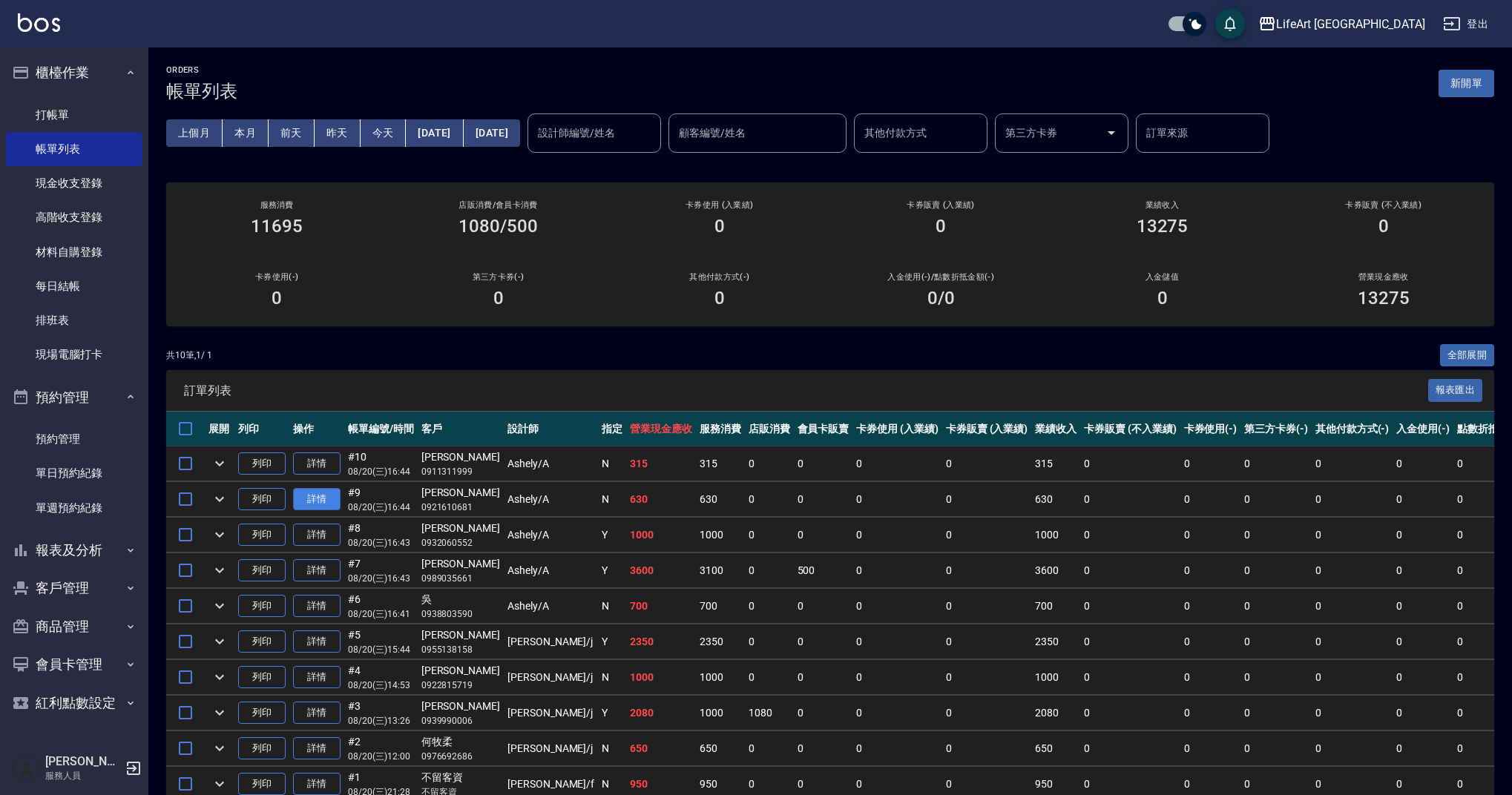
click at [321, 498] on link "詳情" at bounding box center [317, 500] width 48 height 23
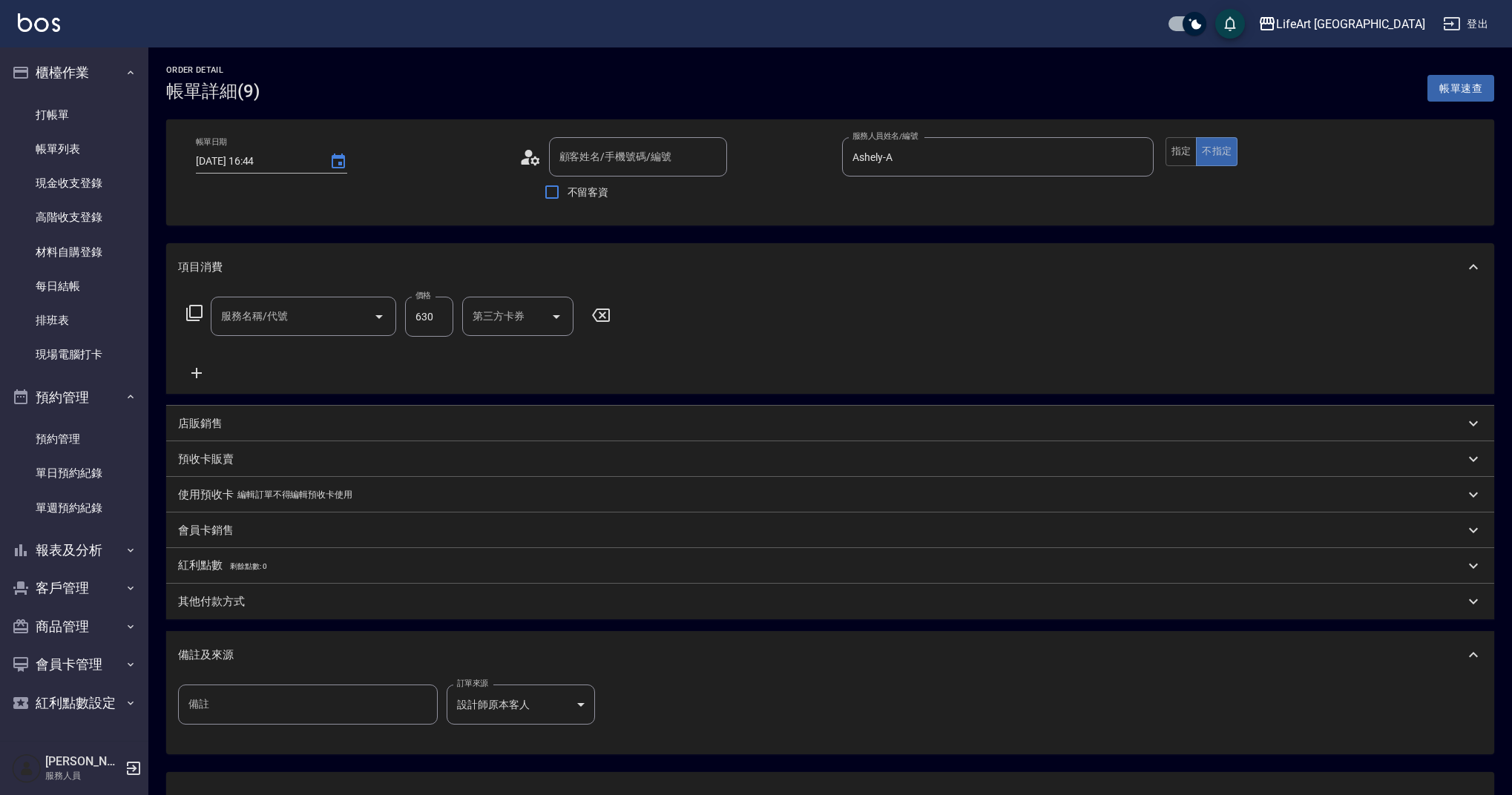
type input "[DATE] 16:44"
type input "Ashely-A"
type input "[PERSON_NAME]/0921610681/null"
type input "201 剪髮(201)"
click at [1175, 153] on button "指定" at bounding box center [1180, 152] width 31 height 29
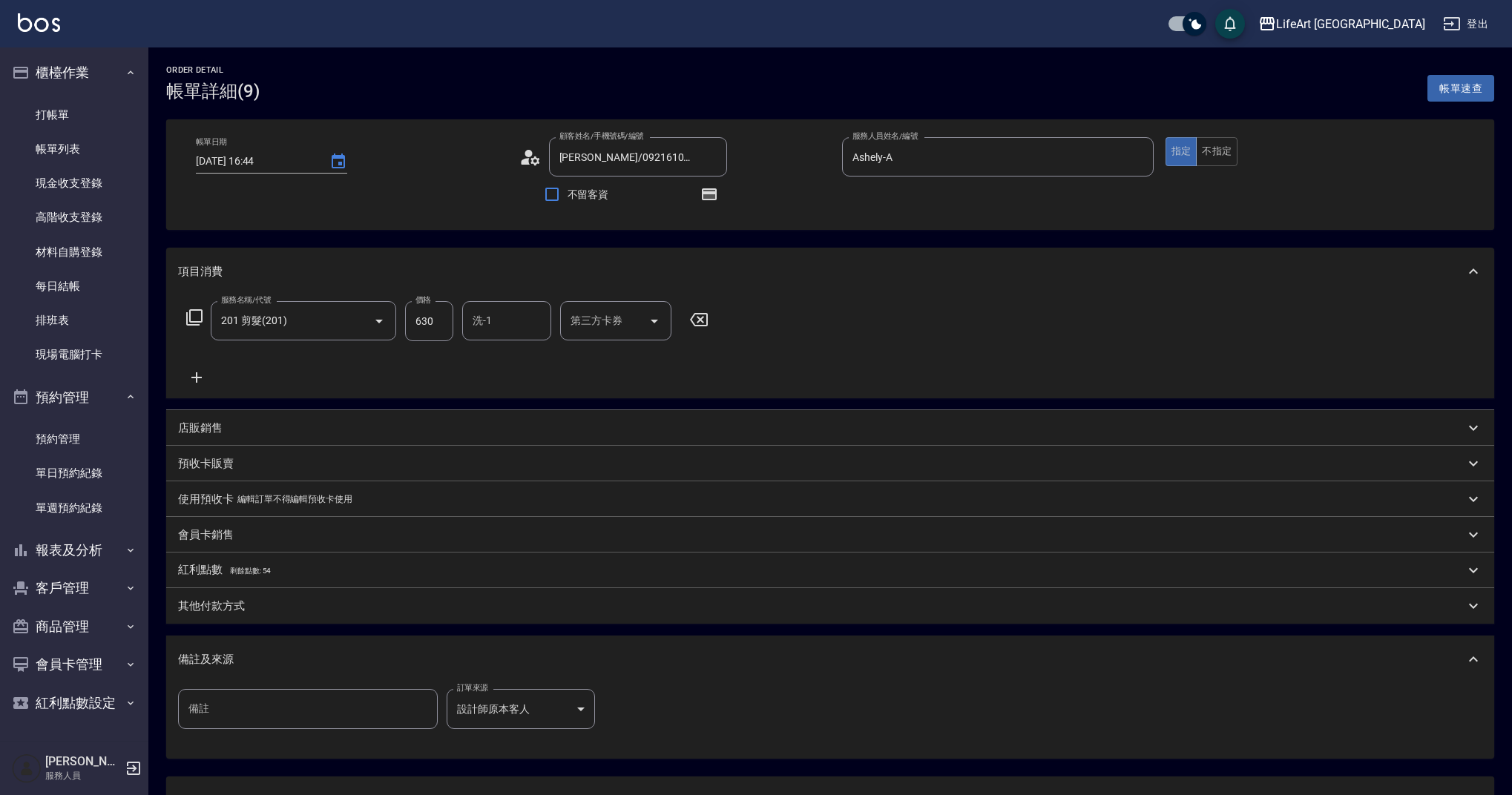
scroll to position [124, 0]
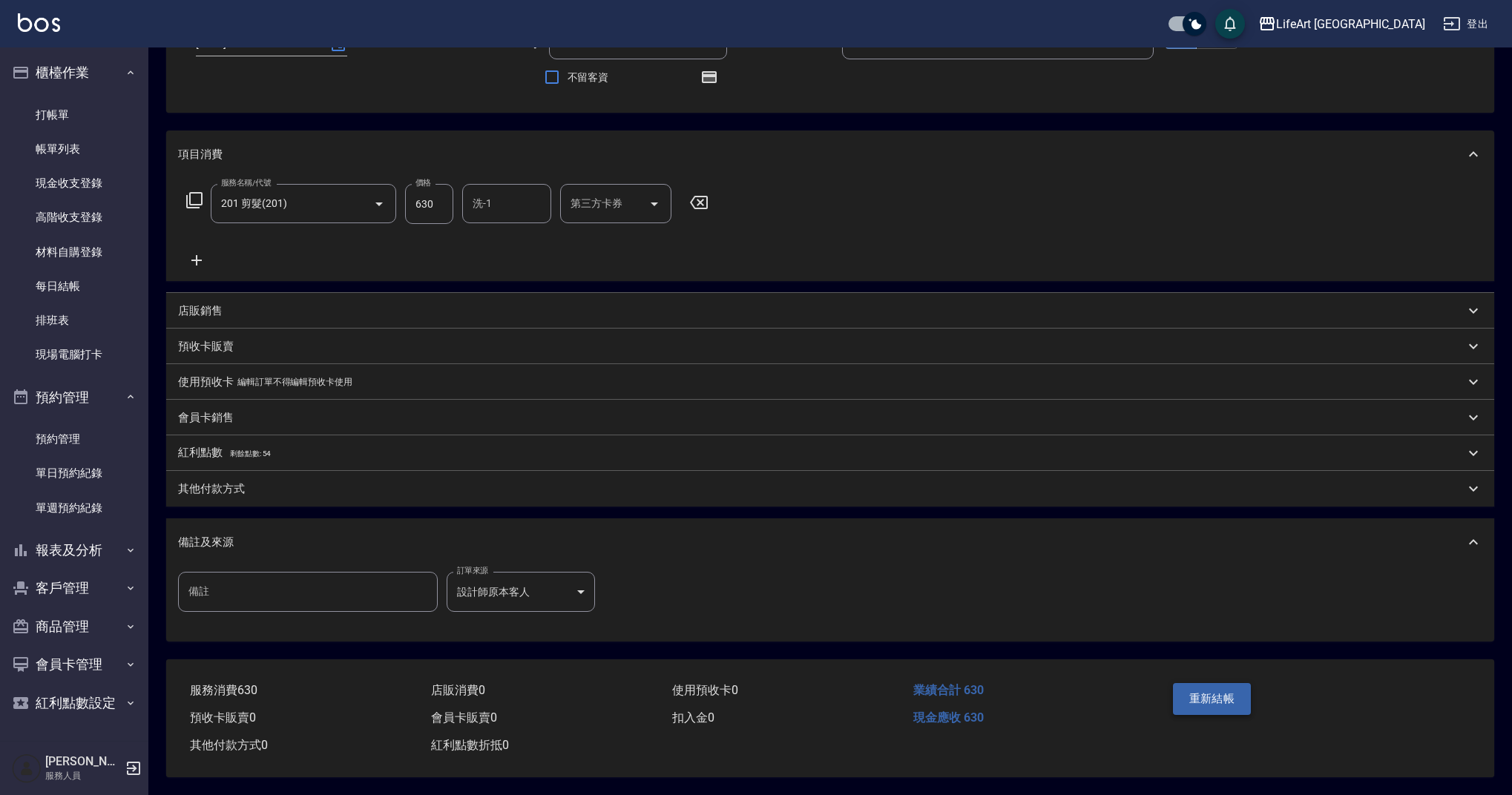
click at [1238, 697] on button "重新結帳" at bounding box center [1212, 699] width 78 height 31
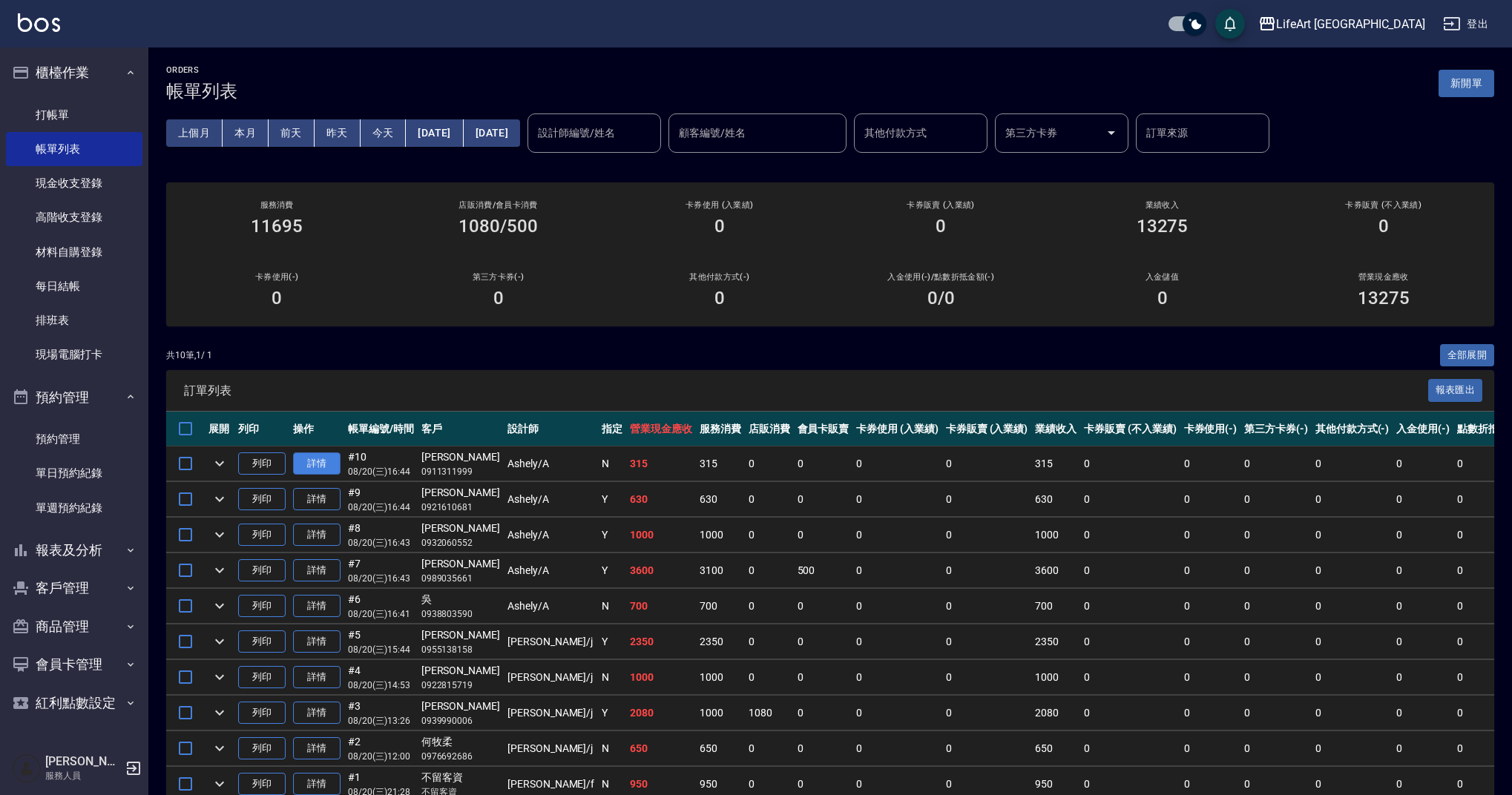
click at [306, 462] on link "詳情" at bounding box center [317, 464] width 48 height 23
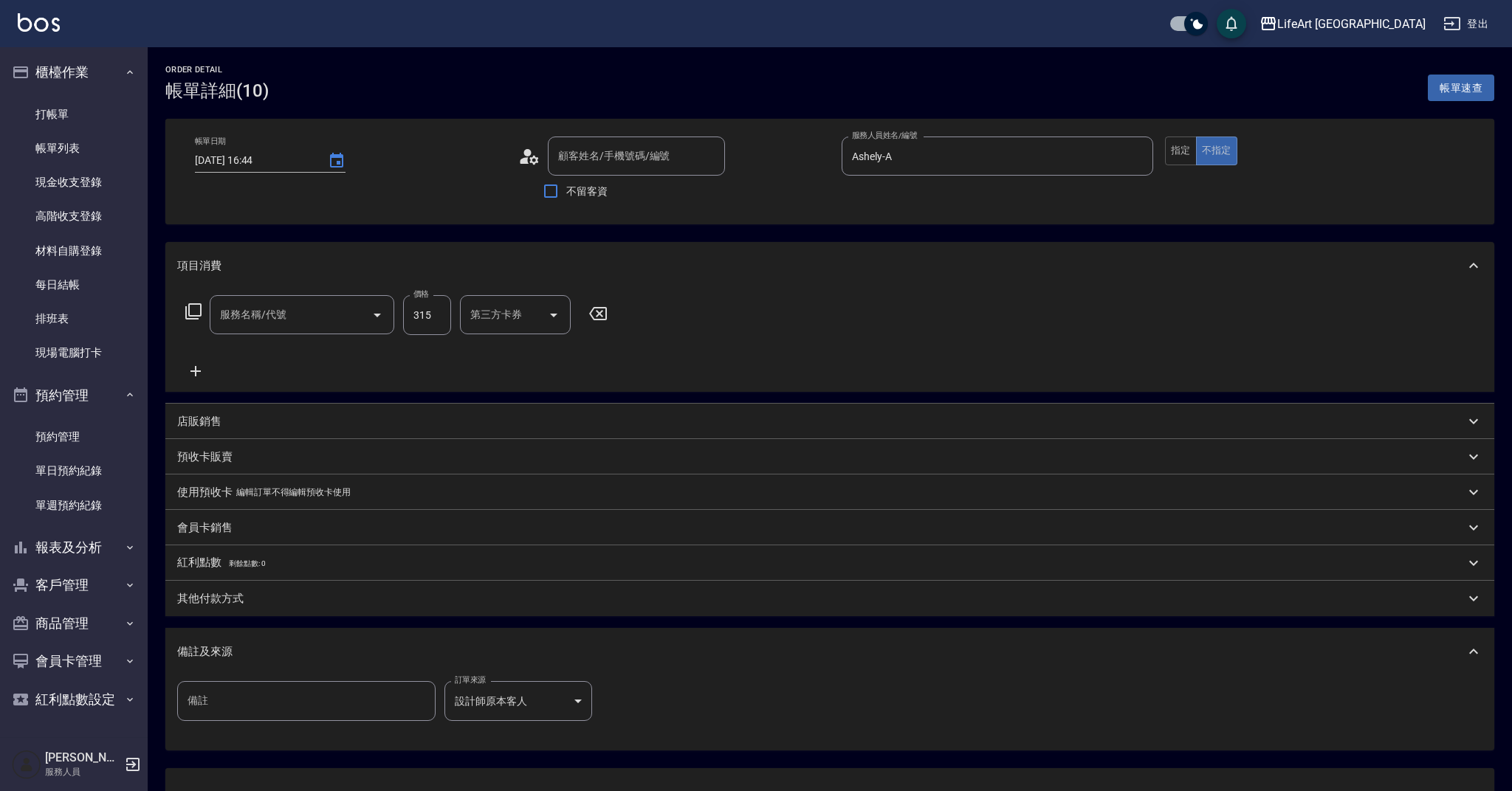
type input "[DATE] 16:44"
type input "Ashely-A"
type input "設計師原本客人"
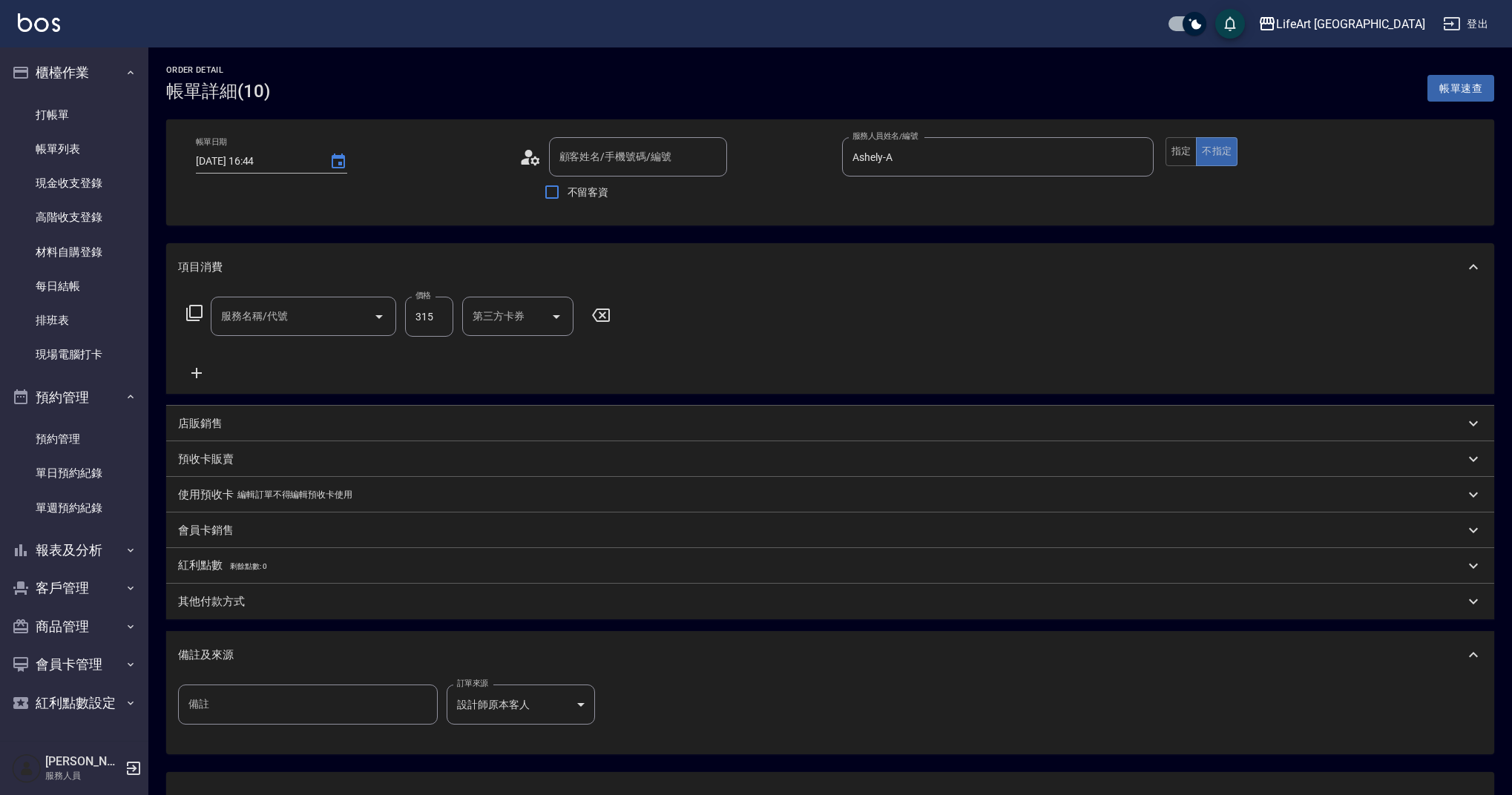
type input "101 基礎髮浴 (101)"
type input "[PERSON_NAME]/0911311999/"
click at [1188, 153] on button "指定" at bounding box center [1180, 152] width 31 height 29
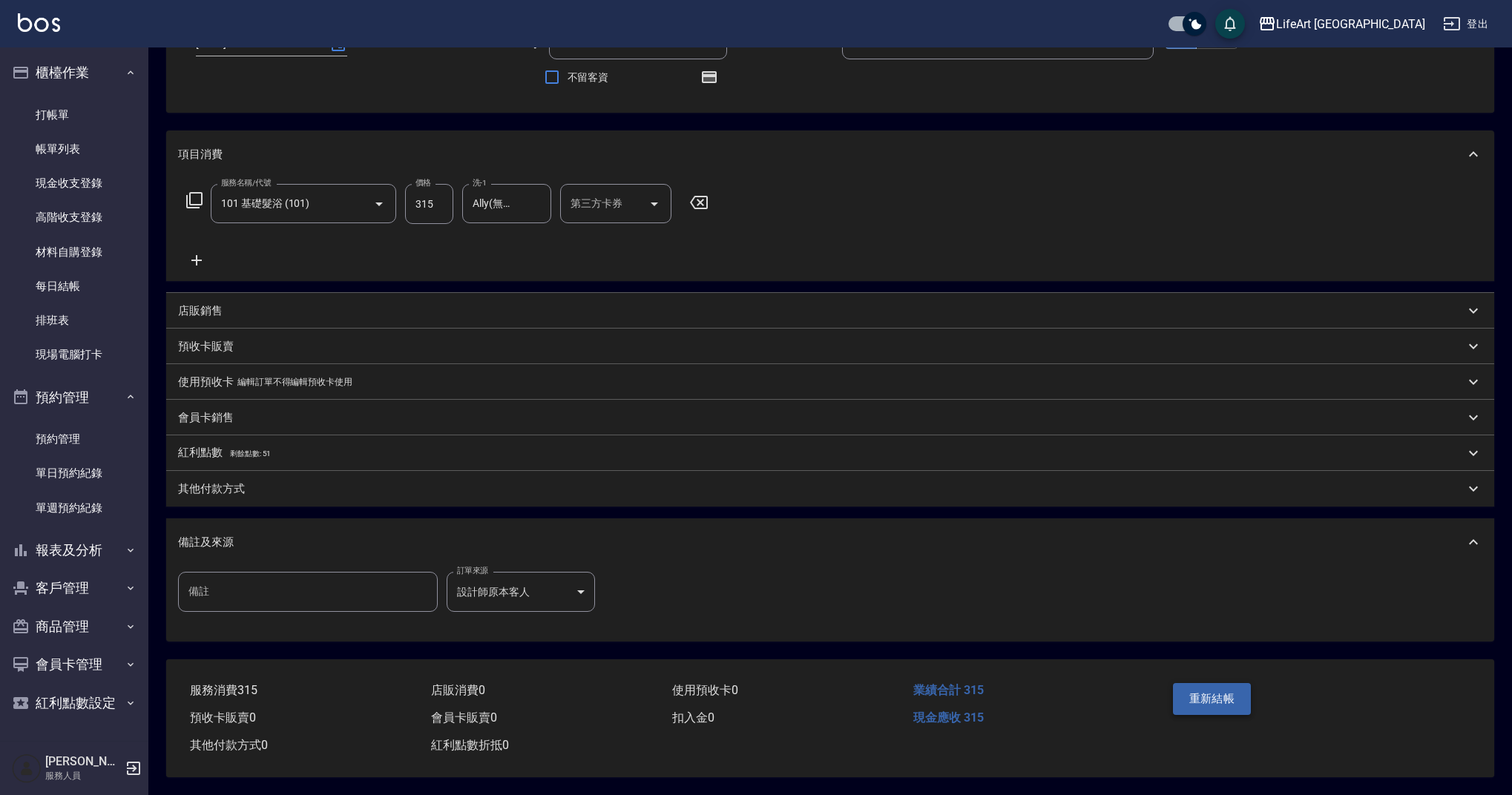
click at [1202, 700] on button "重新結帳" at bounding box center [1212, 699] width 78 height 31
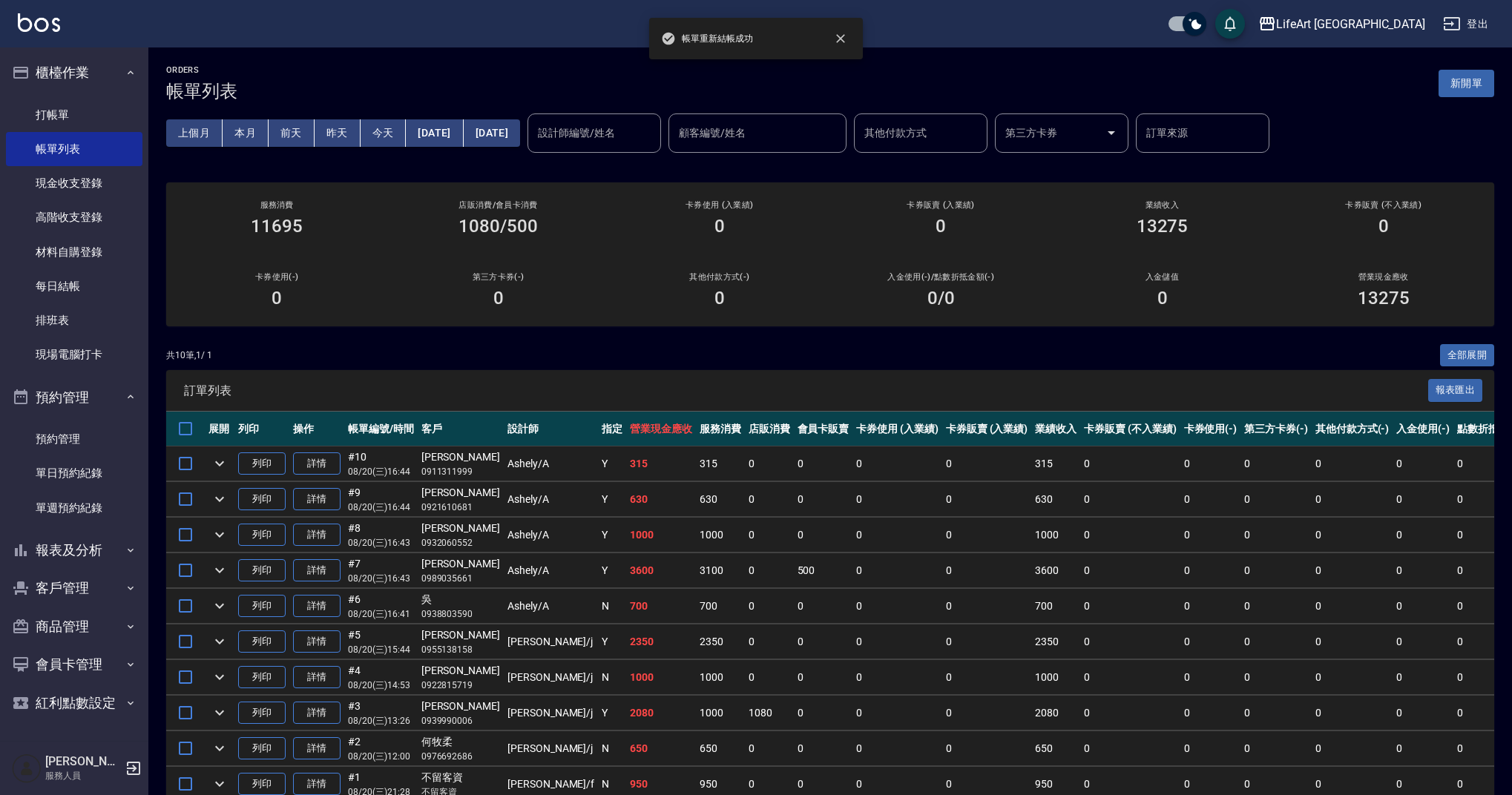
click at [1331, 349] on div "共 10 筆, 1 / 1 全部展開" at bounding box center [830, 356] width 1328 height 23
